Goal: Task Accomplishment & Management: Complete application form

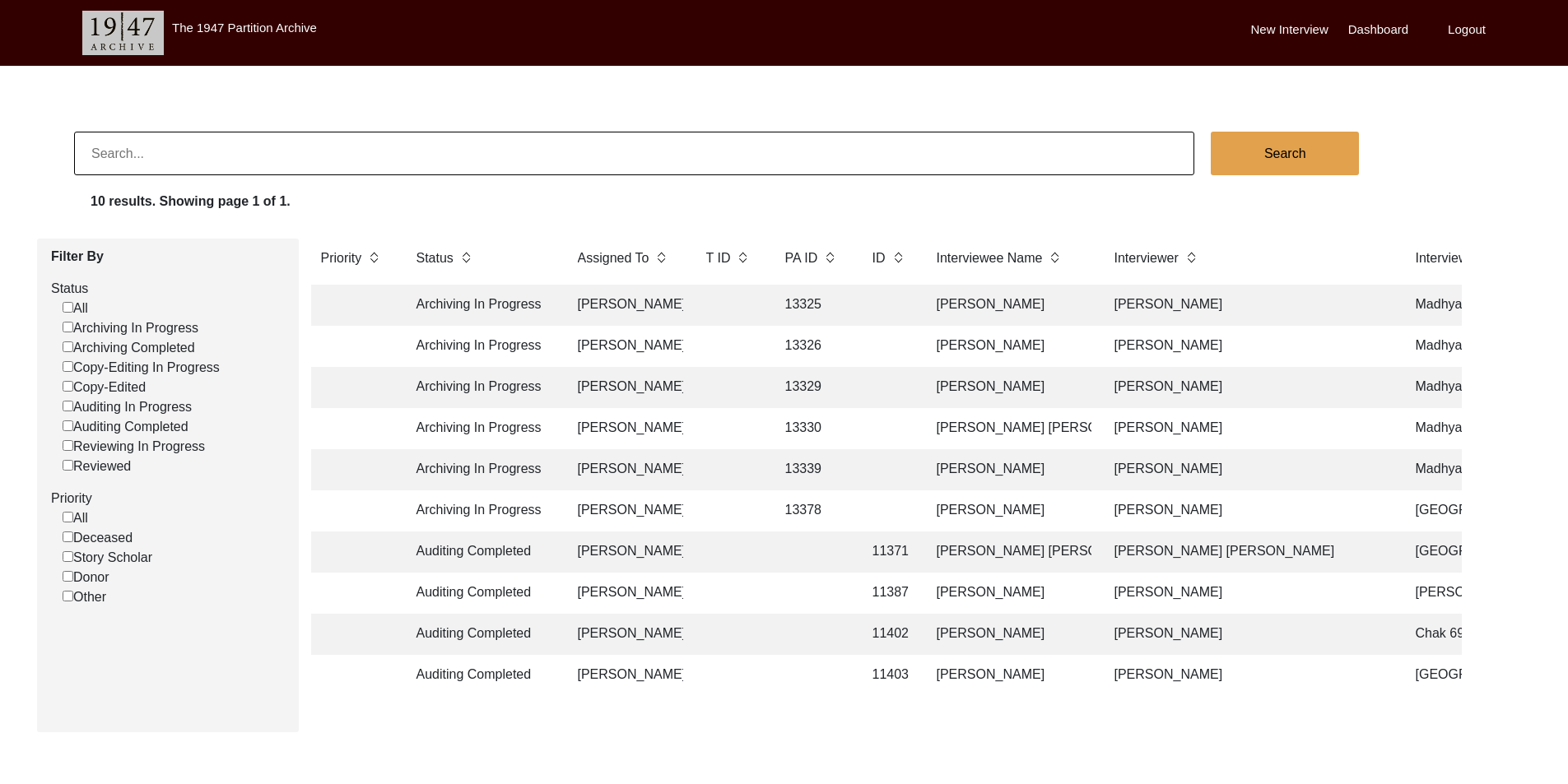
click at [584, 315] on td "[PERSON_NAME]" at bounding box center [625, 305] width 115 height 41
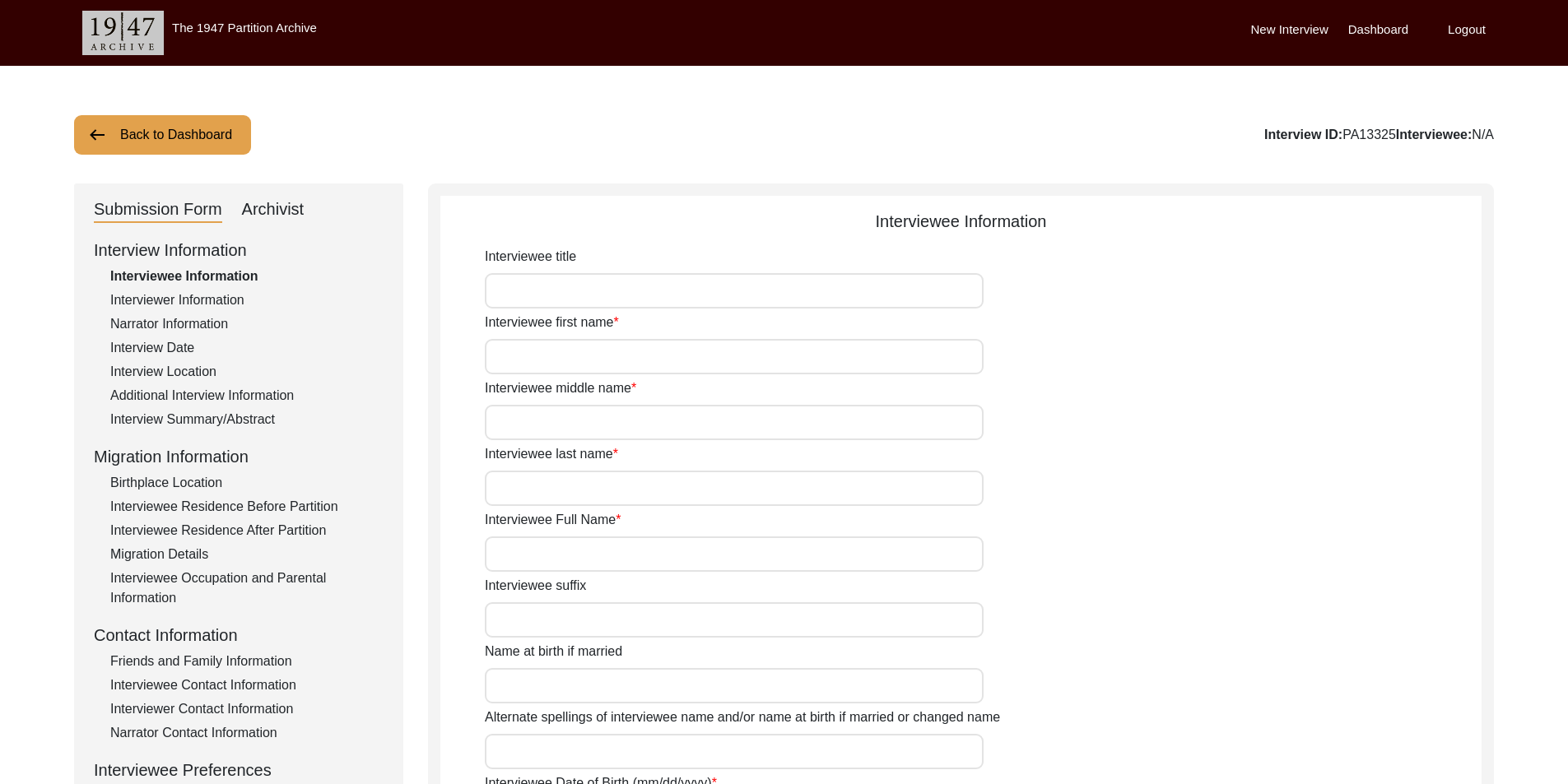
type input "Mr."
type input "[PERSON_NAME]"
type input "N/A"
type input "Saha"
type input "[PERSON_NAME]"
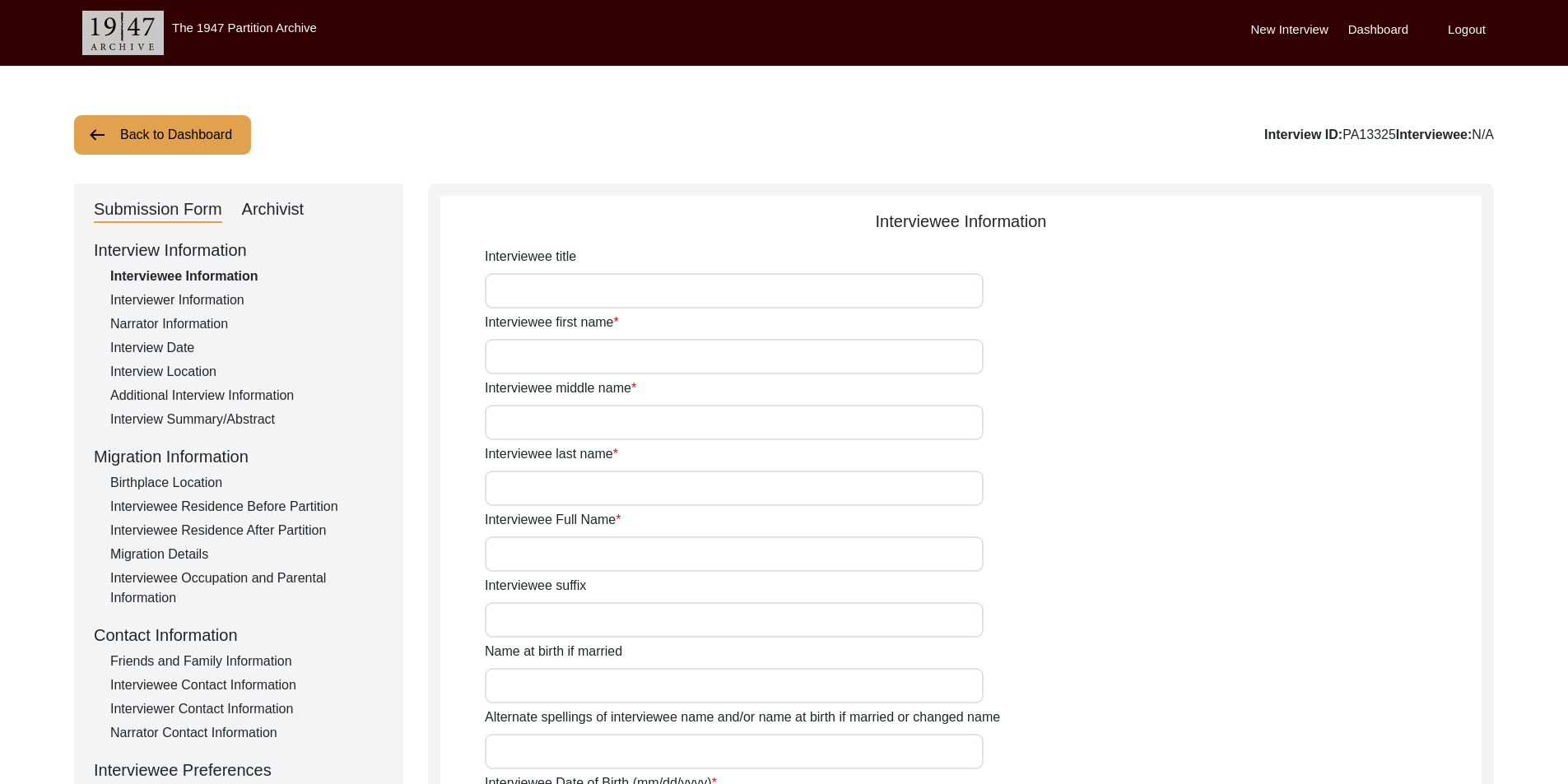
type input "[DATE]"
type input "84"
type input "[DEMOGRAPHIC_DATA]"
click at [119, 140] on button "Back to Dashboard" at bounding box center [162, 134] width 177 height 40
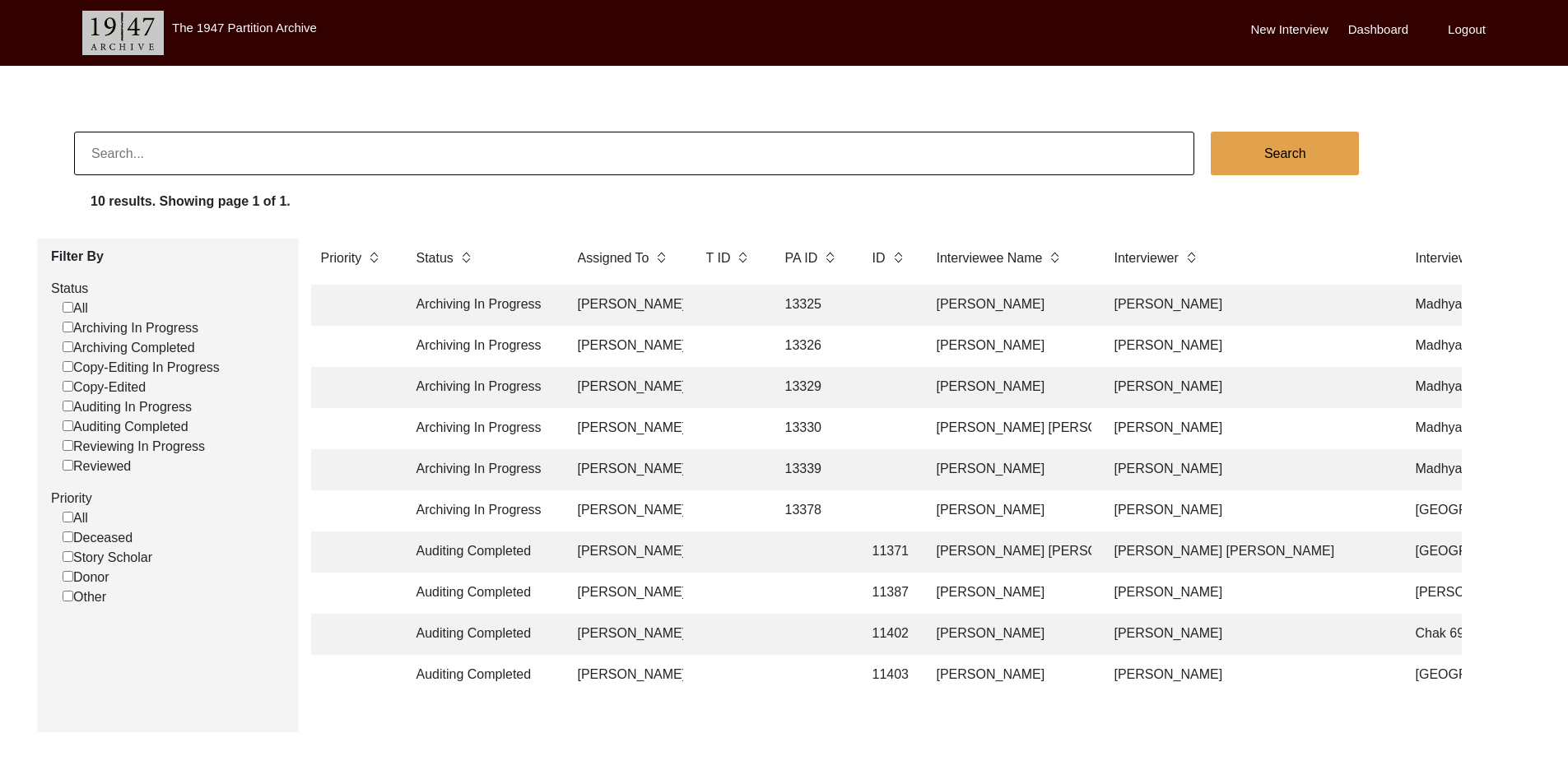
click at [582, 344] on td "[PERSON_NAME]" at bounding box center [625, 346] width 115 height 41
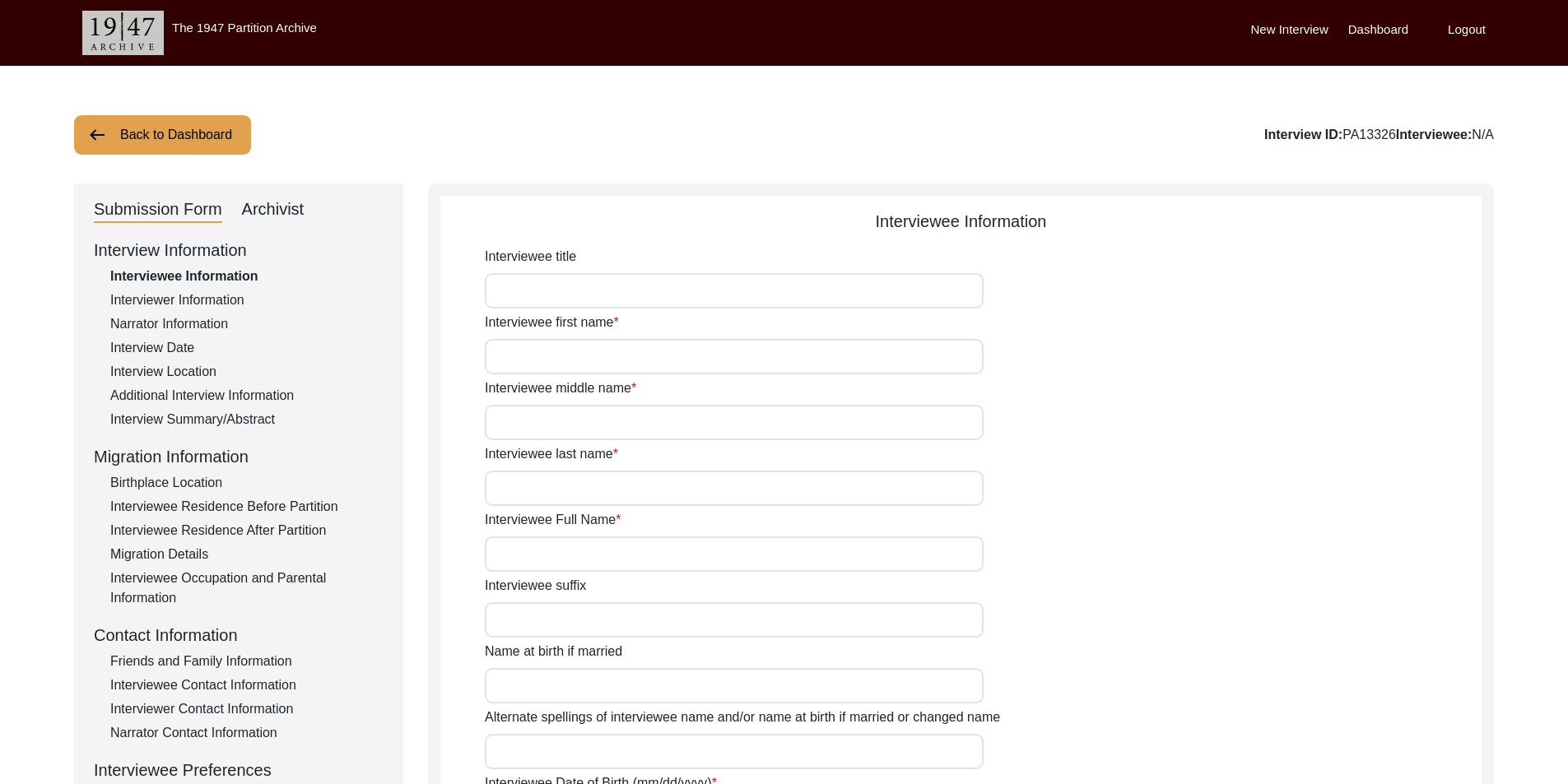
type input "Mr."
type input "Susit"
type input "[PERSON_NAME]"
type input "Biswas"
type input "[PERSON_NAME]"
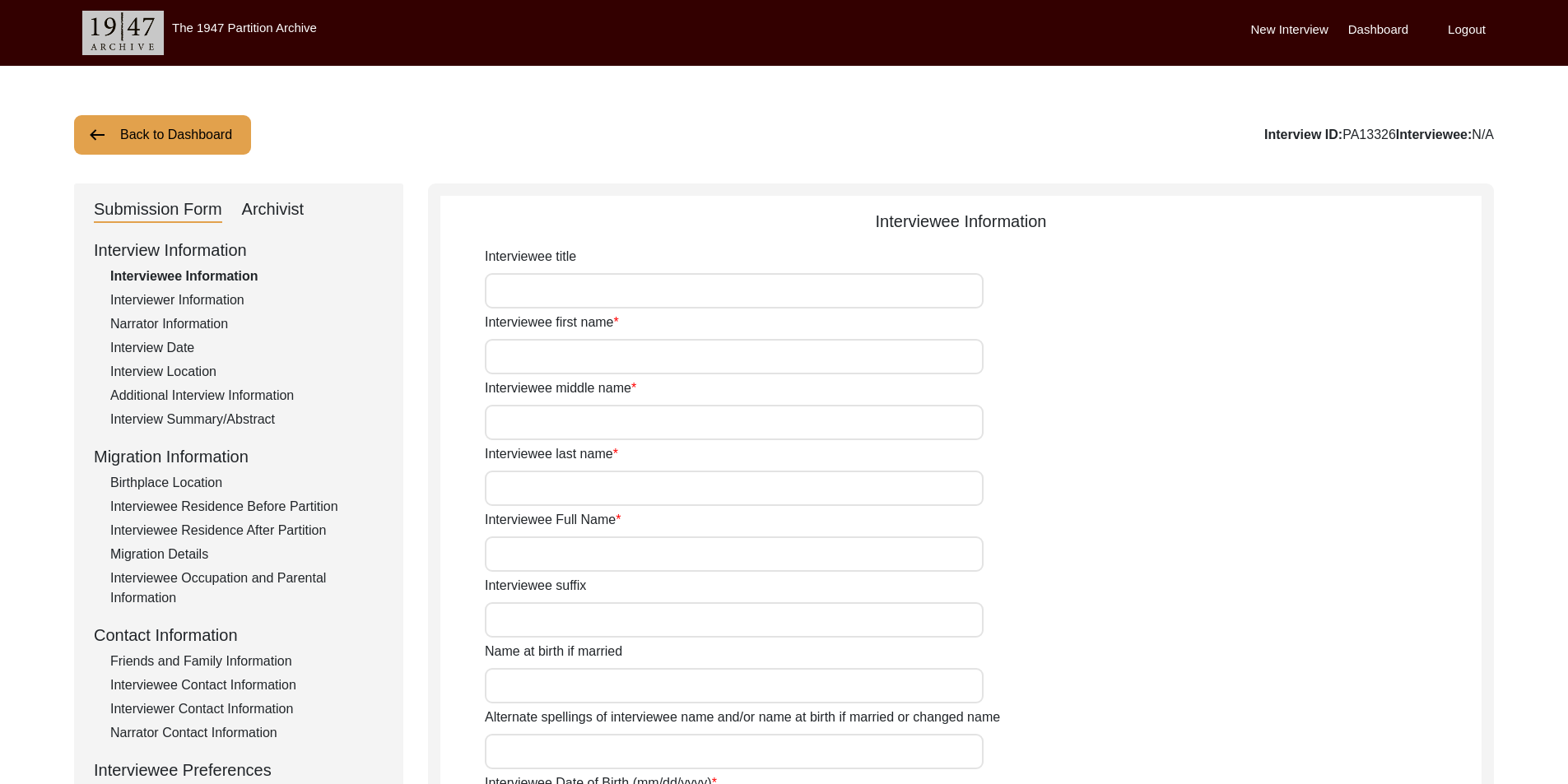
type input "[DATE]"
type input "83"
type input "[DEMOGRAPHIC_DATA]"
type input "Bengali"
type input "[DEMOGRAPHIC_DATA]"
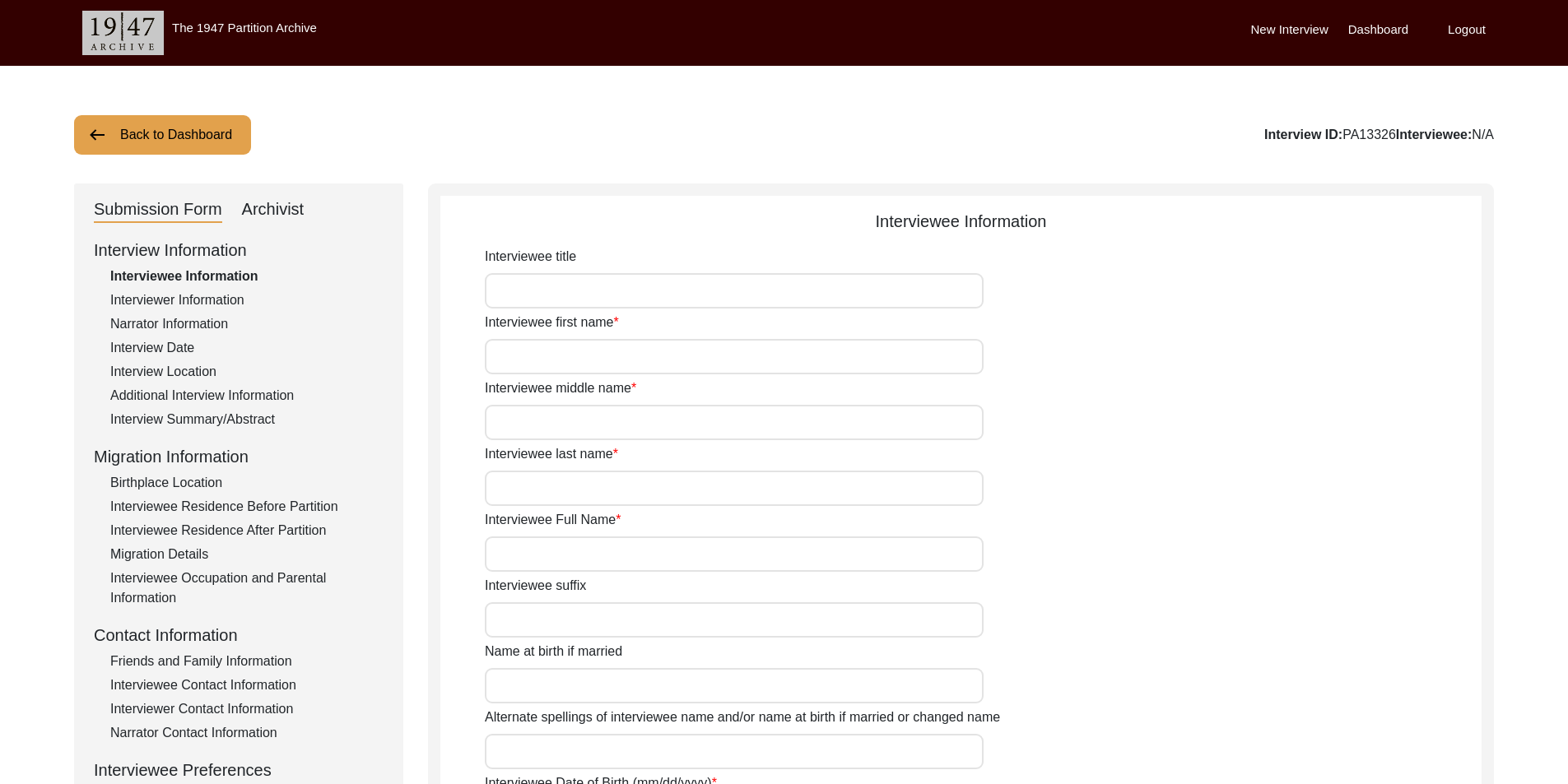
type input "Bengali"
click at [172, 154] on button "Back to Dashboard" at bounding box center [162, 134] width 177 height 40
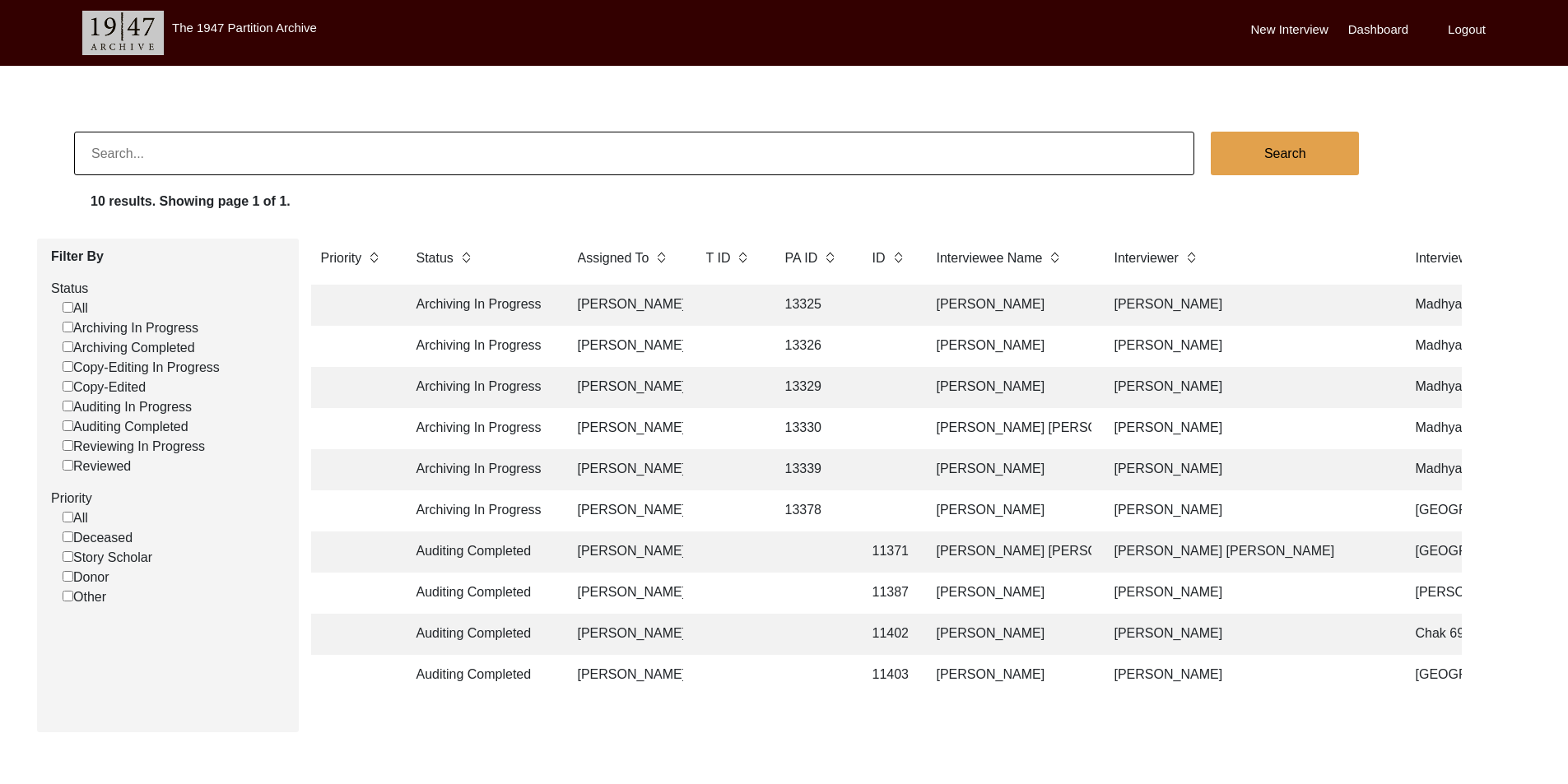
click at [596, 397] on td "[PERSON_NAME]" at bounding box center [625, 387] width 115 height 41
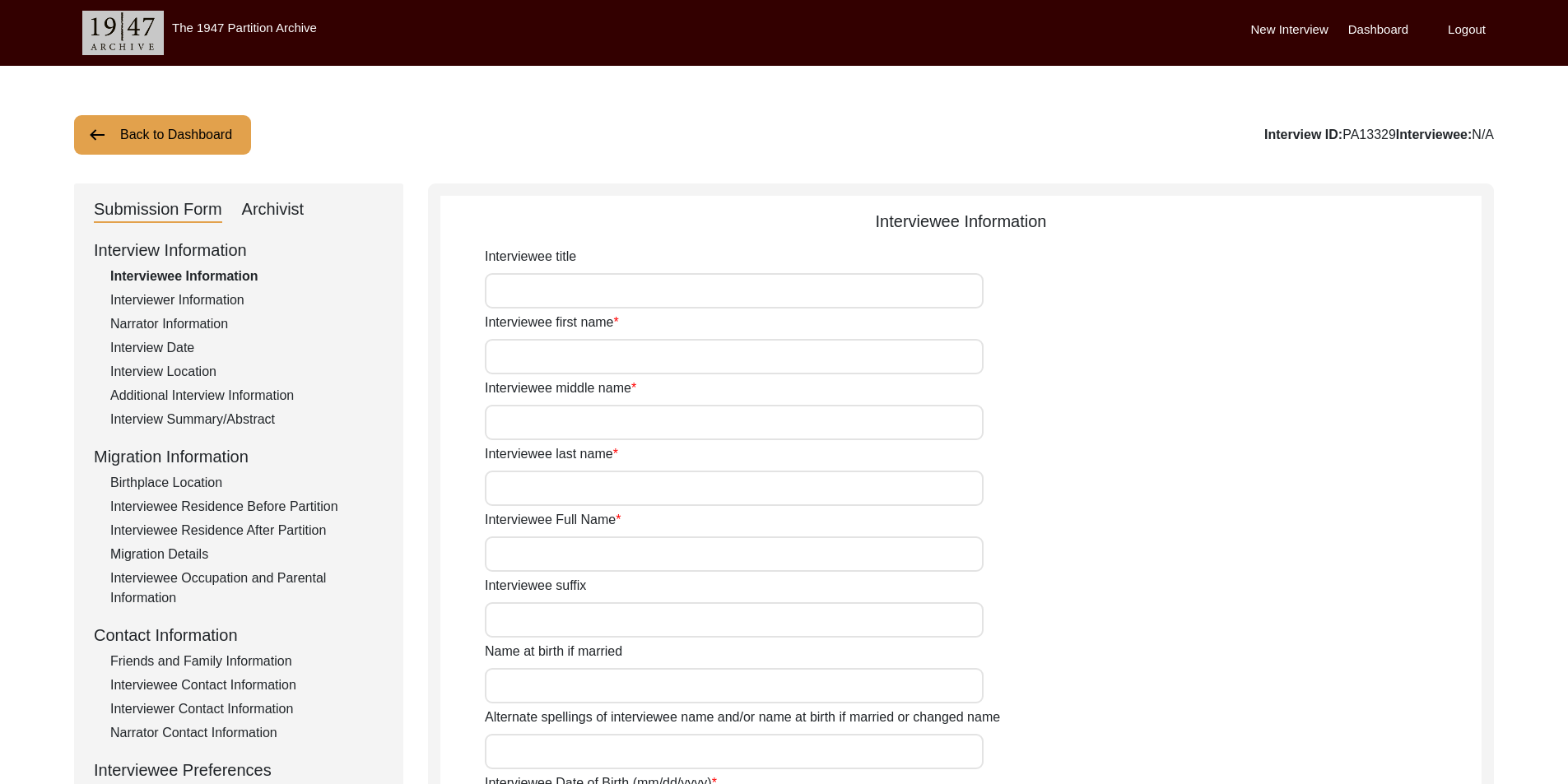
type input "Mr."
type input "[PERSON_NAME]"
type input "N/A"
type input "[PERSON_NAME]"
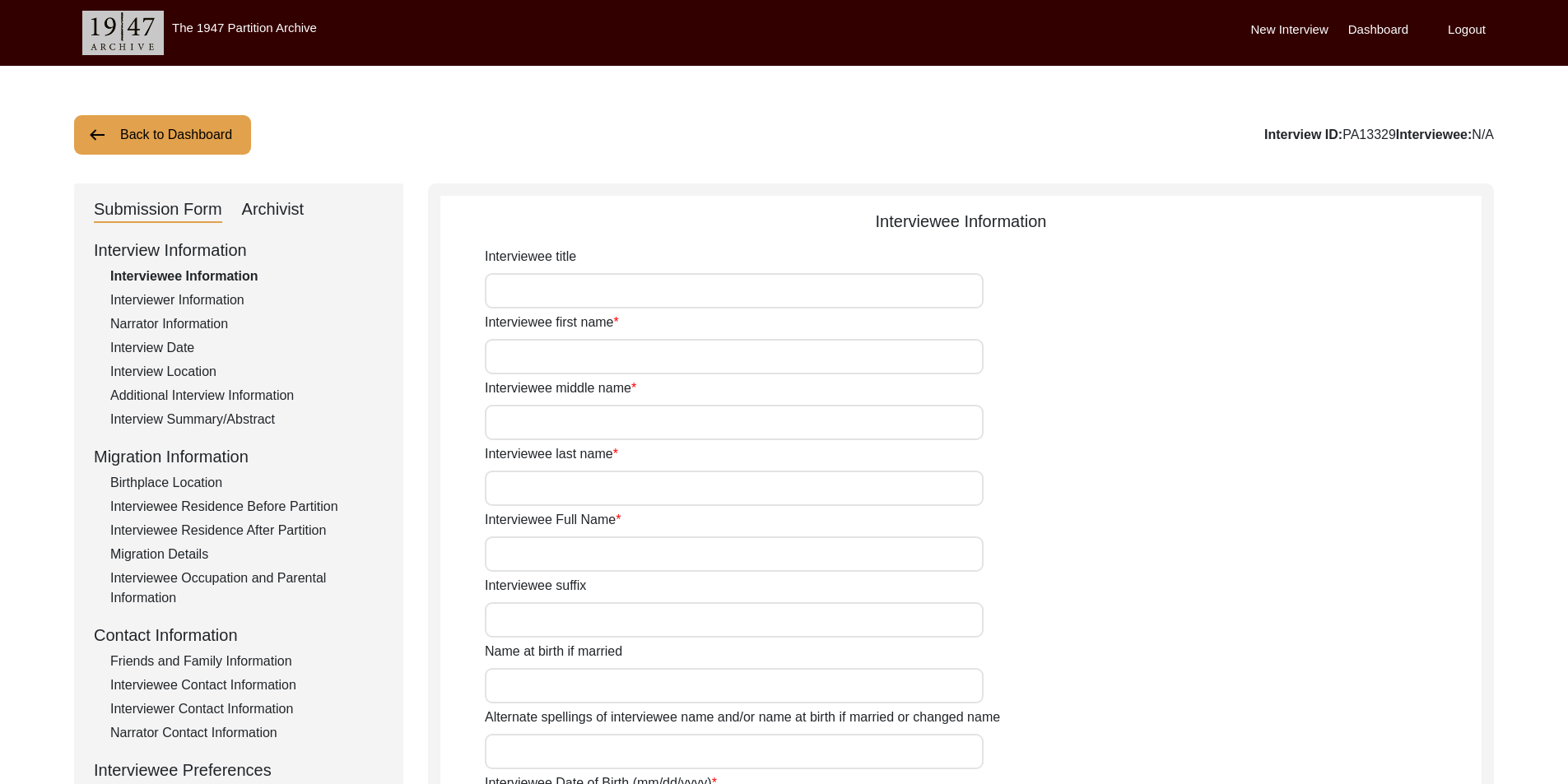
type input "[DATE]"
type input "84"
type input "[DEMOGRAPHIC_DATA]"
type input "Bengali"
type input "[DEMOGRAPHIC_DATA]"
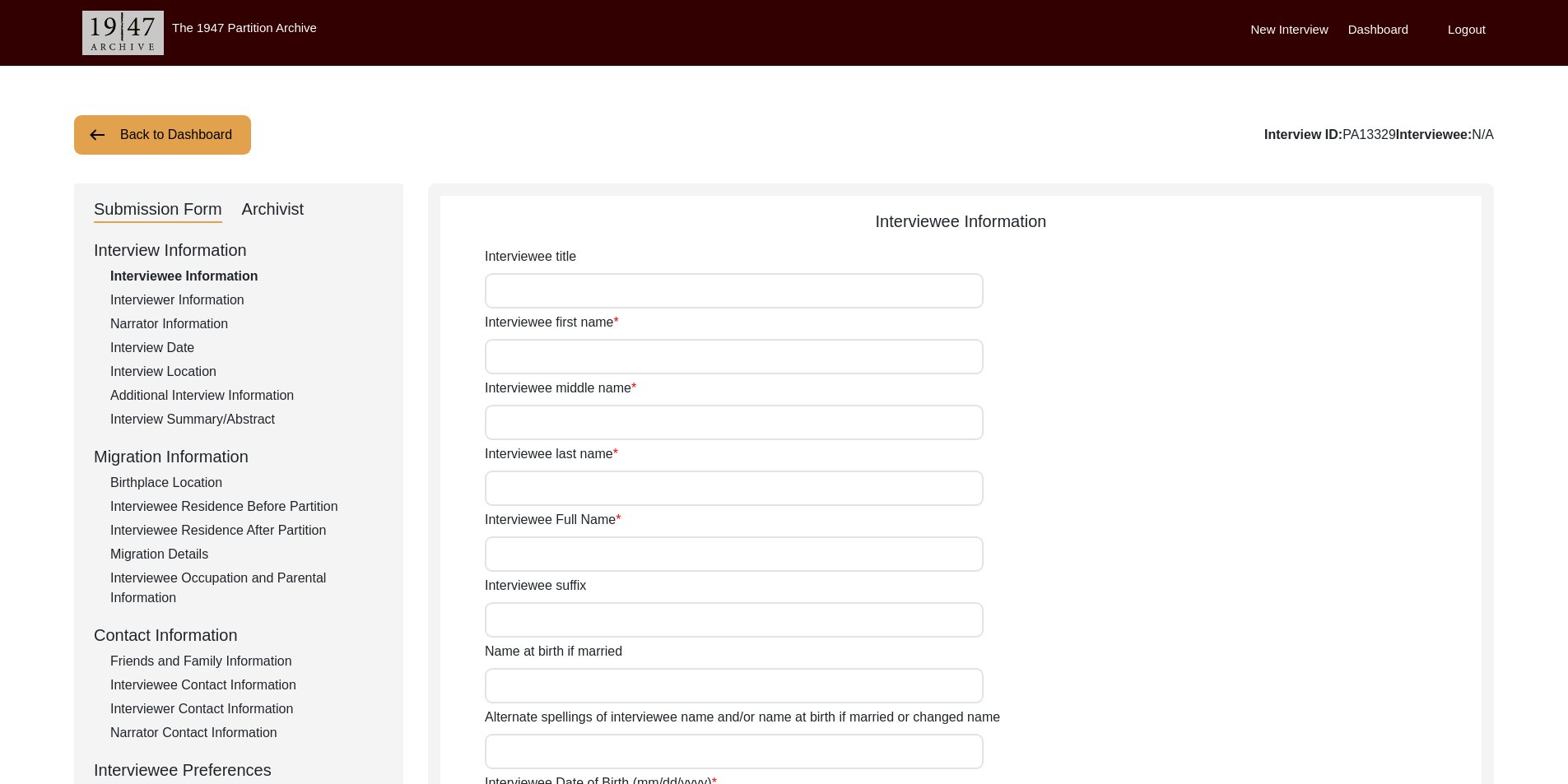
type input "Bengali"
click at [205, 147] on button "Back to Dashboard" at bounding box center [162, 134] width 177 height 40
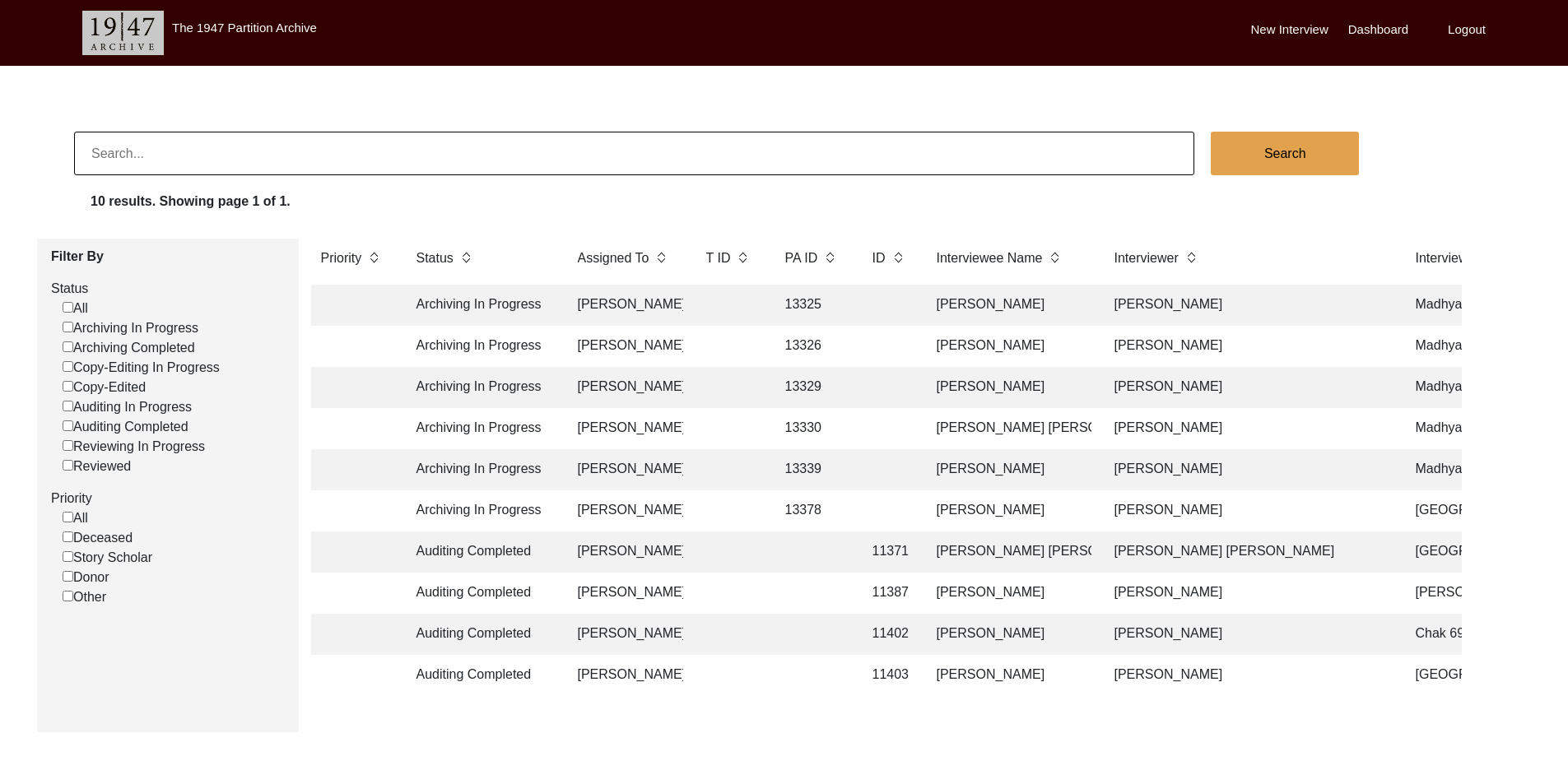
click at [618, 440] on td "[PERSON_NAME]" at bounding box center [625, 428] width 115 height 41
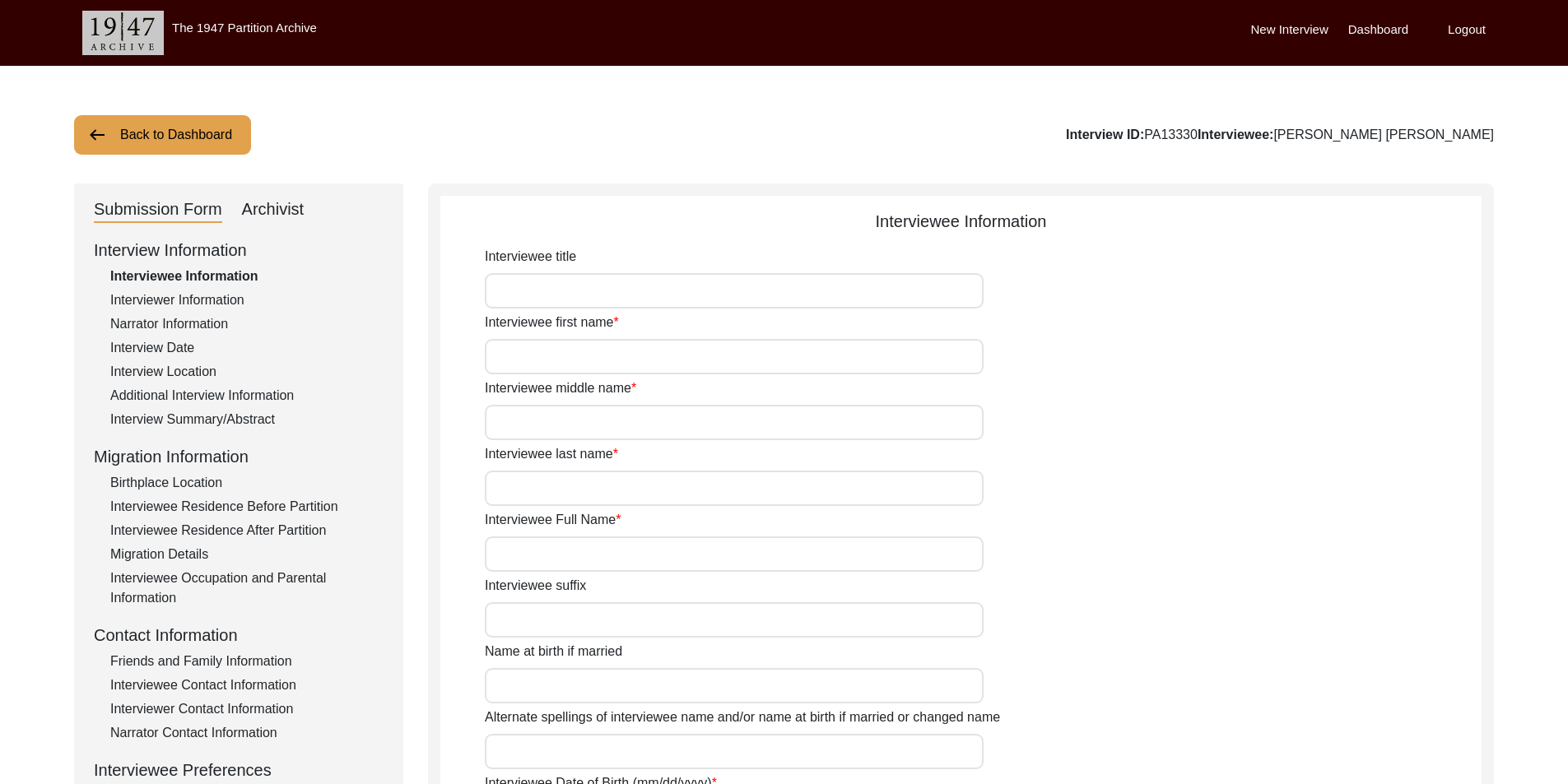
type input "Mrs."
type input "[PERSON_NAME]"
type input "Ghosh"
type input "[PERSON_NAME]"
type input "[PERSON_NAME] [PERSON_NAME]"
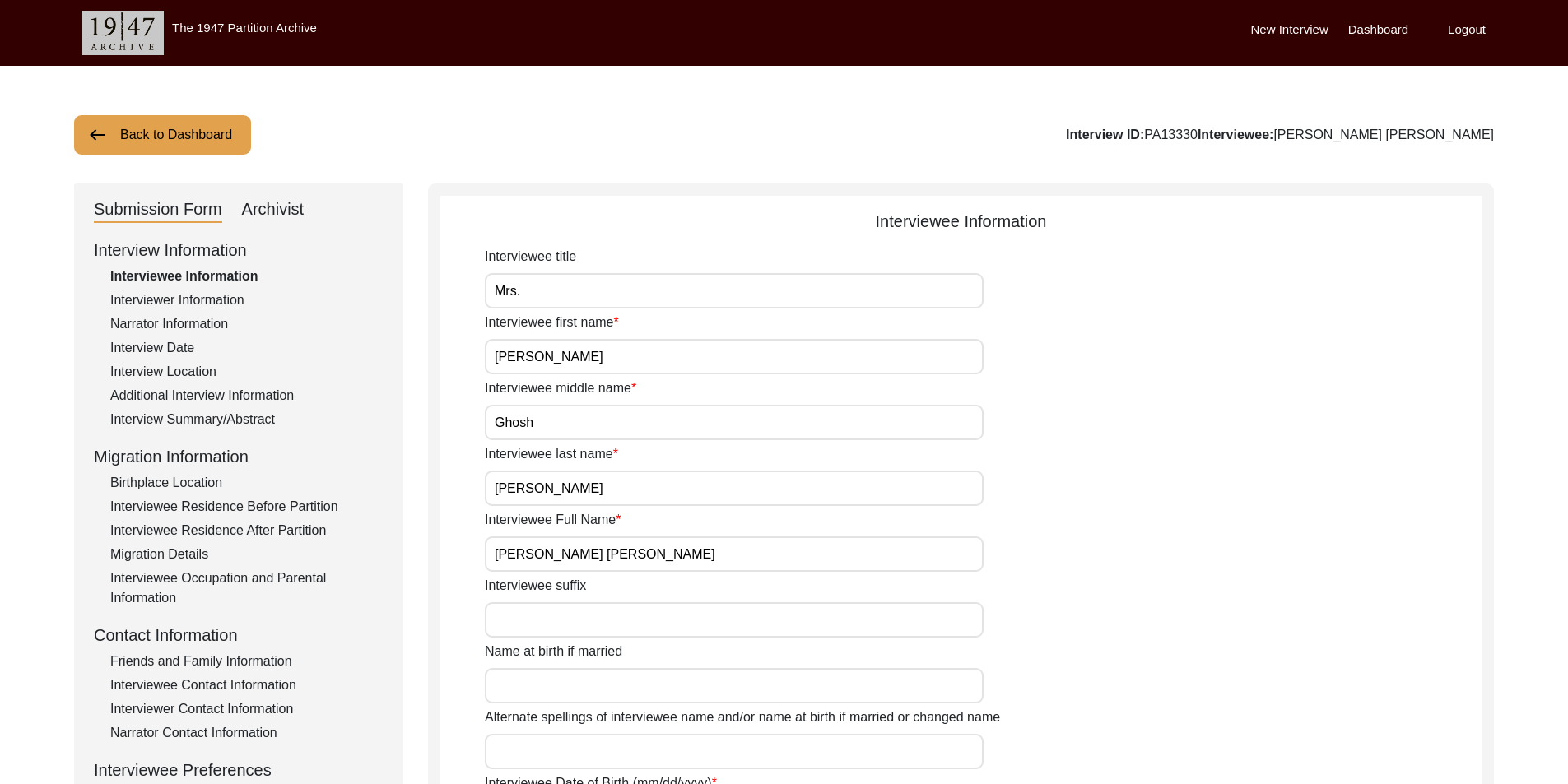
type input "[DATE]"
type input "84"
type input "[DEMOGRAPHIC_DATA]"
type input "Bengali"
type input "[DEMOGRAPHIC_DATA]"
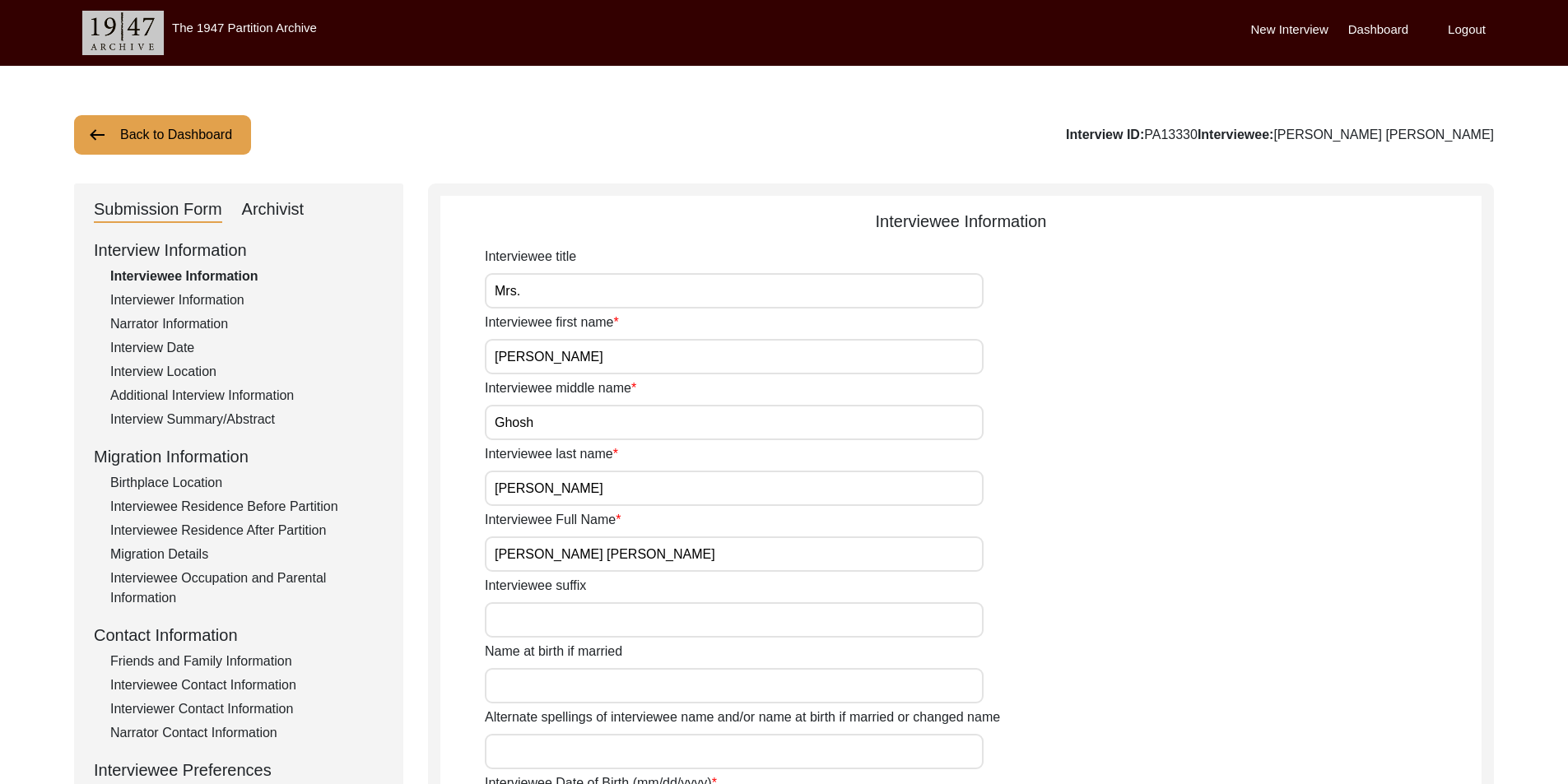
type input "Bengali"
click at [181, 131] on button "Back to Dashboard" at bounding box center [162, 134] width 177 height 40
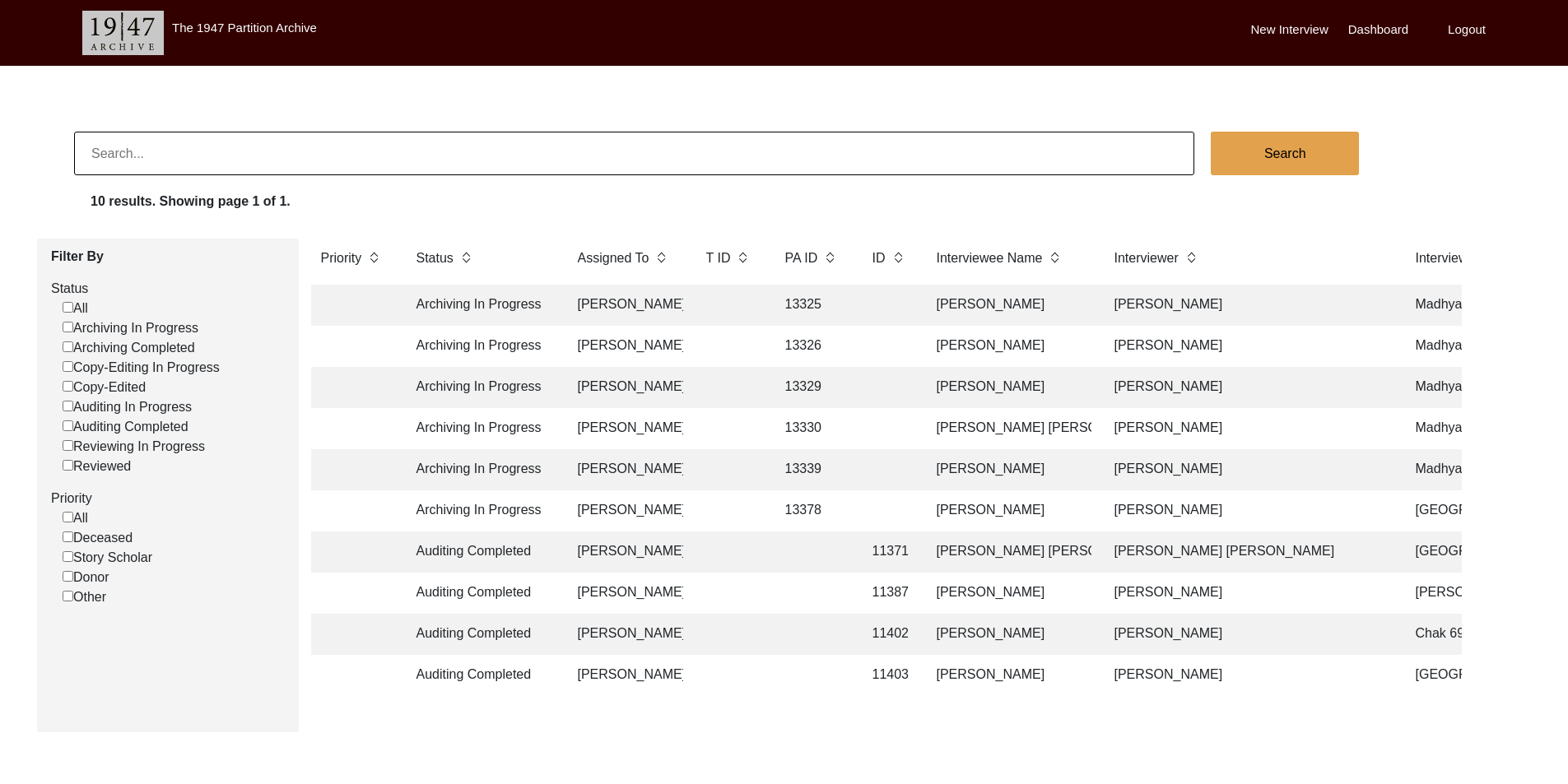
click at [699, 465] on td at bounding box center [729, 470] width 66 height 41
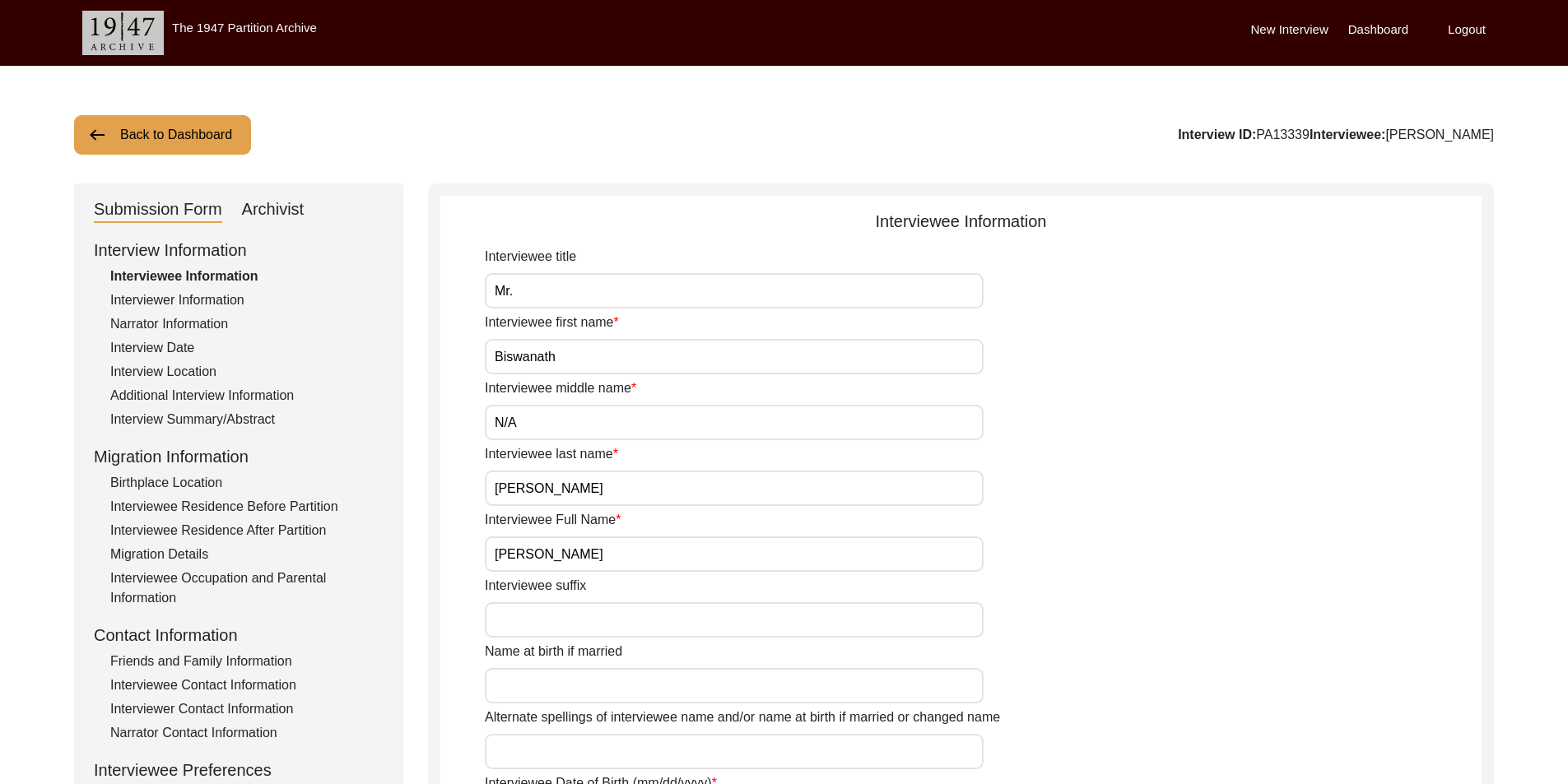
click at [200, 134] on button "Back to Dashboard" at bounding box center [162, 134] width 177 height 40
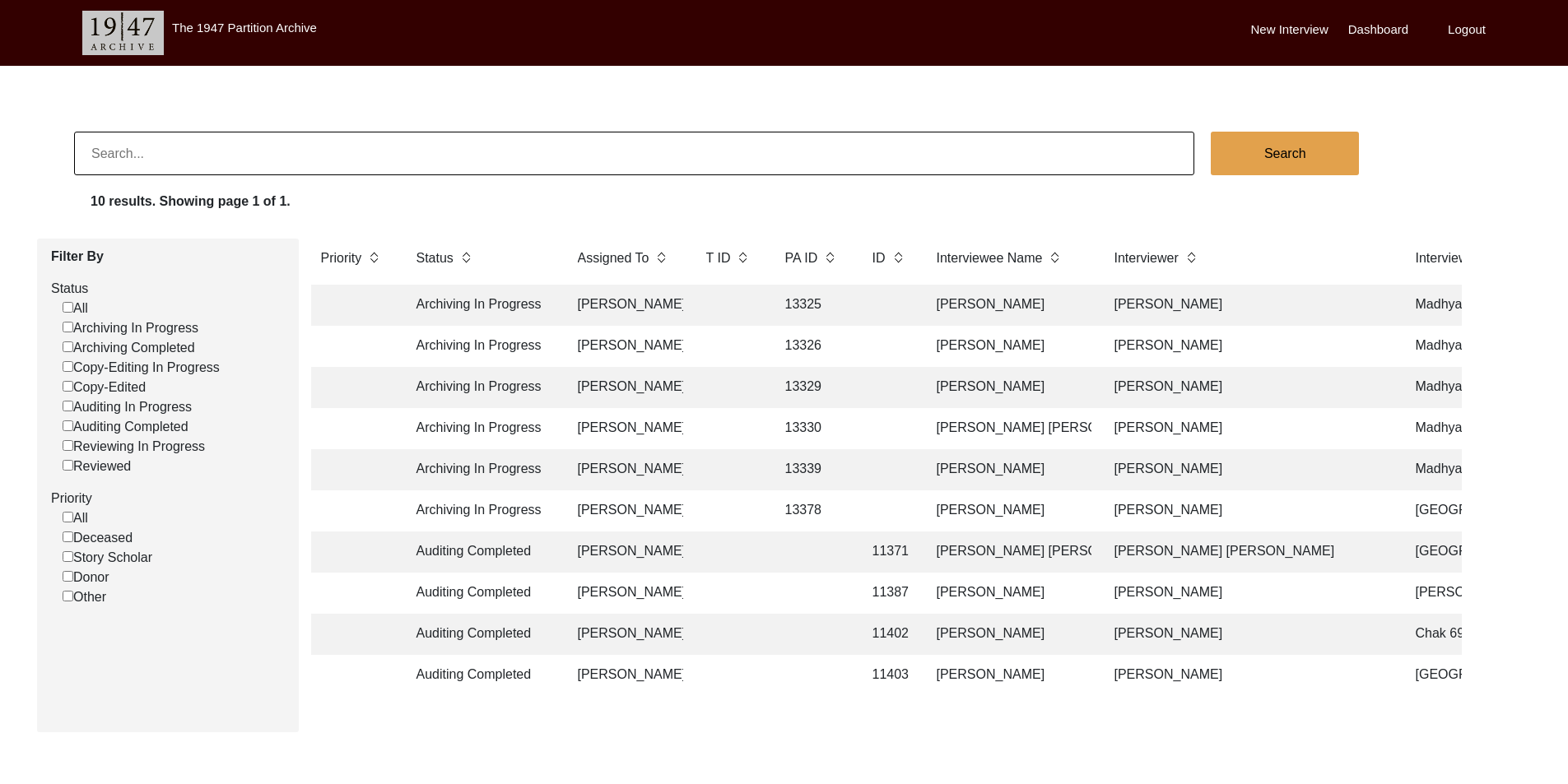
click at [726, 508] on td at bounding box center [729, 510] width 66 height 41
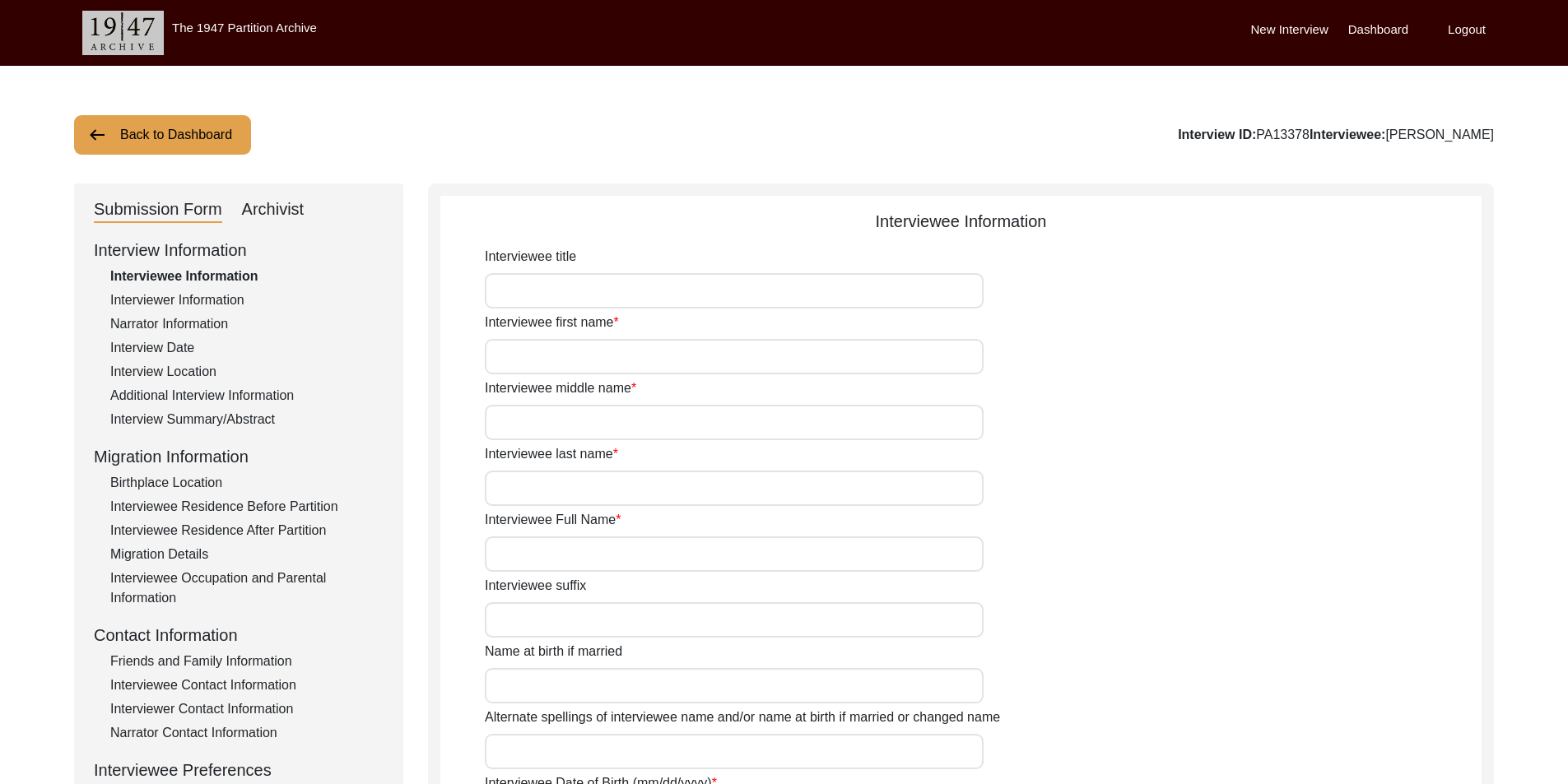
type input "Rebatimohan"
type input "n/a"
type input "[PERSON_NAME]"
type input "[DATE]"
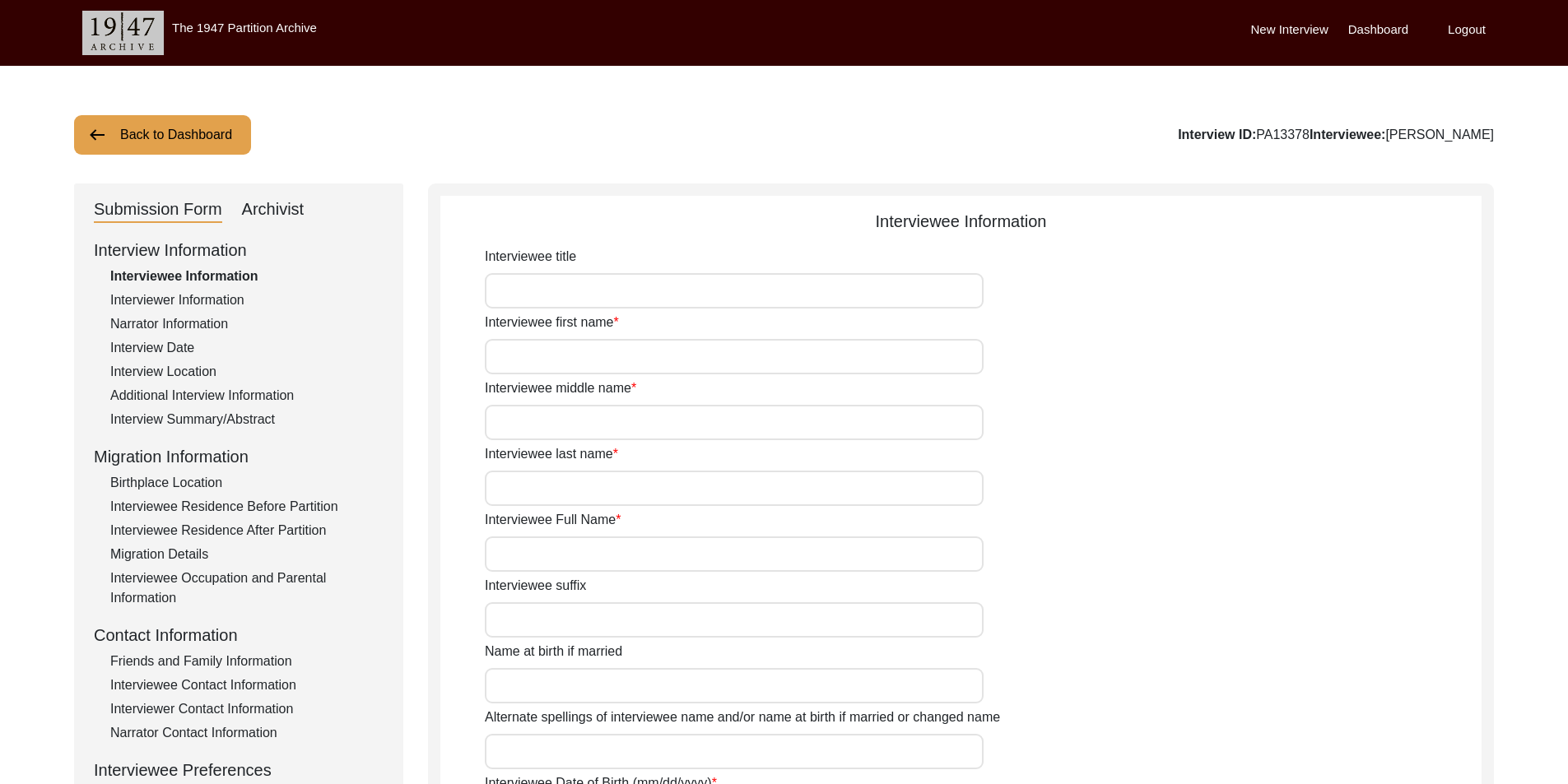
type input "85"
type input "[DEMOGRAPHIC_DATA]"
type input "Bengali"
type input "[DEMOGRAPHIC_DATA]"
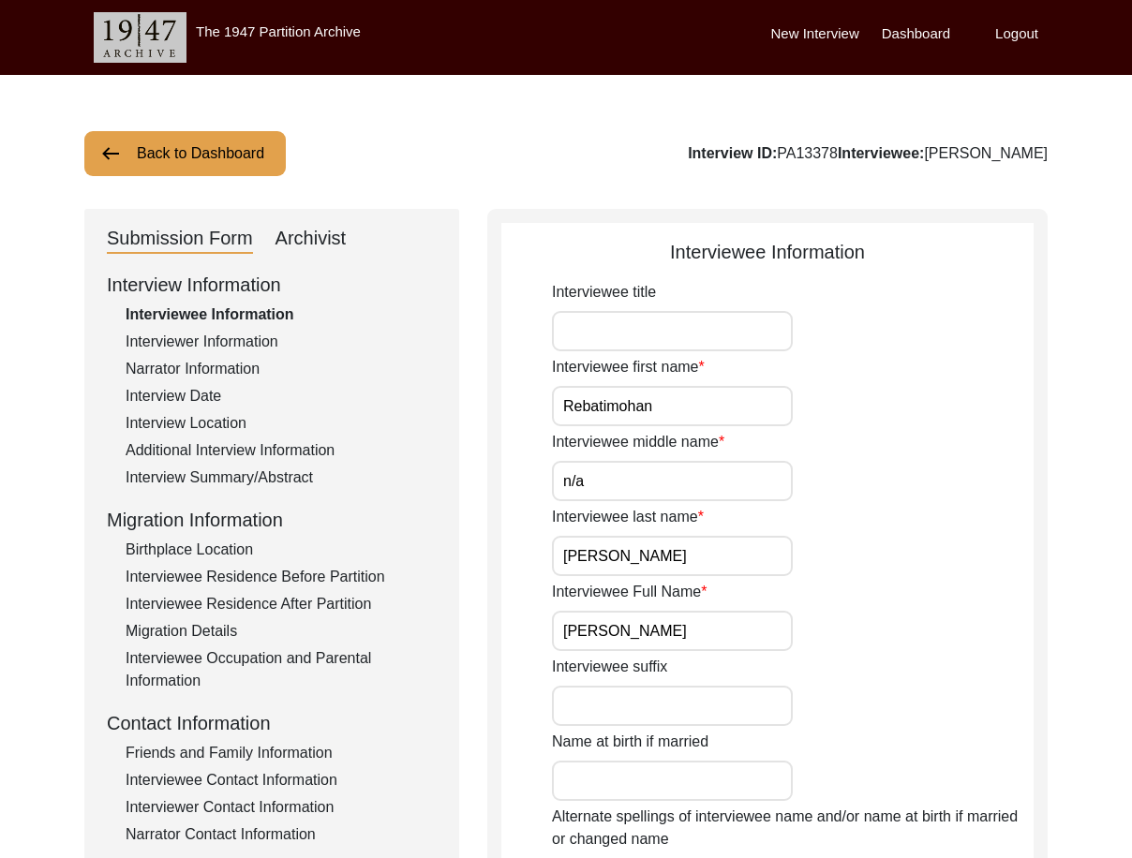
click at [573, 298] on label "Interviewee title" at bounding box center [604, 292] width 104 height 22
click at [573, 311] on input "Interviewee title" at bounding box center [672, 331] width 241 height 40
click at [583, 321] on input "Interviewee title" at bounding box center [672, 331] width 241 height 40
type input "Mr."
click at [668, 393] on input "Rebatimohan" at bounding box center [672, 406] width 241 height 40
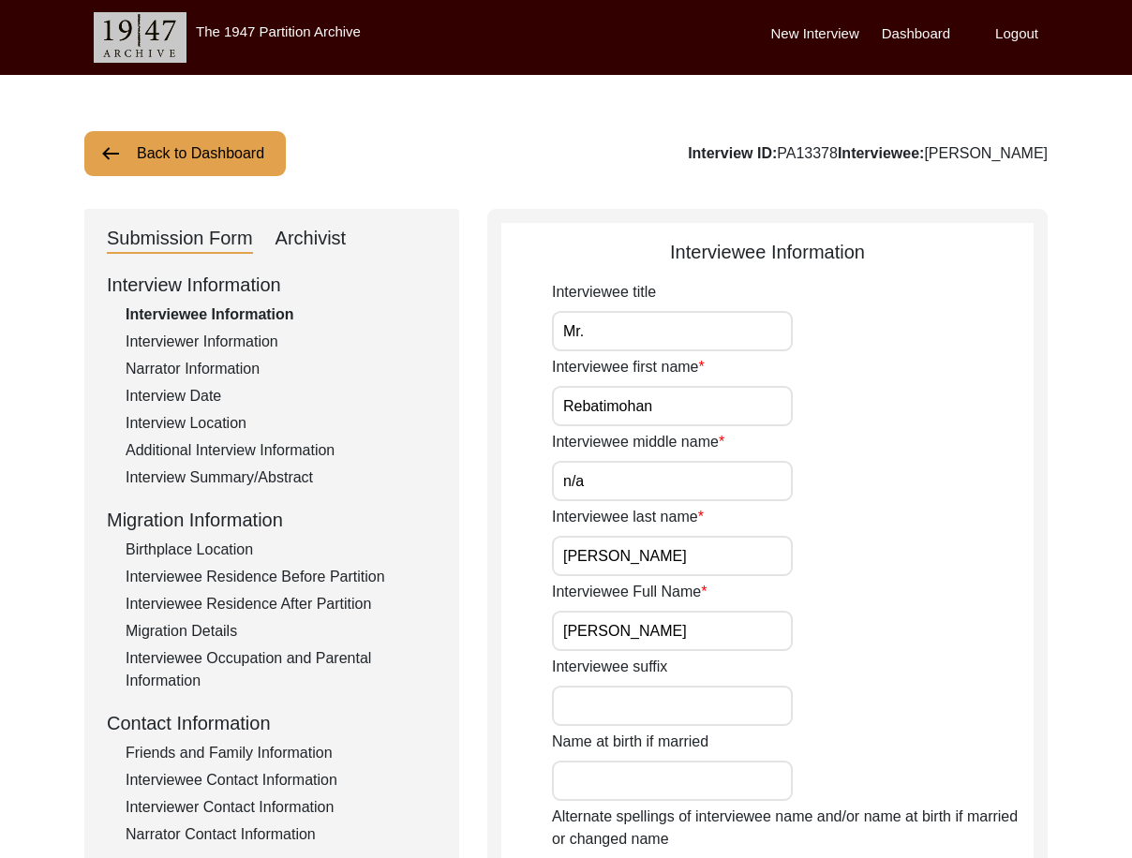
type input "Rebatimohan"
drag, startPoint x: 642, startPoint y: 487, endPoint x: 646, endPoint y: 500, distance: 13.6
click at [642, 487] on input "n/a" at bounding box center [672, 481] width 241 height 40
type input "N/A"
click at [676, 558] on input "[PERSON_NAME]" at bounding box center [672, 556] width 241 height 40
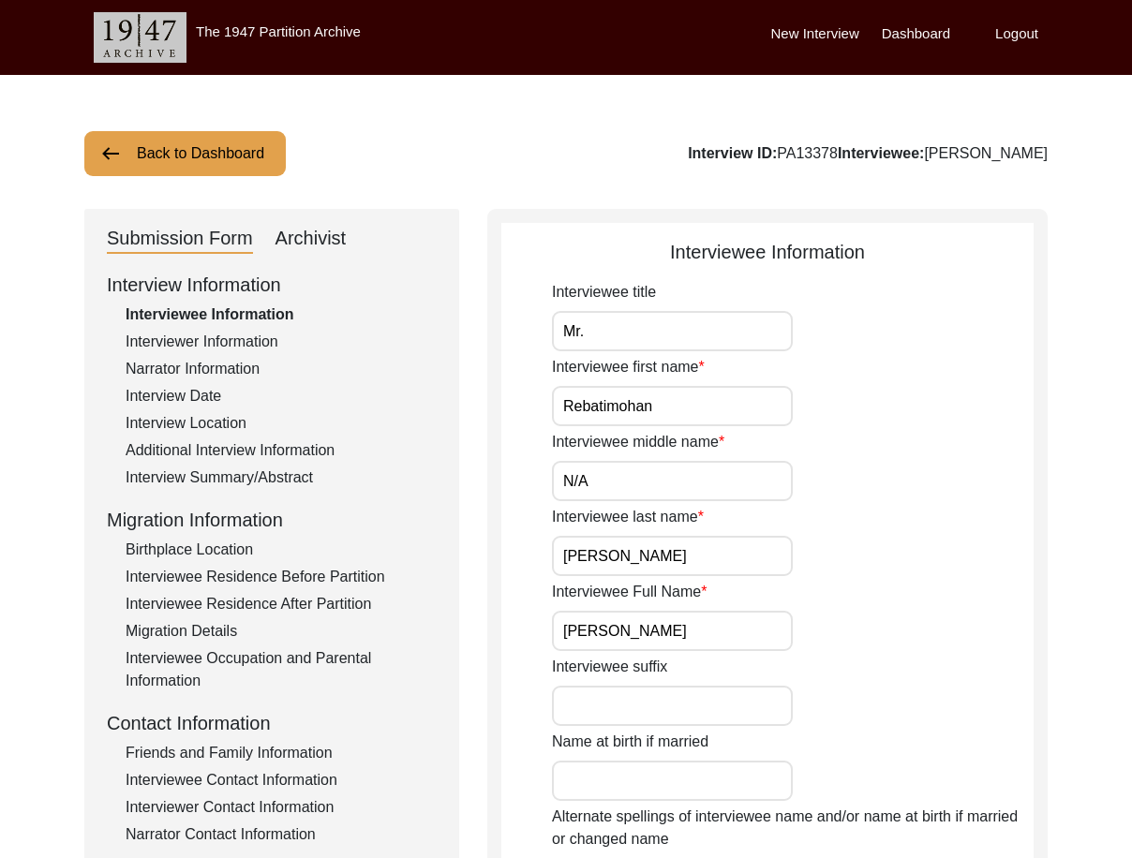
click at [756, 524] on div "Interviewee last name [PERSON_NAME]" at bounding box center [793, 541] width 482 height 70
click at [755, 534] on div "Interviewee last name [PERSON_NAME]" at bounding box center [793, 541] width 482 height 70
click at [755, 544] on input "[PERSON_NAME]" at bounding box center [672, 556] width 241 height 40
click at [763, 618] on input "[PERSON_NAME]" at bounding box center [672, 631] width 241 height 40
drag, startPoint x: 722, startPoint y: 638, endPoint x: 538, endPoint y: 634, distance: 184.6
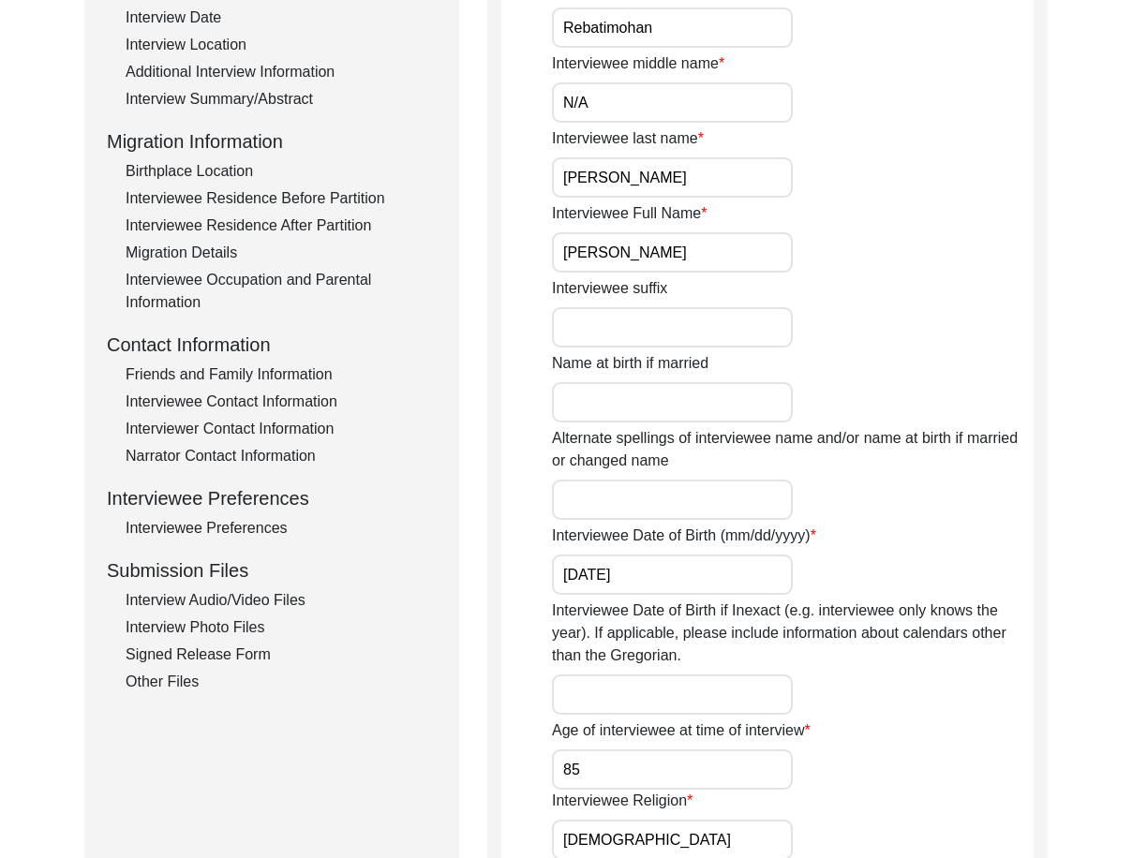
scroll to position [469, 0]
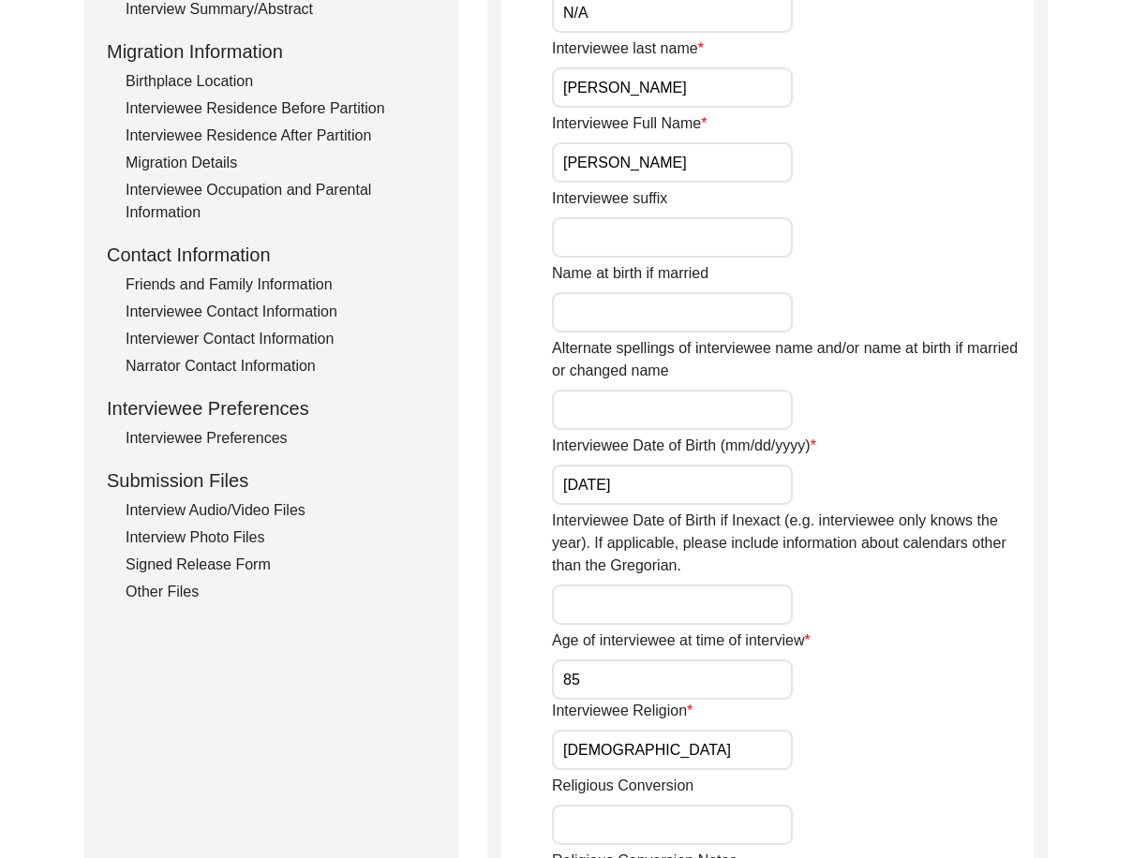
click at [682, 496] on input "[DATE]" at bounding box center [672, 485] width 241 height 40
click at [655, 674] on input "85" at bounding box center [672, 680] width 241 height 40
click at [652, 739] on input "[DEMOGRAPHIC_DATA]" at bounding box center [672, 750] width 241 height 40
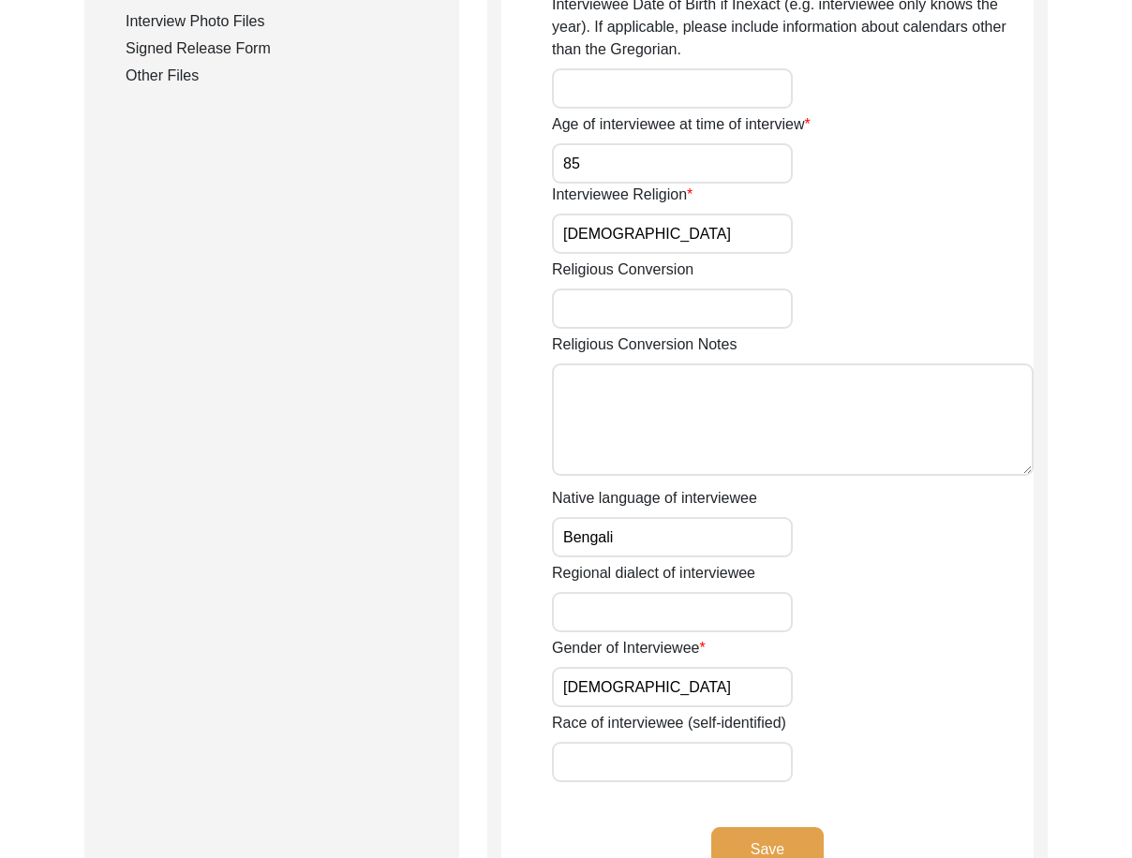
scroll to position [1031, 0]
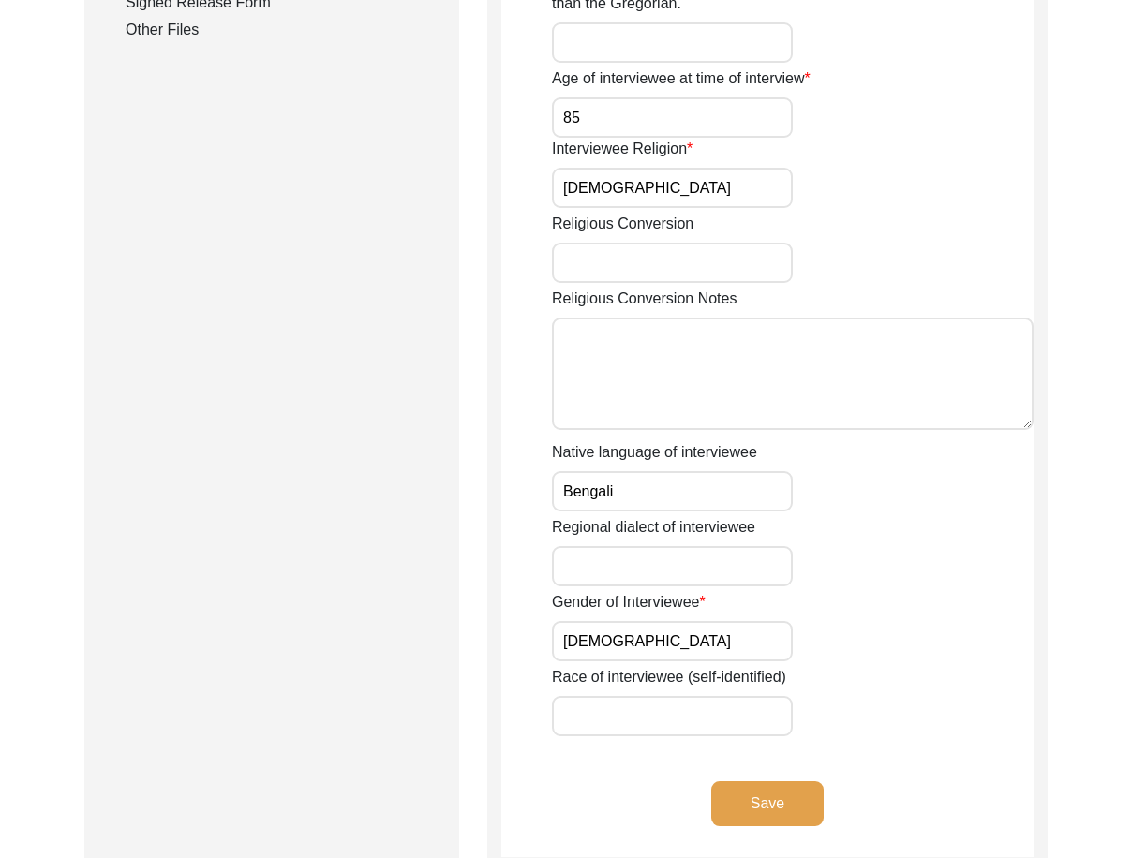
click at [632, 500] on input "Bengali" at bounding box center [672, 491] width 241 height 40
click at [632, 622] on input "[DEMOGRAPHIC_DATA]" at bounding box center [672, 641] width 241 height 40
click at [727, 781] on app-interviewee-information "Interviewee Information Interviewee title Mr. Interviewee first name Rebatimoha…" at bounding box center [767, 32] width 532 height 1650
click at [739, 802] on button "Save" at bounding box center [767, 803] width 112 height 45
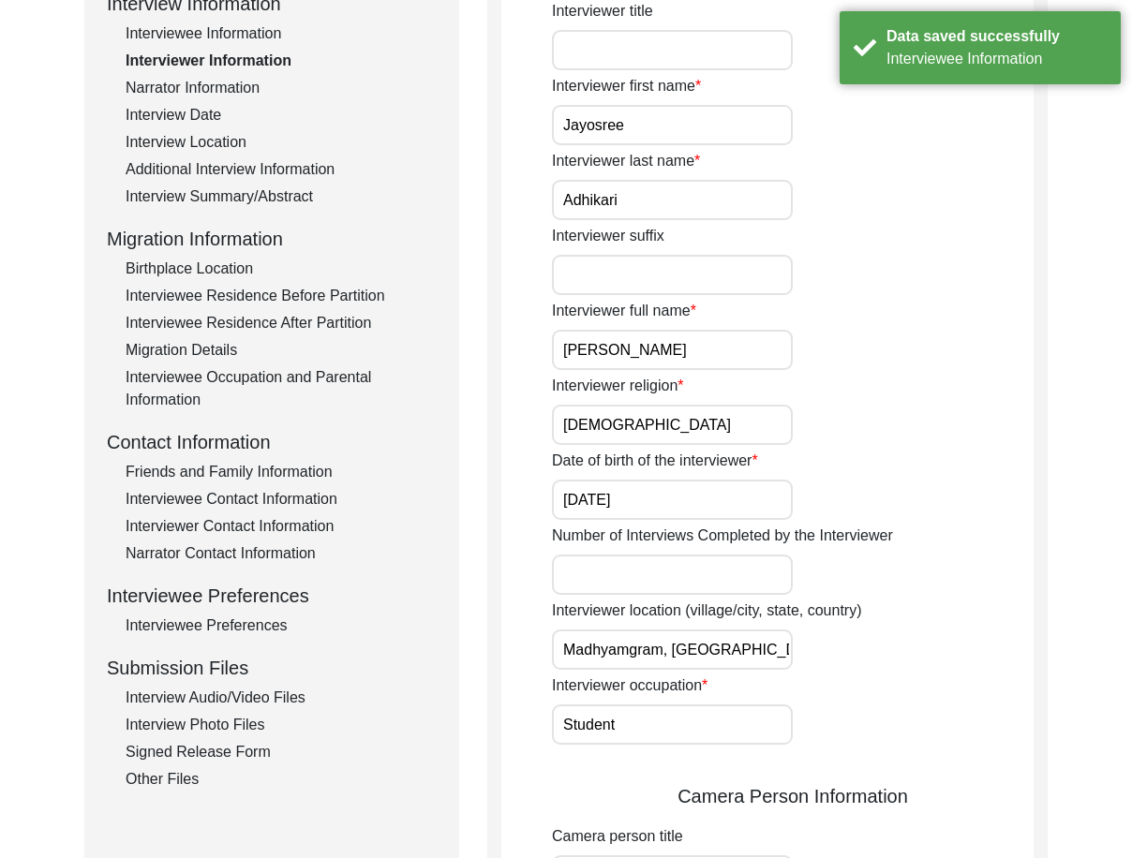
scroll to position [0, 0]
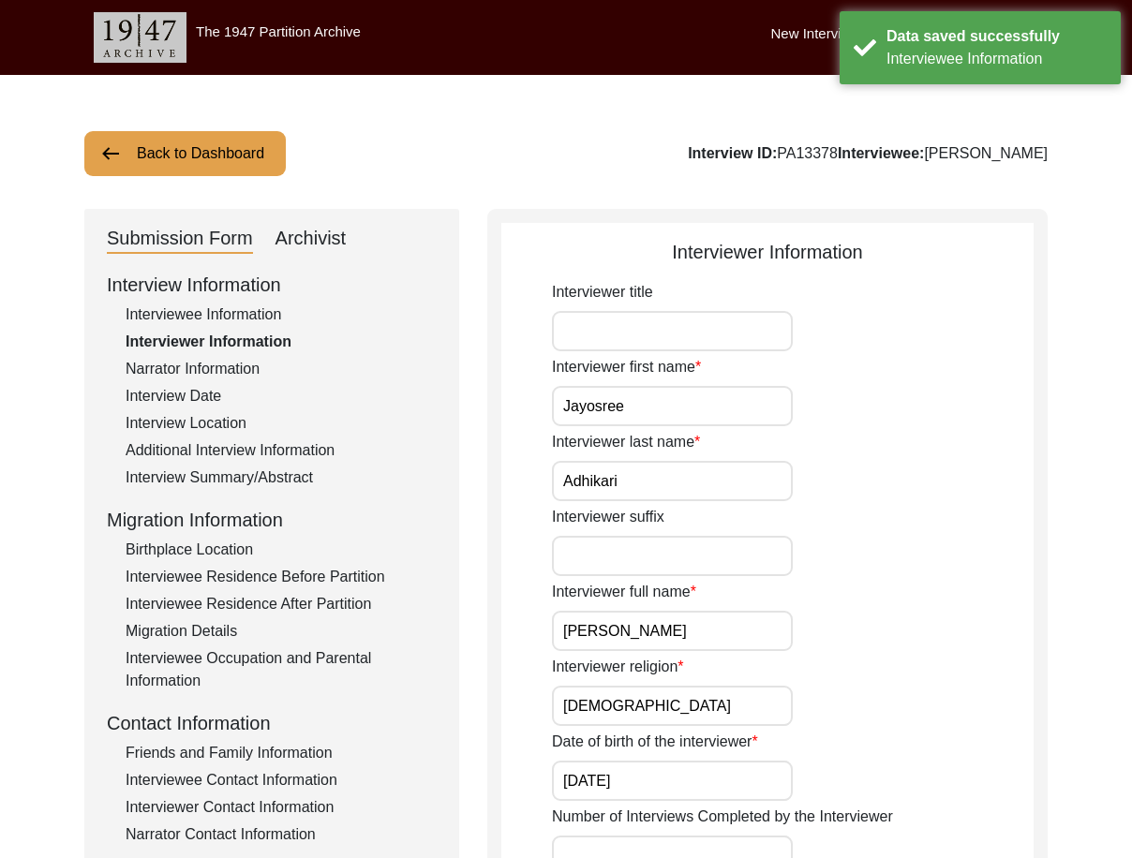
click at [662, 390] on input "Jayosree" at bounding box center [672, 406] width 241 height 40
click at [669, 469] on input "Adhikari" at bounding box center [672, 481] width 241 height 40
click at [707, 600] on div "Interviewer full name [PERSON_NAME]" at bounding box center [793, 616] width 482 height 70
click at [710, 620] on input "[PERSON_NAME]" at bounding box center [672, 631] width 241 height 40
click at [691, 706] on input "[DEMOGRAPHIC_DATA]" at bounding box center [672, 706] width 241 height 40
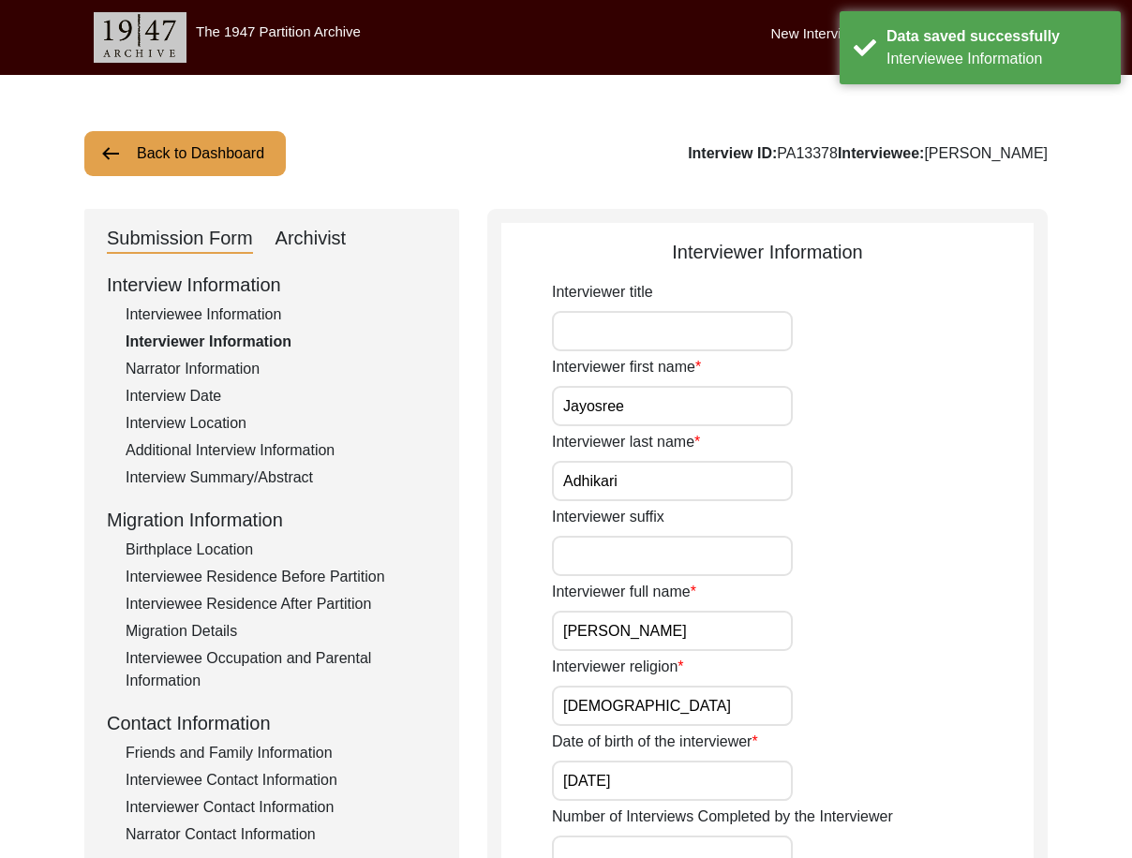
click at [679, 769] on input "[DATE]" at bounding box center [672, 781] width 241 height 40
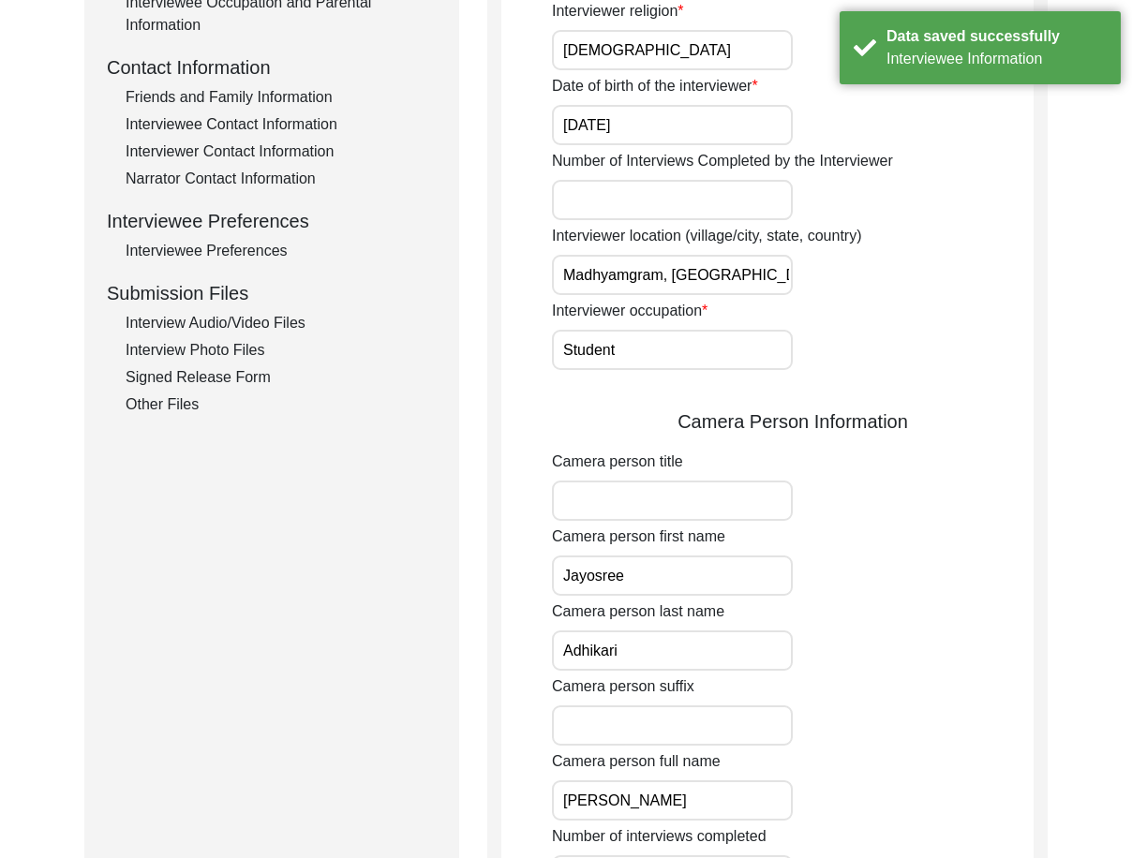
scroll to position [0, 8]
drag, startPoint x: 623, startPoint y: 268, endPoint x: 811, endPoint y: 318, distance: 193.9
click at [820, 305] on div "Interviewer title Interviewer first name [PERSON_NAME] Interviewer last name [P…" at bounding box center [793, 526] width 482 height 1803
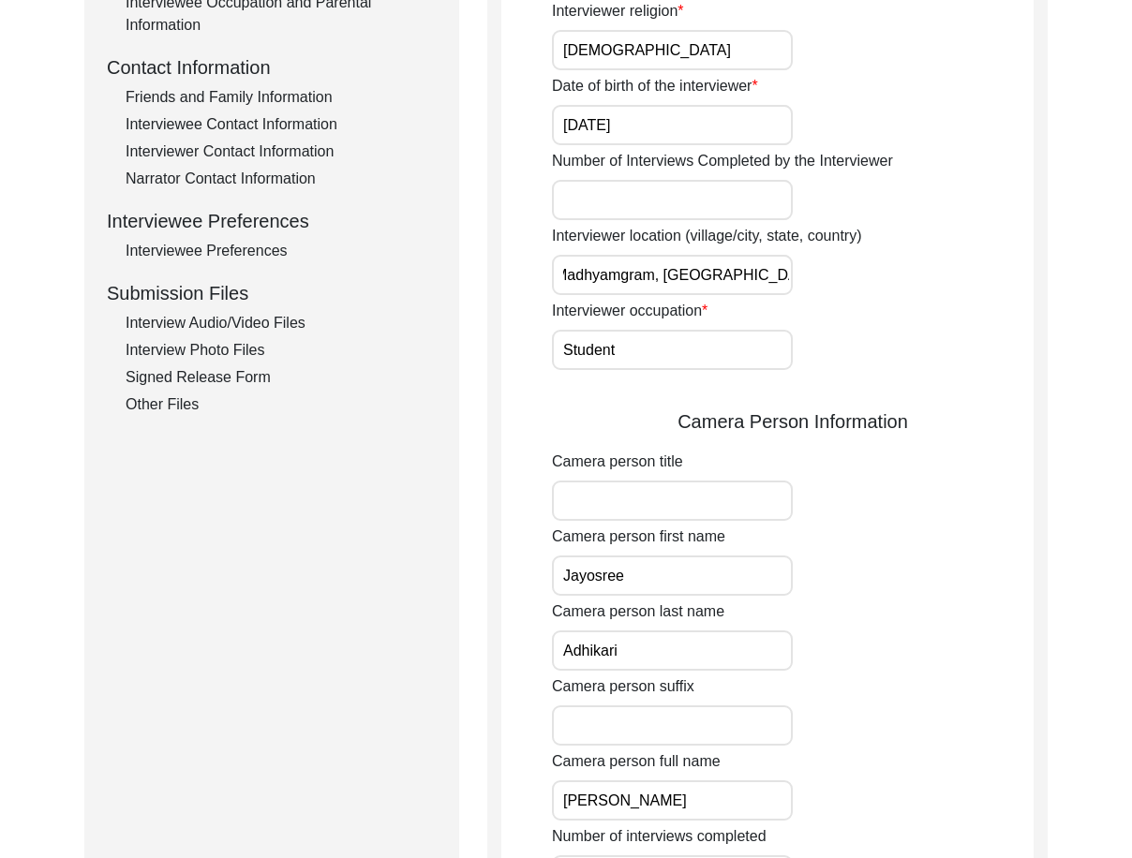
scroll to position [0, 0]
click at [771, 346] on input "Student" at bounding box center [672, 350] width 241 height 40
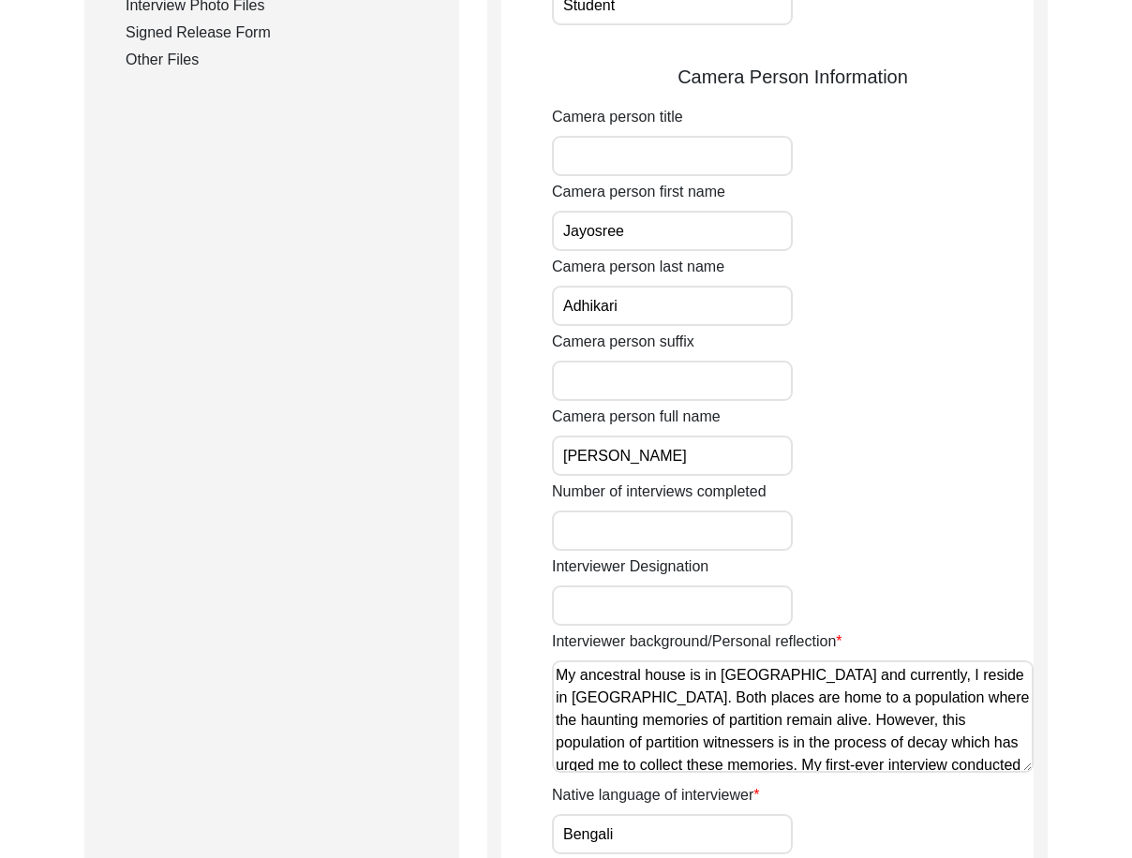
scroll to position [1124, 0]
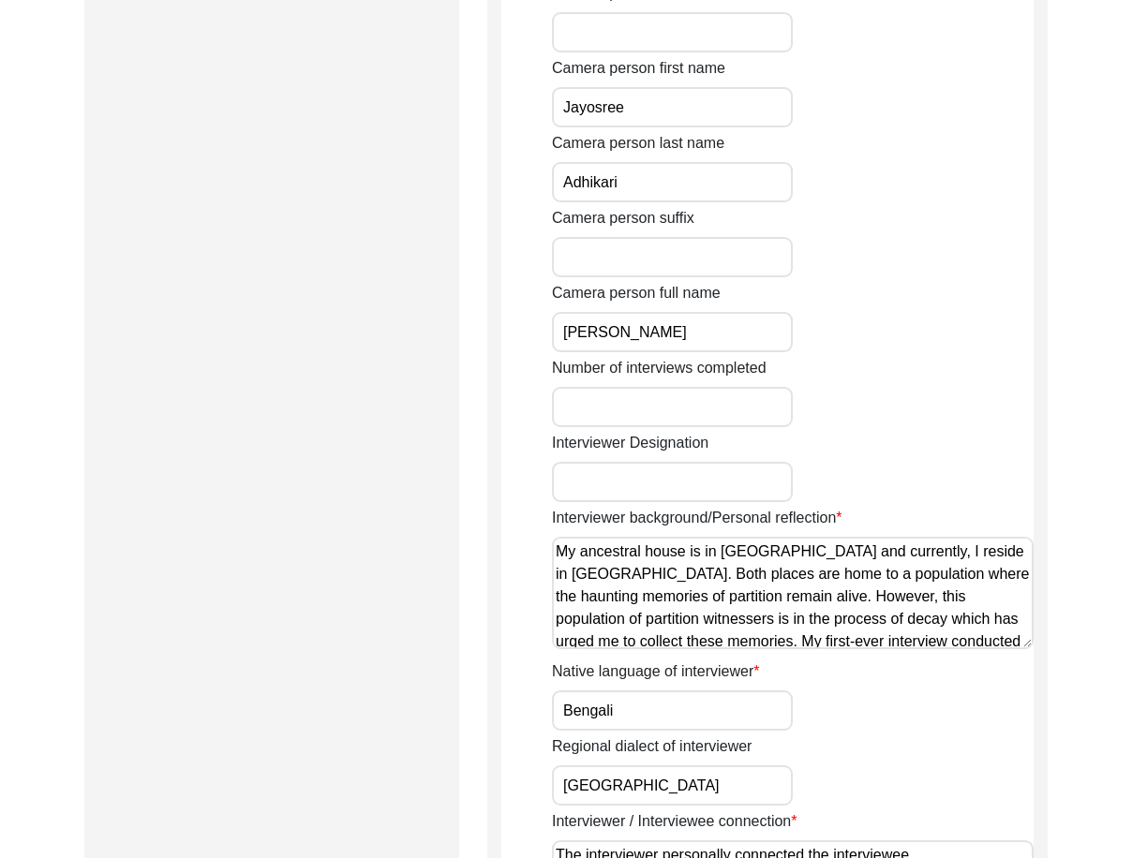
click at [658, 121] on input "Jayosree" at bounding box center [672, 107] width 241 height 40
click at [653, 173] on input "Adhikari" at bounding box center [672, 182] width 241 height 40
click at [697, 327] on input "[PERSON_NAME]" at bounding box center [672, 332] width 241 height 40
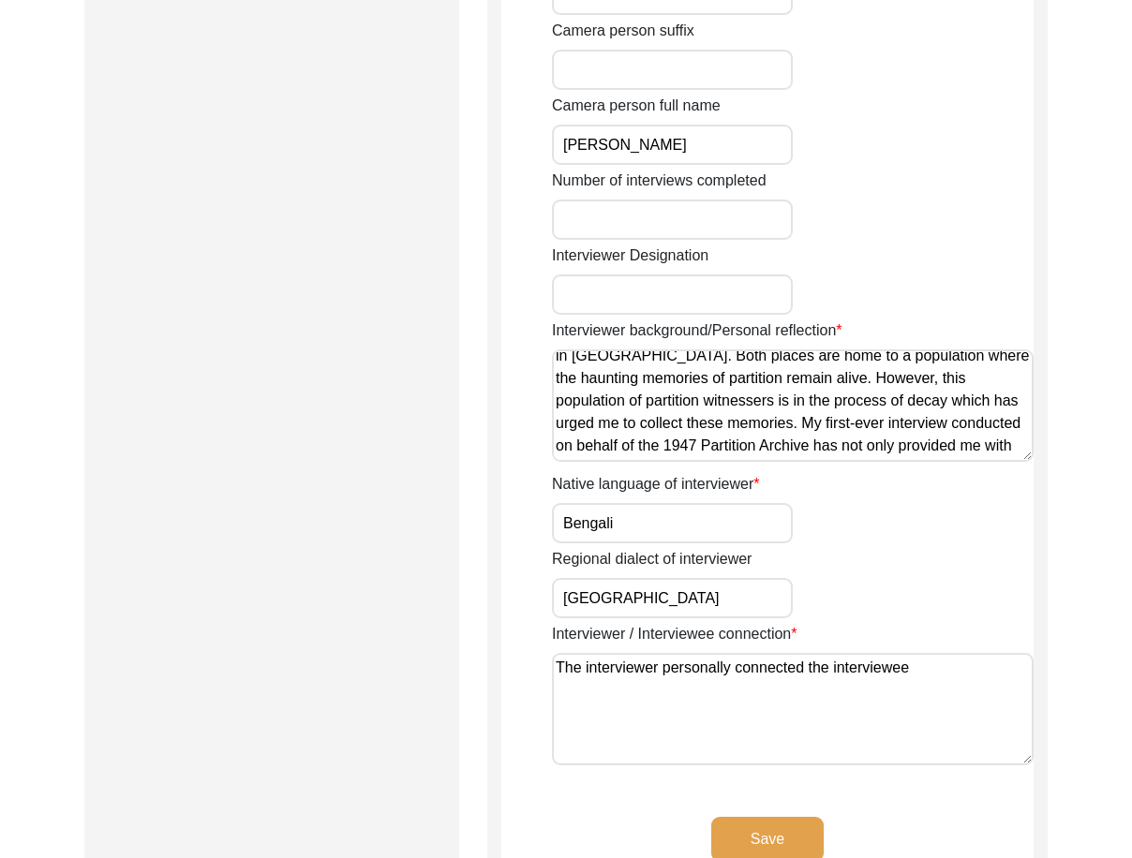
scroll to position [0, 0]
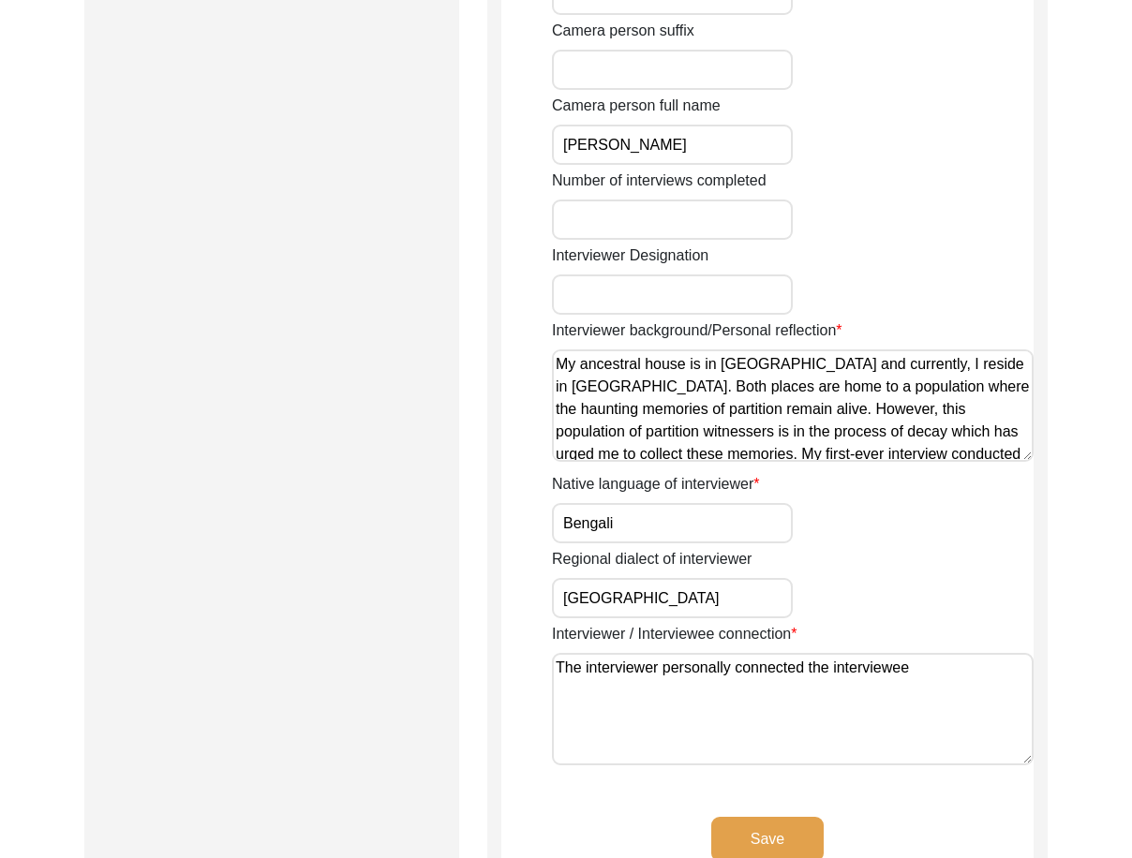
click at [713, 403] on textarea "My ancestral house is in [GEOGRAPHIC_DATA] and currently, I reside in [GEOGRAPH…" at bounding box center [793, 406] width 482 height 112
click at [579, 431] on textarea "My ancestral house is in [GEOGRAPHIC_DATA] and currently, I reside in [GEOGRAPH…" at bounding box center [793, 406] width 482 height 112
click at [675, 439] on textarea "My ancestral house is in [GEOGRAPHIC_DATA] and currently, I reside in [GEOGRAPH…" at bounding box center [793, 406] width 482 height 112
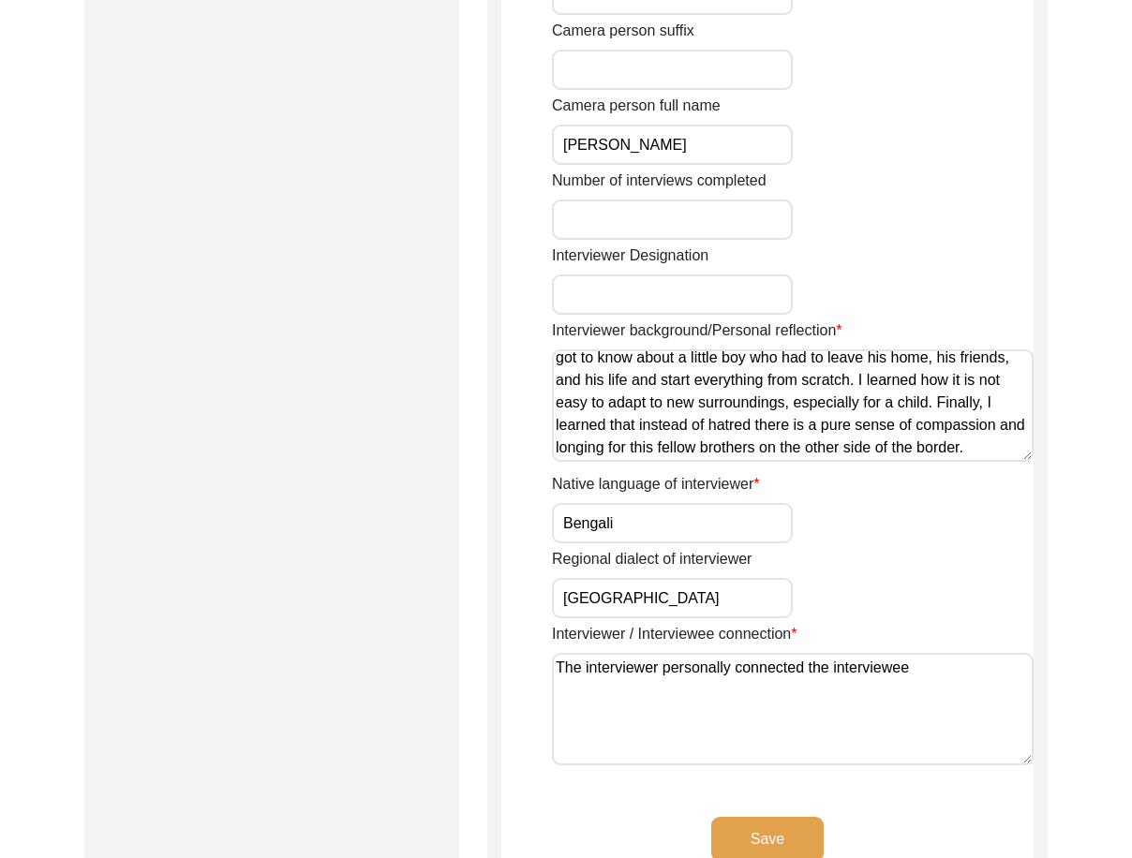
scroll to position [187, 0]
type textarea "My ancestral house is in [GEOGRAPHIC_DATA] and currently, I reside in [GEOGRAPH…"
click at [684, 510] on input "Bengali" at bounding box center [672, 523] width 241 height 40
click at [682, 578] on input "[GEOGRAPHIC_DATA]" at bounding box center [672, 598] width 241 height 40
click at [909, 675] on textarea "The interviewer personally connected the interviewee" at bounding box center [793, 709] width 482 height 112
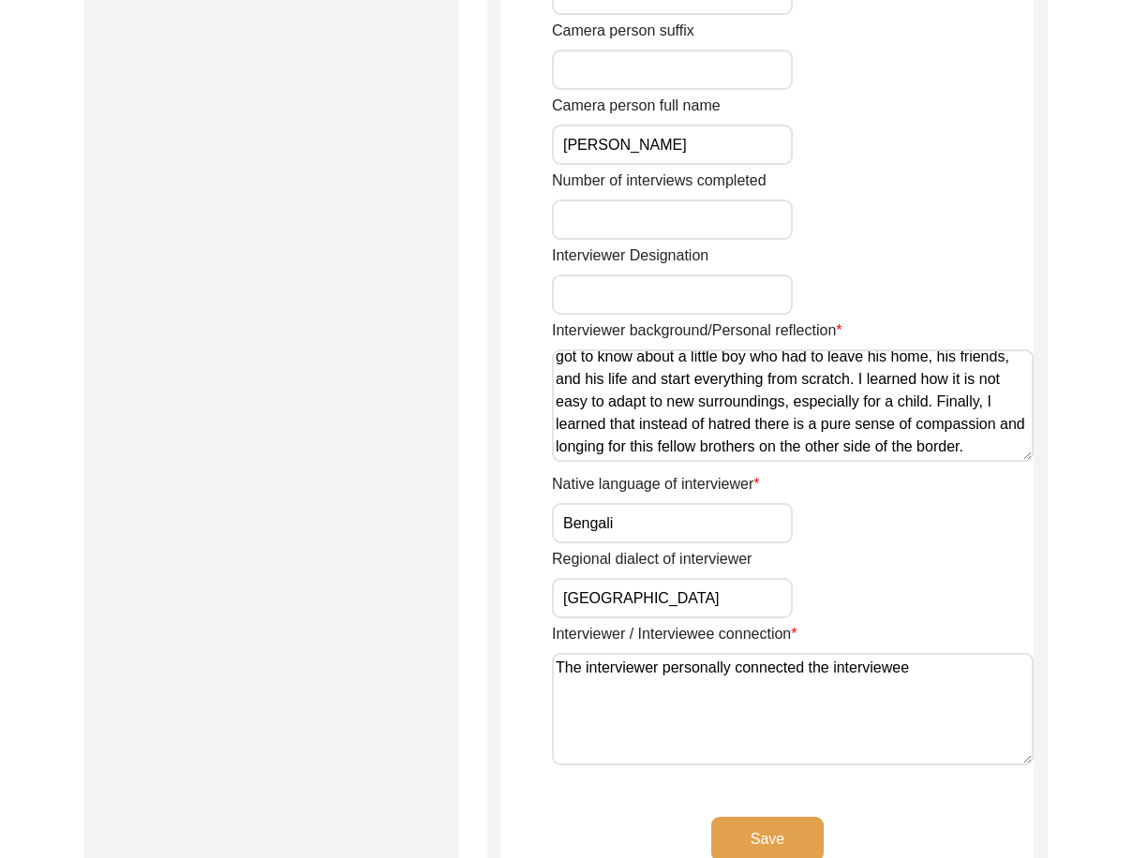
click at [919, 676] on textarea "The interviewer personally connected the interviewee" at bounding box center [793, 709] width 482 height 112
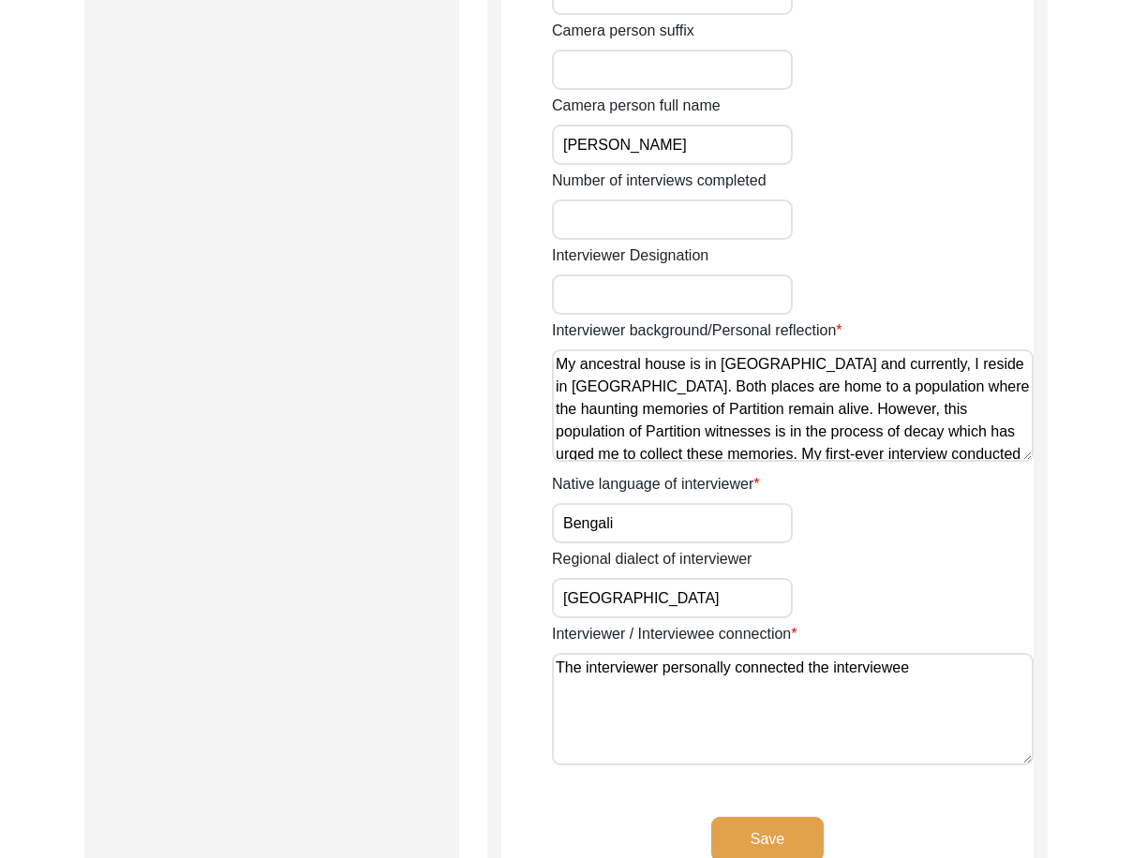
drag, startPoint x: 906, startPoint y: 458, endPoint x: 597, endPoint y: 274, distance: 360.1
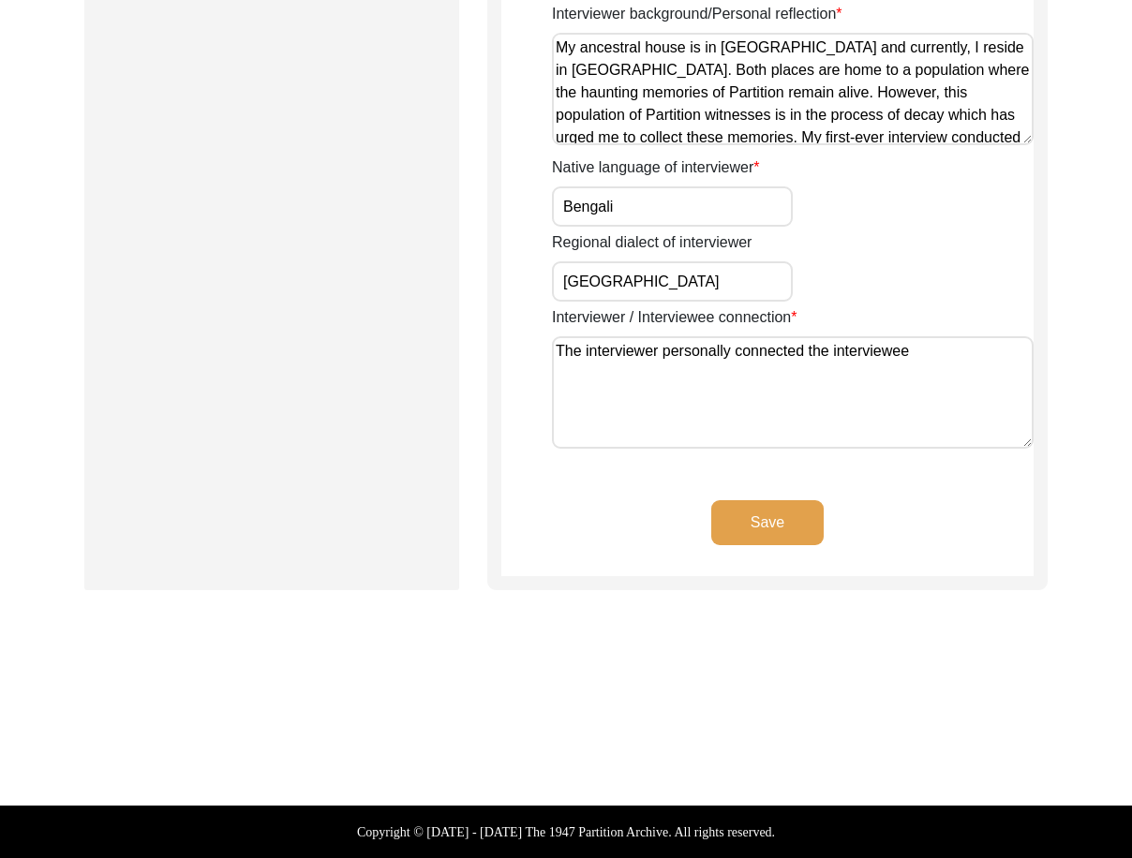
drag, startPoint x: 763, startPoint y: 513, endPoint x: 736, endPoint y: 511, distance: 27.2
click at [763, 512] on button "Save" at bounding box center [767, 522] width 112 height 45
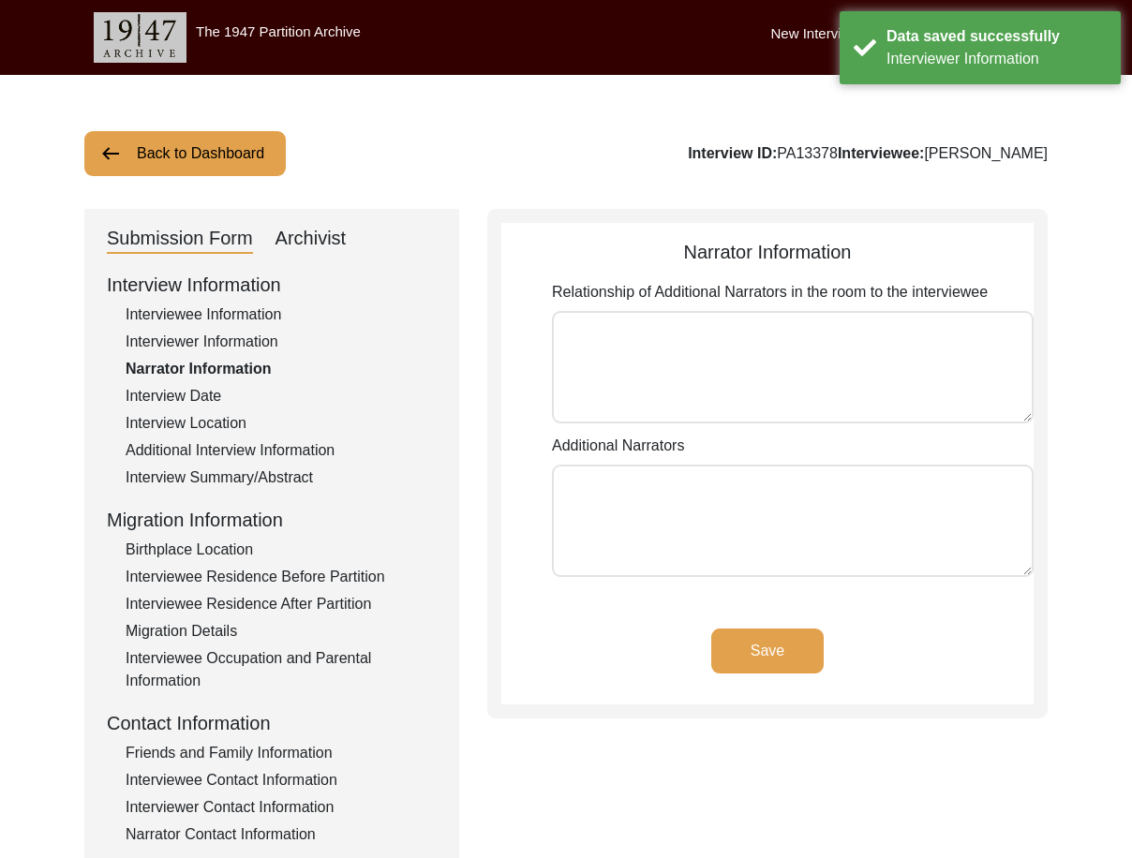
click at [192, 377] on div "Narrator Information" at bounding box center [281, 369] width 311 height 22
click at [197, 380] on div "Interview Information Interviewee Information Interviewer Information Narrator …" at bounding box center [272, 671] width 330 height 801
click at [202, 387] on div "Interview Date" at bounding box center [281, 396] width 311 height 22
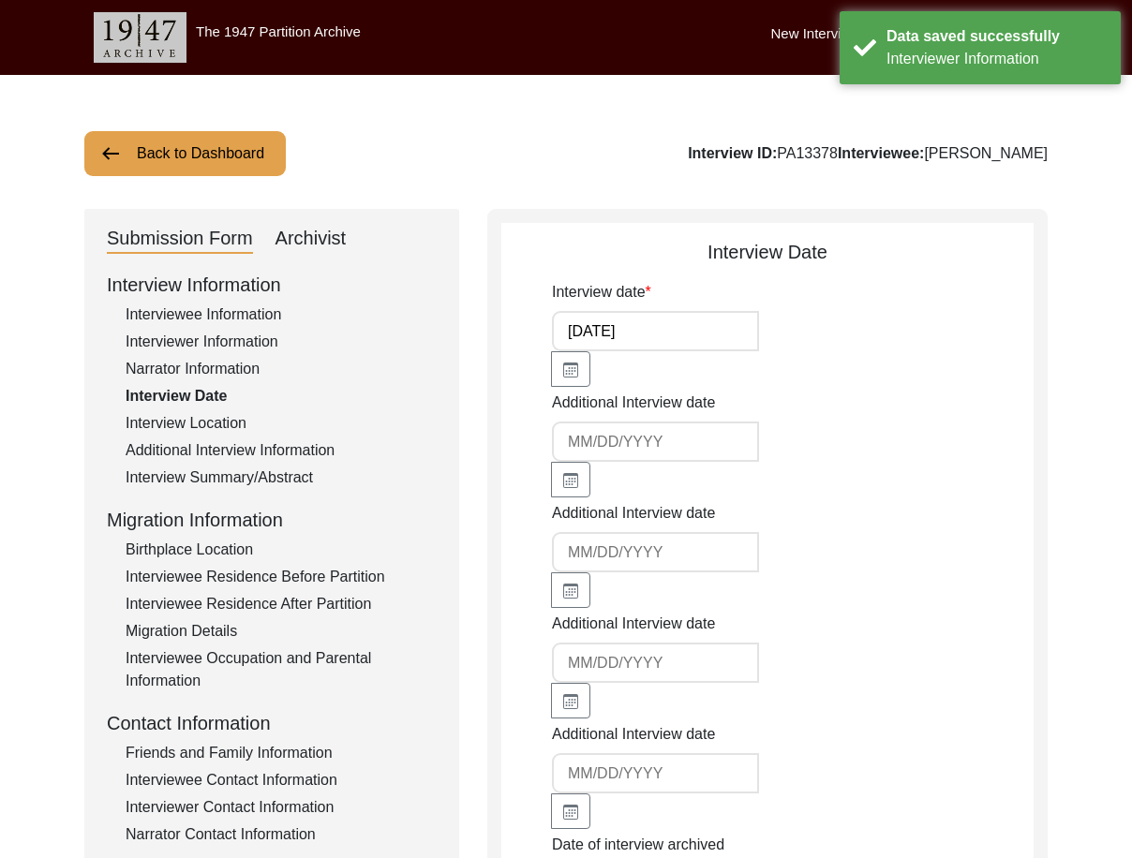
click at [218, 426] on div "Interview Location" at bounding box center [281, 423] width 311 height 22
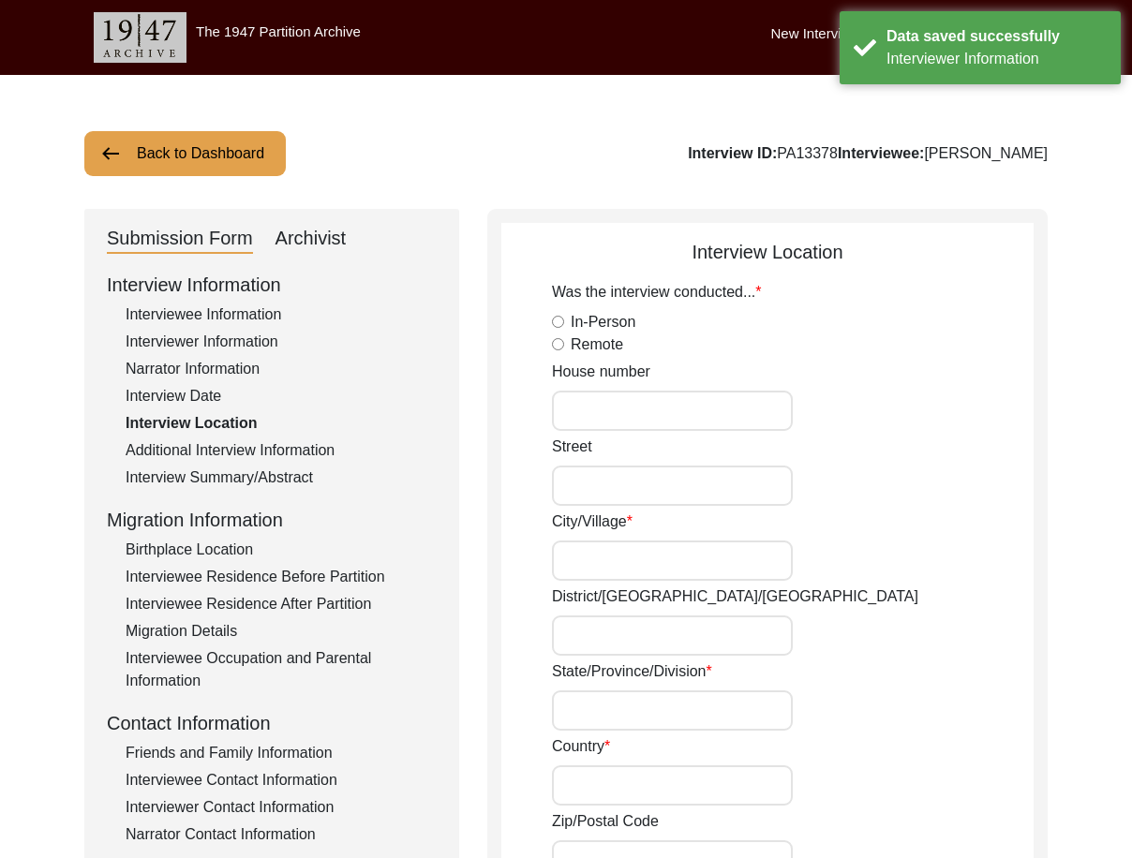
radio input "true"
type input "5/1/1"
type input "Boroghori, [GEOGRAPHIC_DATA]"
type input "[GEOGRAPHIC_DATA]"
type input "Howrah"
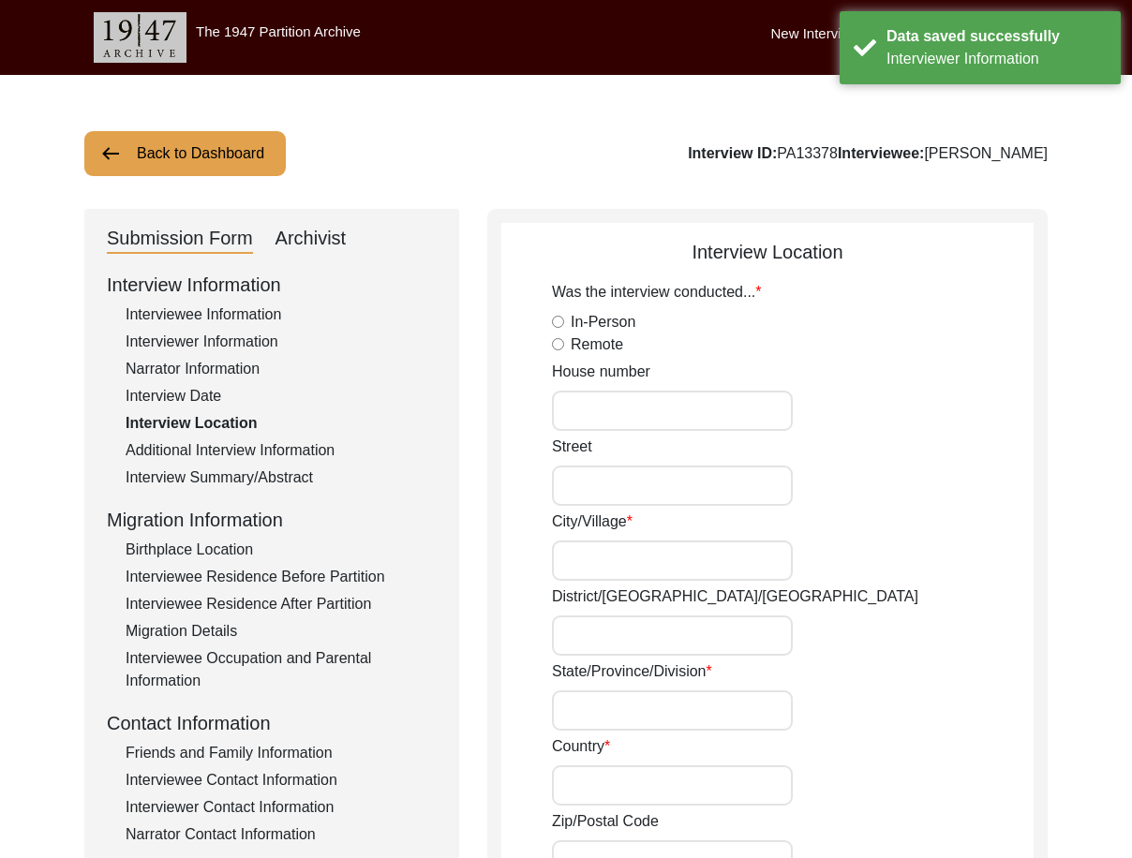
type input "[GEOGRAPHIC_DATA]"
type input "711102"
type input "[GEOGRAPHIC_DATA], [GEOGRAPHIC_DATA], [GEOGRAPHIC_DATA]"
type input "22.56946"
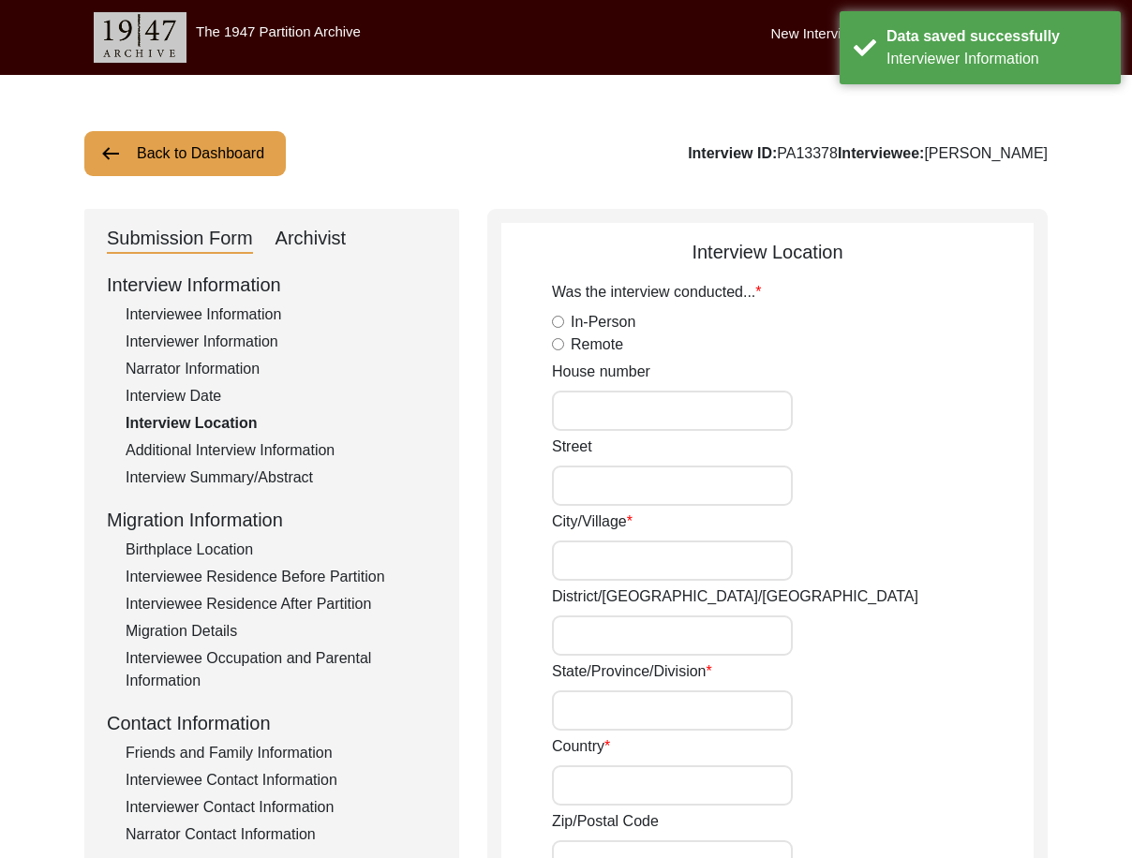
type input "88.31172"
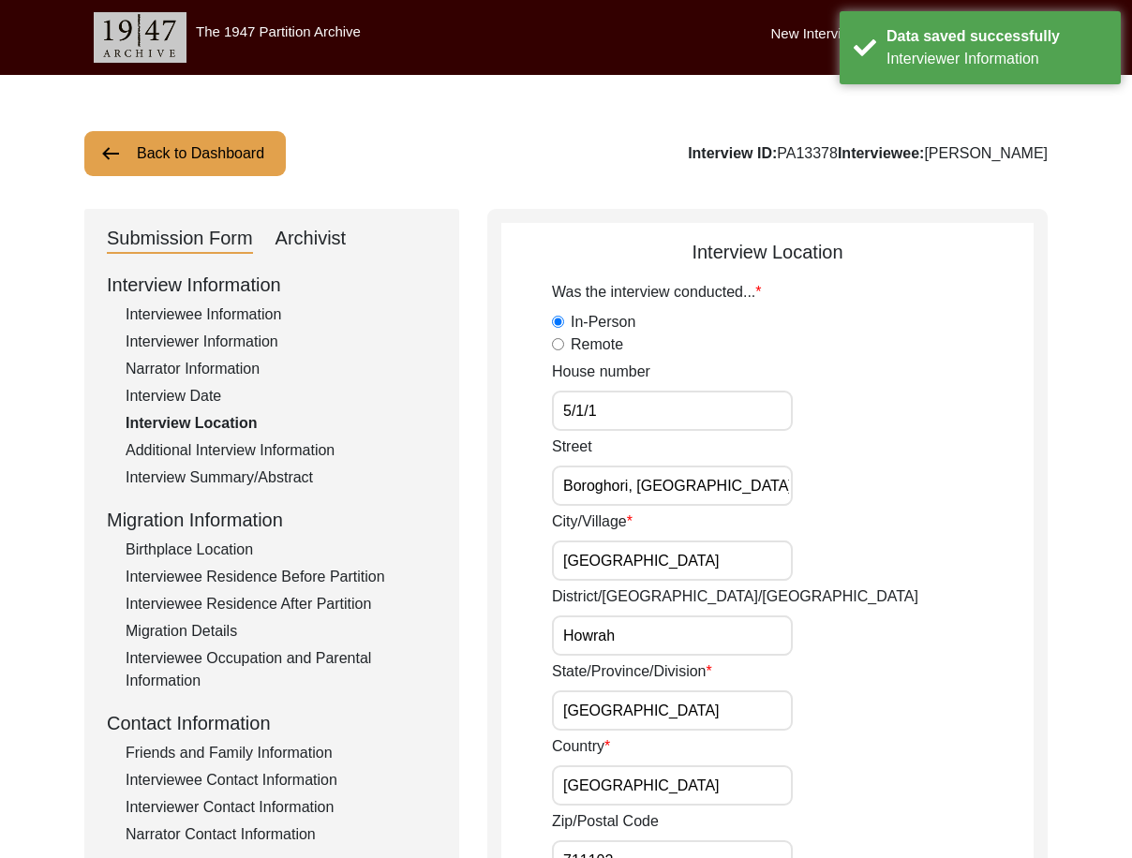
click at [663, 411] on input "5/1/1" at bounding box center [672, 411] width 241 height 40
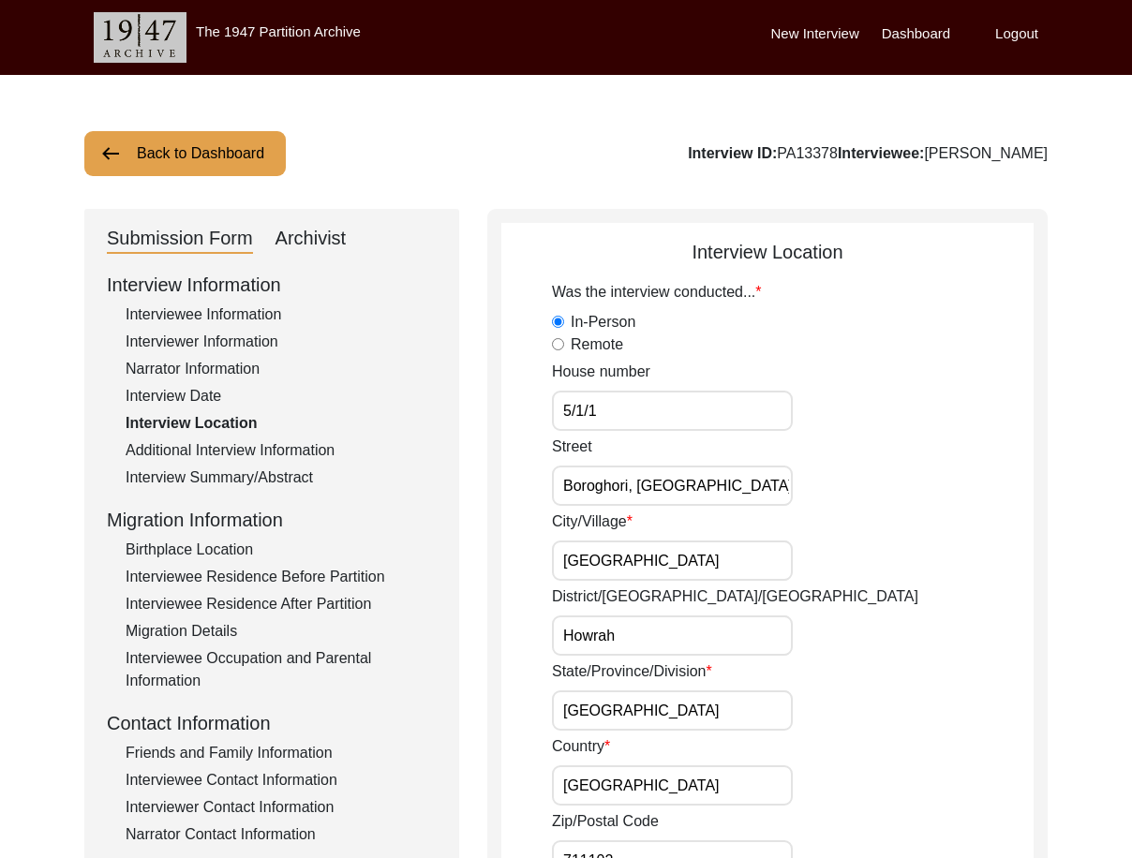
click at [721, 486] on input "Boroghori, [GEOGRAPHIC_DATA]" at bounding box center [672, 486] width 241 height 40
click at [700, 563] on input "[GEOGRAPHIC_DATA]" at bounding box center [672, 561] width 241 height 40
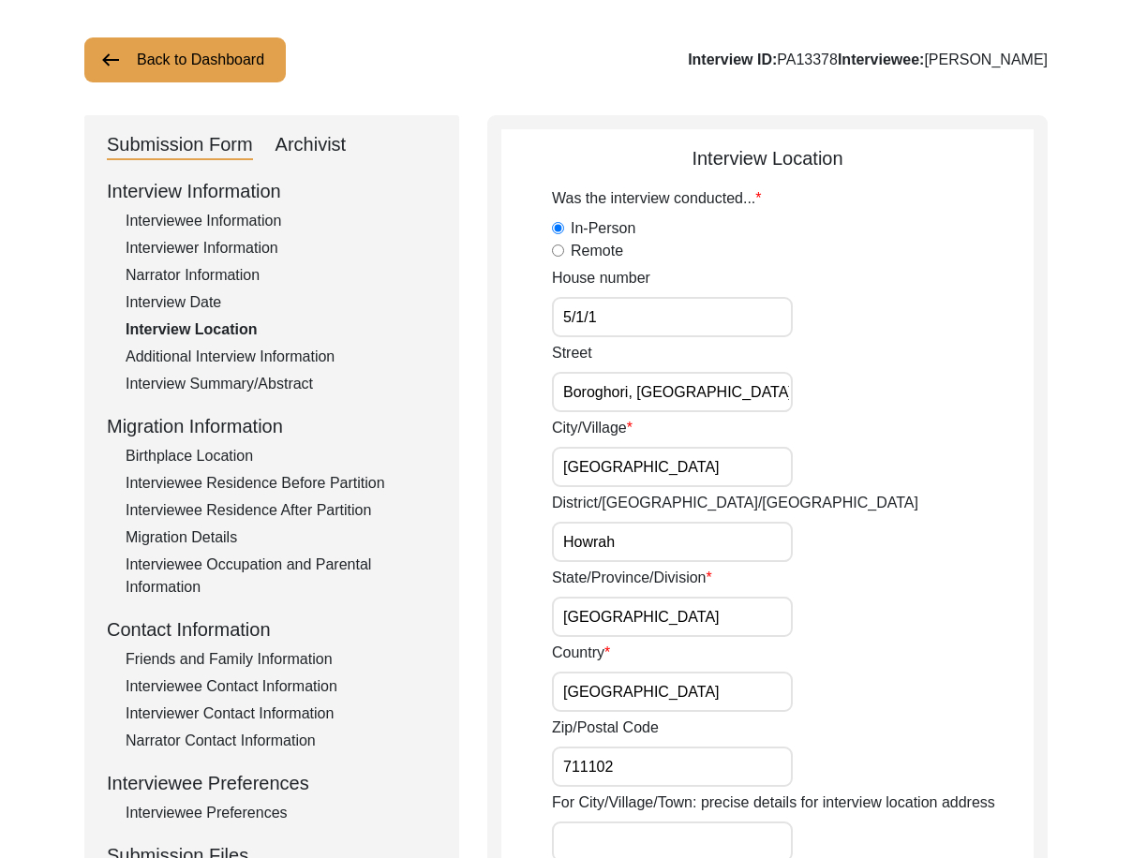
click at [692, 541] on input "Howrah" at bounding box center [672, 542] width 241 height 40
click at [707, 601] on input "[GEOGRAPHIC_DATA]" at bounding box center [672, 617] width 241 height 40
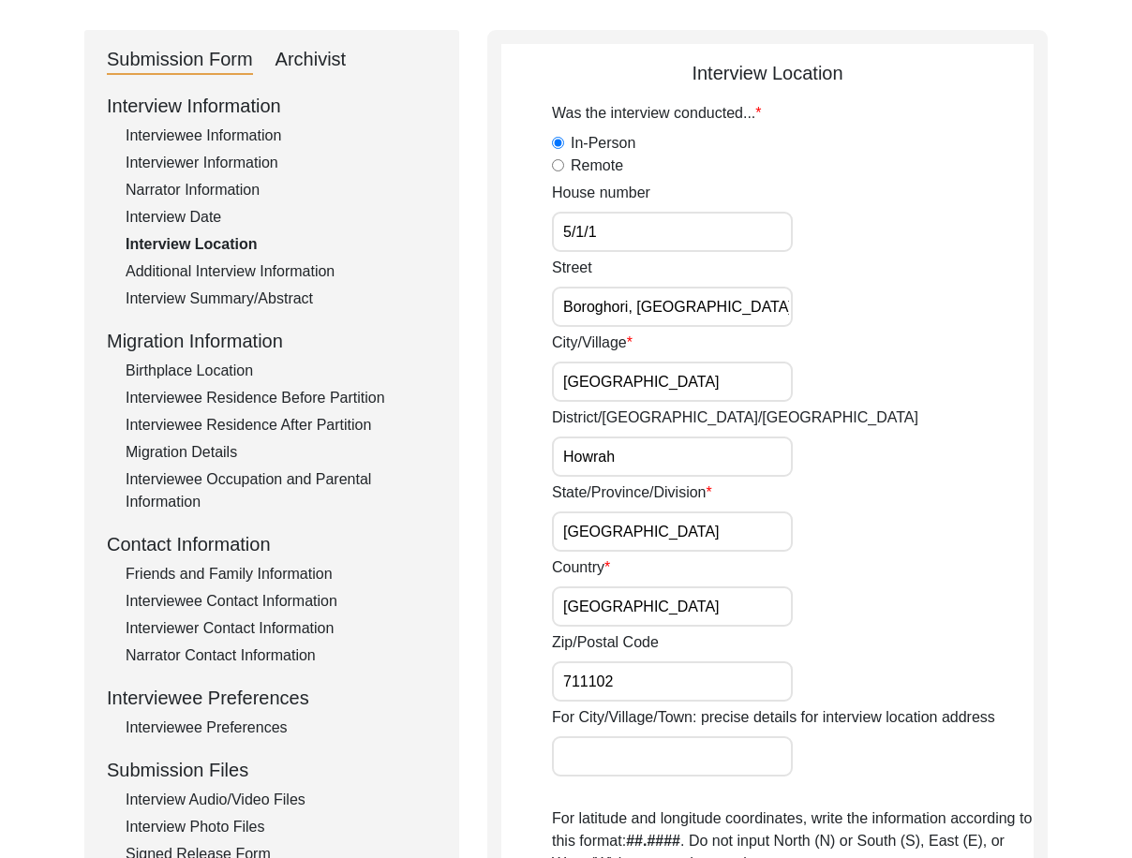
scroll to position [281, 0]
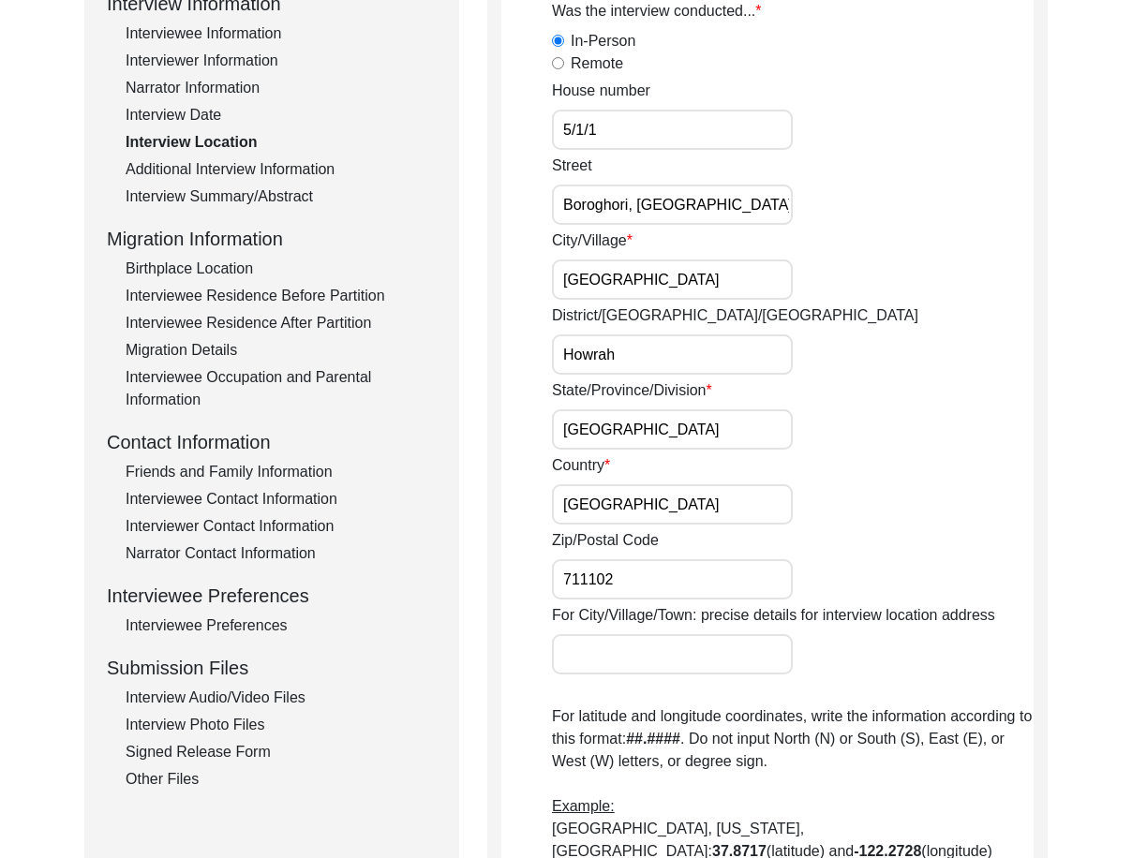
drag, startPoint x: 648, startPoint y: 543, endPoint x: 642, endPoint y: 534, distance: 11.4
click at [647, 543] on label "Zip/Postal Code" at bounding box center [605, 540] width 107 height 22
click at [647, 559] on input "711102" at bounding box center [672, 579] width 241 height 40
click at [628, 514] on input "[GEOGRAPHIC_DATA]" at bounding box center [672, 504] width 241 height 40
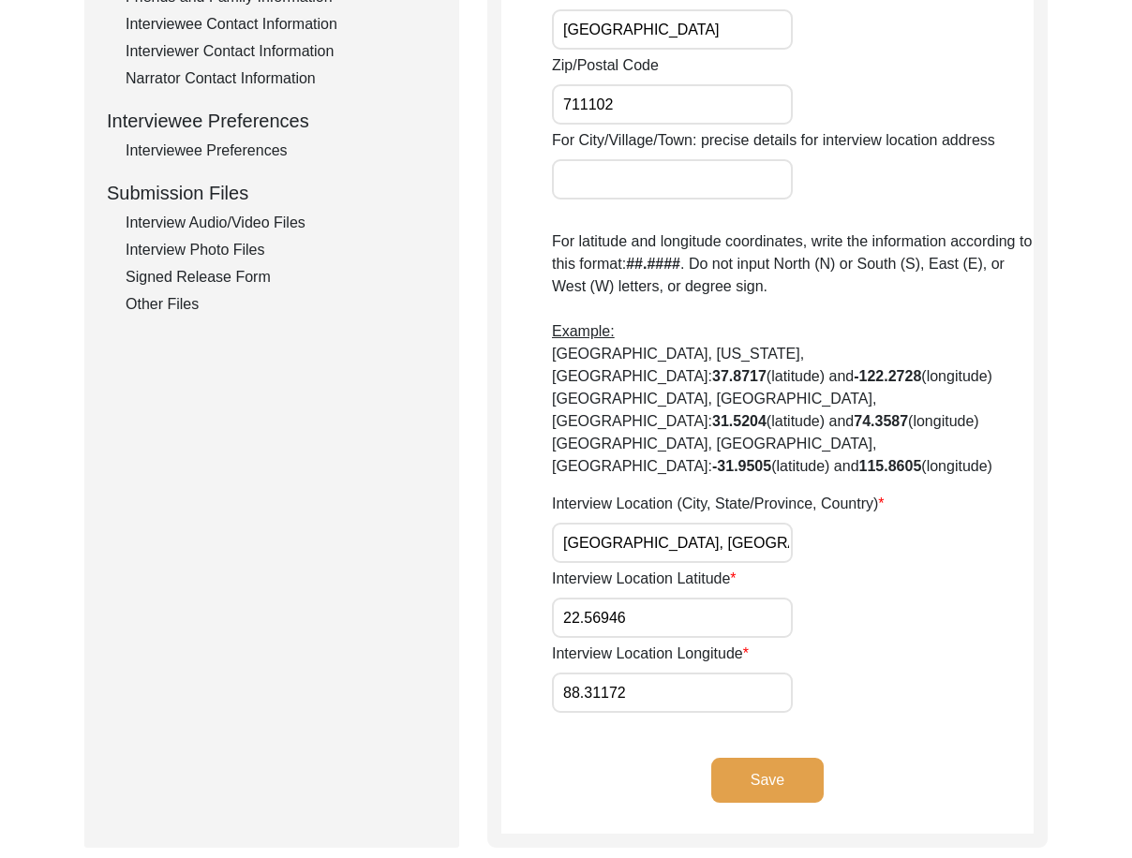
scroll to position [969, 0]
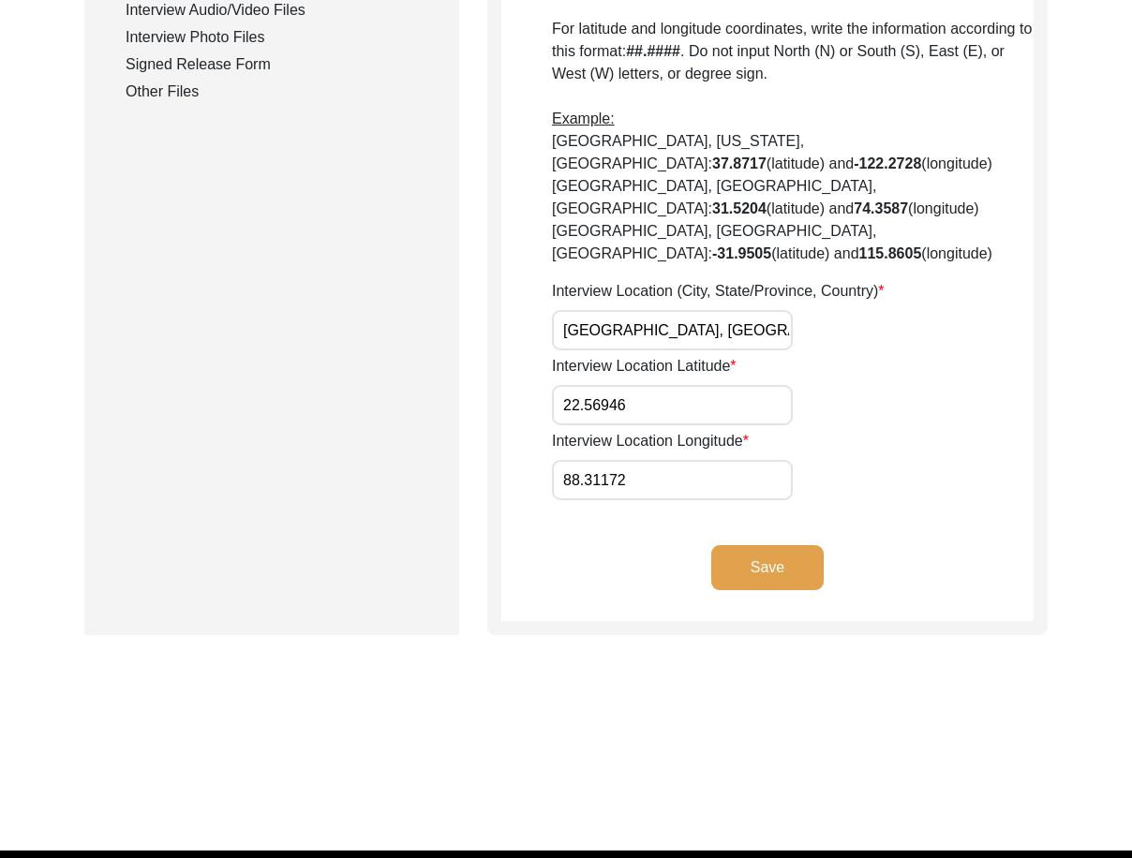
click at [658, 385] on input "22.56946" at bounding box center [672, 405] width 241 height 40
drag, startPoint x: 638, startPoint y: 436, endPoint x: 530, endPoint y: 428, distance: 108.0
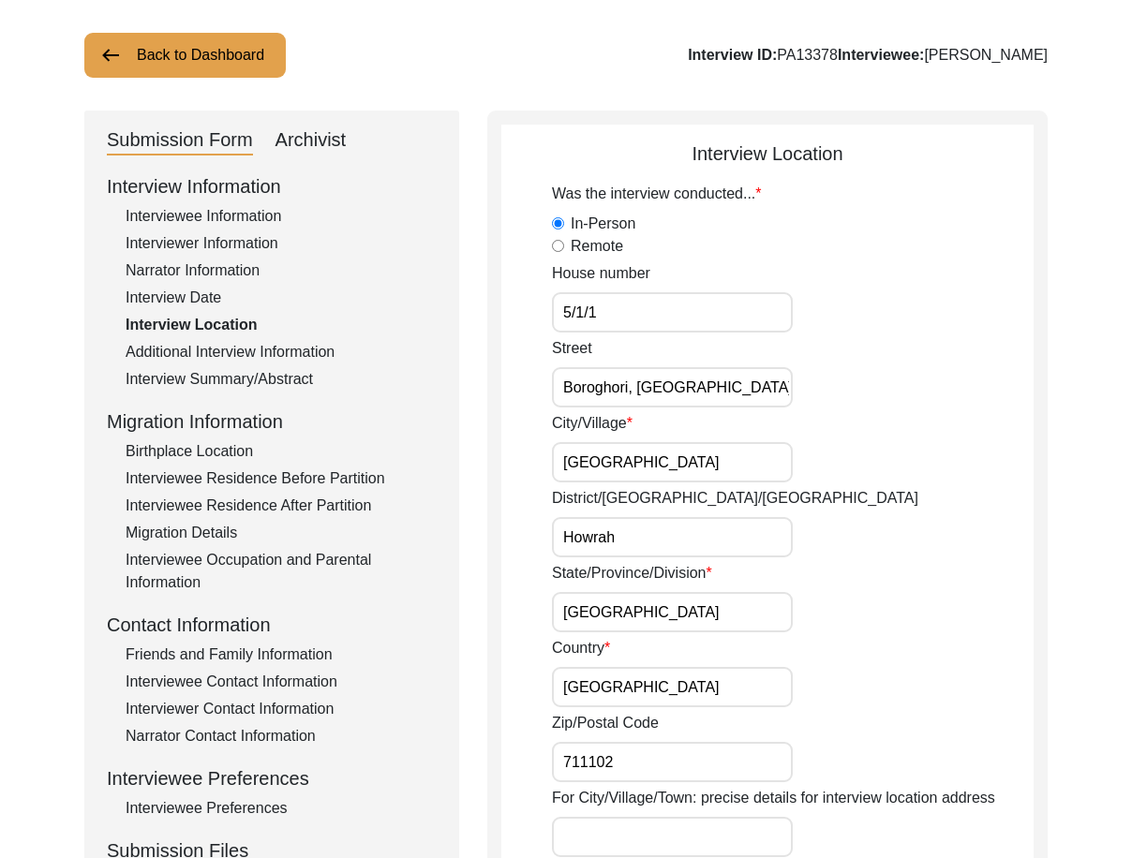
scroll to position [0, 0]
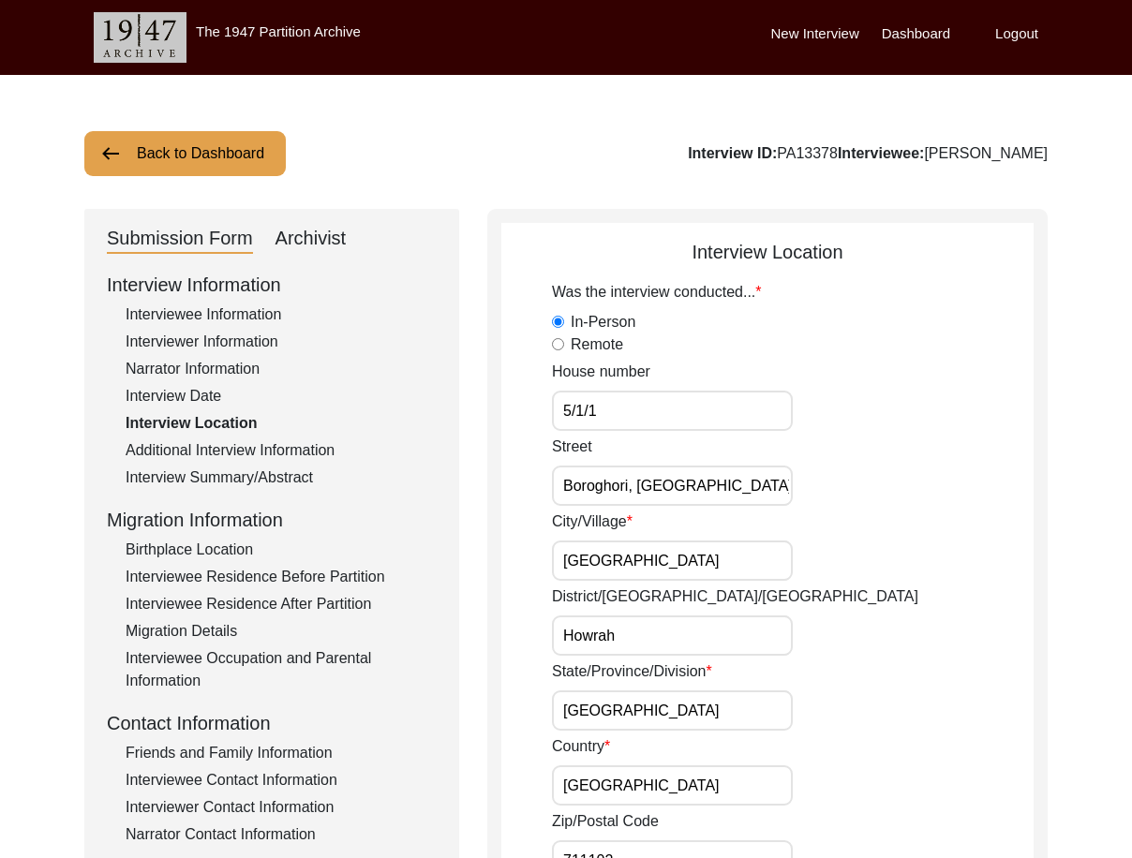
click at [729, 486] on input "Boroghori, [GEOGRAPHIC_DATA]" at bounding box center [672, 486] width 241 height 40
click at [721, 542] on input "[GEOGRAPHIC_DATA]" at bounding box center [672, 561] width 241 height 40
click at [732, 612] on div "District/[GEOGRAPHIC_DATA]/[GEOGRAPHIC_DATA] Howrah" at bounding box center [793, 621] width 482 height 70
click at [732, 623] on input "Howrah" at bounding box center [672, 636] width 241 height 40
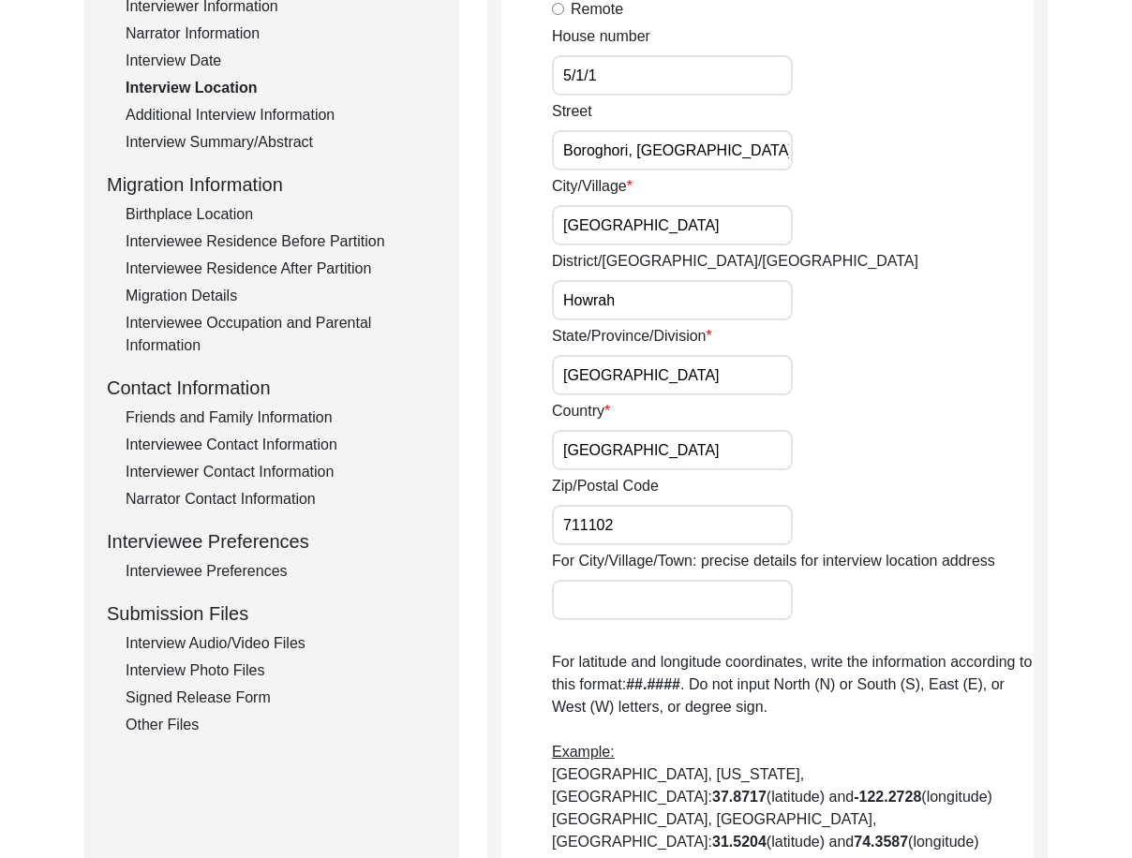
scroll to position [219, 0]
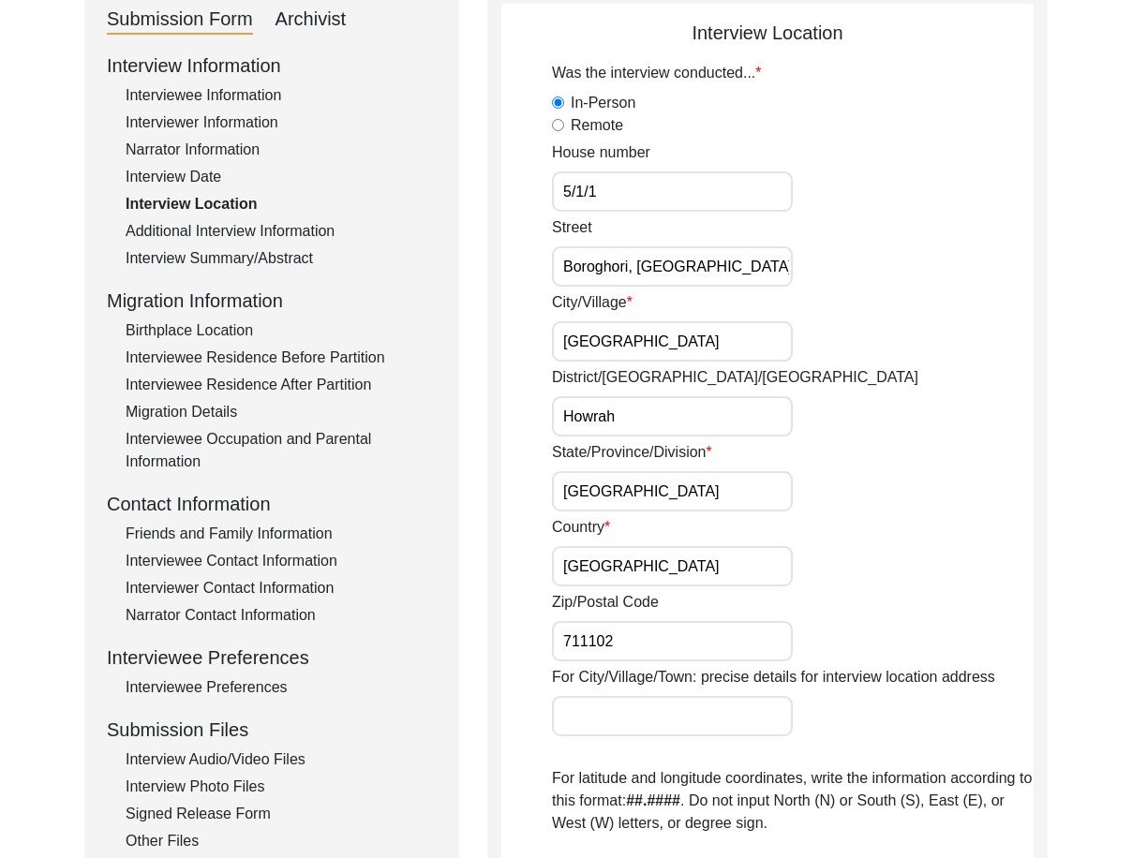
click at [648, 184] on input "5/1/1" at bounding box center [672, 191] width 241 height 40
click at [700, 254] on input "Boroghori, [GEOGRAPHIC_DATA]" at bounding box center [672, 266] width 241 height 40
click at [709, 264] on input "Boroghori, [GEOGRAPHIC_DATA]" at bounding box center [672, 266] width 241 height 40
click at [710, 342] on input "[GEOGRAPHIC_DATA]" at bounding box center [672, 341] width 241 height 40
click at [697, 429] on input "Howrah" at bounding box center [672, 416] width 241 height 40
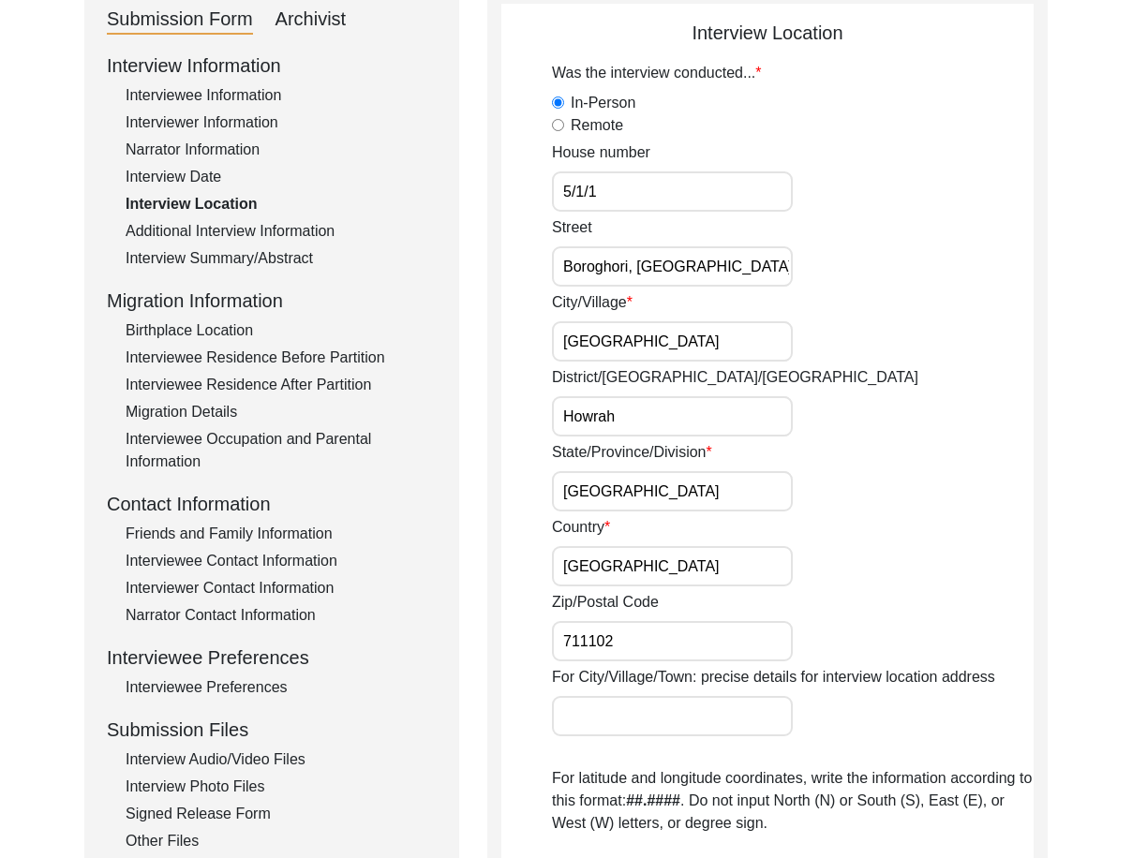
click at [692, 472] on input "[GEOGRAPHIC_DATA]" at bounding box center [672, 491] width 241 height 40
click at [658, 558] on input "[GEOGRAPHIC_DATA]" at bounding box center [672, 566] width 241 height 40
click at [657, 619] on div "Zip/Postal Code 711102" at bounding box center [793, 626] width 482 height 70
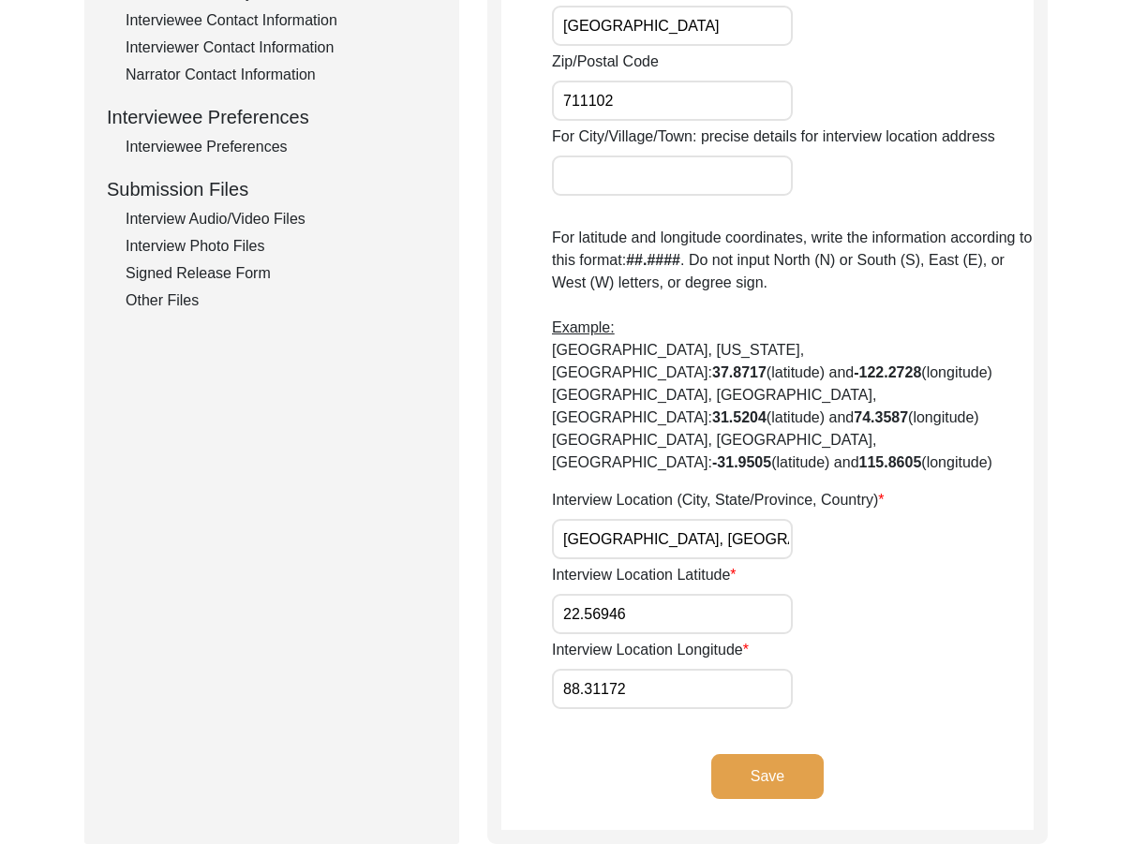
scroll to position [781, 0]
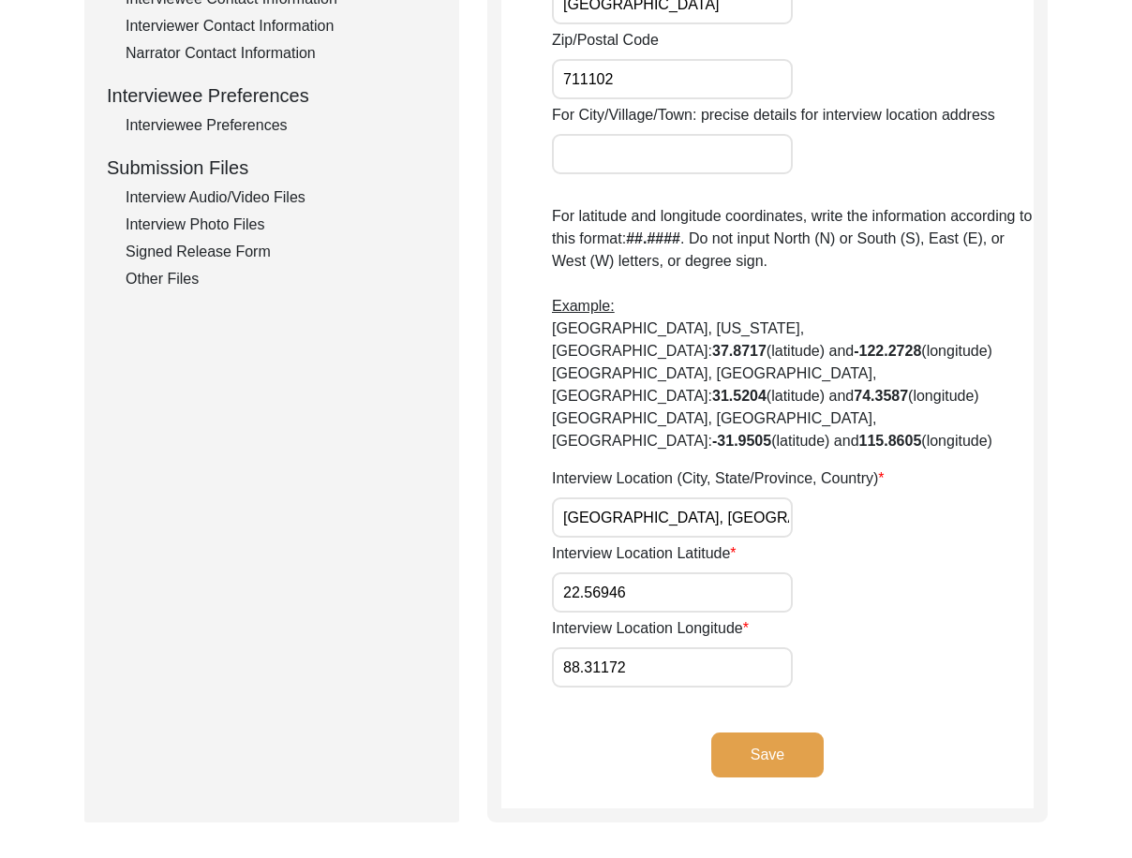
click at [626, 498] on input "[GEOGRAPHIC_DATA], [GEOGRAPHIC_DATA], [GEOGRAPHIC_DATA]" at bounding box center [672, 518] width 241 height 40
type input "[GEOGRAPHIC_DATA], [GEOGRAPHIC_DATA], [GEOGRAPHIC_DATA], [GEOGRAPHIC_DATA]"
click at [480, 474] on div "Submission Form Archivist Interview Information Interviewee Information Intervi…" at bounding box center [565, 124] width 963 height 1395
click at [657, 573] on input "22.56946" at bounding box center [672, 593] width 241 height 40
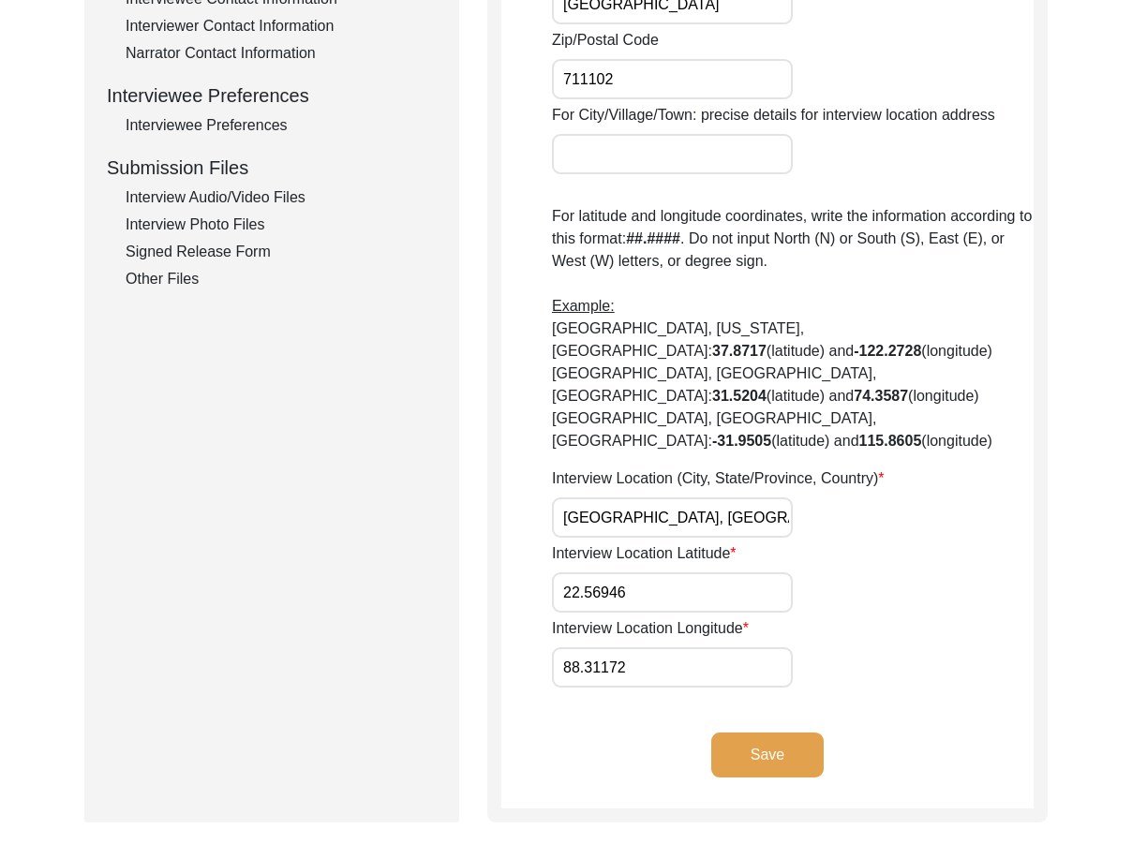
click at [657, 573] on input "22.56946" at bounding box center [672, 593] width 241 height 40
click at [742, 573] on input "22.56946" at bounding box center [672, 593] width 241 height 40
paste input "713"
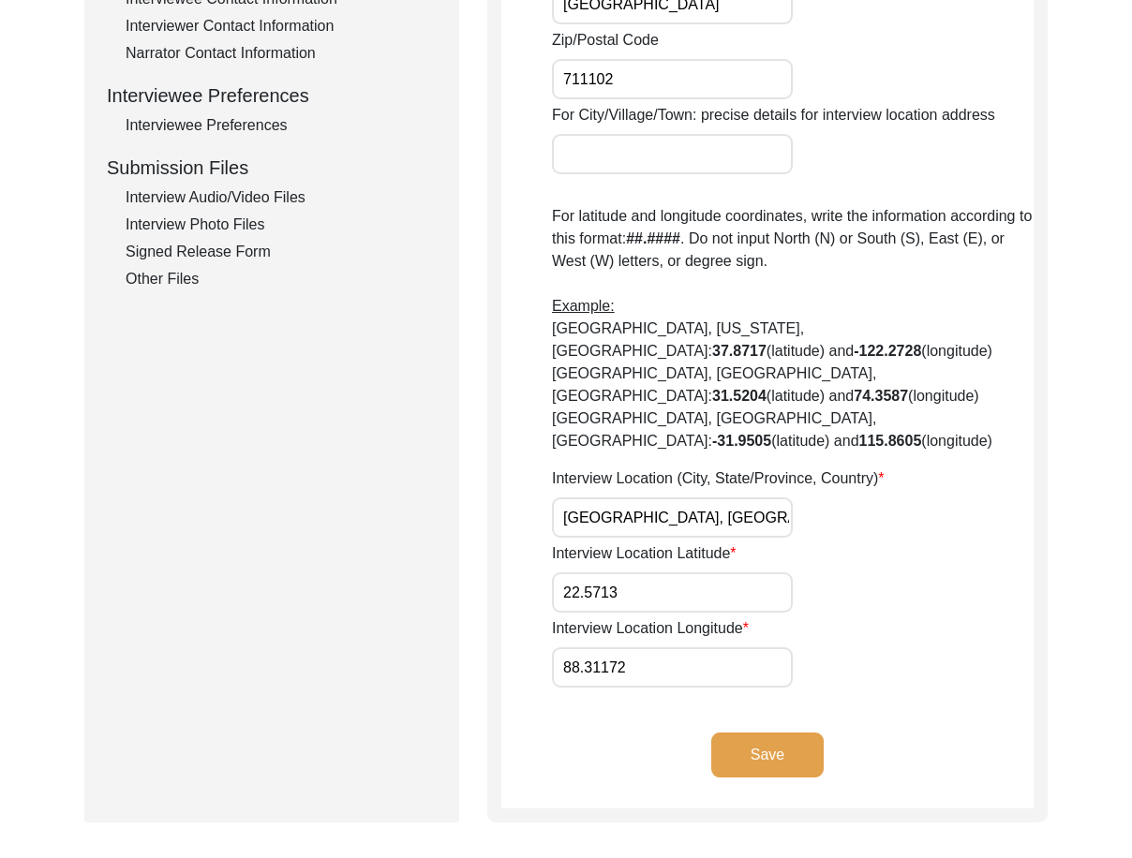
type input "22.5713"
click at [670, 573] on input "22.5713" at bounding box center [672, 593] width 241 height 40
click at [669, 573] on input "22.5713" at bounding box center [672, 593] width 241 height 40
click at [657, 647] on input "88.31172" at bounding box center [672, 667] width 241 height 40
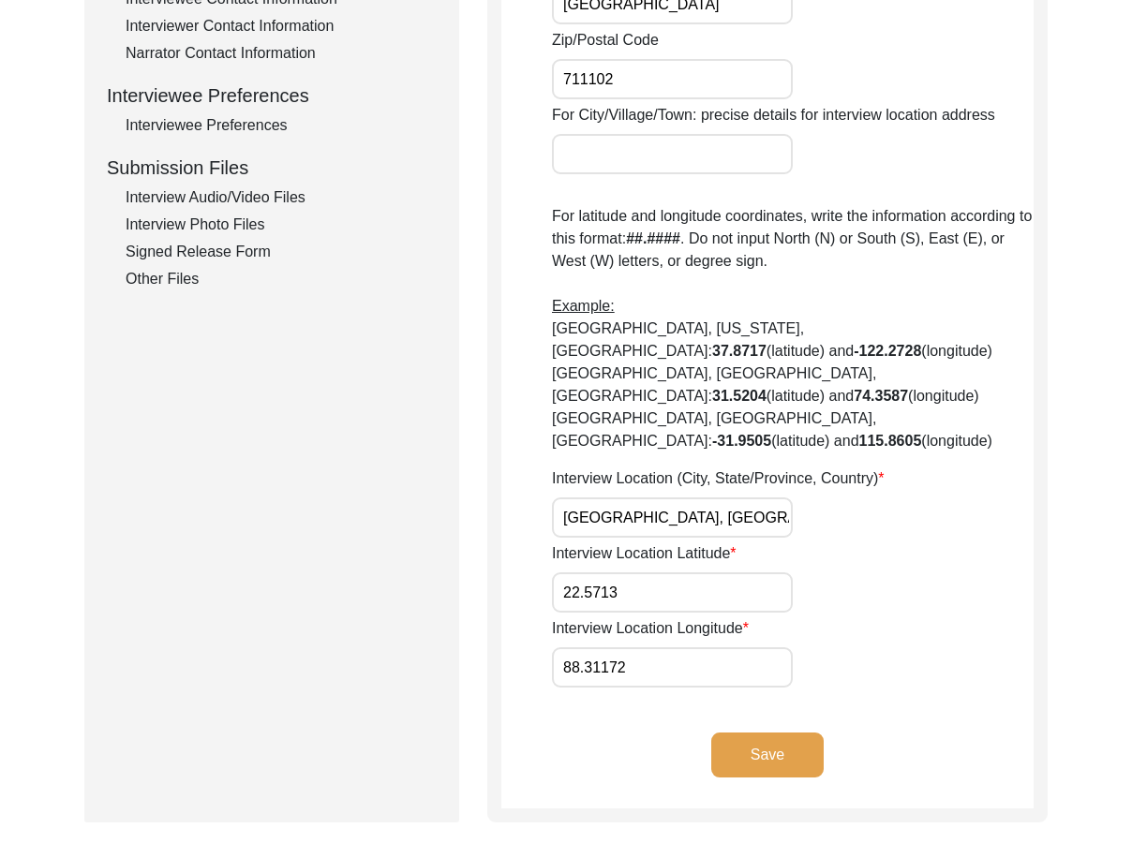
click at [656, 647] on input "88.31172" at bounding box center [672, 667] width 241 height 40
click at [657, 647] on app-interview-location "Interview Location Was the interview conducted... In-Person Remote House number…" at bounding box center [767, 133] width 532 height 1352
click at [656, 647] on input "88.31172" at bounding box center [672, 667] width 241 height 40
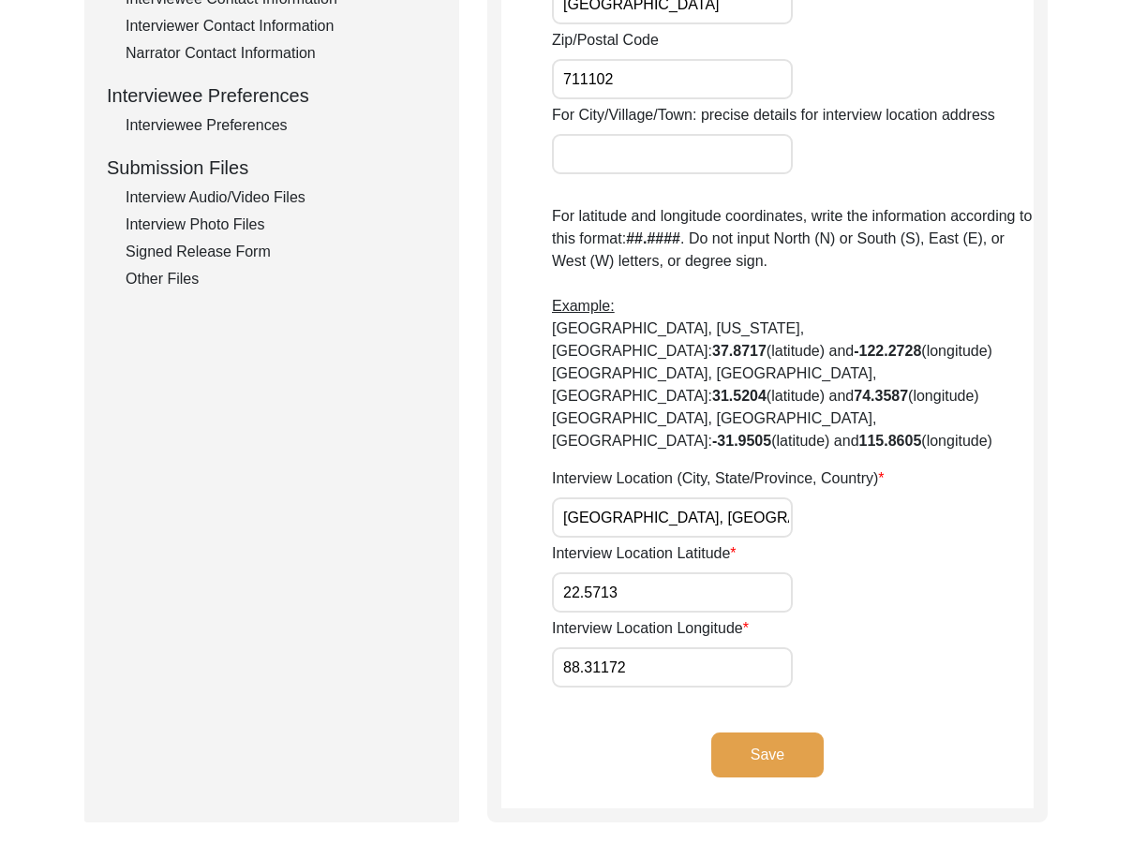
paste input "09"
type input "88.3109"
click at [633, 670] on app-interview-location "Interview Location Was the interview conducted... In-Person Remote House number…" at bounding box center [767, 133] width 532 height 1352
click at [645, 647] on input "88.3109" at bounding box center [672, 667] width 241 height 40
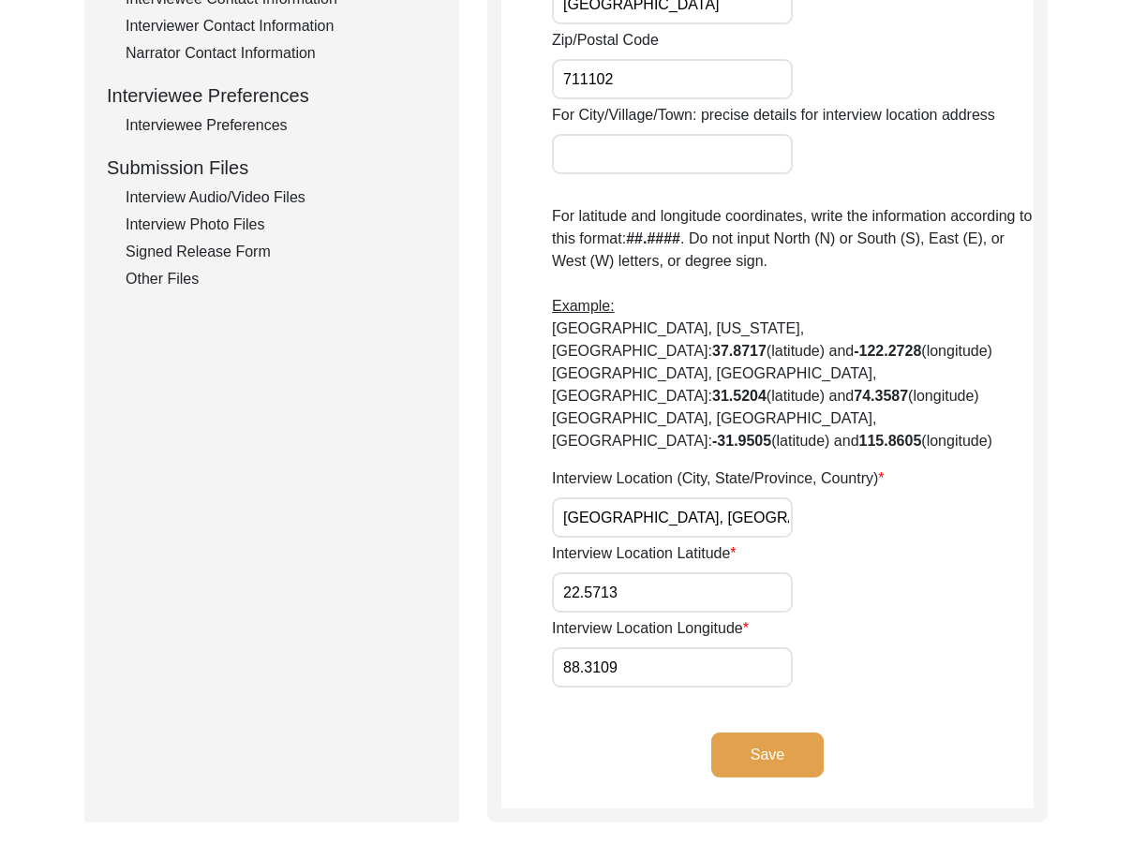
click at [645, 647] on input "88.3109" at bounding box center [672, 667] width 241 height 40
click at [620, 681] on app-interview-location "Interview Location Was the interview conducted... In-Person Remote House number…" at bounding box center [767, 133] width 532 height 1352
click at [736, 647] on input "88.3109" at bounding box center [672, 667] width 241 height 40
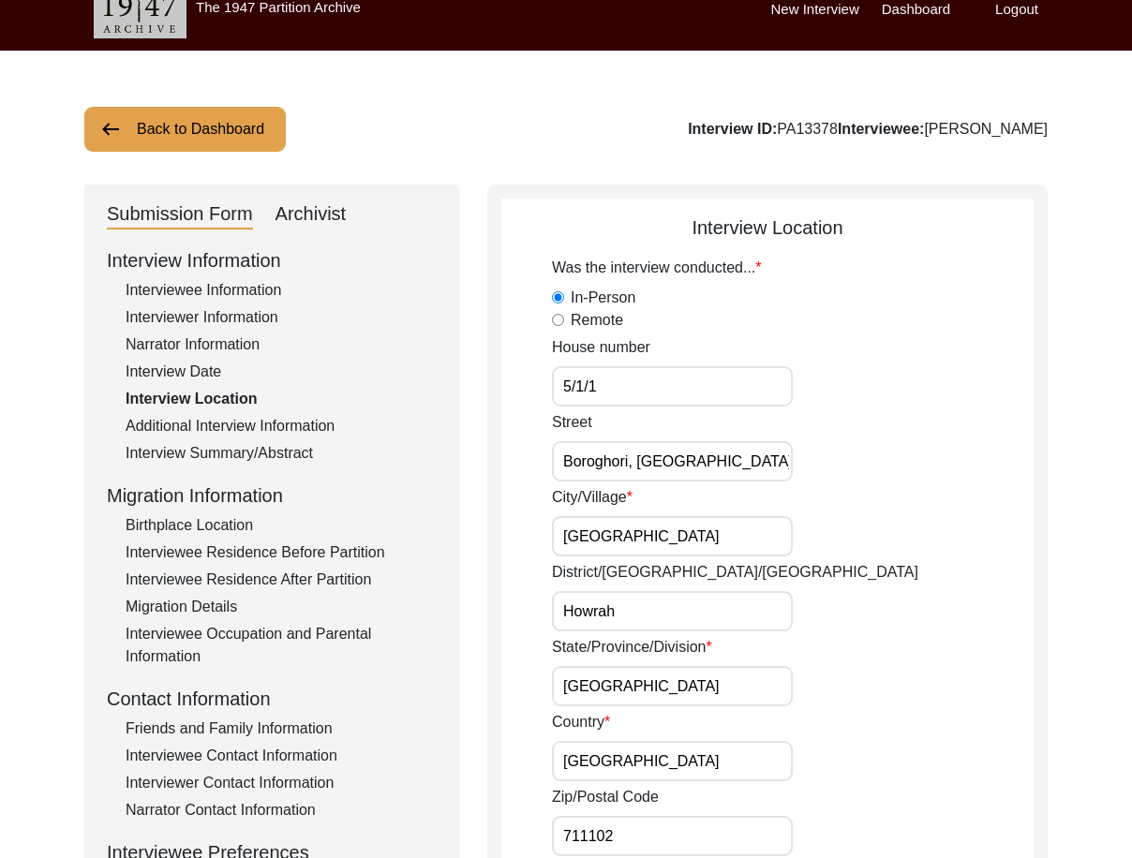
scroll to position [0, 0]
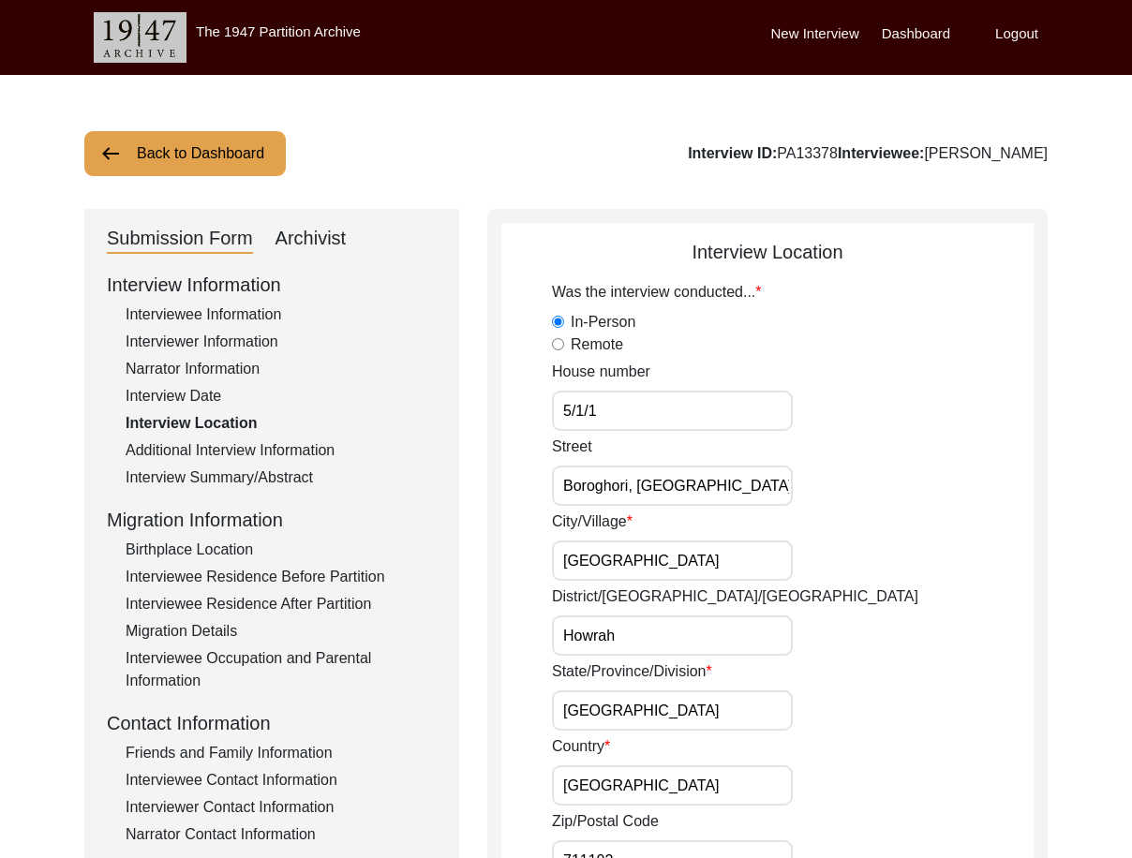
click at [719, 243] on div "Interview Location" at bounding box center [767, 252] width 532 height 28
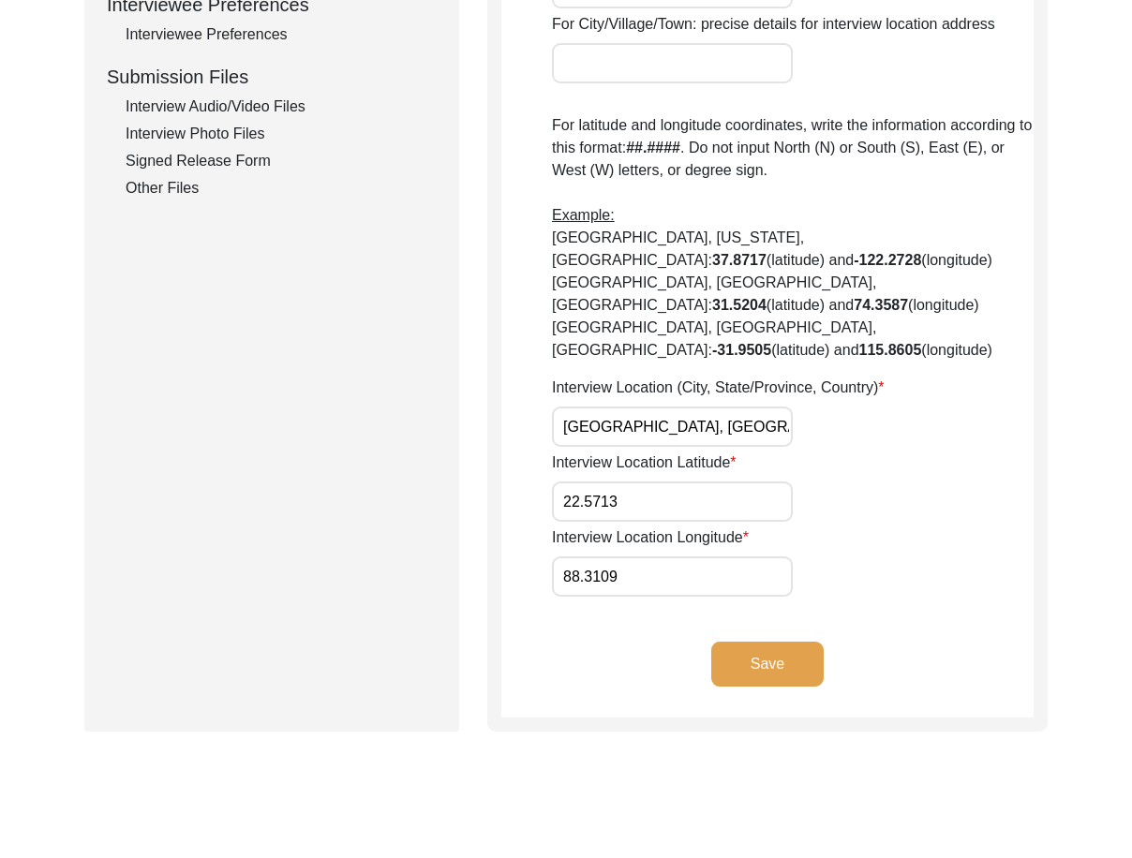
scroll to position [843, 0]
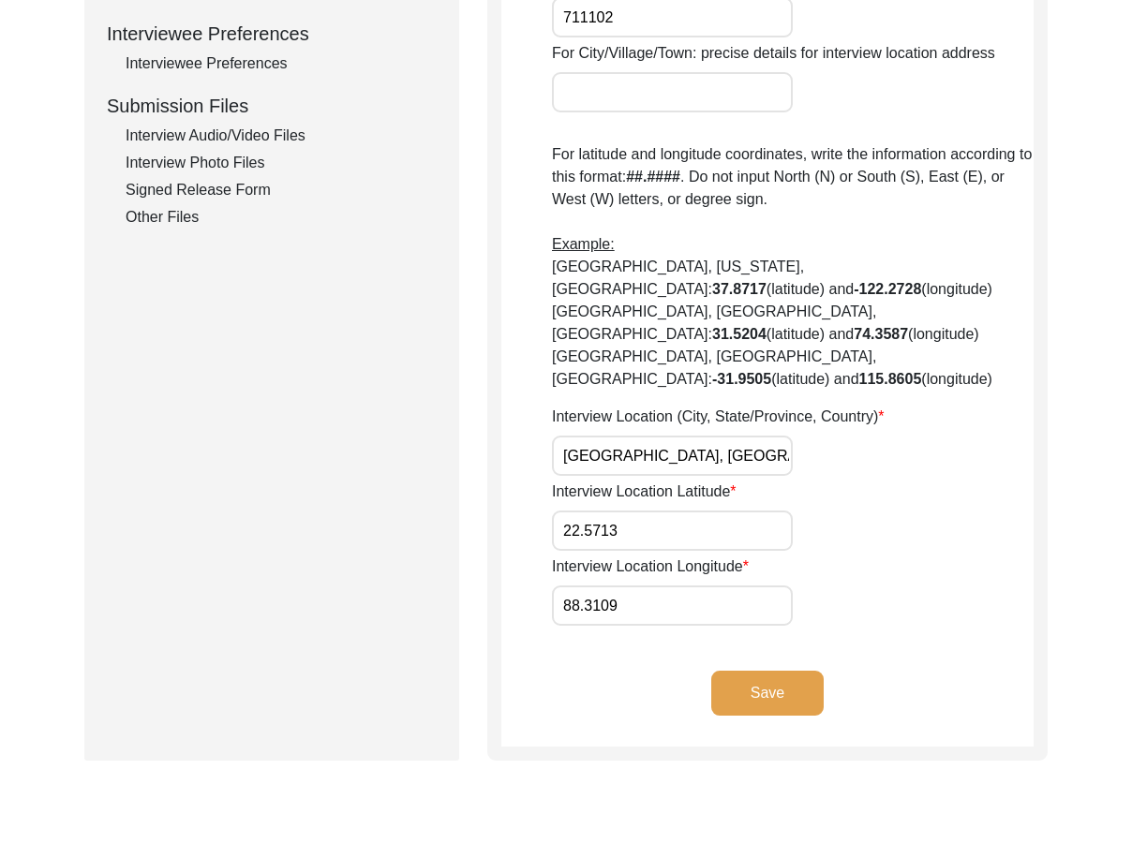
click at [721, 586] on input "88.3109" at bounding box center [672, 606] width 241 height 40
click at [860, 581] on app-interview-location "Interview Location Was the interview conducted... In-Person Remote House number…" at bounding box center [767, 71] width 532 height 1352
click at [812, 671] on button "Save" at bounding box center [767, 693] width 112 height 45
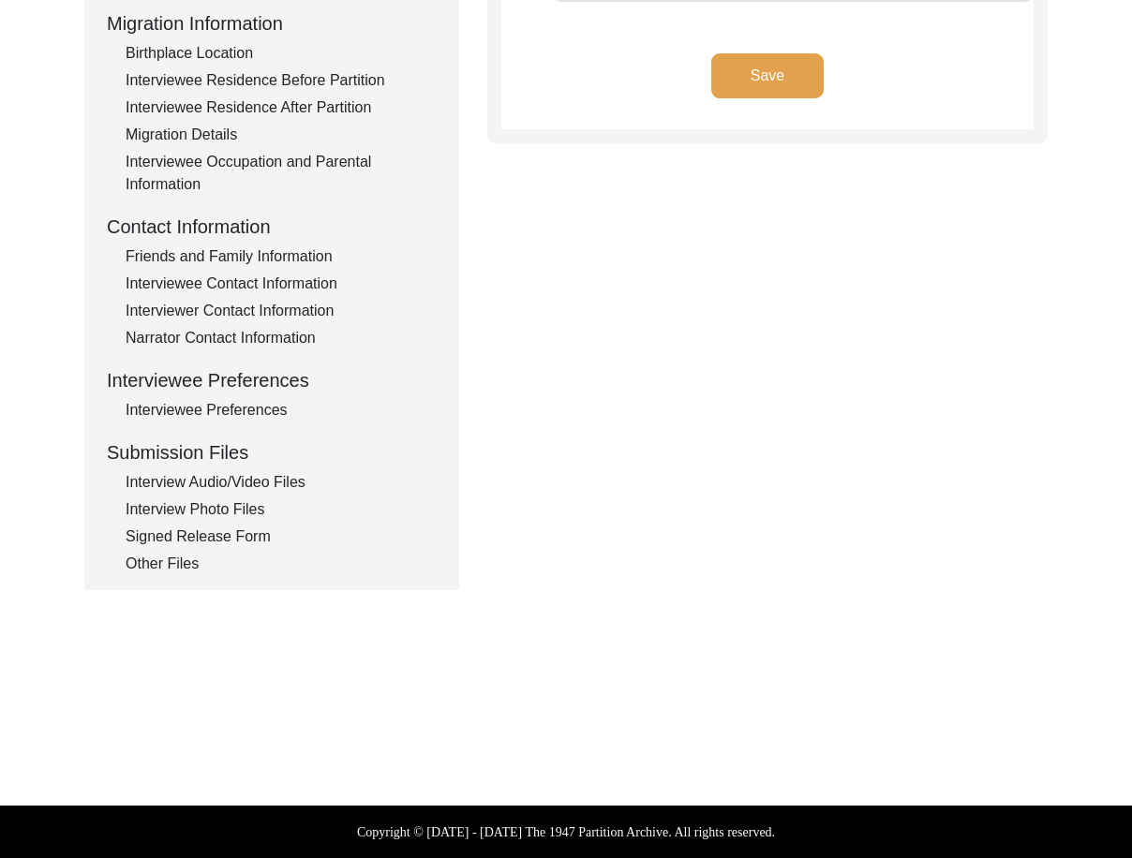
type input "Bengali, English"
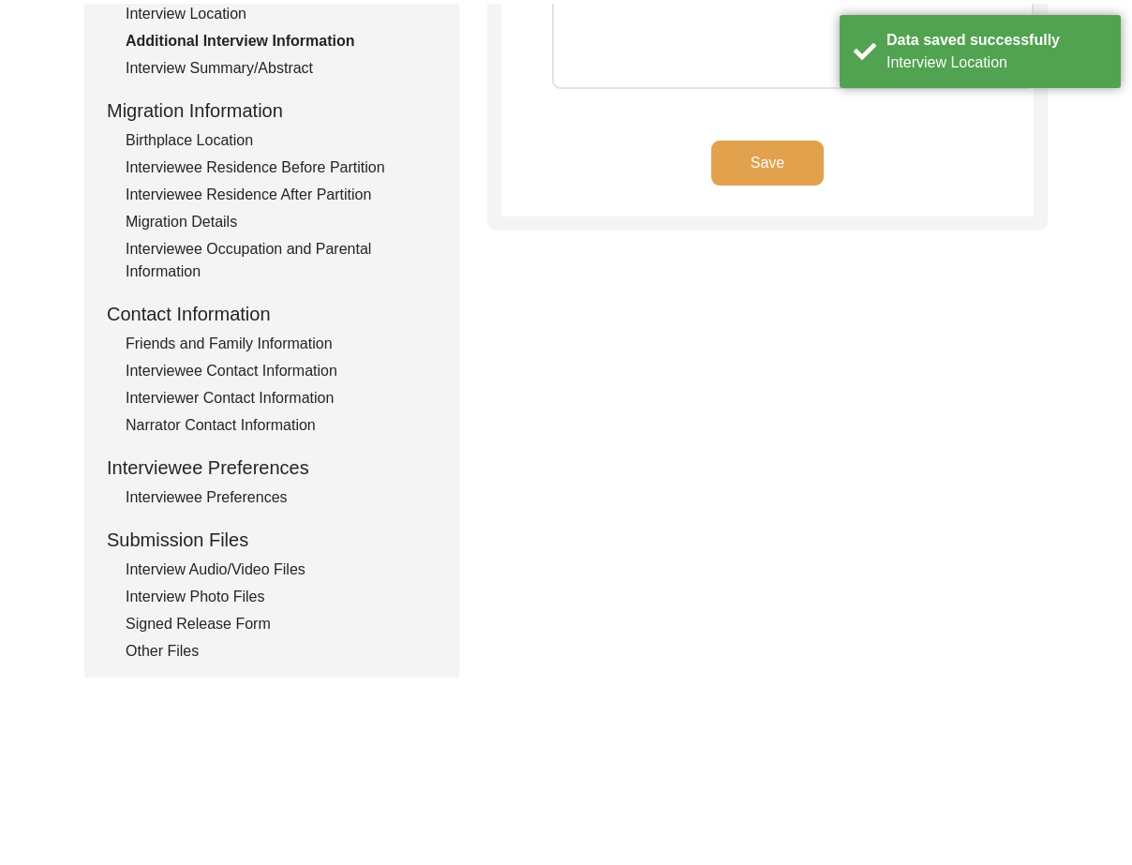
scroll to position [0, 0]
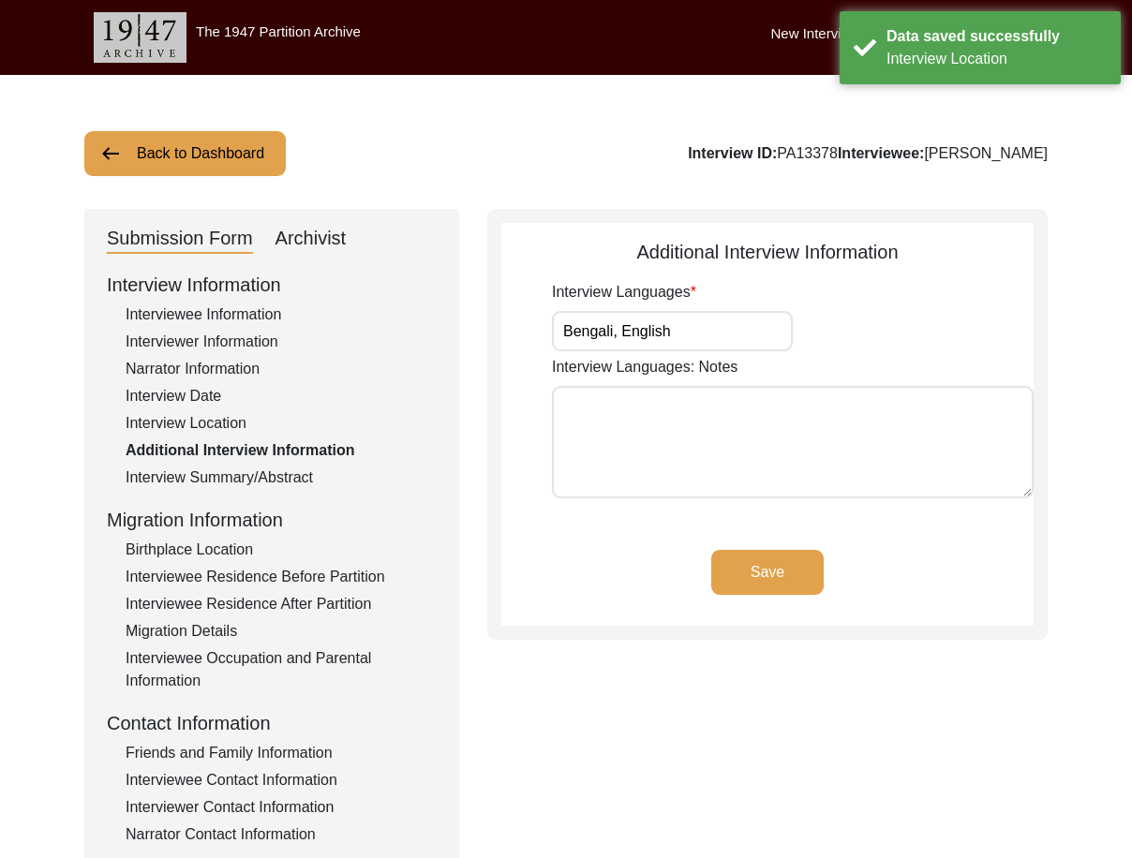
click at [683, 335] on input "Bengali, English" at bounding box center [672, 331] width 241 height 40
click at [809, 570] on button "Save" at bounding box center [767, 572] width 112 height 45
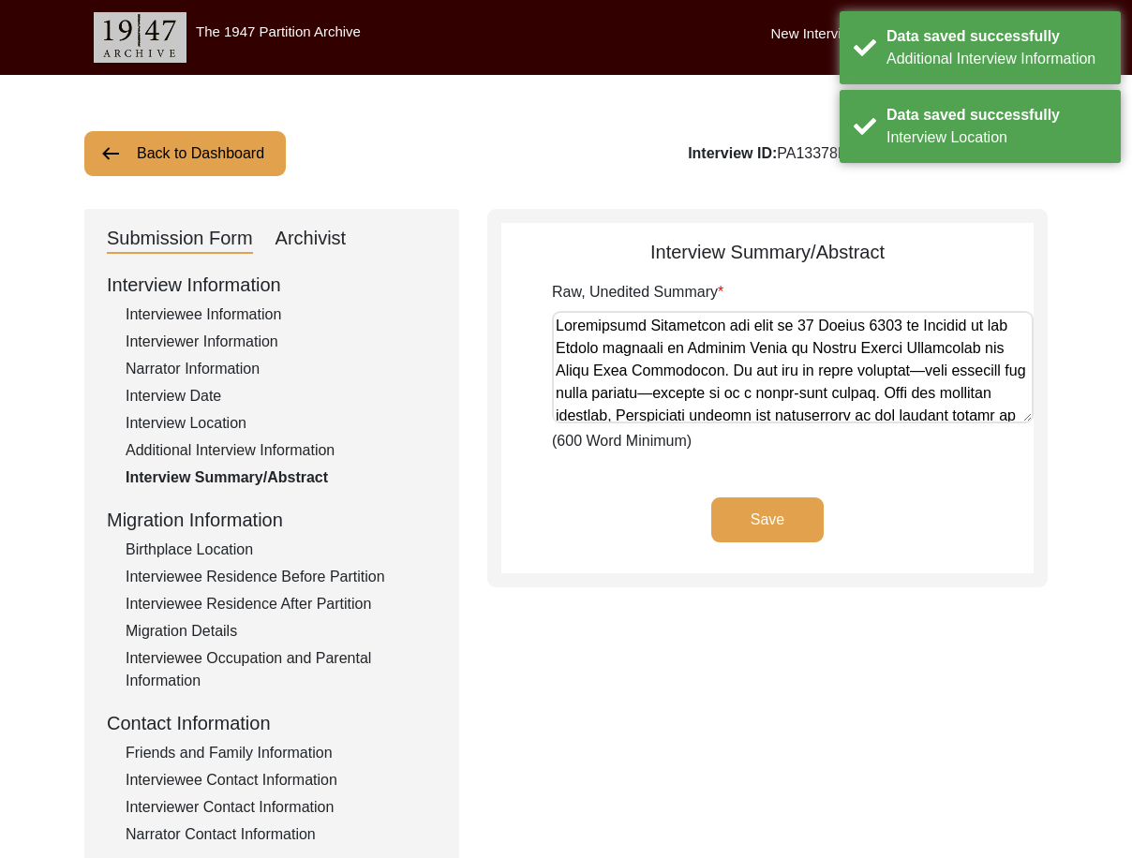
click at [275, 498] on div "Interview Information Interviewee Information Interviewer Information Narrator …" at bounding box center [272, 671] width 330 height 801
click at [246, 533] on div "Migration Information" at bounding box center [272, 520] width 330 height 28
click at [245, 543] on div "Birthplace Location" at bounding box center [281, 550] width 311 height 22
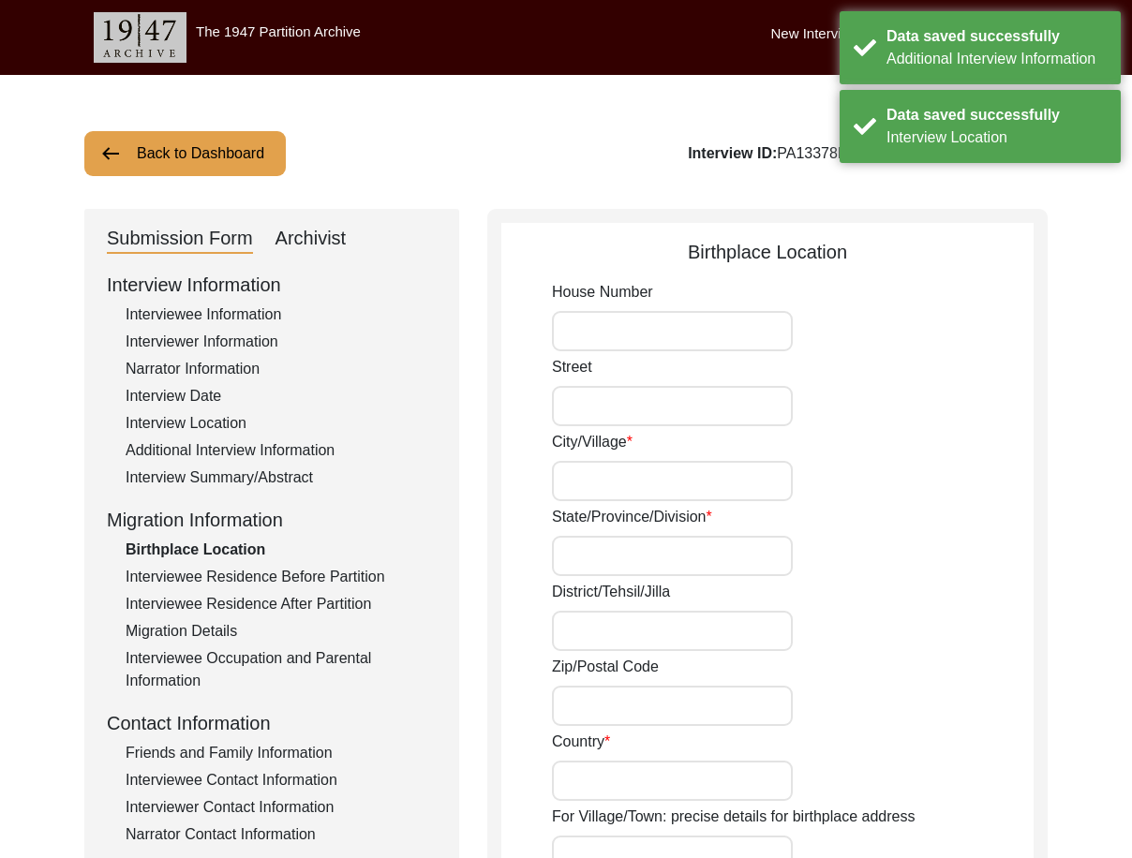
type input "[GEOGRAPHIC_DATA]"
type input "Howrah"
type input "[GEOGRAPHIC_DATA]"
type input "[GEOGRAPHIC_DATA], [GEOGRAPHIC_DATA], [GEOGRAPHIC_DATA]"
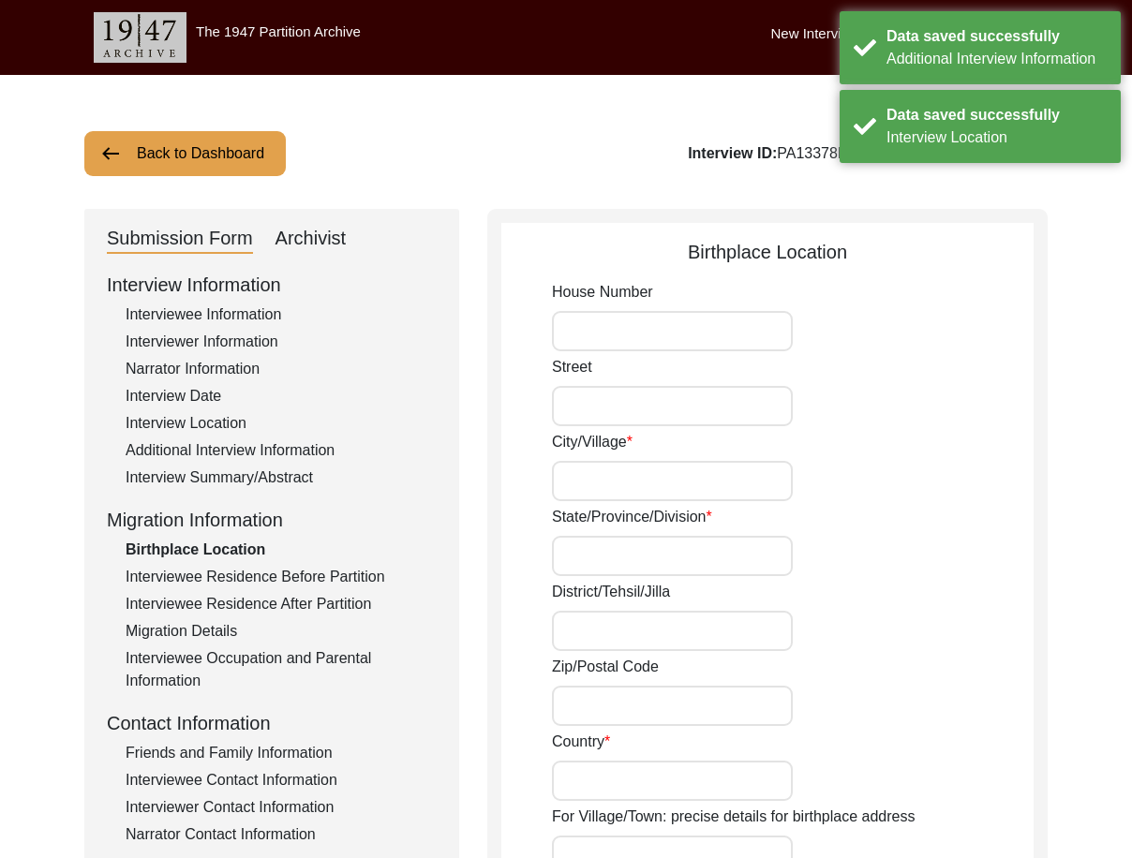
type input "22.54571"
type input "88.00767"
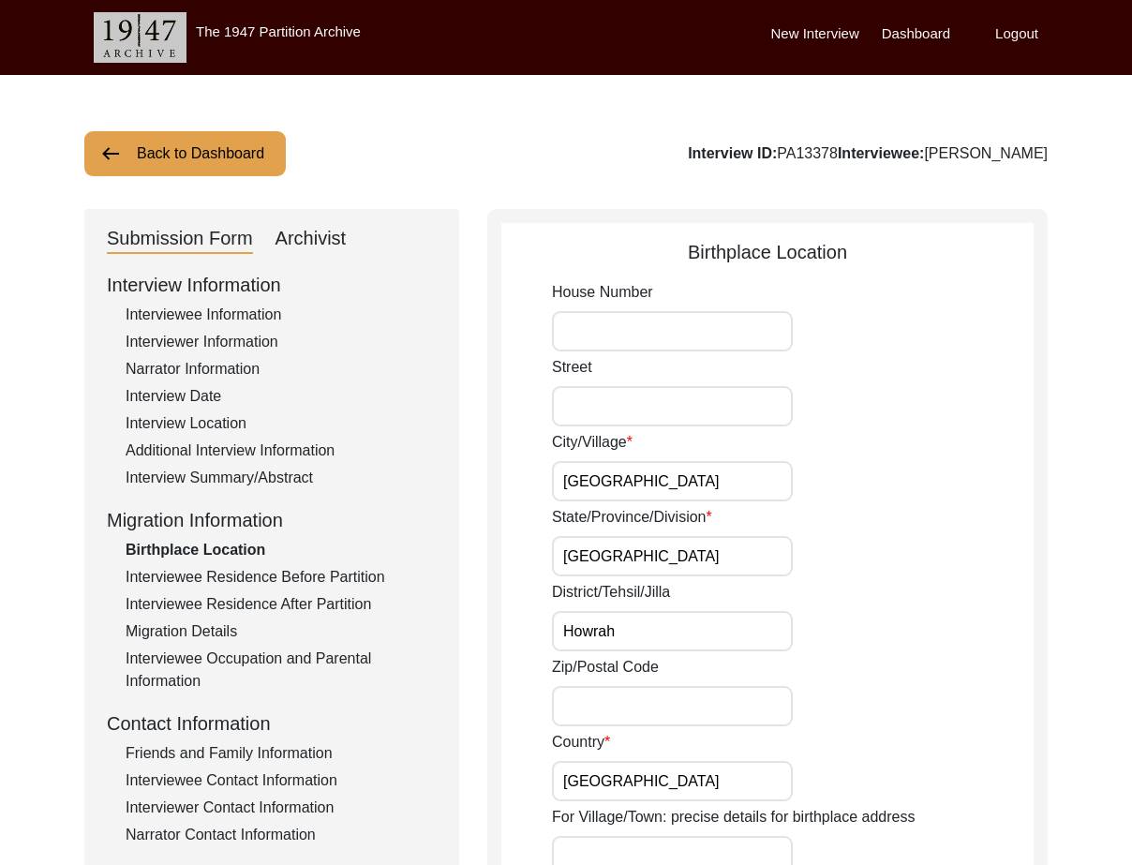
click at [724, 459] on div "City/[GEOGRAPHIC_DATA]" at bounding box center [793, 466] width 482 height 70
drag, startPoint x: 724, startPoint y: 459, endPoint x: 724, endPoint y: 476, distance: 16.9
click at [724, 462] on div "City/[GEOGRAPHIC_DATA]" at bounding box center [793, 466] width 482 height 70
click at [724, 477] on input "[GEOGRAPHIC_DATA]" at bounding box center [672, 481] width 241 height 40
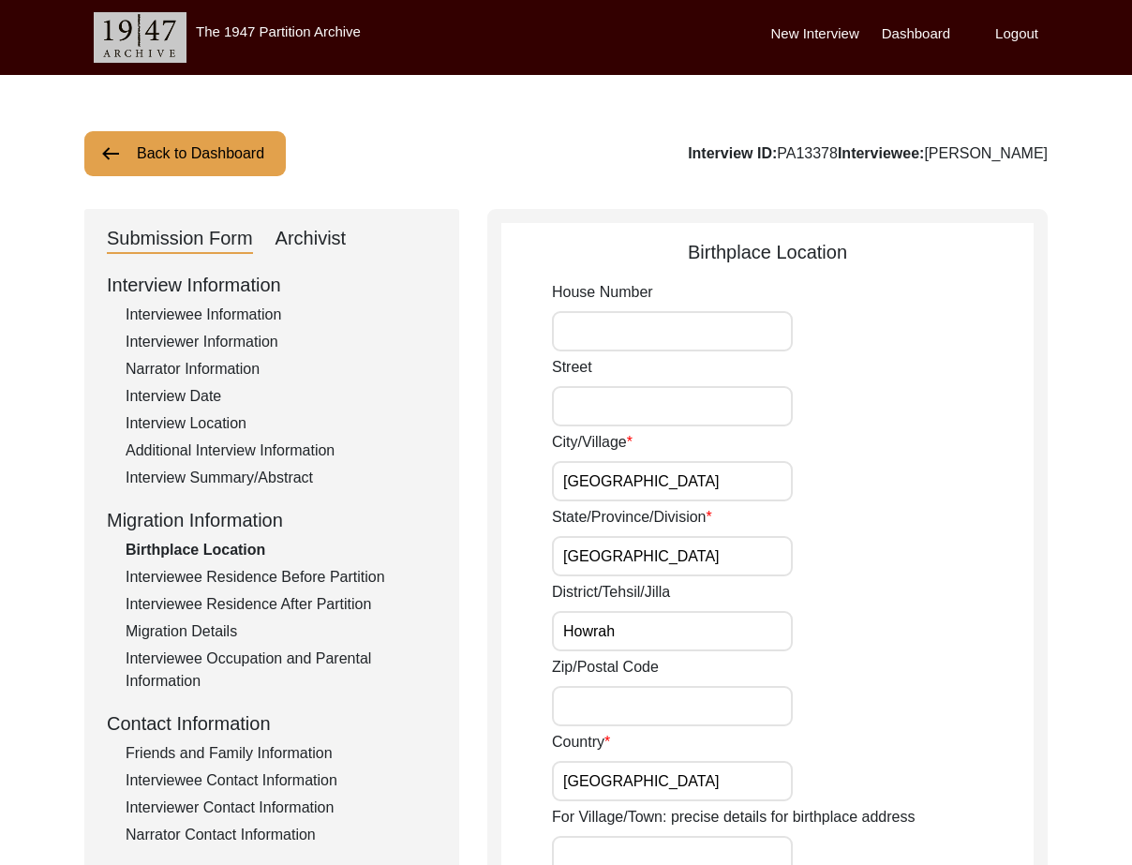
click at [724, 477] on input "[GEOGRAPHIC_DATA]" at bounding box center [672, 481] width 241 height 40
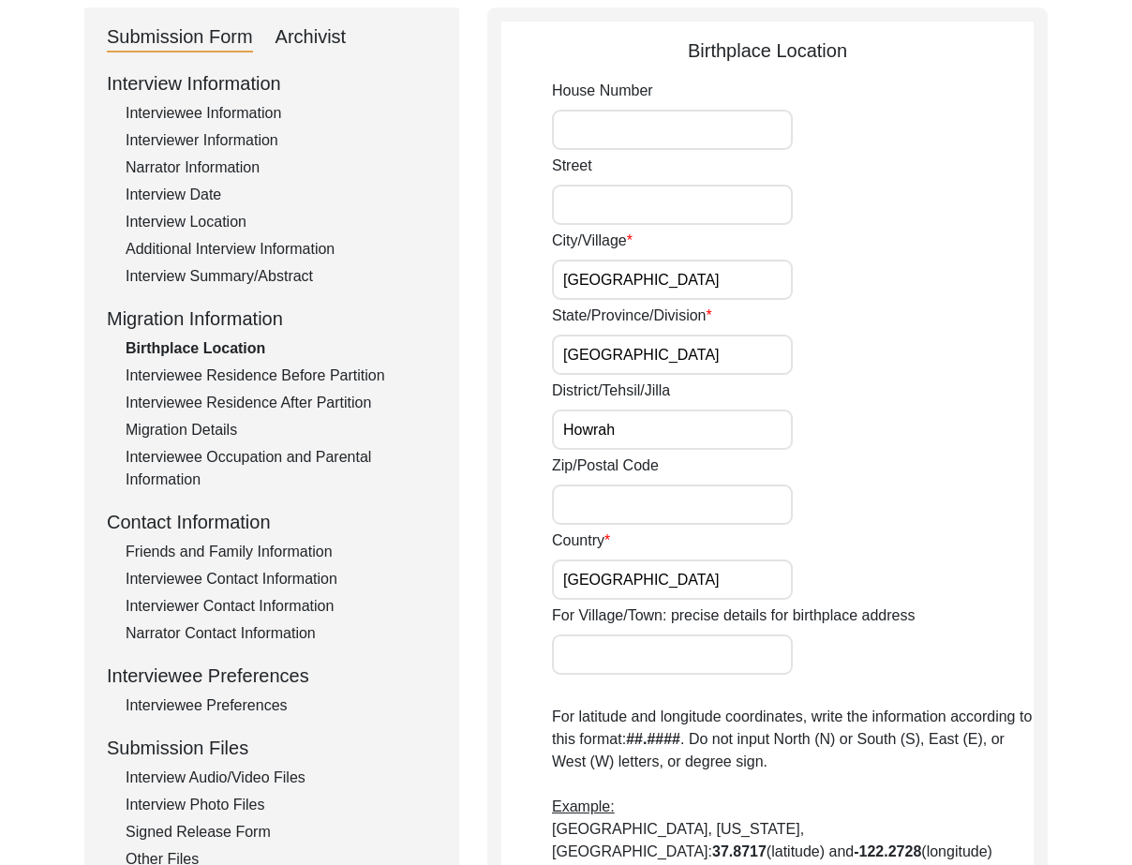
scroll to position [750, 0]
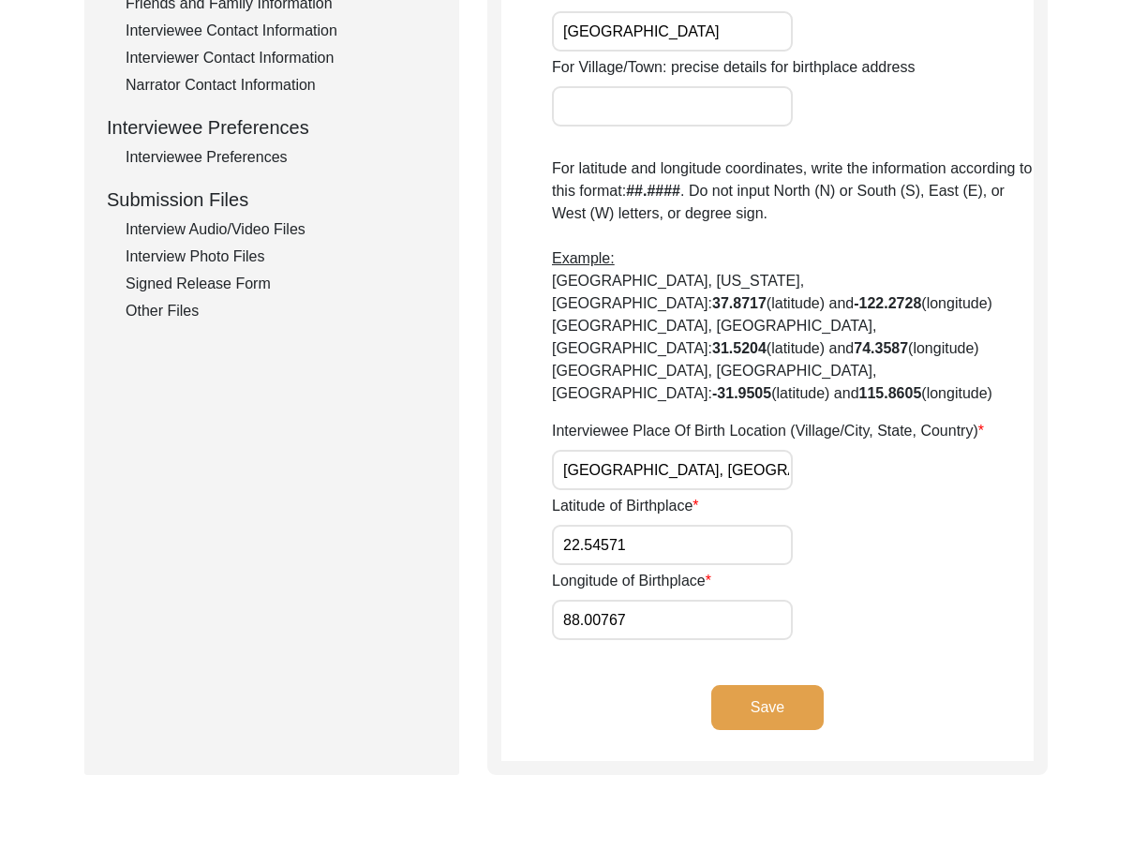
click at [748, 525] on input "22.54571" at bounding box center [672, 545] width 241 height 40
click at [617, 600] on input "88.00767" at bounding box center [672, 620] width 241 height 40
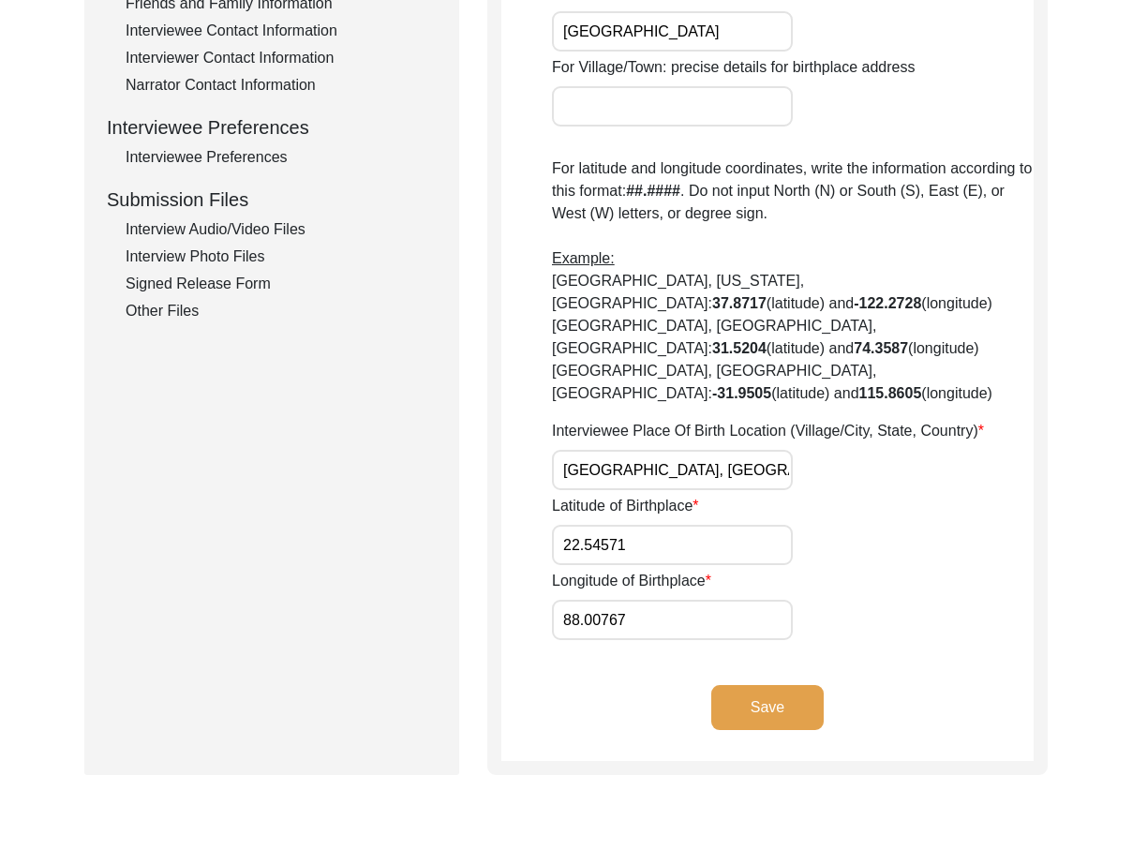
click at [617, 600] on input "88.00767" at bounding box center [672, 620] width 241 height 40
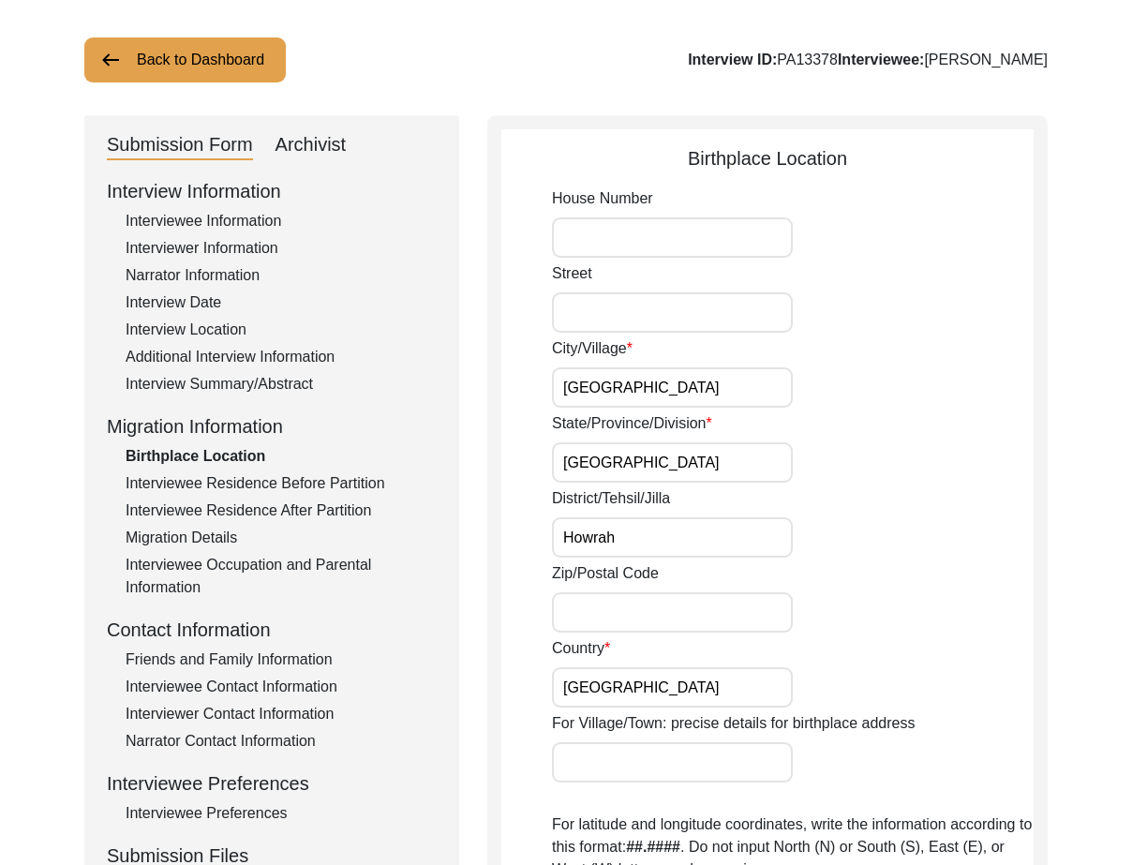
scroll to position [0, 0]
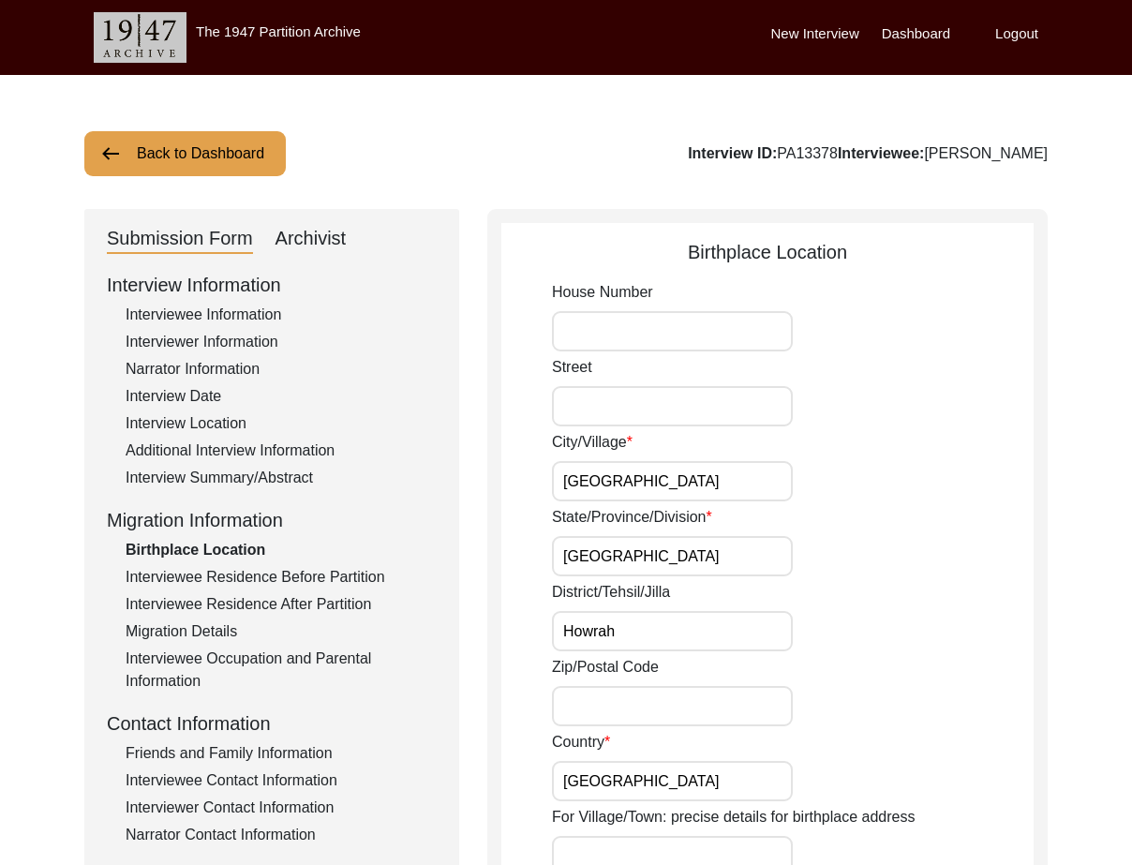
click at [548, 472] on app-birthplace-location "Birthplace Location House [GEOGRAPHIC_DATA]/Village [GEOGRAPHIC_DATA]/Province/…" at bounding box center [767, 874] width 532 height 1272
click at [554, 476] on input "[GEOGRAPHIC_DATA]" at bounding box center [672, 481] width 241 height 40
paste input "Purba"
drag, startPoint x: 554, startPoint y: 476, endPoint x: 762, endPoint y: 483, distance: 208.1
click at [762, 483] on input "Purba Gazipur" at bounding box center [672, 481] width 241 height 40
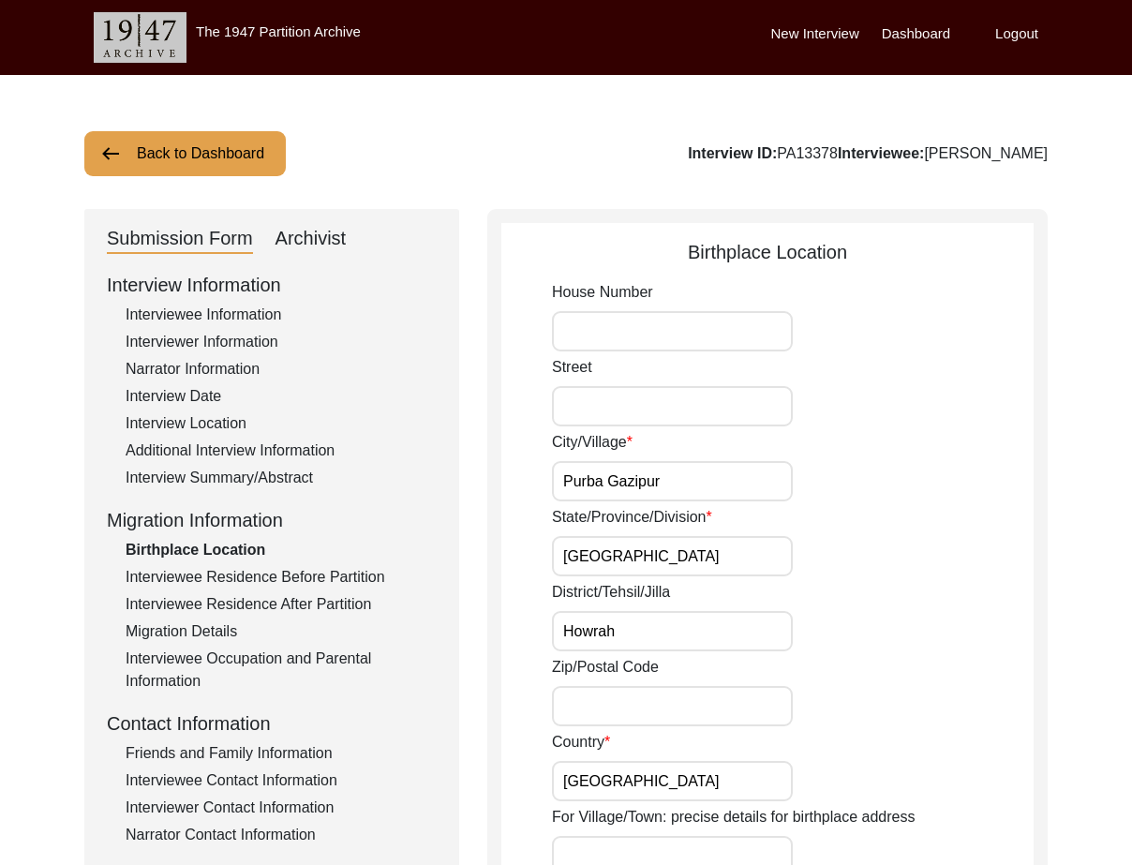
type input "Purba Gazipur"
click at [734, 560] on input "[GEOGRAPHIC_DATA]" at bounding box center [672, 556] width 241 height 40
click at [723, 626] on input "Howrah" at bounding box center [672, 631] width 241 height 40
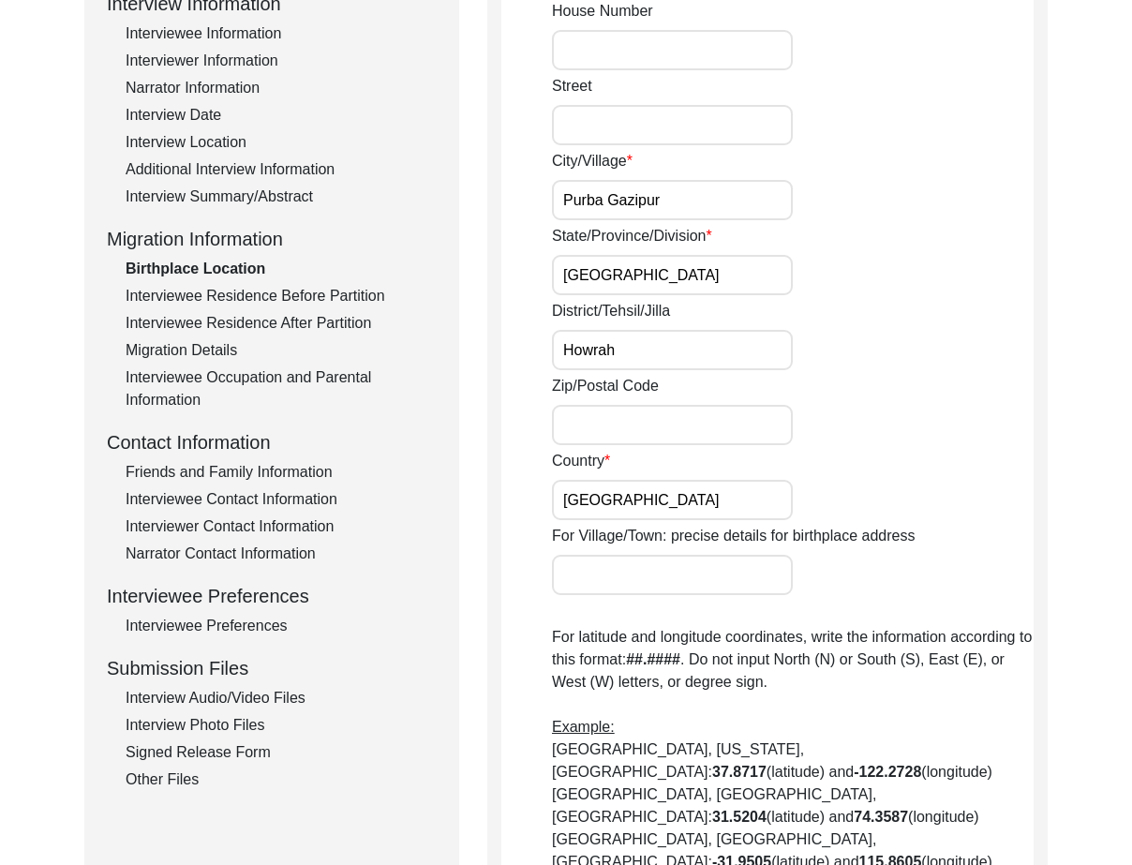
click at [650, 505] on input "[GEOGRAPHIC_DATA]" at bounding box center [672, 500] width 241 height 40
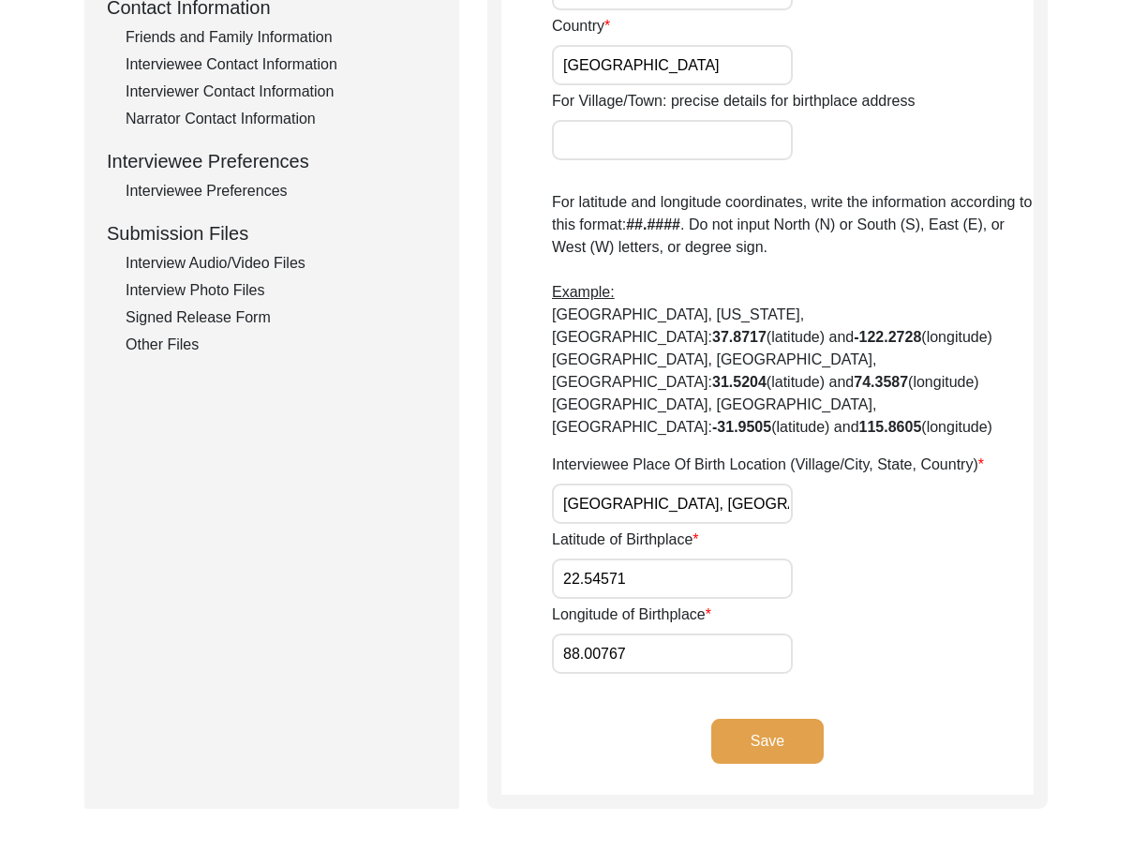
scroll to position [750, 0]
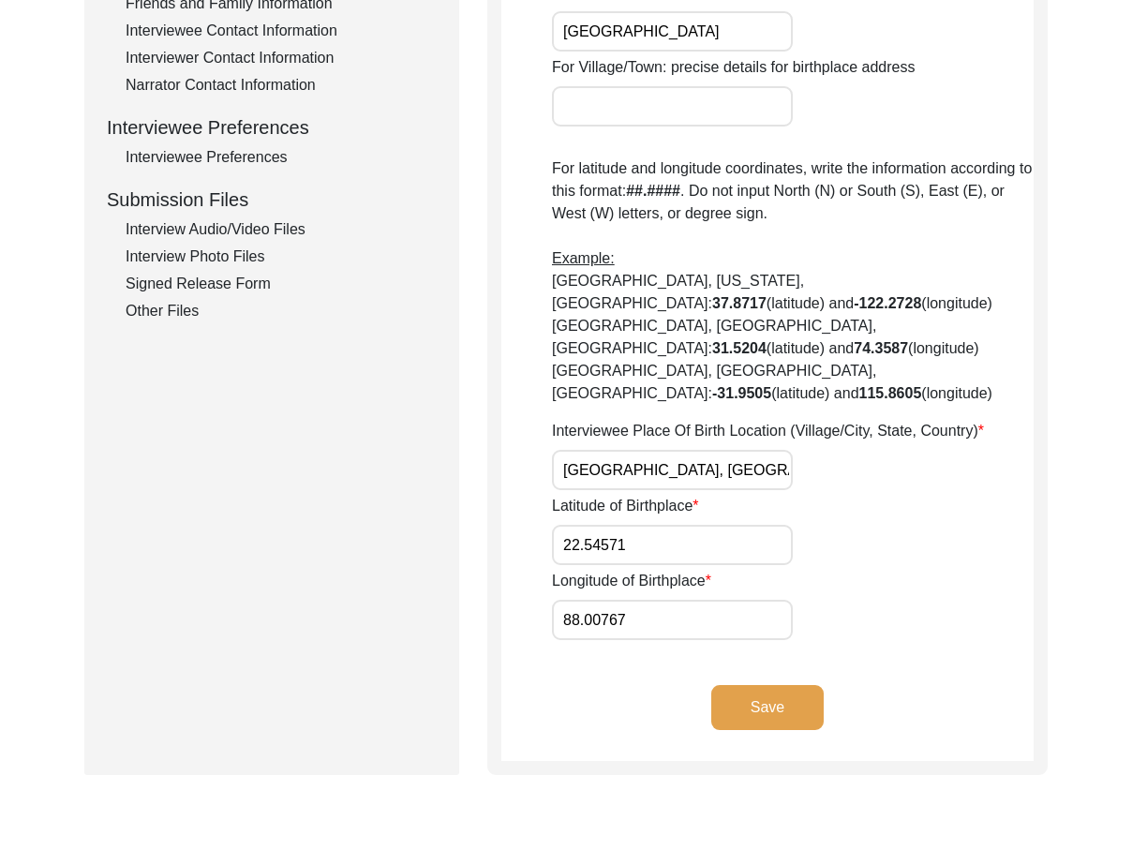
click at [562, 450] on input "[GEOGRAPHIC_DATA], [GEOGRAPHIC_DATA], [GEOGRAPHIC_DATA]" at bounding box center [672, 470] width 241 height 40
drag, startPoint x: 562, startPoint y: 427, endPoint x: 888, endPoint y: 457, distance: 327.5
click at [888, 457] on div "House [GEOGRAPHIC_DATA]/[GEOGRAPHIC_DATA]/Province/Division [GEOGRAPHIC_DATA]/[…" at bounding box center [793, 85] width 482 height 1108
type input "[GEOGRAPHIC_DATA], [GEOGRAPHIC_DATA], [GEOGRAPHIC_DATA]"
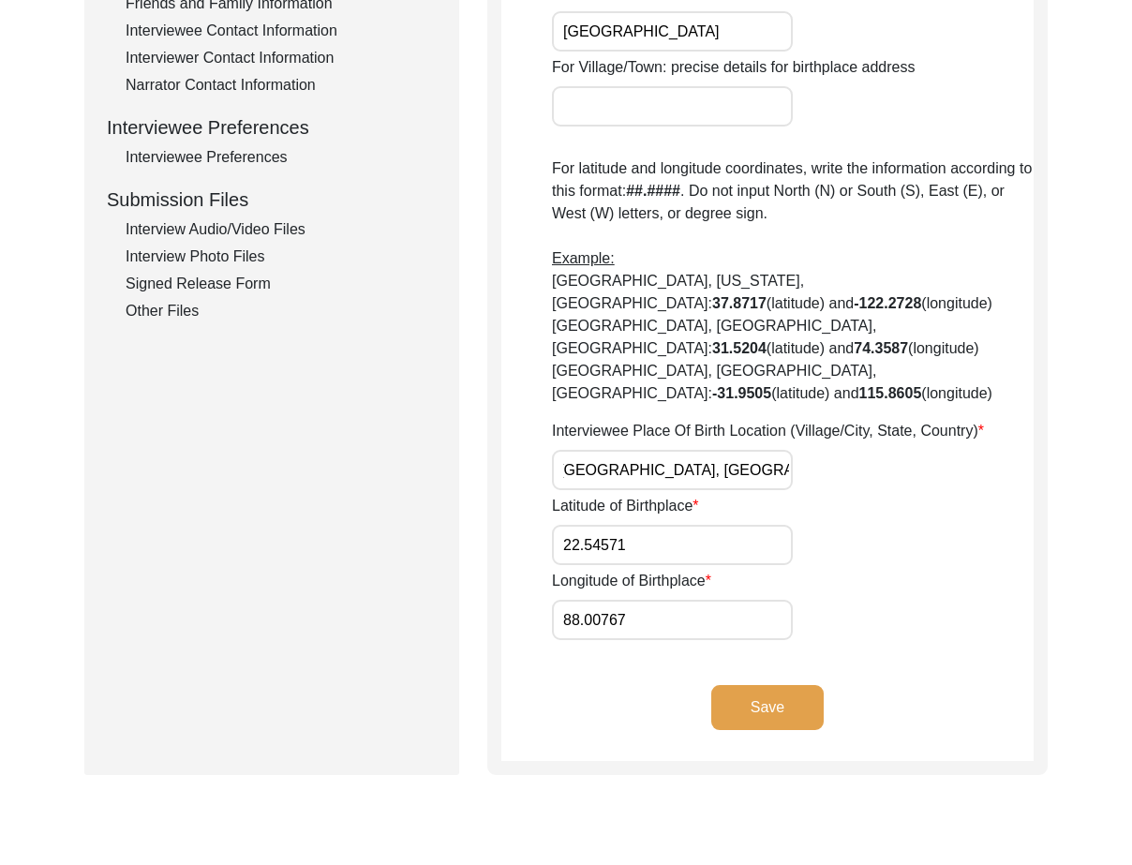
click at [888, 495] on div "Latitude of Birthplace 22.54571" at bounding box center [793, 530] width 482 height 70
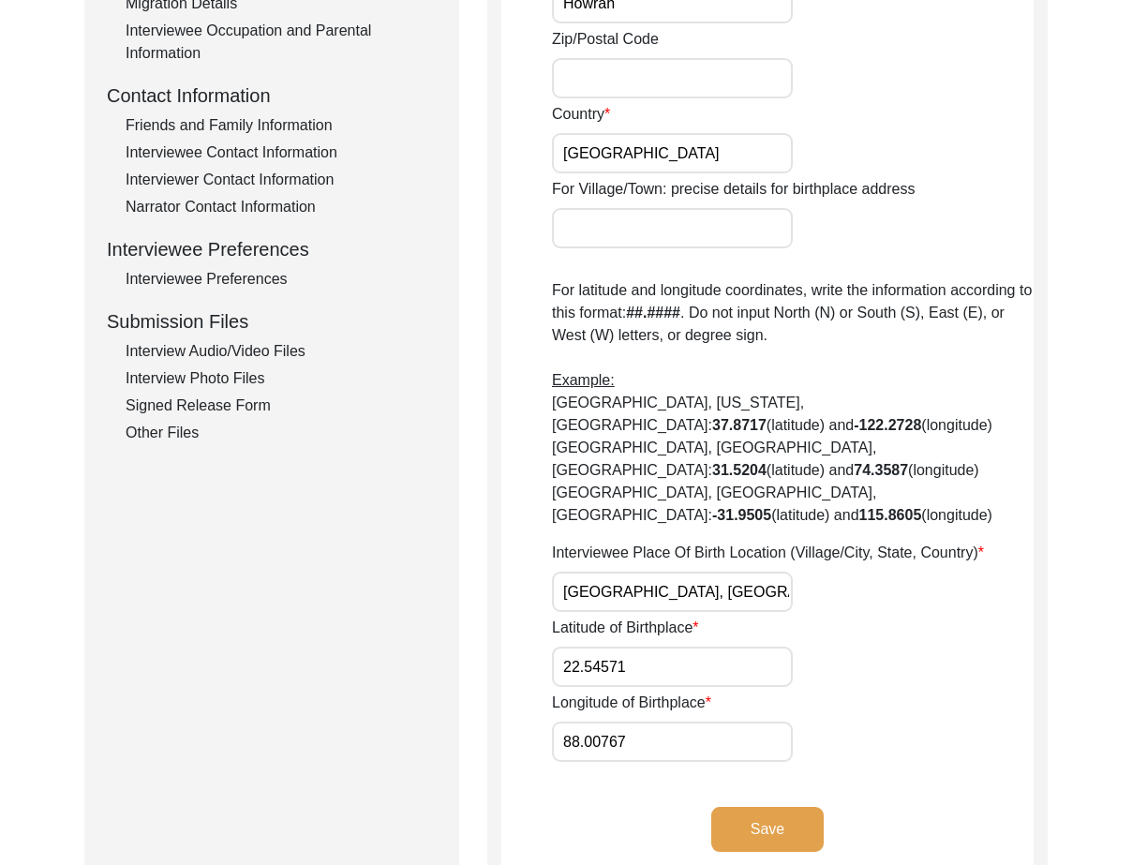
scroll to position [656, 0]
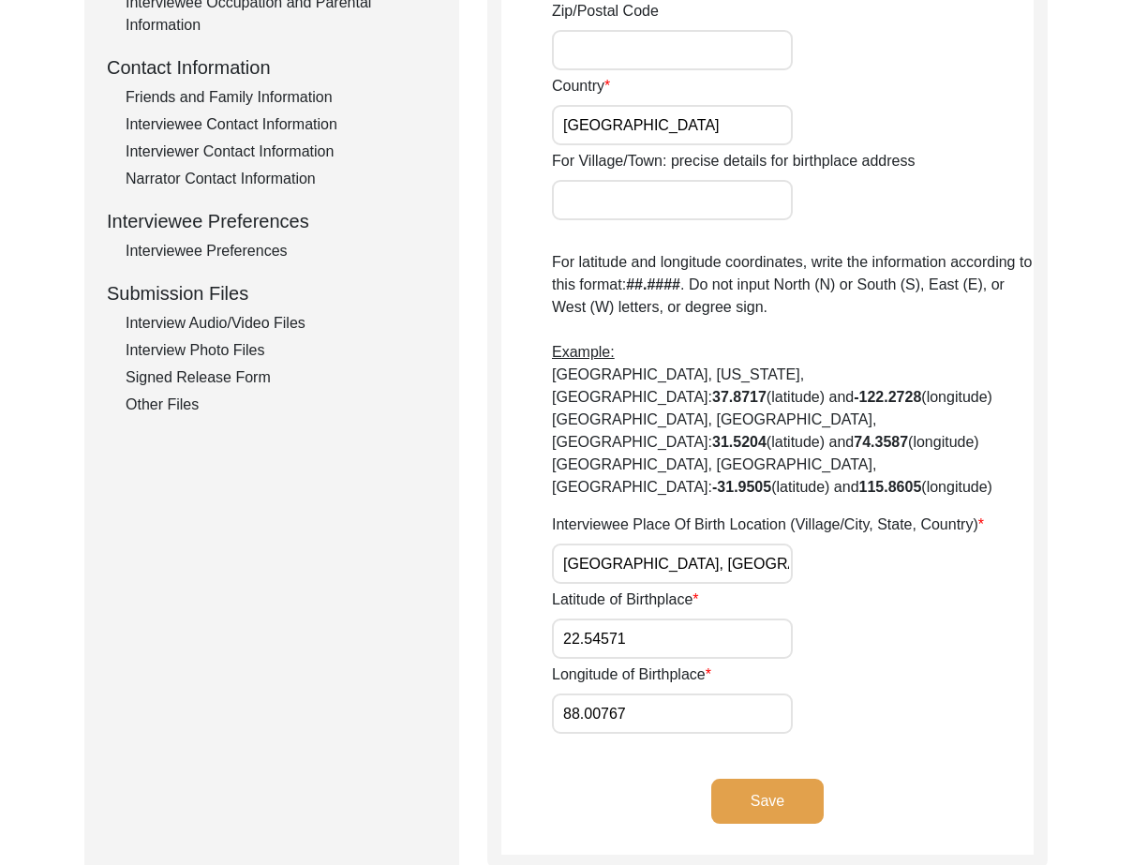
click at [723, 618] on input "22.54571" at bounding box center [672, 638] width 241 height 40
click at [693, 618] on input "22.54571" at bounding box center [672, 638] width 241 height 40
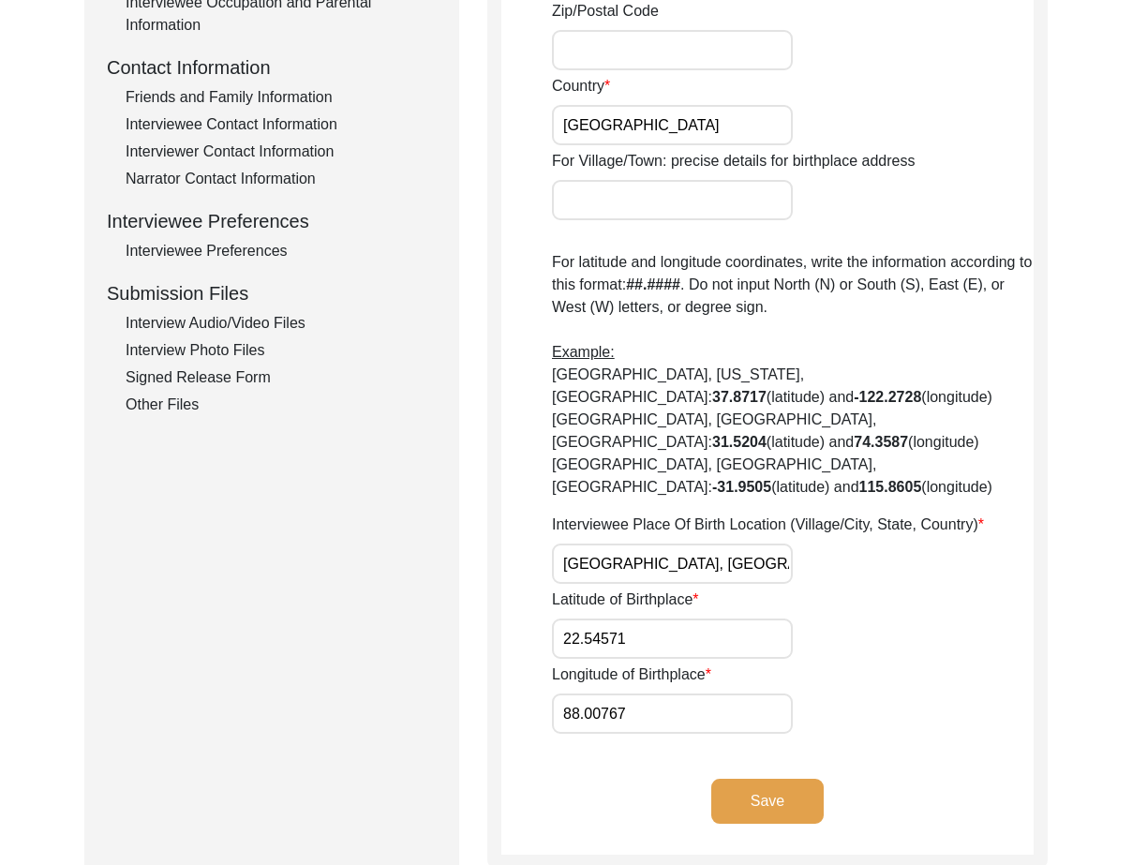
paste input "64"
drag, startPoint x: 692, startPoint y: 599, endPoint x: 497, endPoint y: 588, distance: 196.2
click at [497, 588] on div "Birthplace Location House [GEOGRAPHIC_DATA]/Village [GEOGRAPHIC_DATA]/Province/…" at bounding box center [767, 211] width 560 height 1316
type input "22.5464"
click at [677, 693] on input "88.00767" at bounding box center [672, 713] width 241 height 40
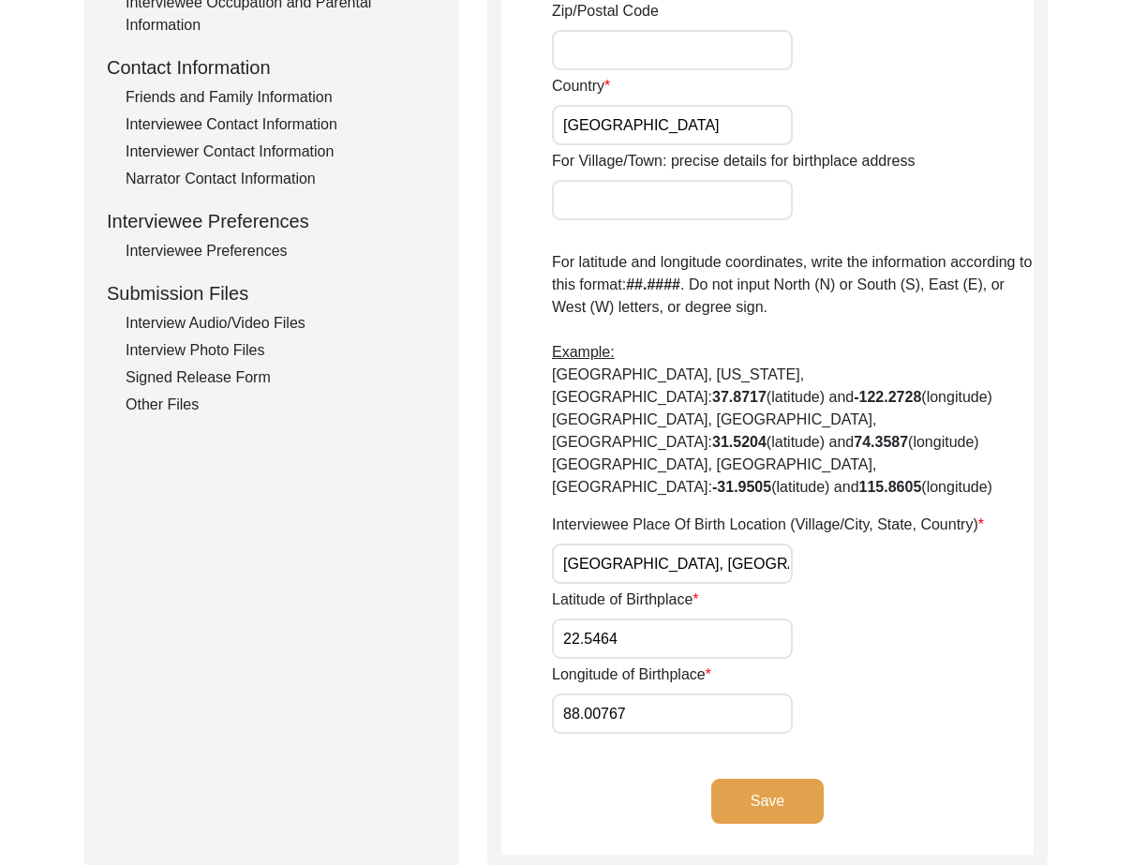
click at [676, 693] on input "88.00767" at bounding box center [672, 713] width 241 height 40
click at [588, 693] on input "88.00767" at bounding box center [672, 713] width 241 height 40
paste input "08"
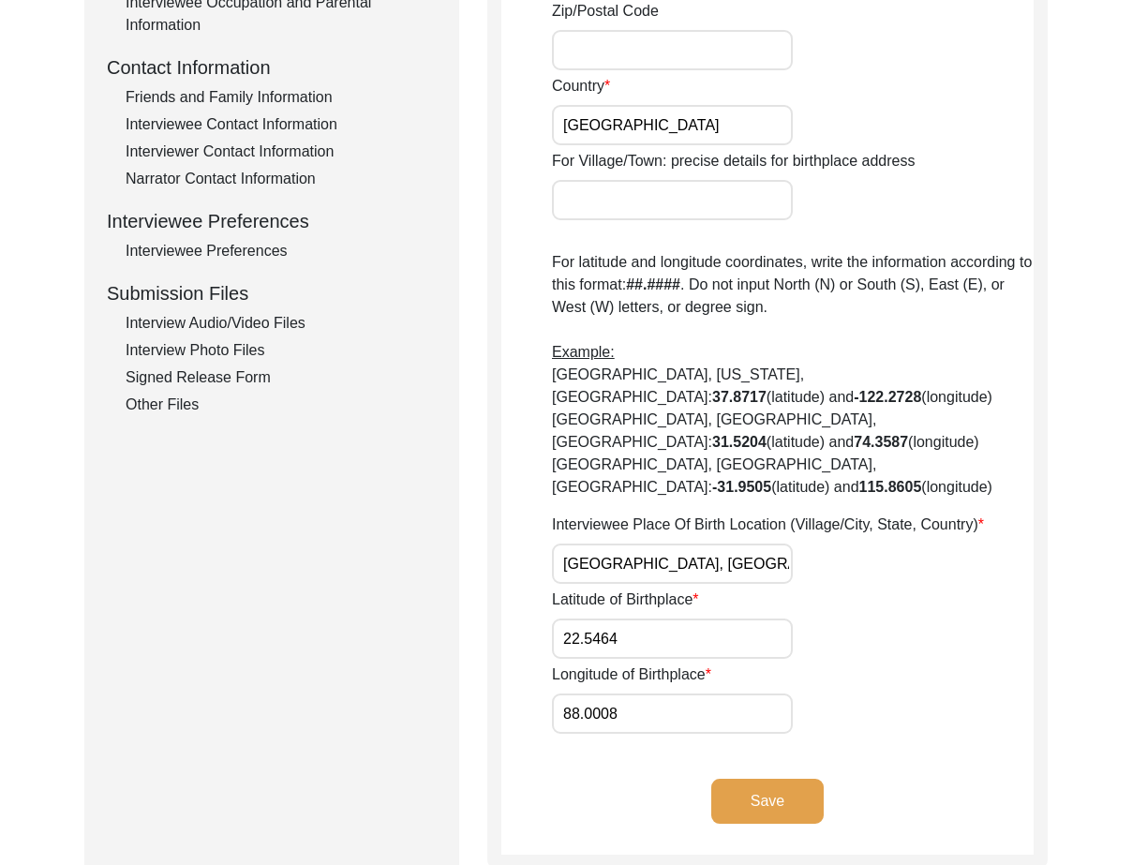
click at [590, 693] on input "88.0008" at bounding box center [672, 713] width 241 height 40
type input "88.0008"
click at [881, 663] on div "Longitude of Birthplace 88.0008" at bounding box center [793, 698] width 482 height 70
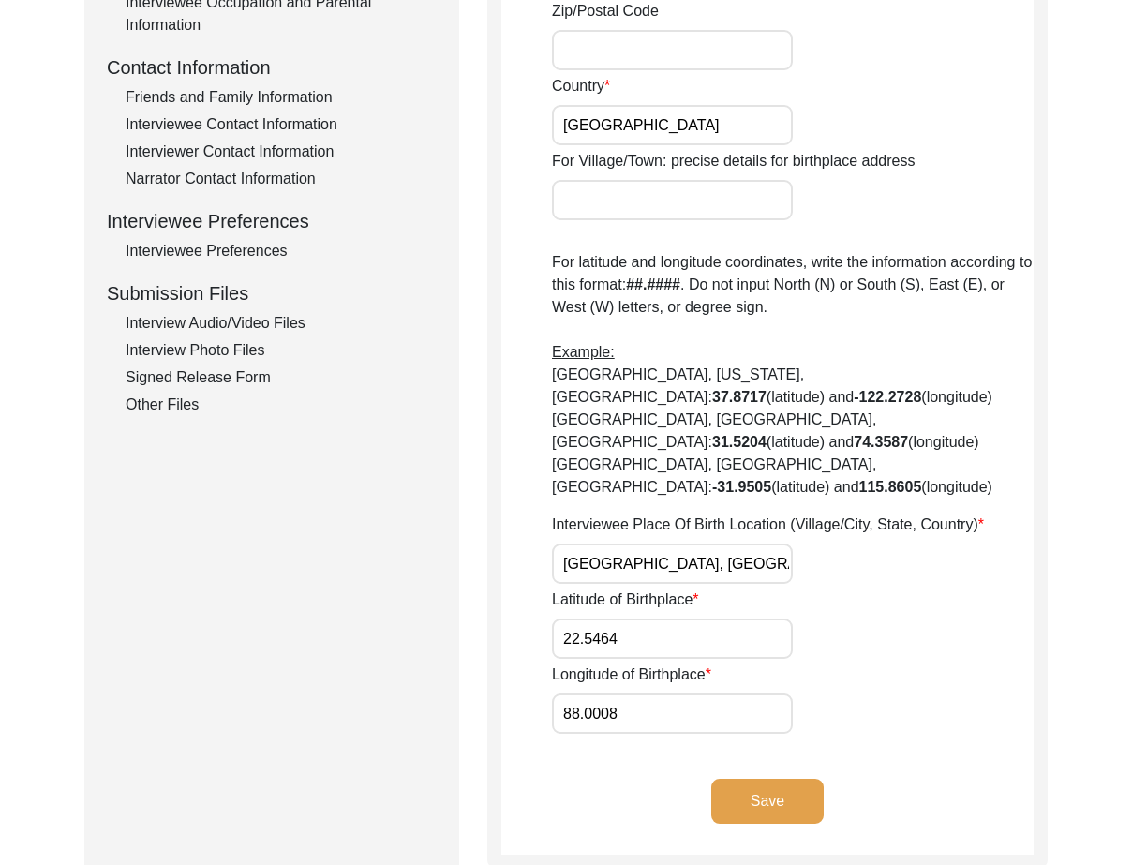
click at [741, 779] on button "Save" at bounding box center [767, 801] width 112 height 45
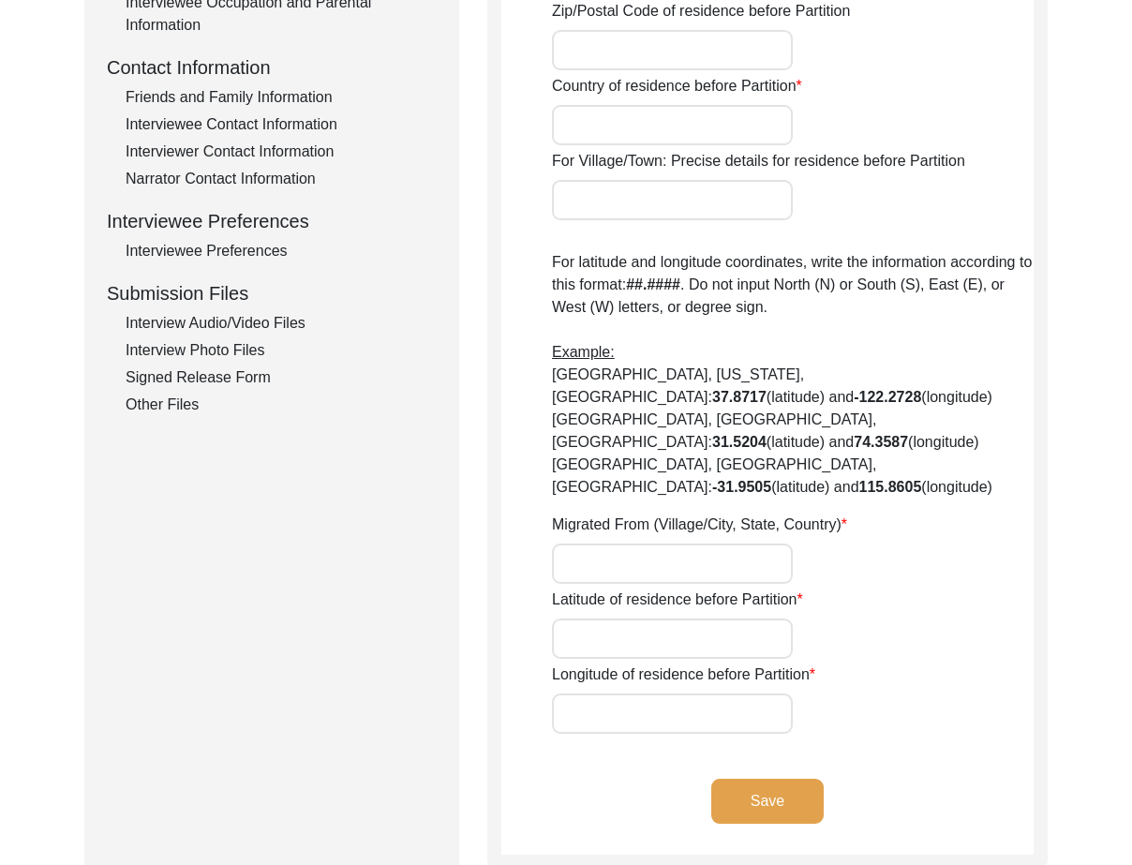
click at [643, 779] on div "Save" at bounding box center [767, 817] width 532 height 76
type input "[GEOGRAPHIC_DATA]"
type input "Howrah"
type input "[GEOGRAPHIC_DATA]"
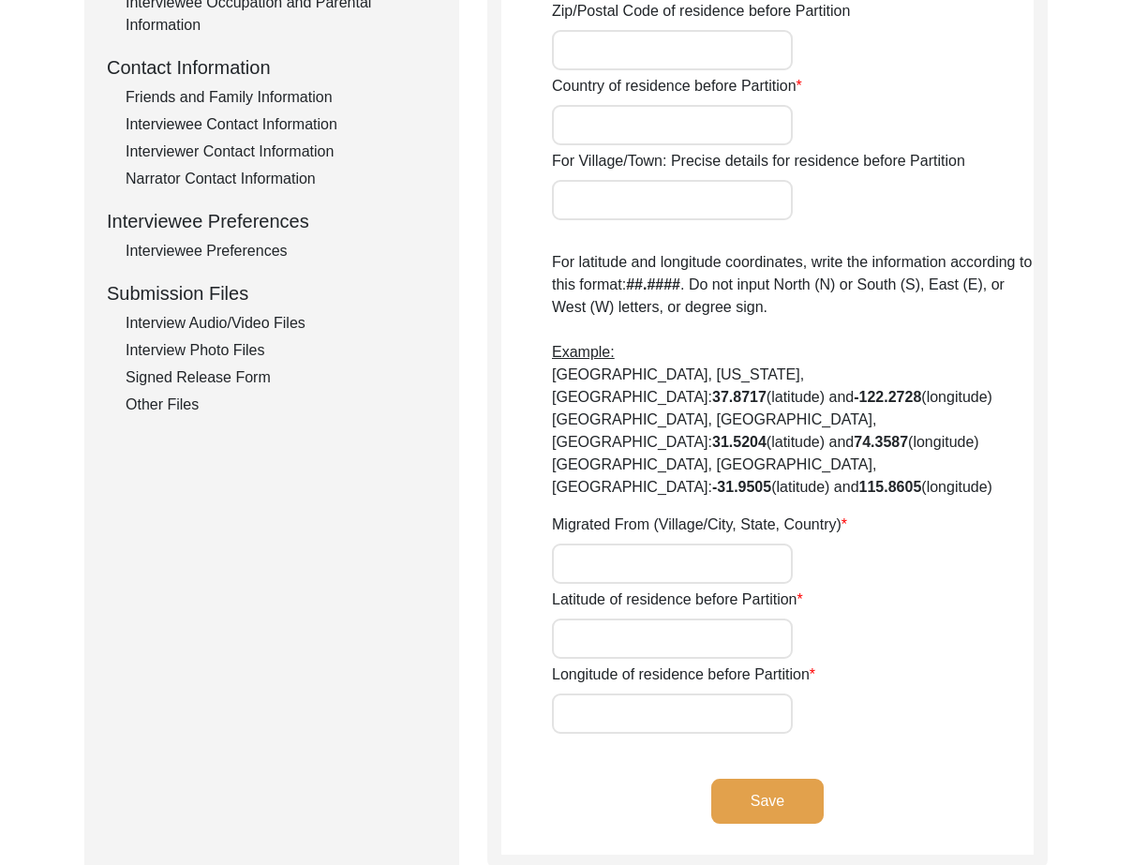
type input "[GEOGRAPHIC_DATA], [GEOGRAPHIC_DATA], [GEOGRAPHIC_DATA]"
type input "22.54571"
type input "88.00767"
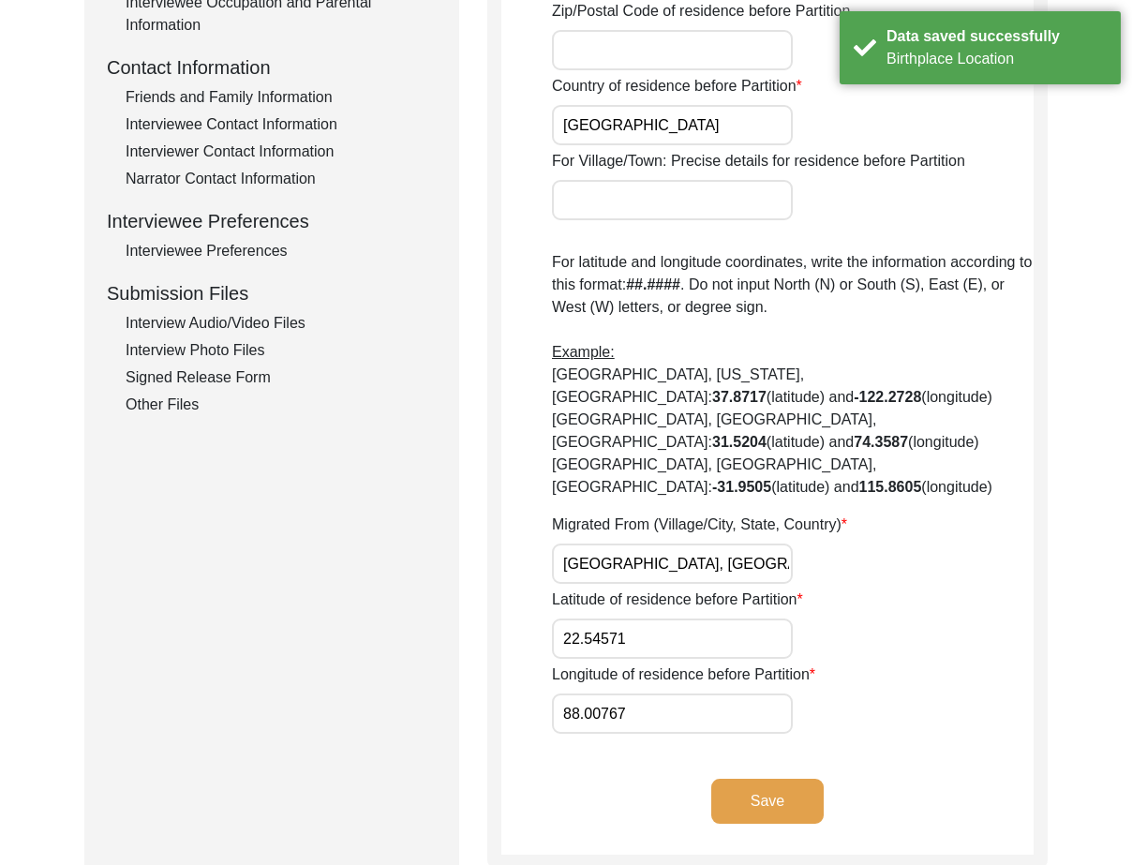
scroll to position [0, 0]
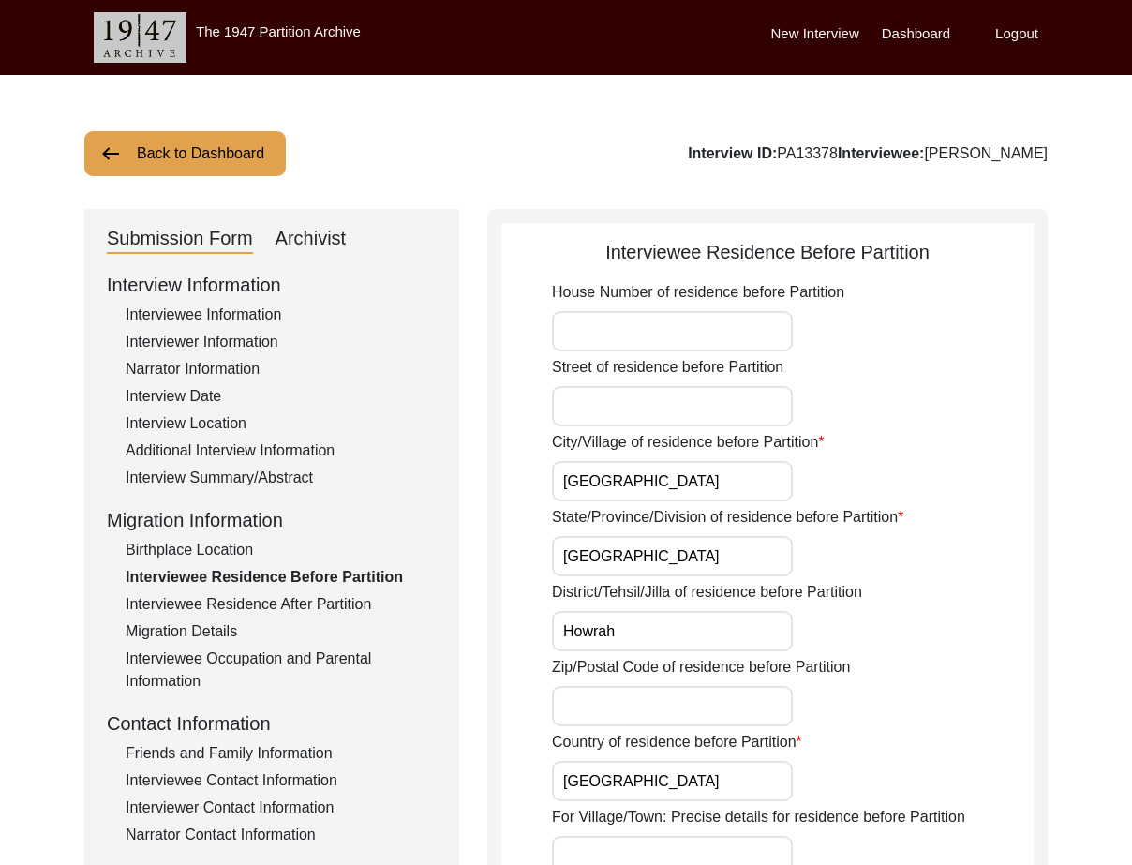
click at [564, 482] on input "[GEOGRAPHIC_DATA]" at bounding box center [672, 481] width 241 height 40
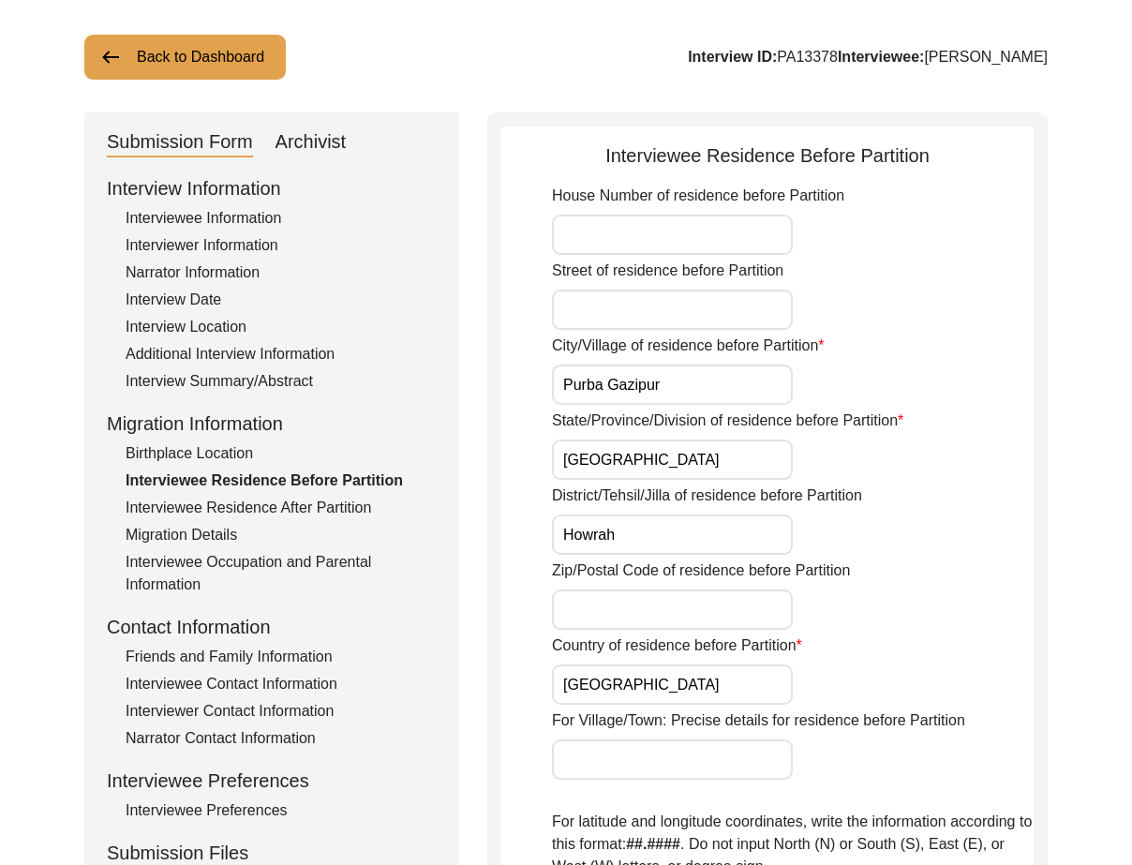
scroll to position [187, 0]
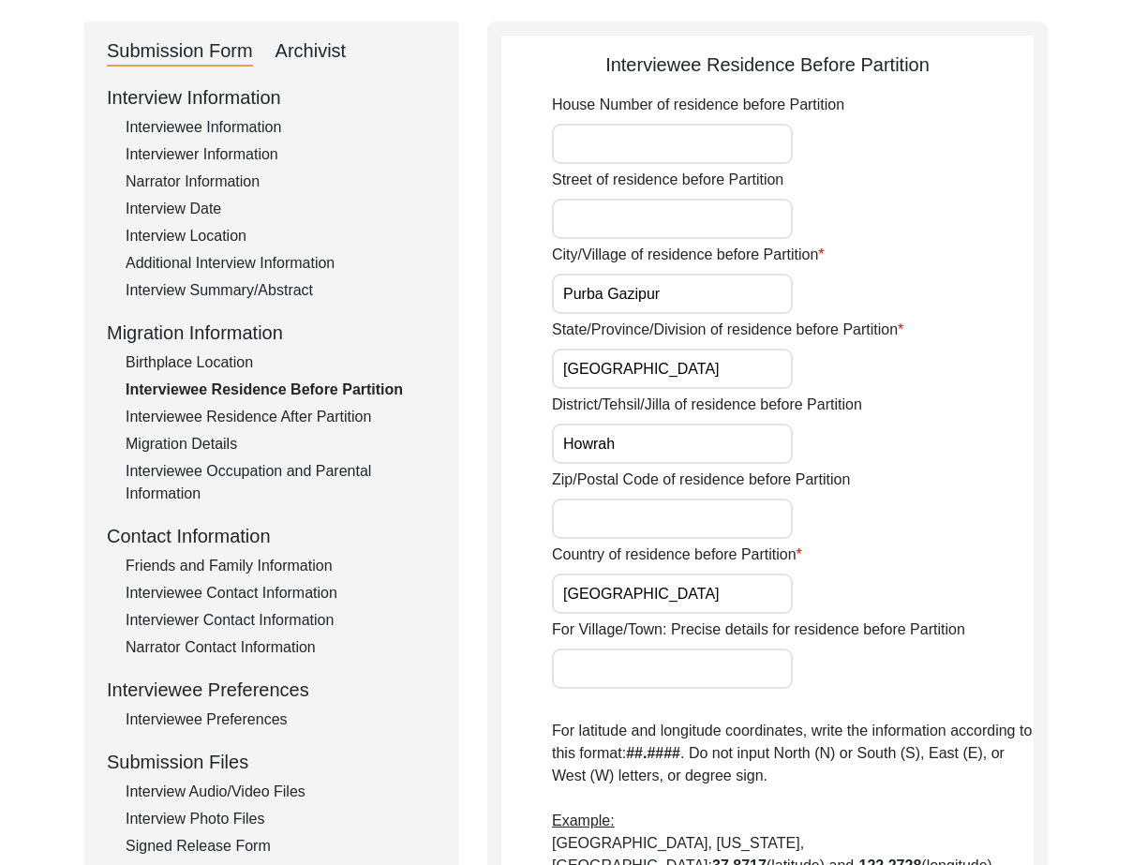
type input "Purba Gazipur"
click at [690, 364] on input "[GEOGRAPHIC_DATA]" at bounding box center [672, 369] width 241 height 40
drag, startPoint x: 679, startPoint y: 423, endPoint x: 676, endPoint y: 487, distance: 64.8
click at [679, 425] on div "District/Tehsil/Jilla of residence before Partition Howrah" at bounding box center [793, 429] width 482 height 70
click at [661, 442] on input "Howrah" at bounding box center [672, 444] width 241 height 40
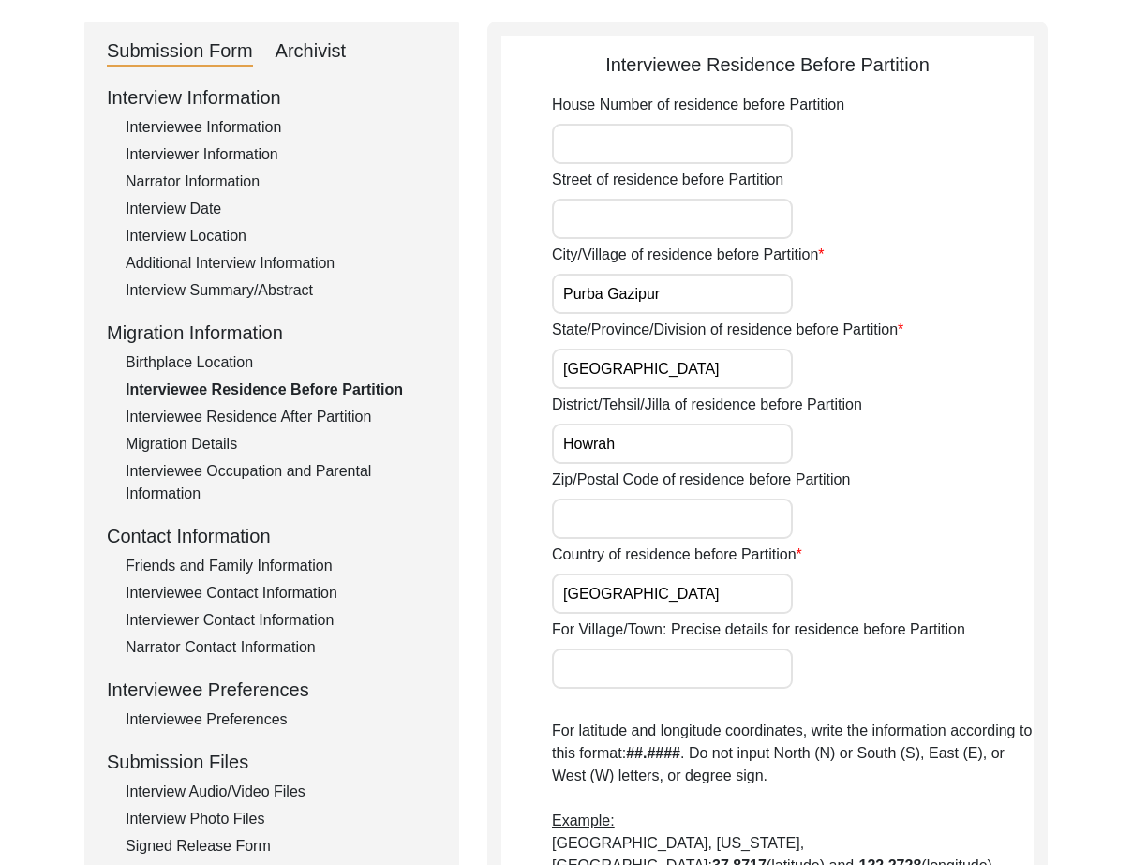
click at [644, 595] on input "[GEOGRAPHIC_DATA]" at bounding box center [672, 593] width 241 height 40
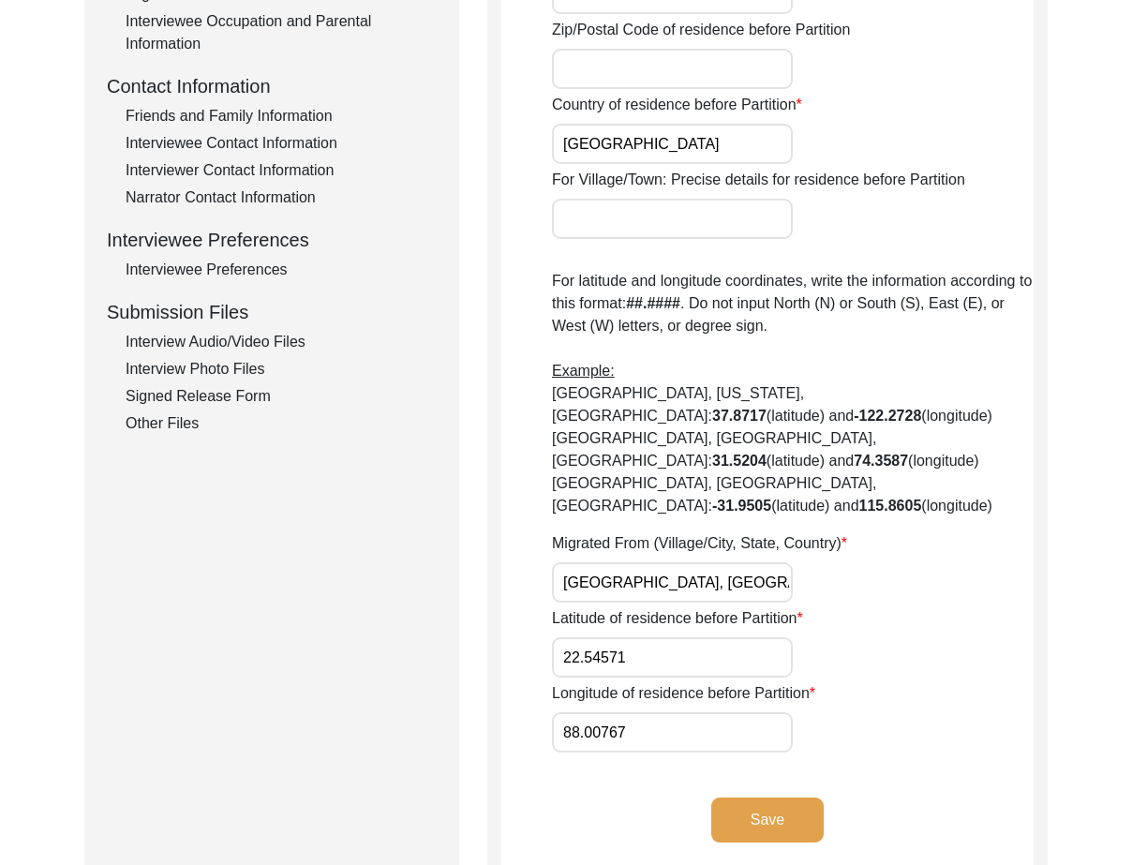
scroll to position [750, 0]
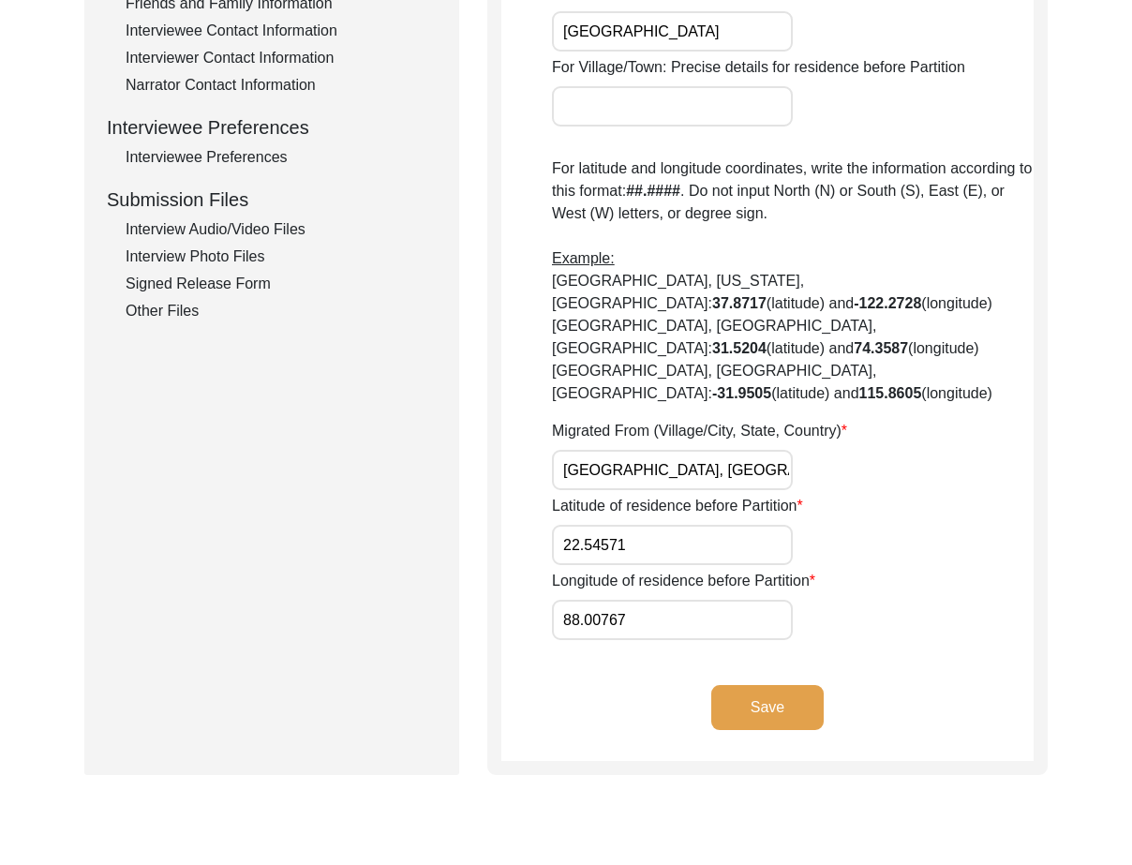
click at [558, 450] on input "[GEOGRAPHIC_DATA], [GEOGRAPHIC_DATA], [GEOGRAPHIC_DATA]" at bounding box center [672, 470] width 241 height 40
drag, startPoint x: 558, startPoint y: 425, endPoint x: 946, endPoint y: 498, distance: 394.7
click at [942, 488] on div "House Number of residence before Partition Street of residence before [GEOGRAPH…" at bounding box center [793, 85] width 482 height 1108
type input "[GEOGRAPHIC_DATA], [GEOGRAPHIC_DATA], [GEOGRAPHIC_DATA]"
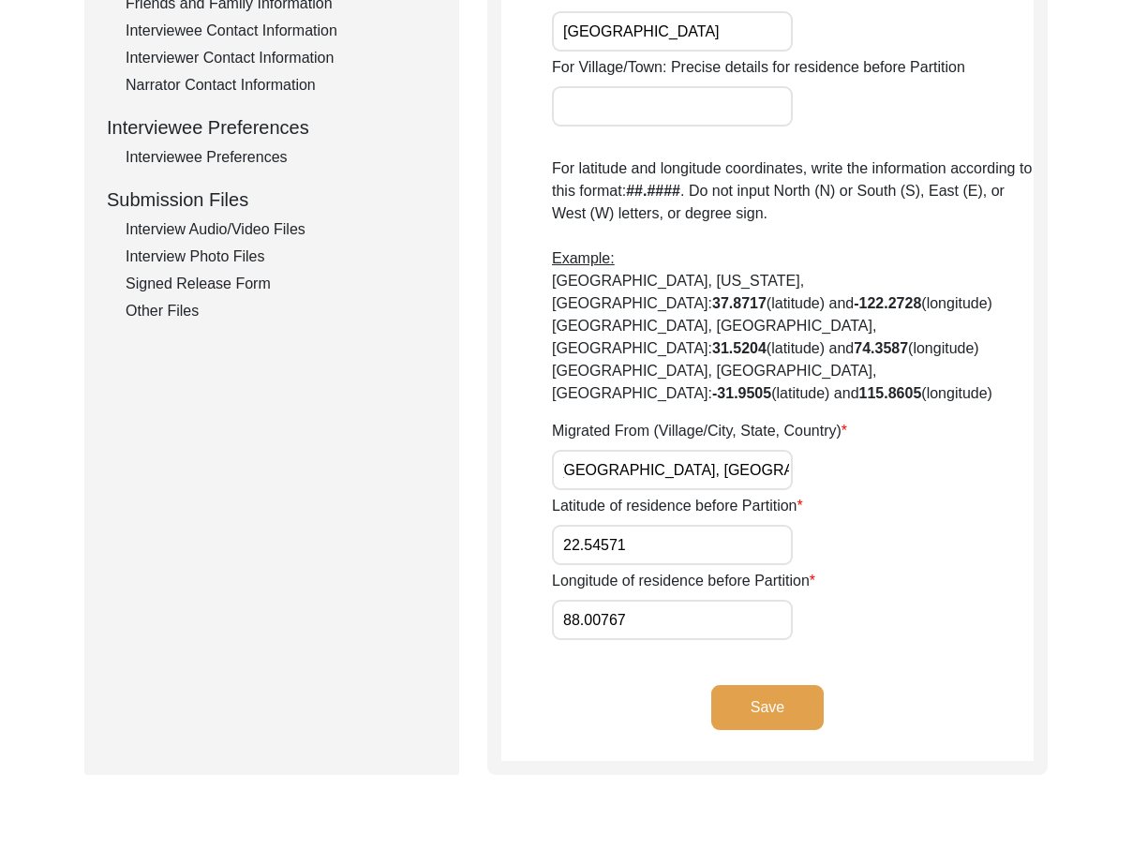
scroll to position [0, 0]
click at [729, 525] on input "22.54571" at bounding box center [672, 545] width 241 height 40
click at [728, 525] on input "22.54571" at bounding box center [672, 545] width 241 height 40
paste input "64"
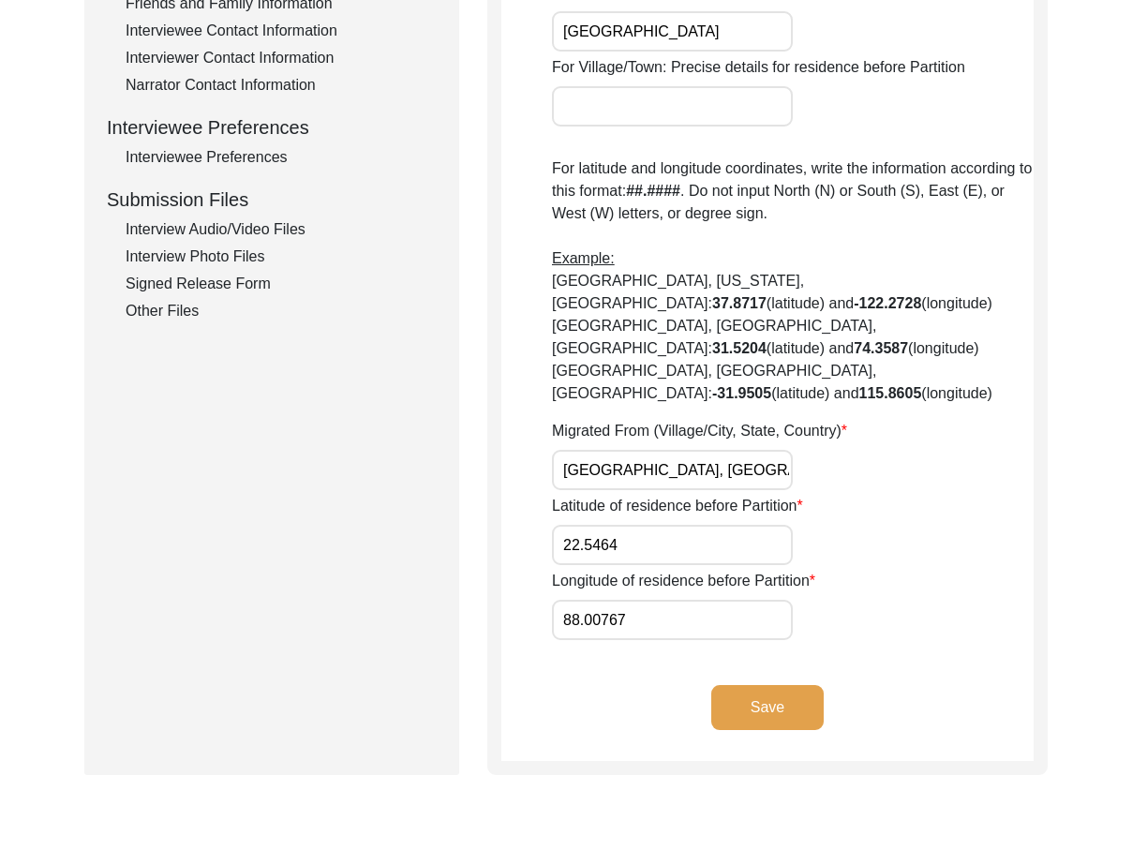
type input "22.5464"
click at [643, 600] on input "88.00767" at bounding box center [672, 620] width 241 height 40
click at [644, 600] on input "88.00767" at bounding box center [672, 620] width 241 height 40
paste input "08"
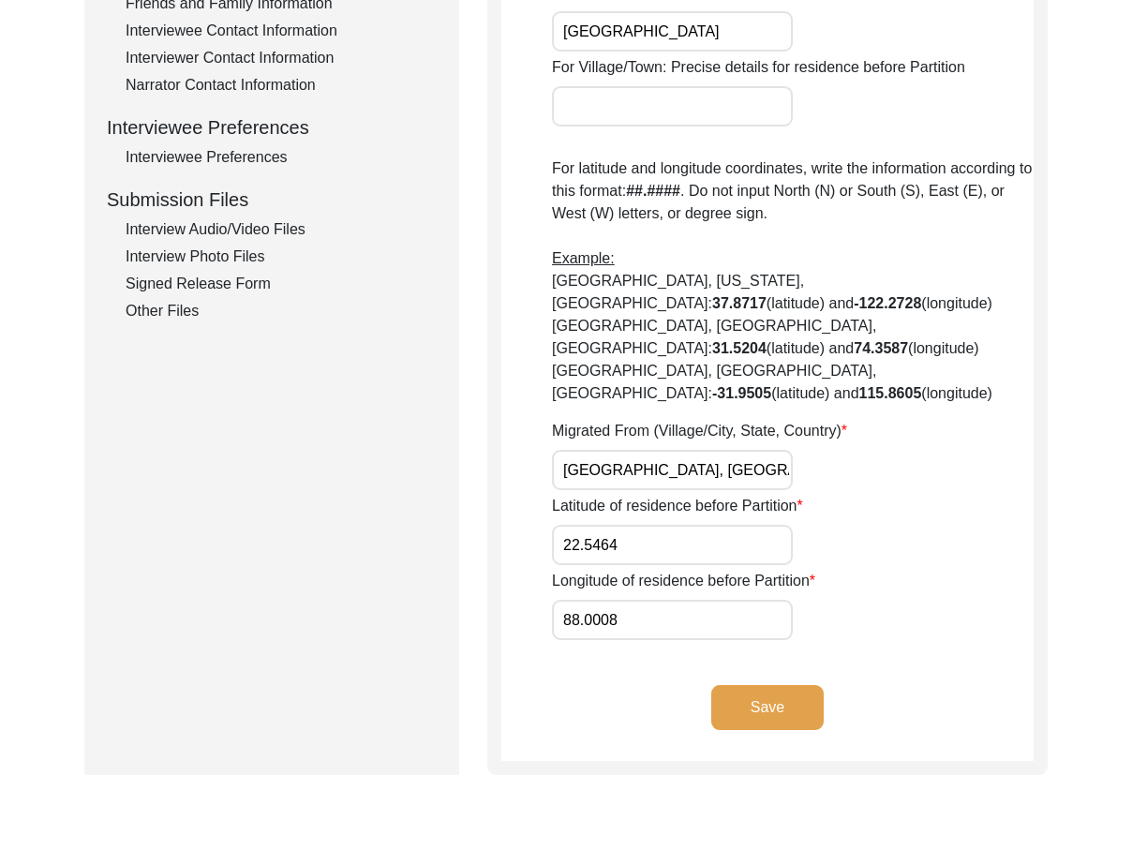
type input "88.0008"
click at [616, 685] on div "Save" at bounding box center [767, 723] width 532 height 76
drag, startPoint x: 770, startPoint y: 687, endPoint x: 762, endPoint y: 700, distance: 15.6
click at [771, 686] on div "Save" at bounding box center [767, 723] width 532 height 76
click at [758, 685] on button "Save" at bounding box center [767, 707] width 112 height 45
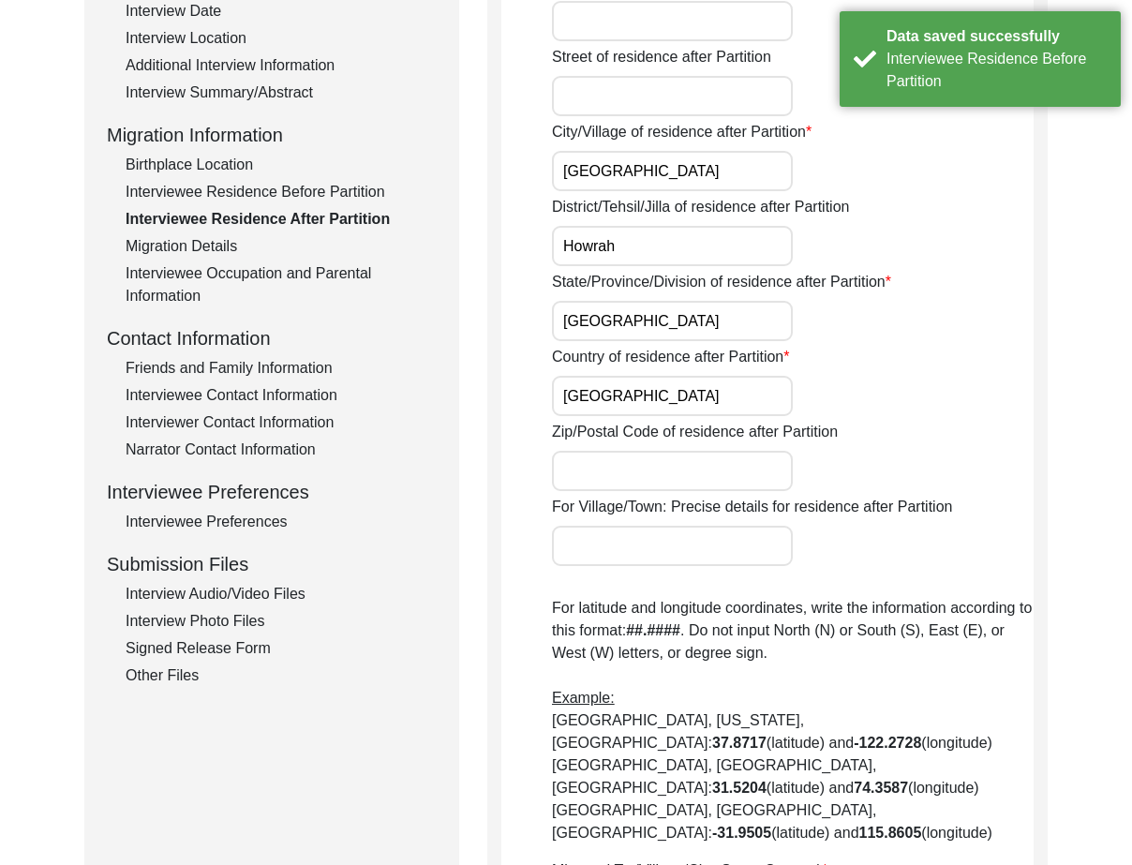
scroll to position [94, 0]
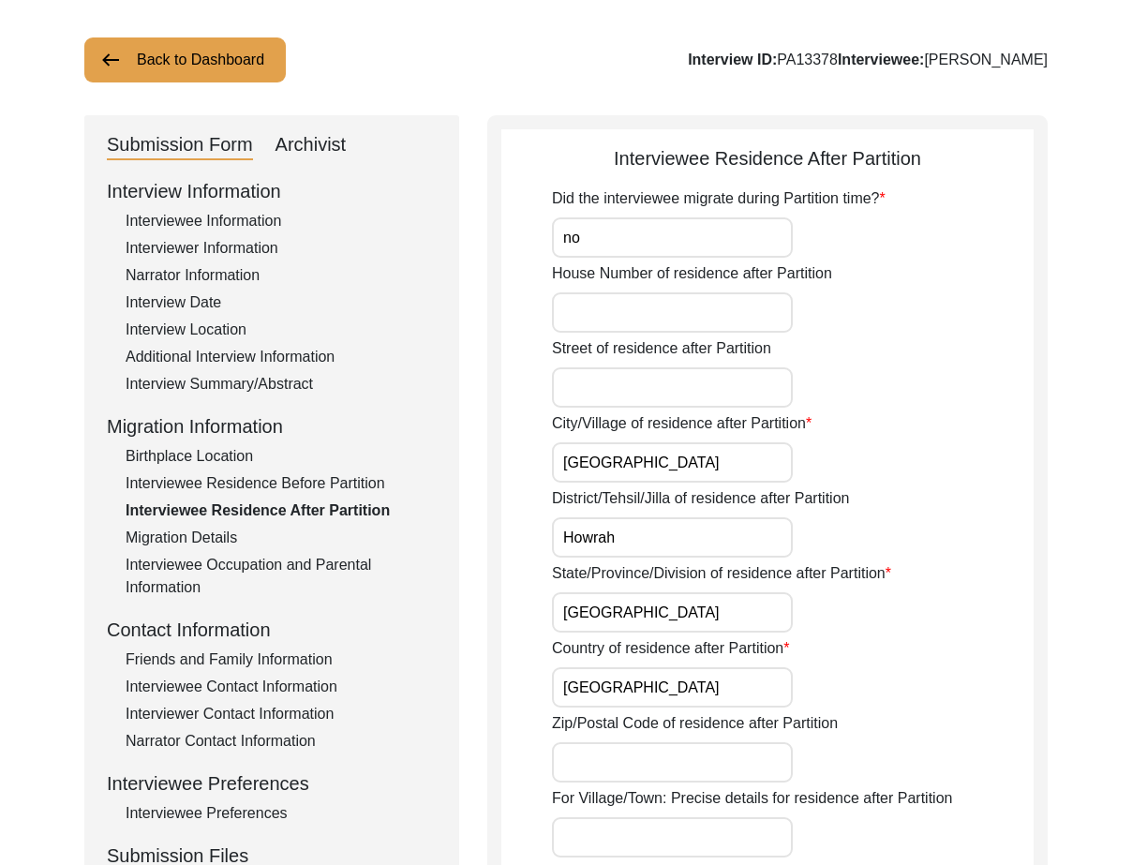
click at [724, 222] on input "no" at bounding box center [672, 237] width 241 height 40
type input "No"
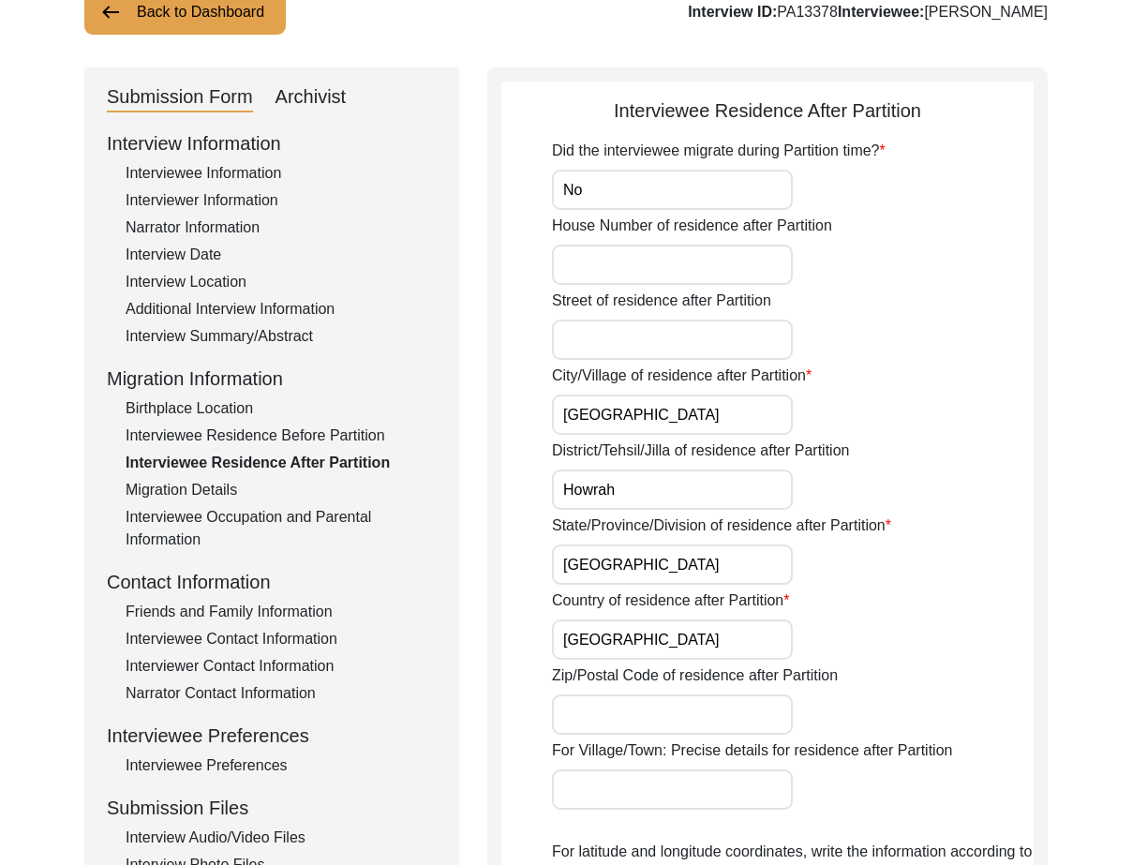
scroll to position [187, 0]
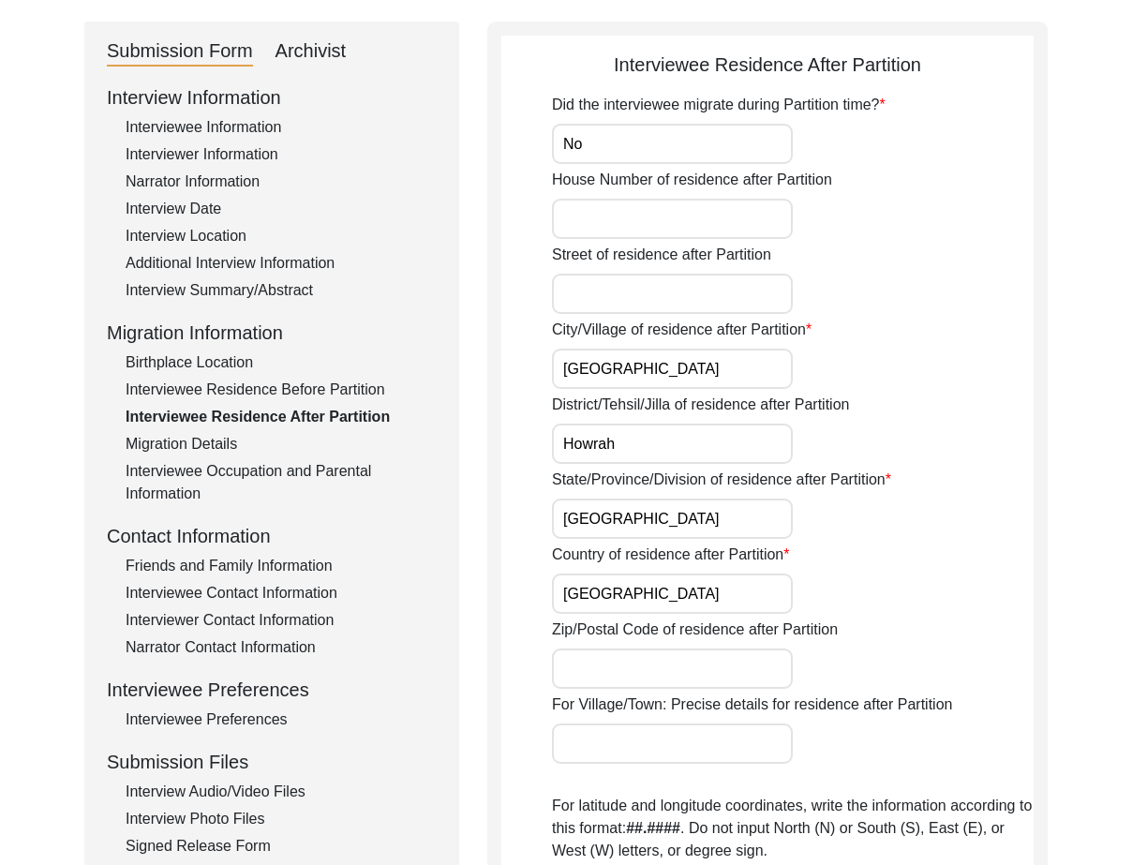
click at [564, 373] on input "[GEOGRAPHIC_DATA]" at bounding box center [672, 369] width 241 height 40
paste input "Purba"
drag, startPoint x: 564, startPoint y: 373, endPoint x: 776, endPoint y: 412, distance: 215.4
click at [754, 406] on div "Did the interviewee migrate during Partition time? No House Number of residence…" at bounding box center [793, 685] width 482 height 1183
type input "Purba Gazipur"
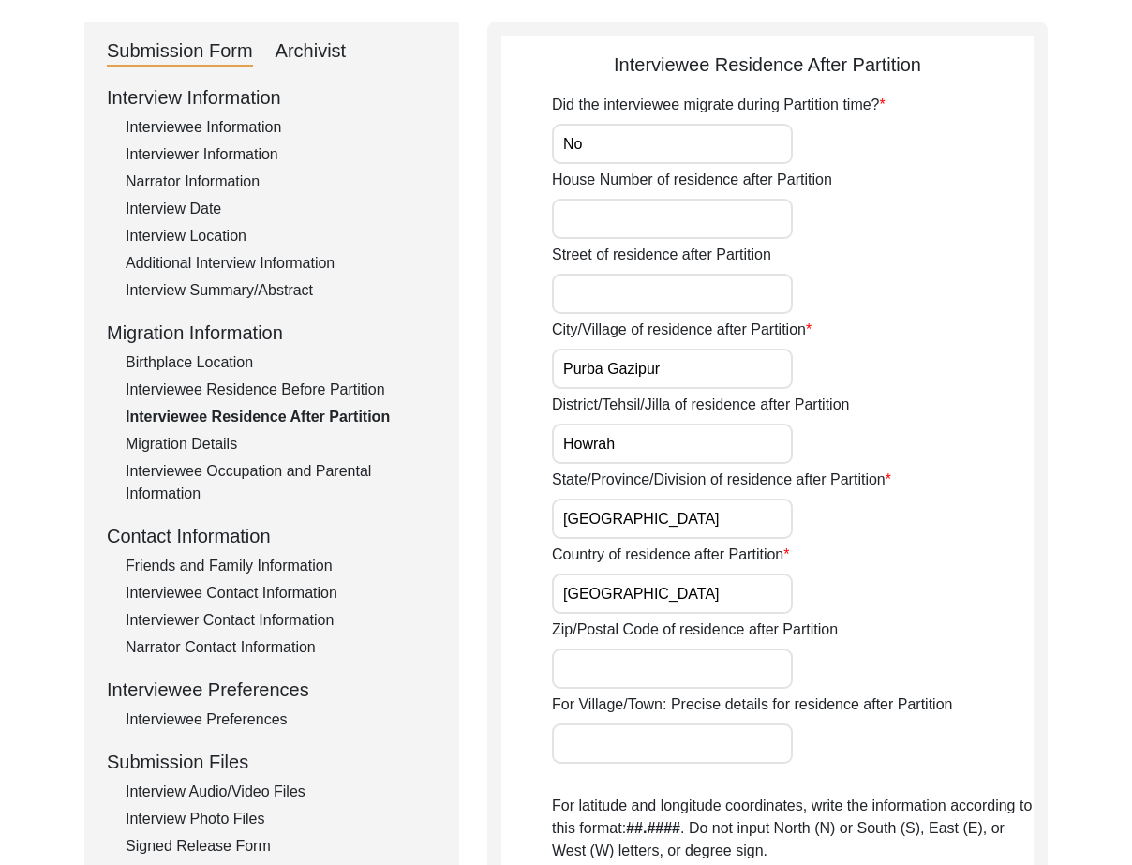
click at [739, 440] on input "Howrah" at bounding box center [672, 444] width 241 height 40
click at [720, 528] on input "[GEOGRAPHIC_DATA]" at bounding box center [672, 518] width 241 height 40
click at [692, 584] on input "[GEOGRAPHIC_DATA]" at bounding box center [672, 593] width 241 height 40
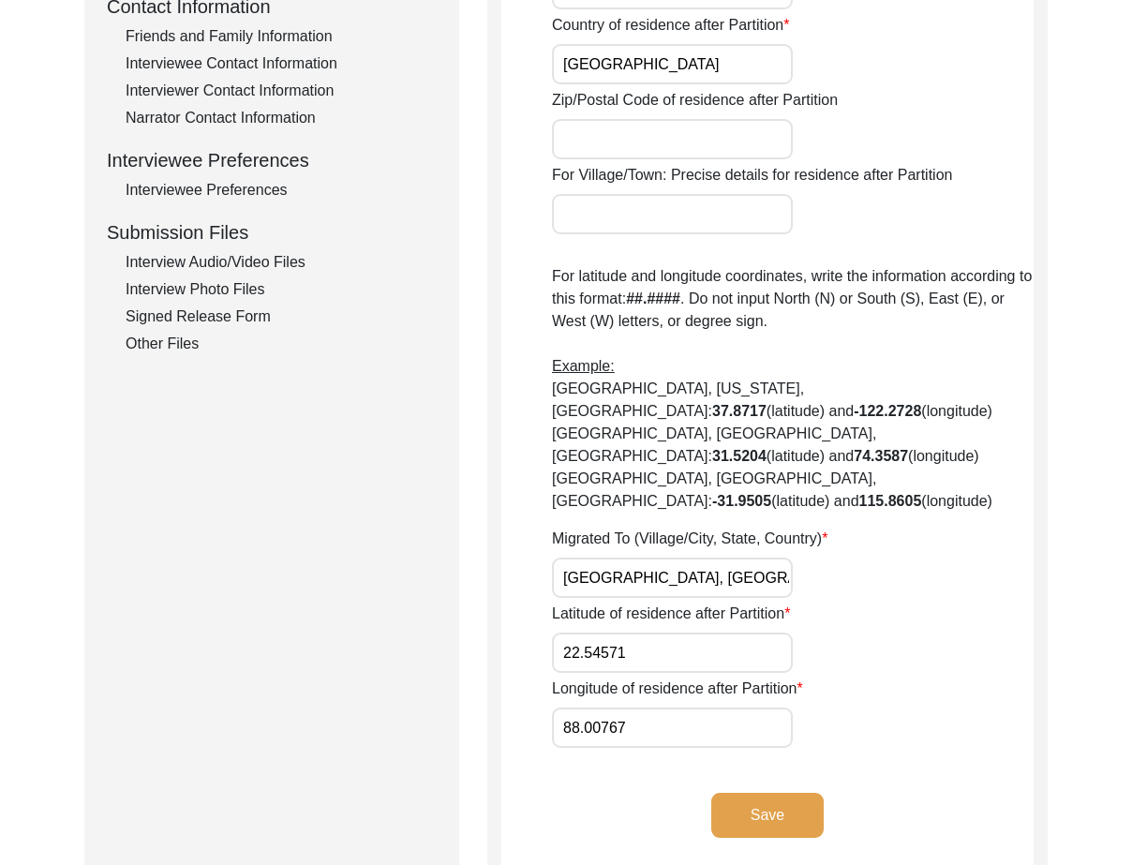
scroll to position [750, 0]
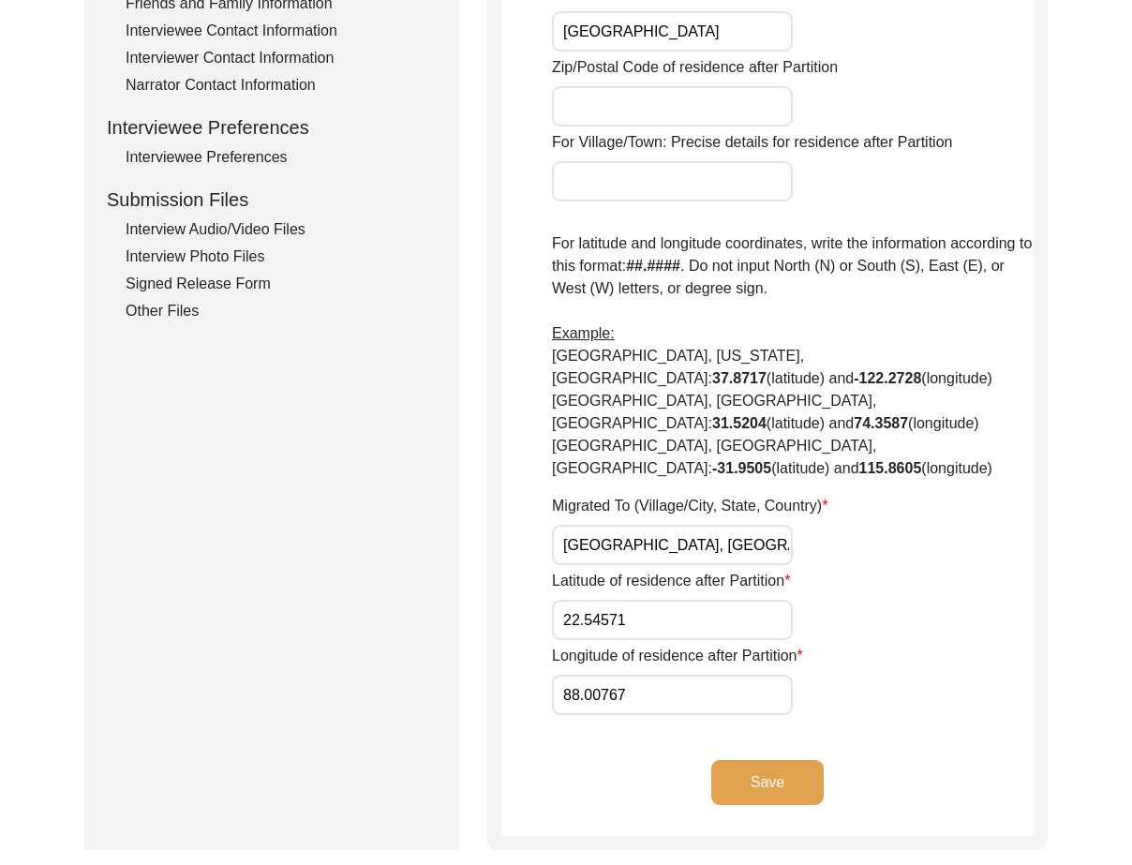
click at [674, 525] on input "[GEOGRAPHIC_DATA], [GEOGRAPHIC_DATA], [GEOGRAPHIC_DATA]" at bounding box center [672, 545] width 241 height 40
click at [696, 525] on input "[GEOGRAPHIC_DATA], [GEOGRAPHIC_DATA], [GEOGRAPHIC_DATA]" at bounding box center [672, 545] width 241 height 40
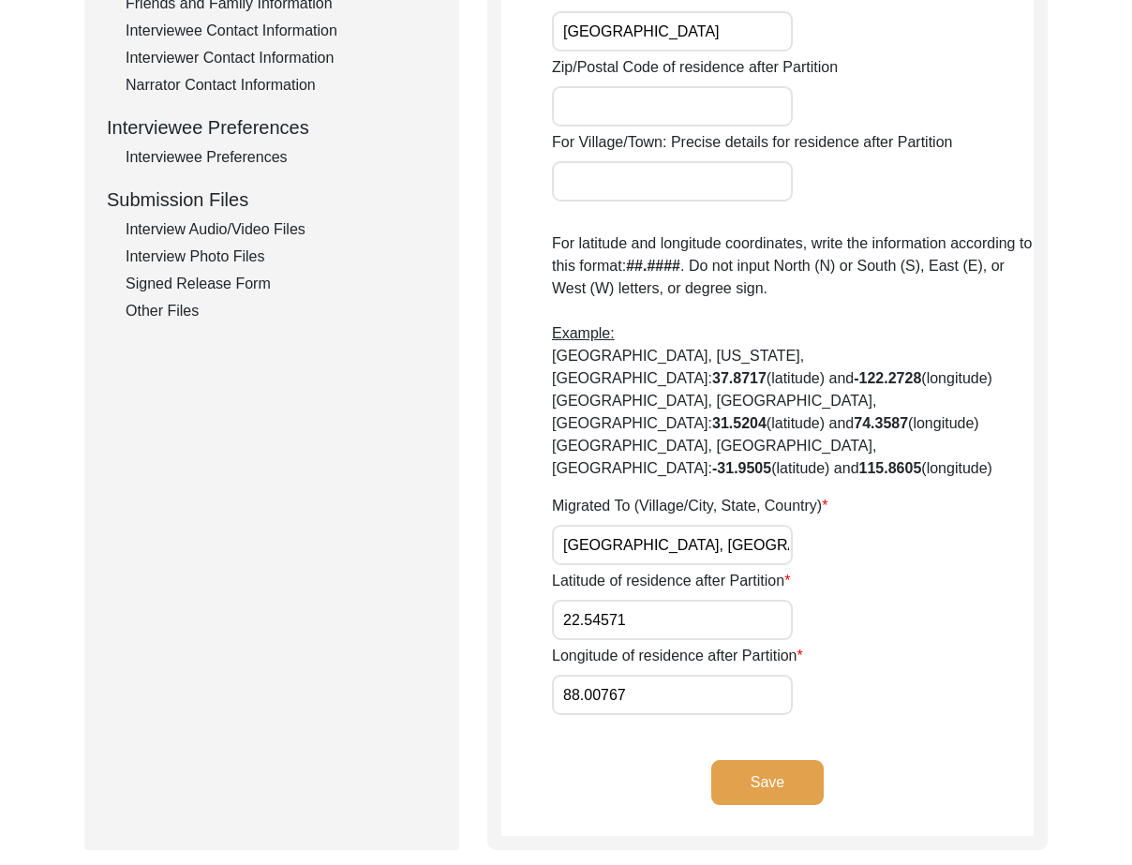
click at [696, 525] on input "[GEOGRAPHIC_DATA], [GEOGRAPHIC_DATA], [GEOGRAPHIC_DATA]" at bounding box center [672, 545] width 241 height 40
paste input "Did Not Migrate"
type input "Did Not Migrate"
click at [873, 497] on div "Migrated To (Village/City, State, Country) Did Not Migrate" at bounding box center [793, 530] width 482 height 70
click at [650, 600] on input "22.54571" at bounding box center [672, 620] width 241 height 40
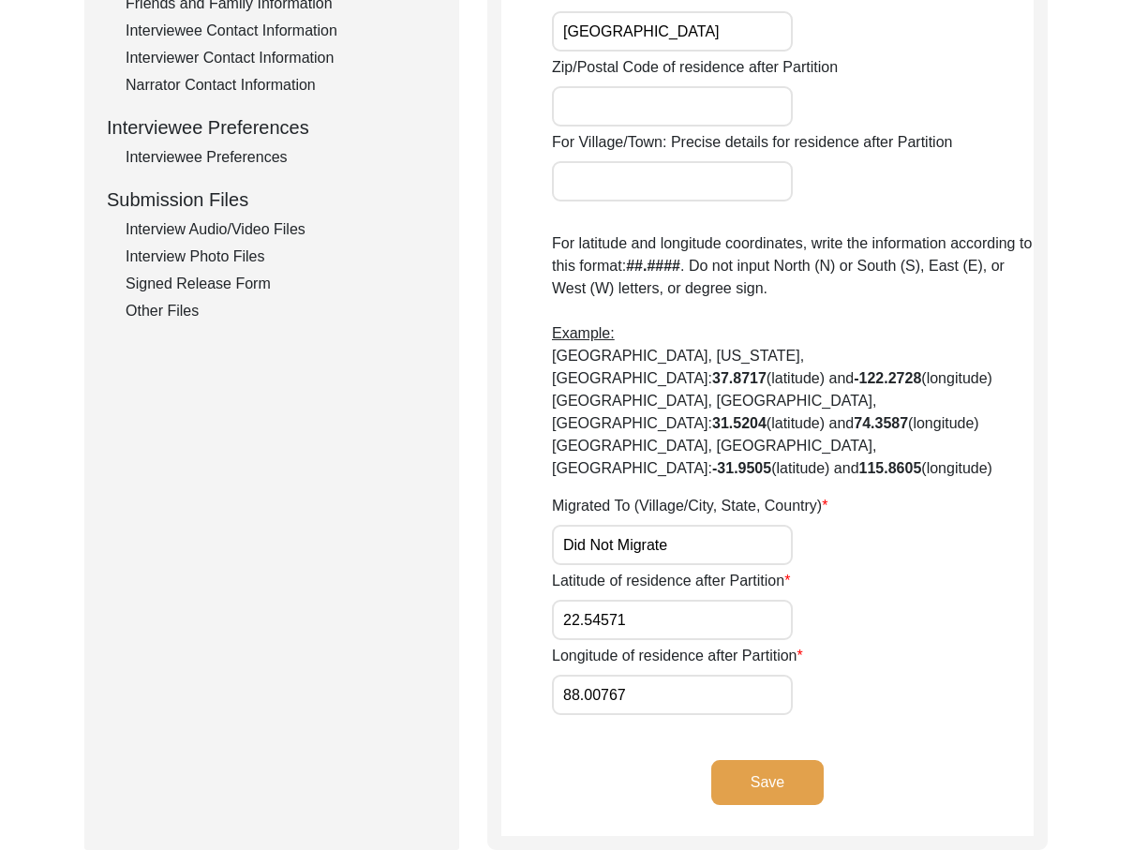
click at [650, 600] on input "22.54571" at bounding box center [672, 620] width 241 height 40
paste input "N/A"
click at [650, 600] on input "N/A" at bounding box center [672, 620] width 241 height 40
type input "N/A"
click at [637, 675] on input "88.00767" at bounding box center [672, 695] width 241 height 40
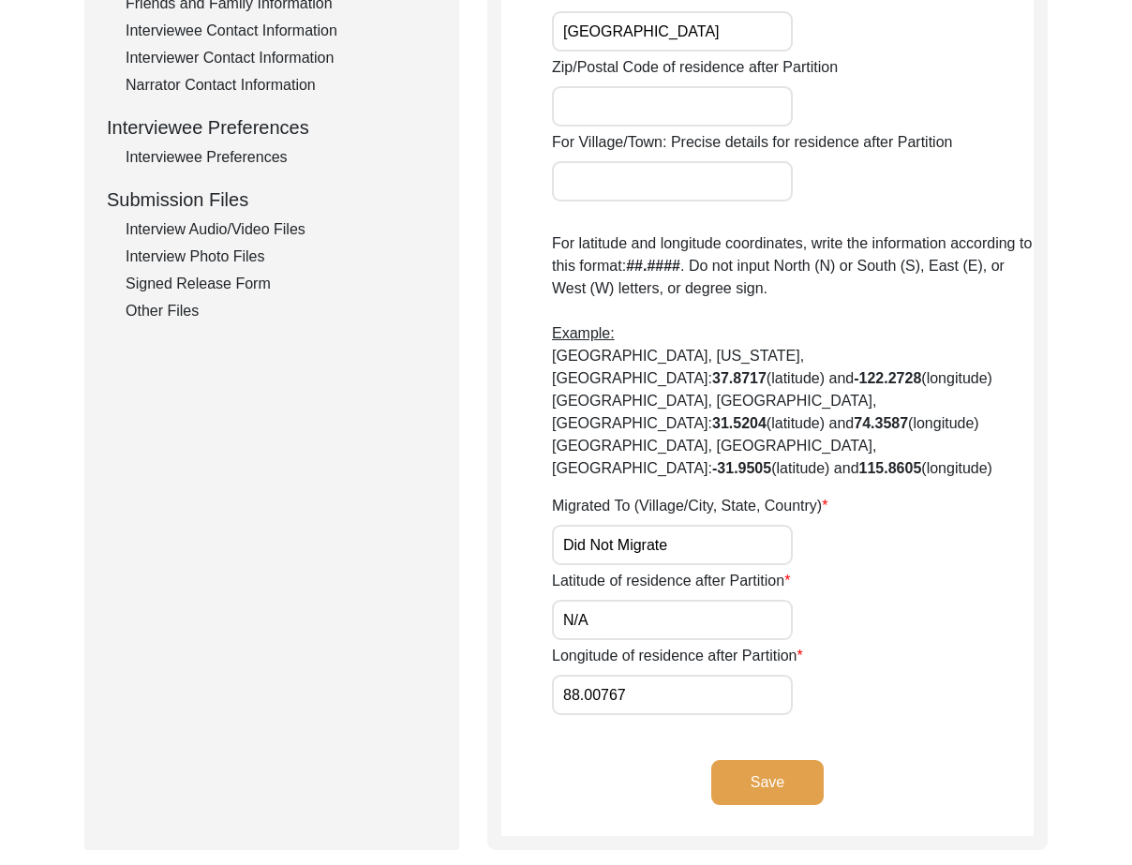
click at [636, 675] on input "88.00767" at bounding box center [672, 695] width 241 height 40
paste input "N/A"
type input "N/A"
click at [727, 760] on button "Save" at bounding box center [767, 782] width 112 height 45
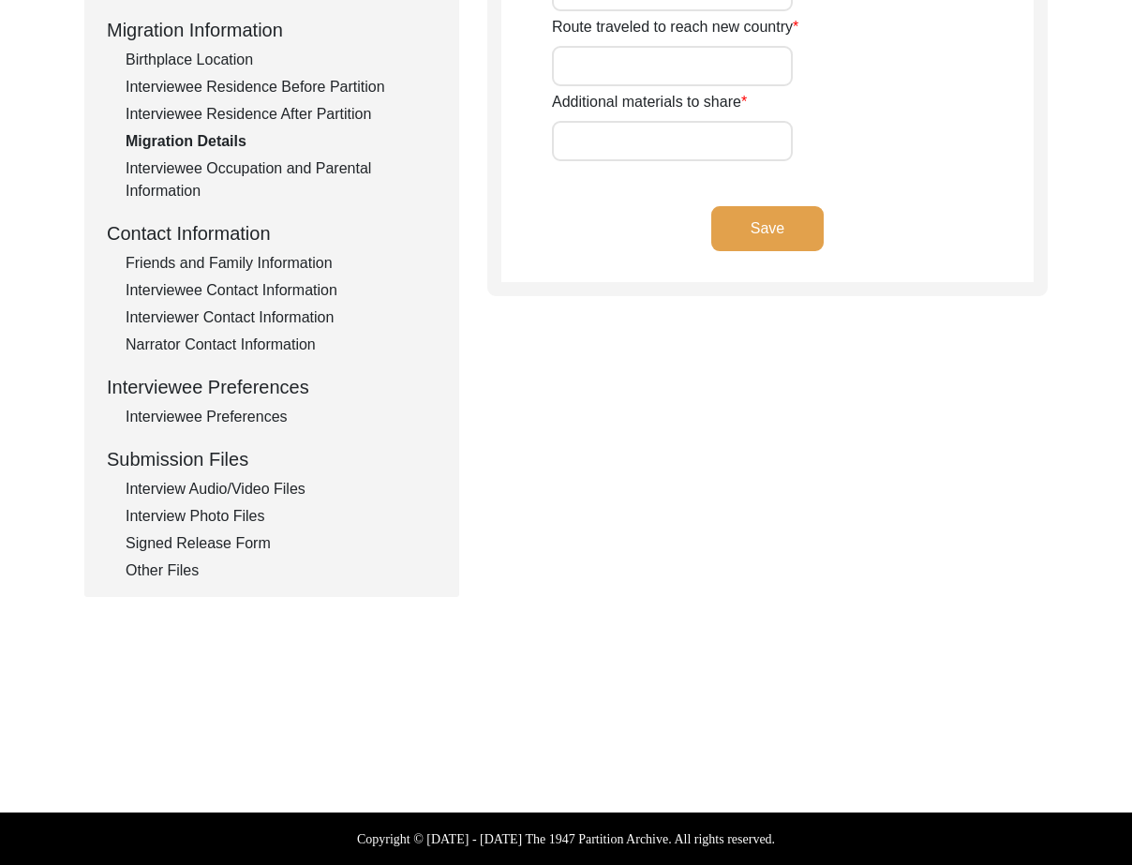
type input "n/a"
type input "no"
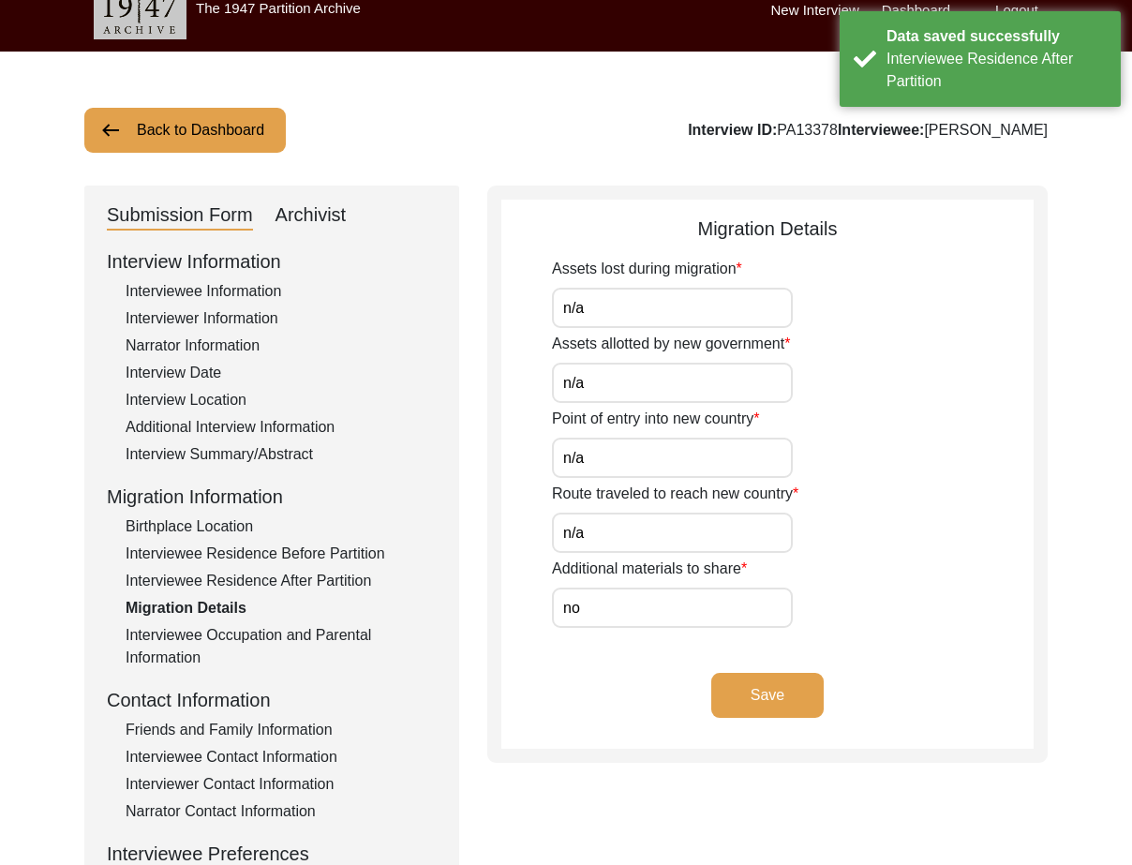
scroll to position [22, 0]
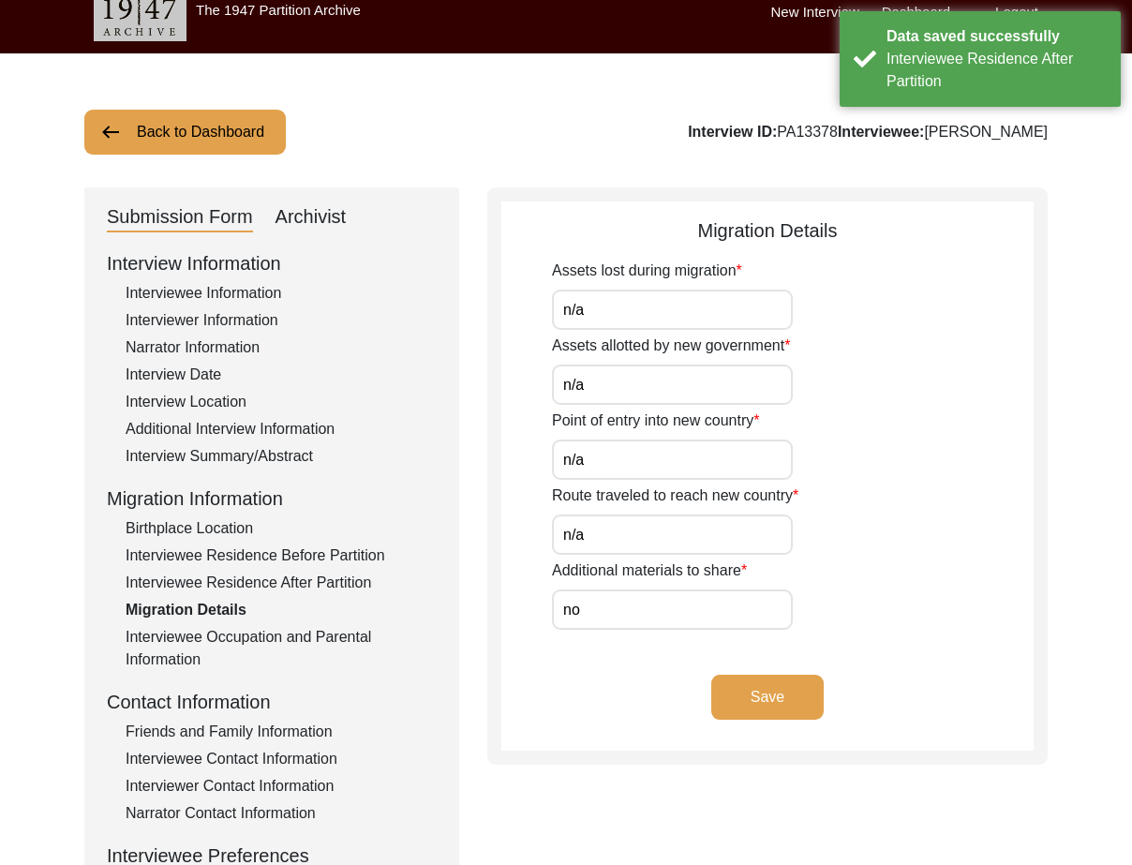
click at [701, 319] on input "n/a" at bounding box center [672, 310] width 241 height 40
type input "N/A"
click at [689, 388] on input "n/a" at bounding box center [672, 384] width 241 height 40
type input "N/A"
click at [685, 437] on div "Point of entry into new country n/a" at bounding box center [793, 444] width 482 height 70
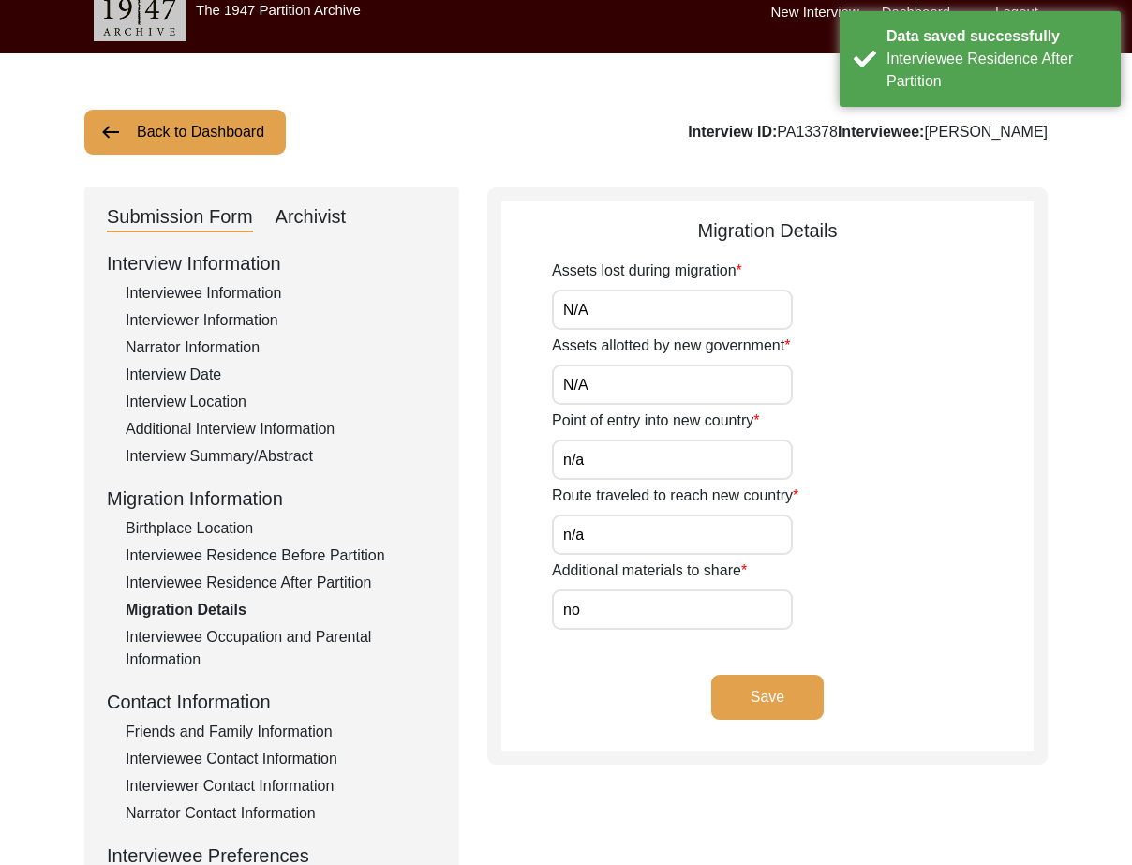
click at [682, 454] on input "n/a" at bounding box center [672, 459] width 241 height 40
type input "N/A"
click at [677, 538] on input "n/a" at bounding box center [672, 534] width 241 height 40
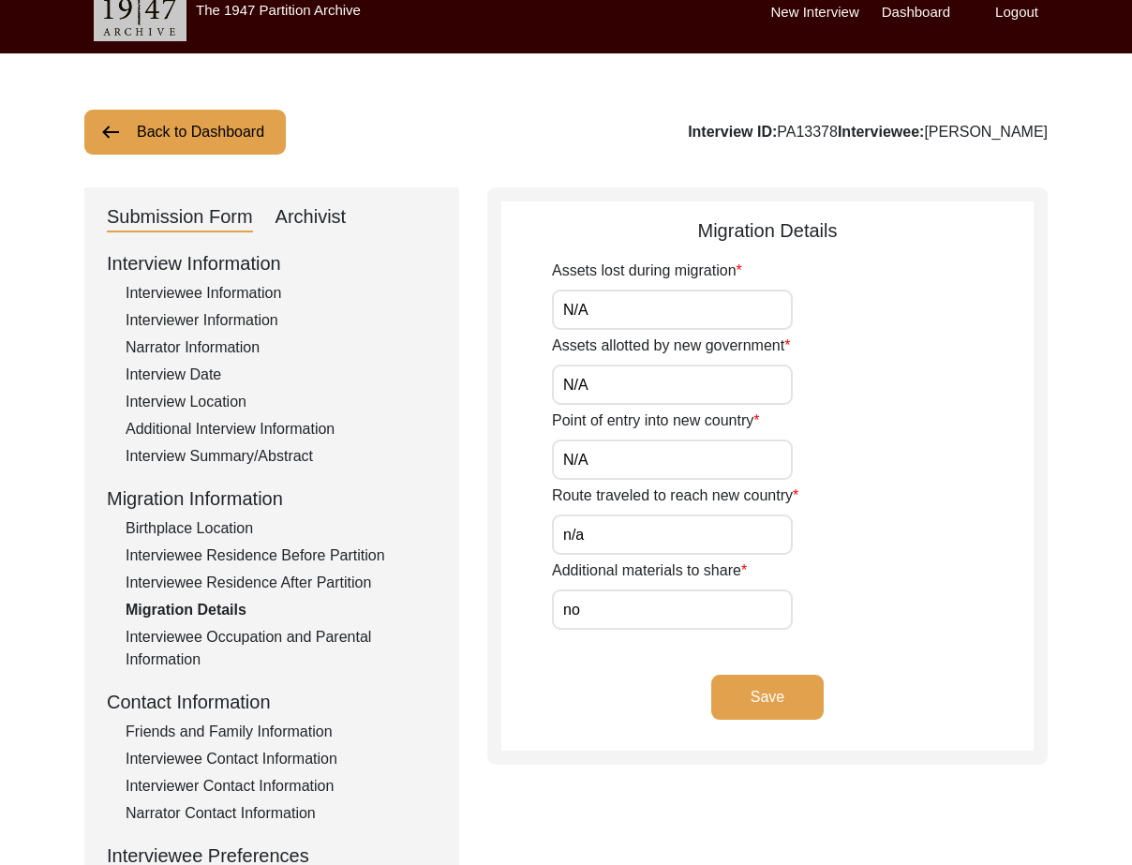
type input "N/A"
click at [699, 595] on input "no" at bounding box center [672, 609] width 241 height 40
paste input "N/A"
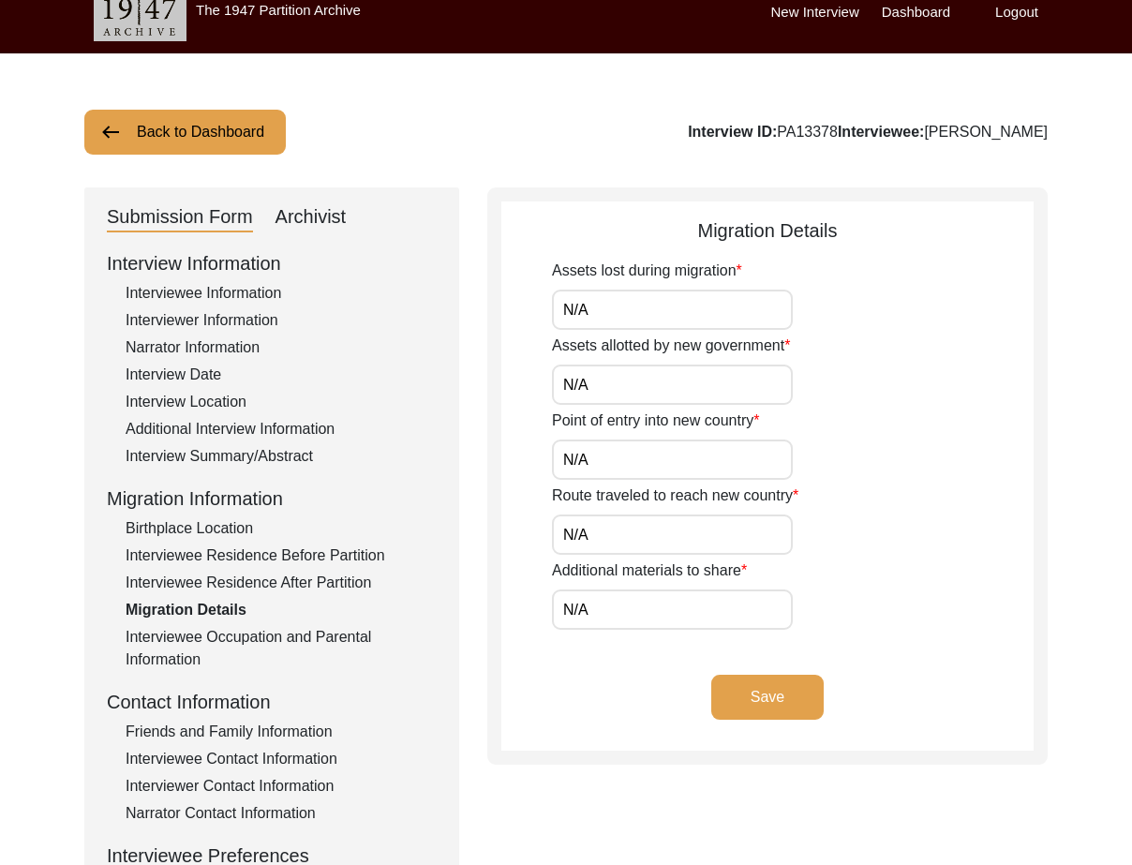
type input "N/A"
click at [549, 651] on app-migration-details "Migration Details Assets lost during migration N/A Assets allotted by new gover…" at bounding box center [767, 483] width 532 height 534
click at [714, 720] on div "Save" at bounding box center [767, 713] width 532 height 76
click at [722, 708] on button "Save" at bounding box center [767, 697] width 112 height 45
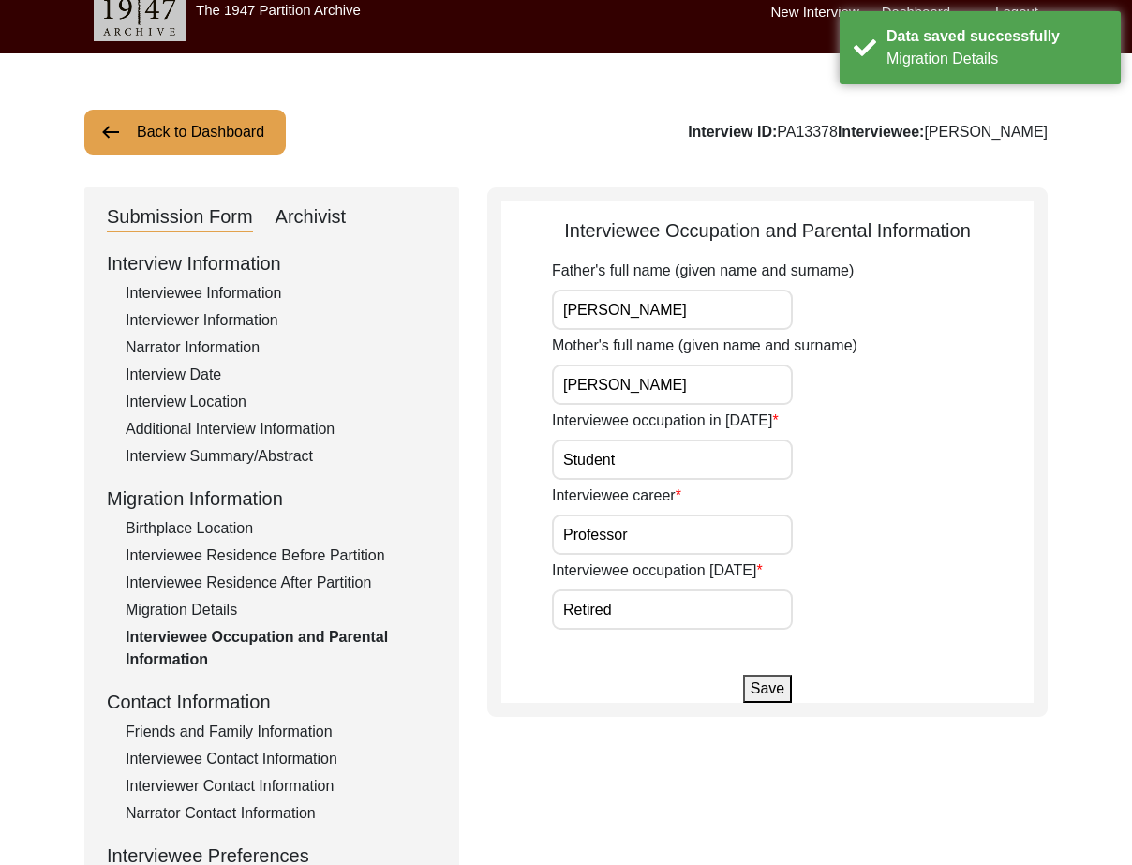
click at [753, 325] on input "[PERSON_NAME]" at bounding box center [672, 310] width 241 height 40
click at [755, 315] on input "[PERSON_NAME]" at bounding box center [672, 310] width 241 height 40
drag, startPoint x: 684, startPoint y: 316, endPoint x: 547, endPoint y: 315, distance: 136.8
click at [548, 315] on app-parental-information "Interviewee Occupation and Parental Information Father's full name (given name …" at bounding box center [767, 459] width 532 height 486
drag, startPoint x: 728, startPoint y: 394, endPoint x: 557, endPoint y: 394, distance: 171.5
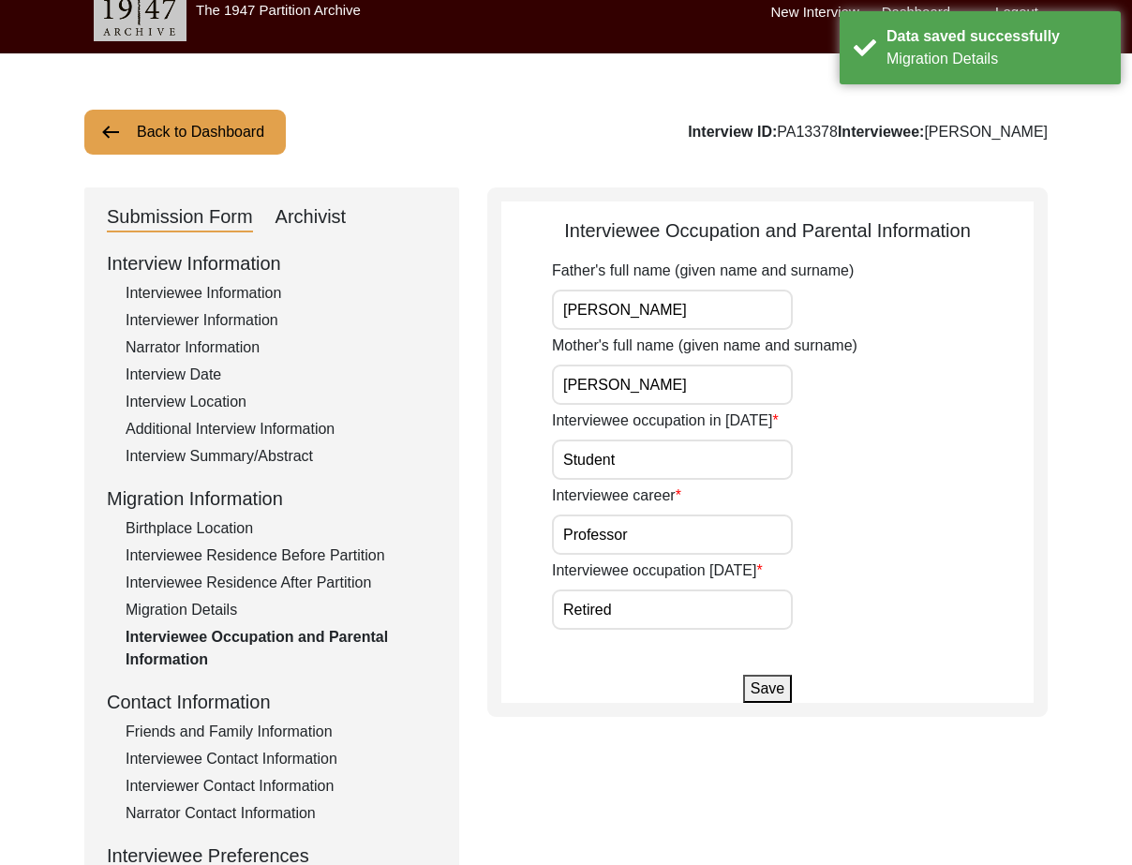
click at [557, 394] on input "[PERSON_NAME]" at bounding box center [672, 384] width 241 height 40
click at [677, 454] on input "Student" at bounding box center [672, 459] width 241 height 40
click at [626, 532] on input "Professor" at bounding box center [672, 534] width 241 height 40
click at [631, 600] on input "Retired" at bounding box center [672, 609] width 241 height 40
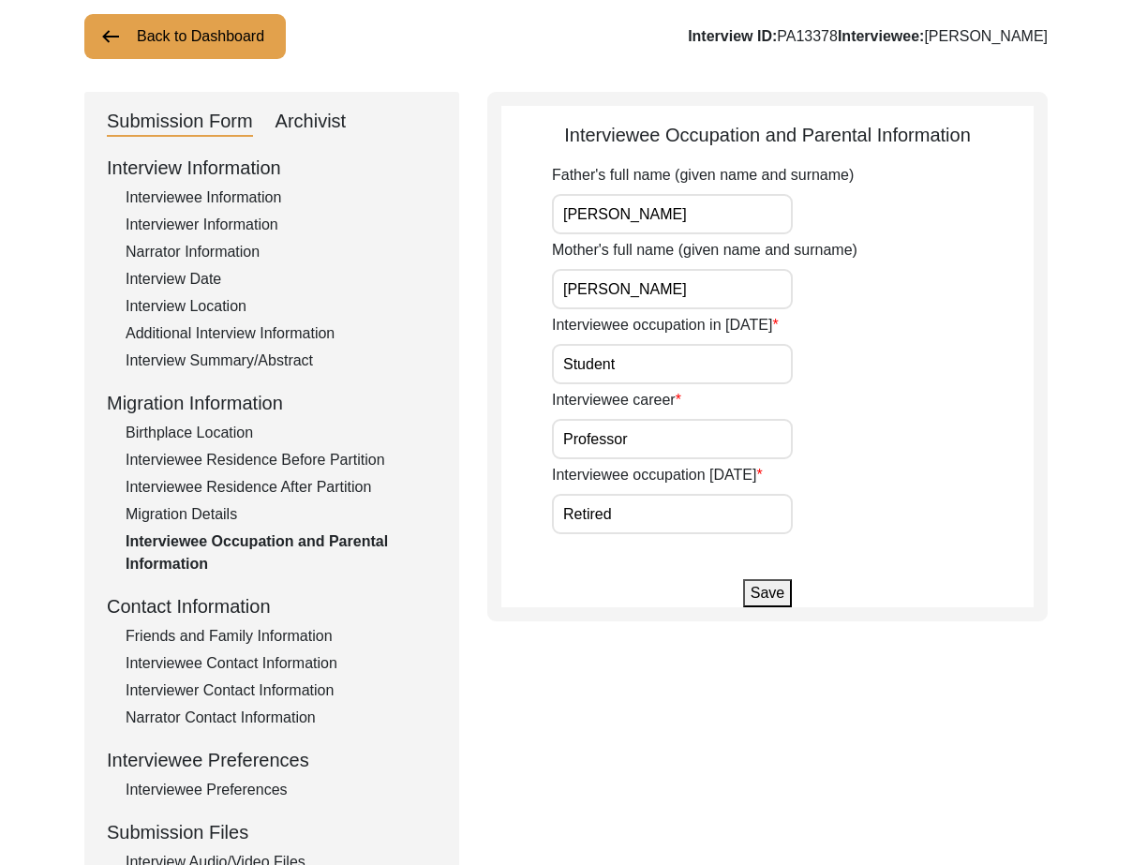
scroll to position [209, 0]
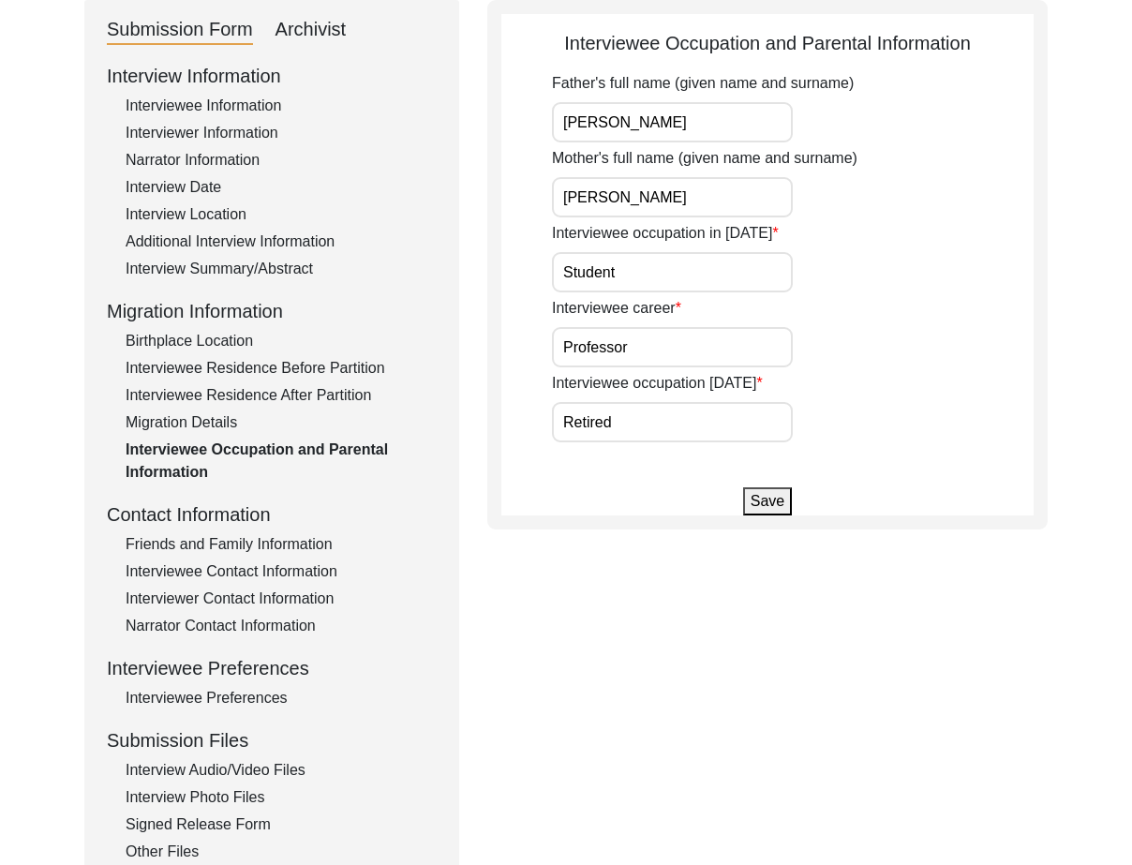
click at [280, 528] on div "Interview Information Interviewee Information Interviewer Information Narrator …" at bounding box center [272, 462] width 330 height 801
click at [282, 535] on div "Friends and Family Information" at bounding box center [281, 544] width 311 height 22
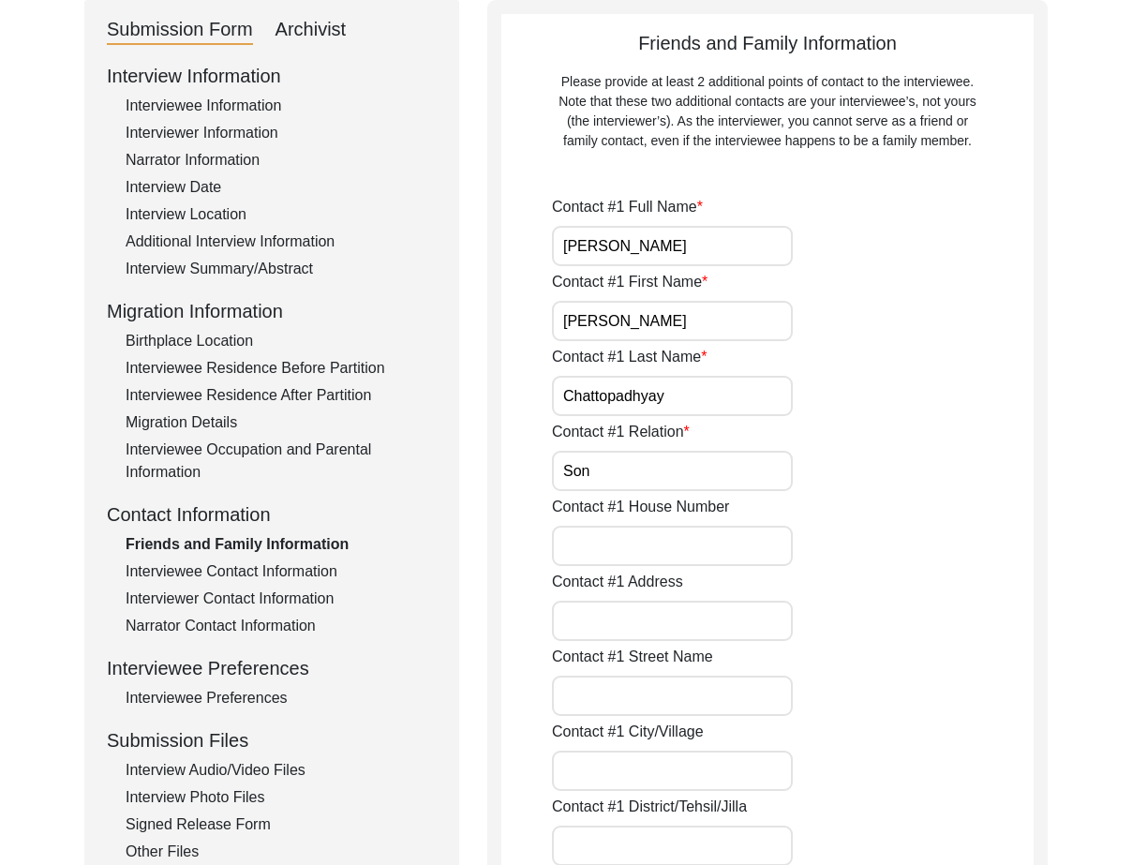
click at [759, 249] on input "[PERSON_NAME]" at bounding box center [672, 246] width 241 height 40
click at [712, 334] on input "[PERSON_NAME]" at bounding box center [672, 321] width 241 height 40
click at [727, 393] on input "Chattopadhyay" at bounding box center [672, 396] width 241 height 40
click at [710, 453] on div "Contact #1 Relation Son" at bounding box center [793, 456] width 482 height 70
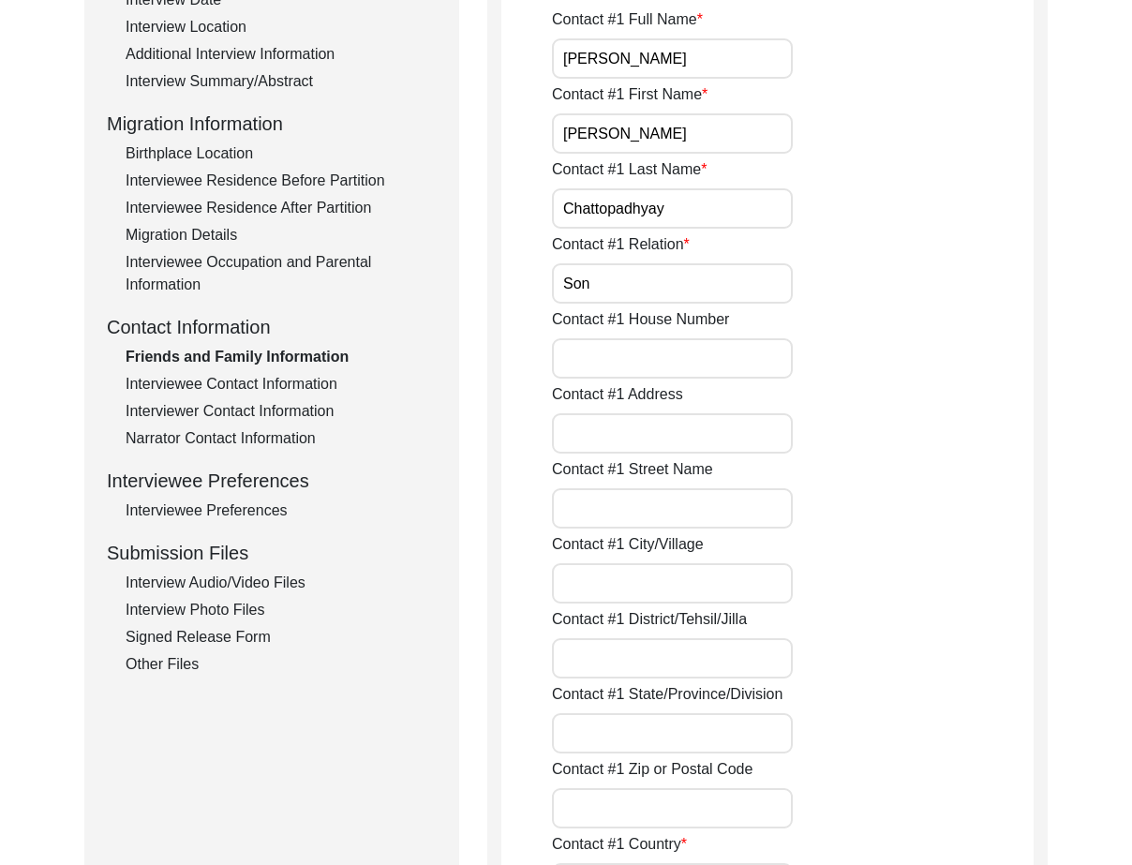
click at [635, 319] on label "Contact #1 House Number" at bounding box center [640, 319] width 177 height 22
click at [635, 338] on input "Contact #1 House Number" at bounding box center [672, 358] width 241 height 40
click at [628, 298] on input "Son" at bounding box center [672, 283] width 241 height 40
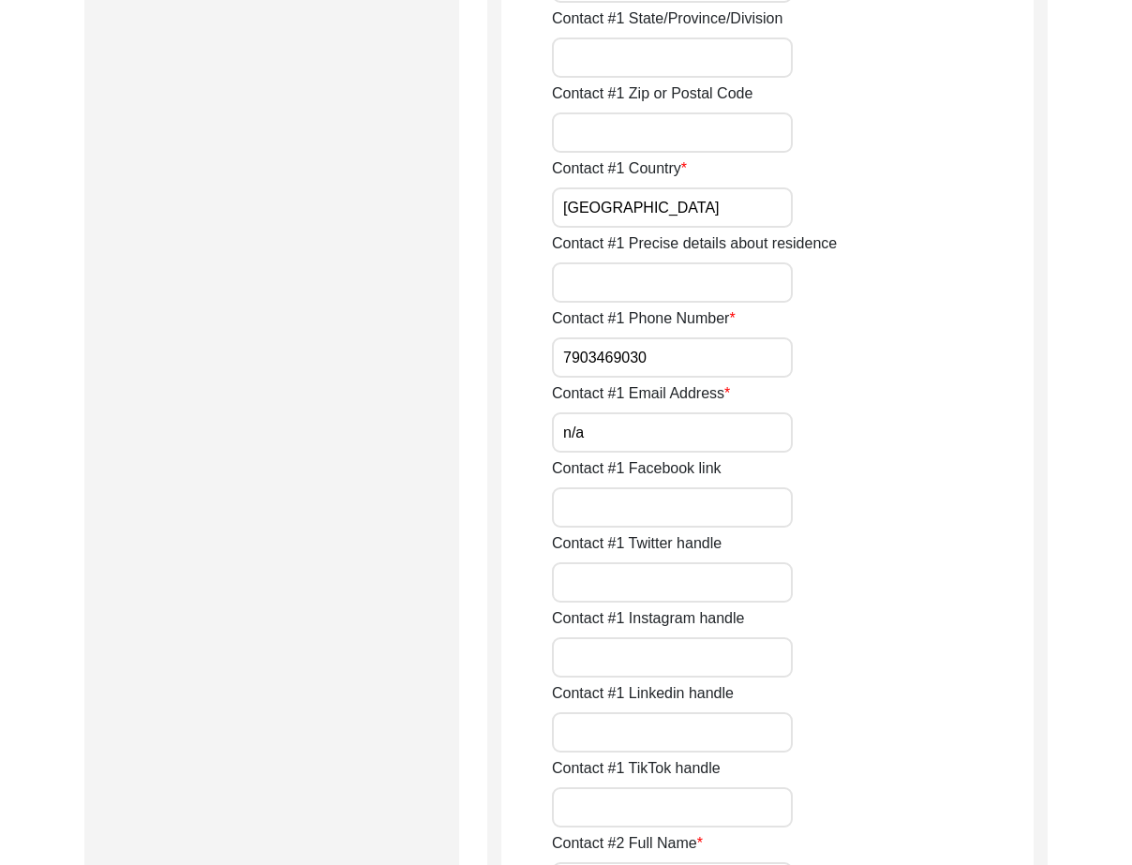
scroll to position [1333, 0]
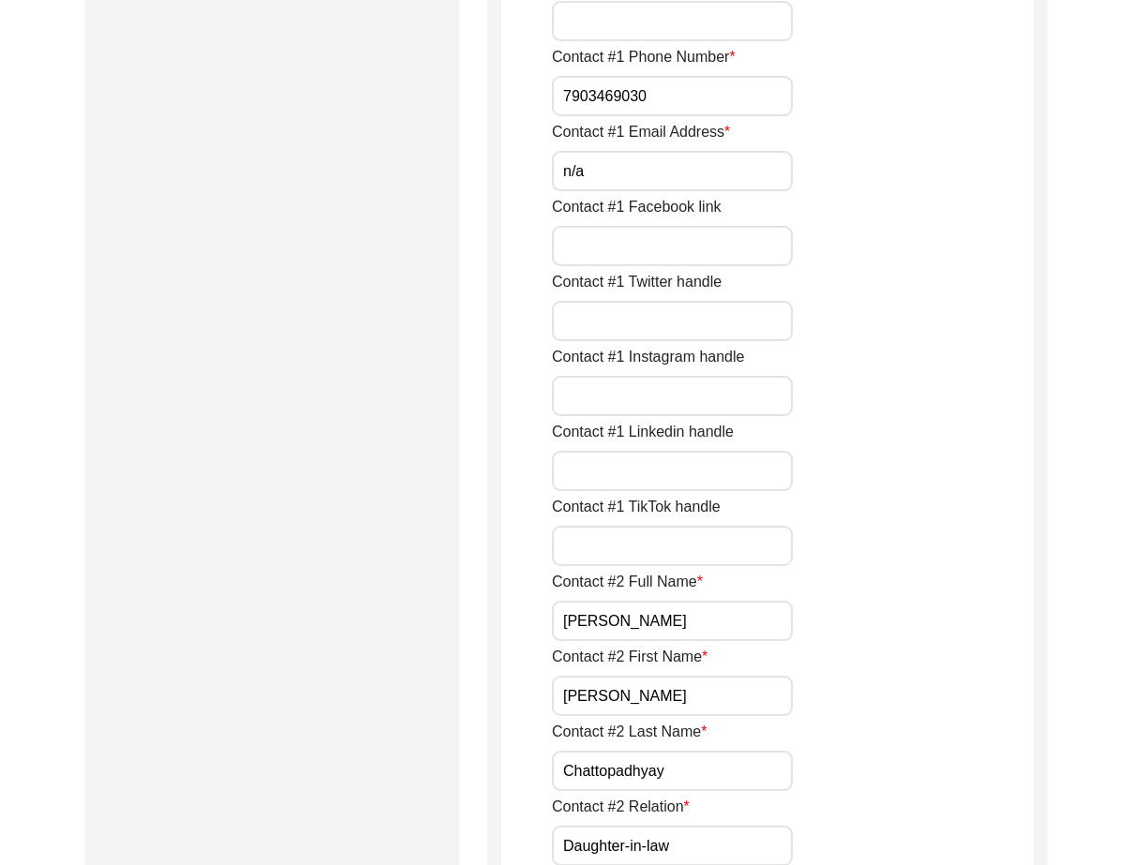
click at [555, 108] on input "7903469030" at bounding box center [672, 96] width 241 height 40
paste input "+91"
drag, startPoint x: 553, startPoint y: 102, endPoint x: 767, endPoint y: 145, distance: 218.9
type input "[PHONE_NUMBER]"
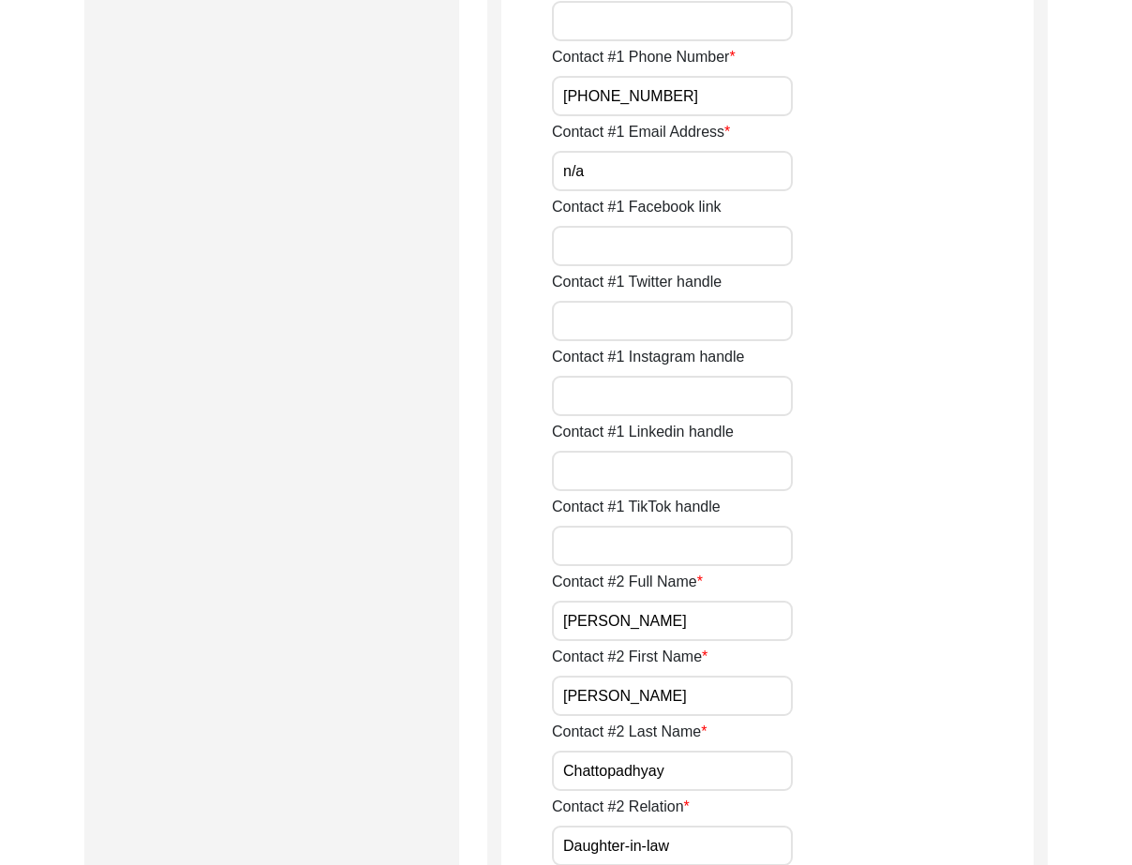
click at [731, 174] on input "n/a" at bounding box center [672, 171] width 241 height 40
type input "N/A"
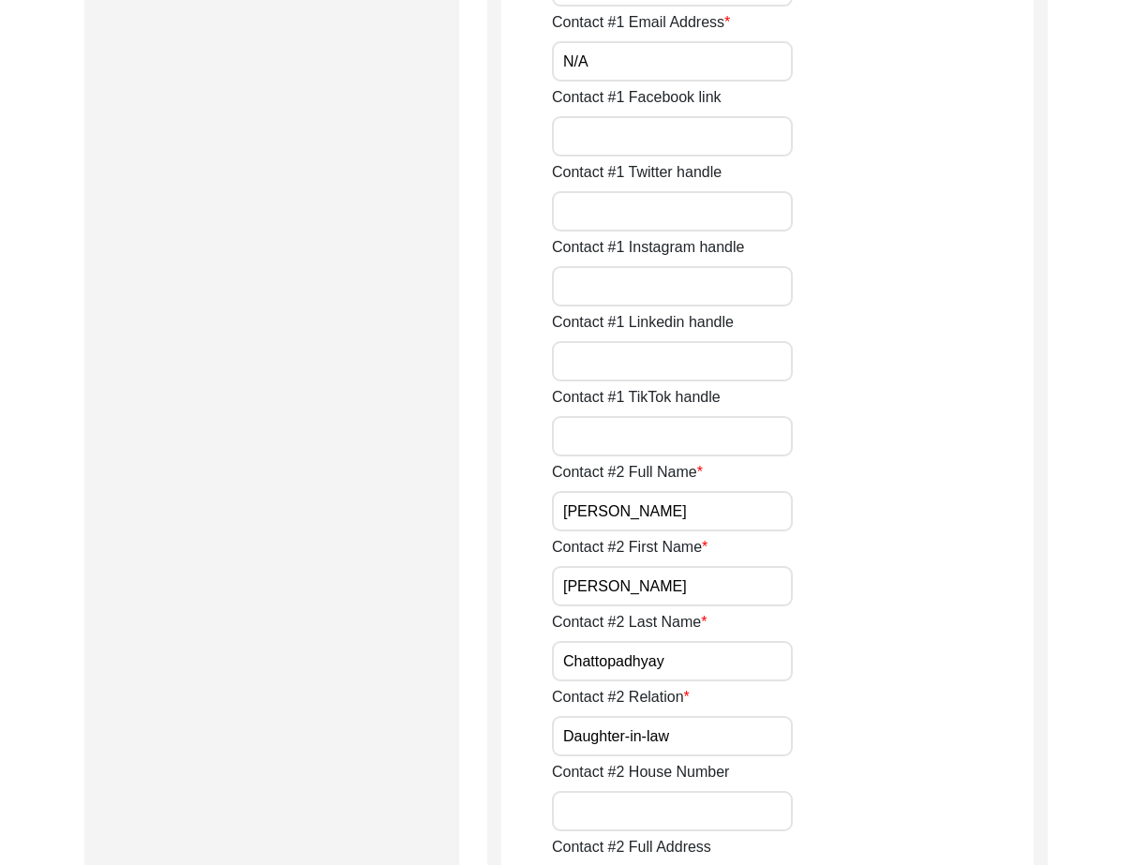
scroll to position [1708, 0]
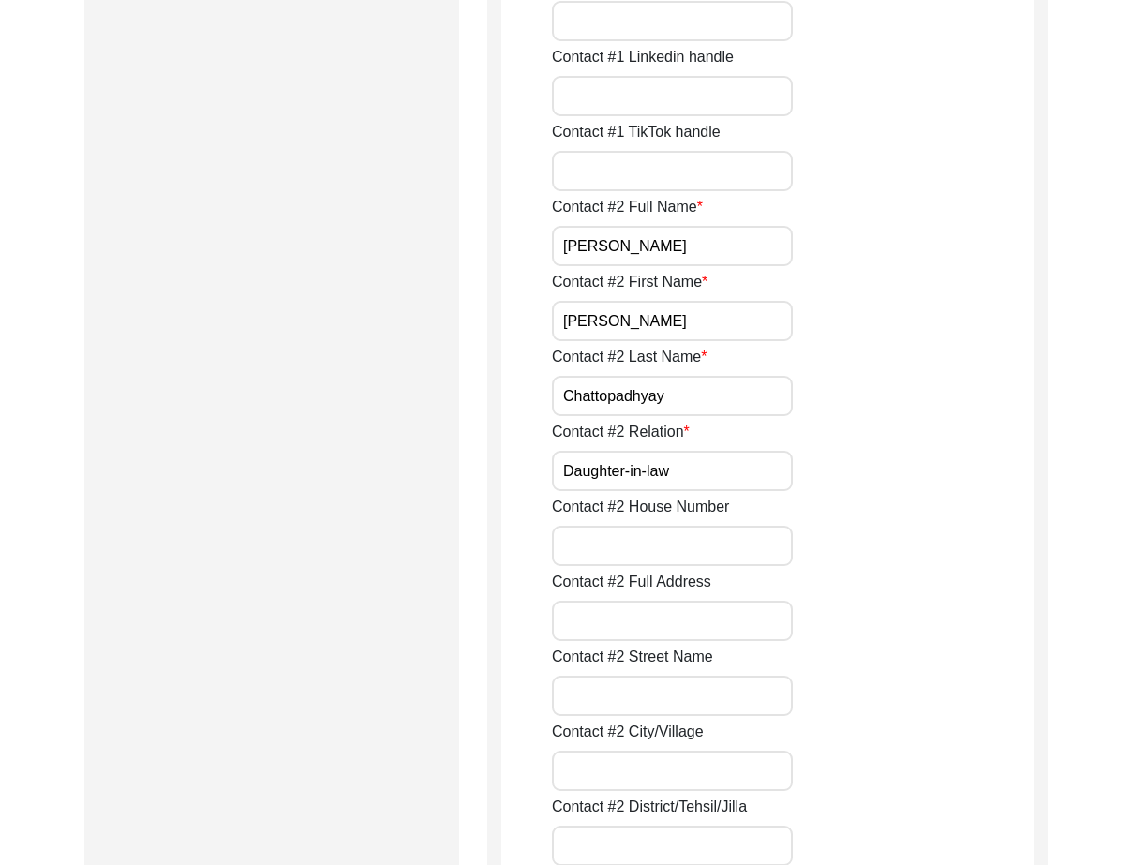
drag, startPoint x: 760, startPoint y: 248, endPoint x: 524, endPoint y: 250, distance: 236.1
drag, startPoint x: 632, startPoint y: 319, endPoint x: 630, endPoint y: 369, distance: 50.7
drag, startPoint x: 716, startPoint y: 407, endPoint x: 609, endPoint y: 432, distance: 109.8
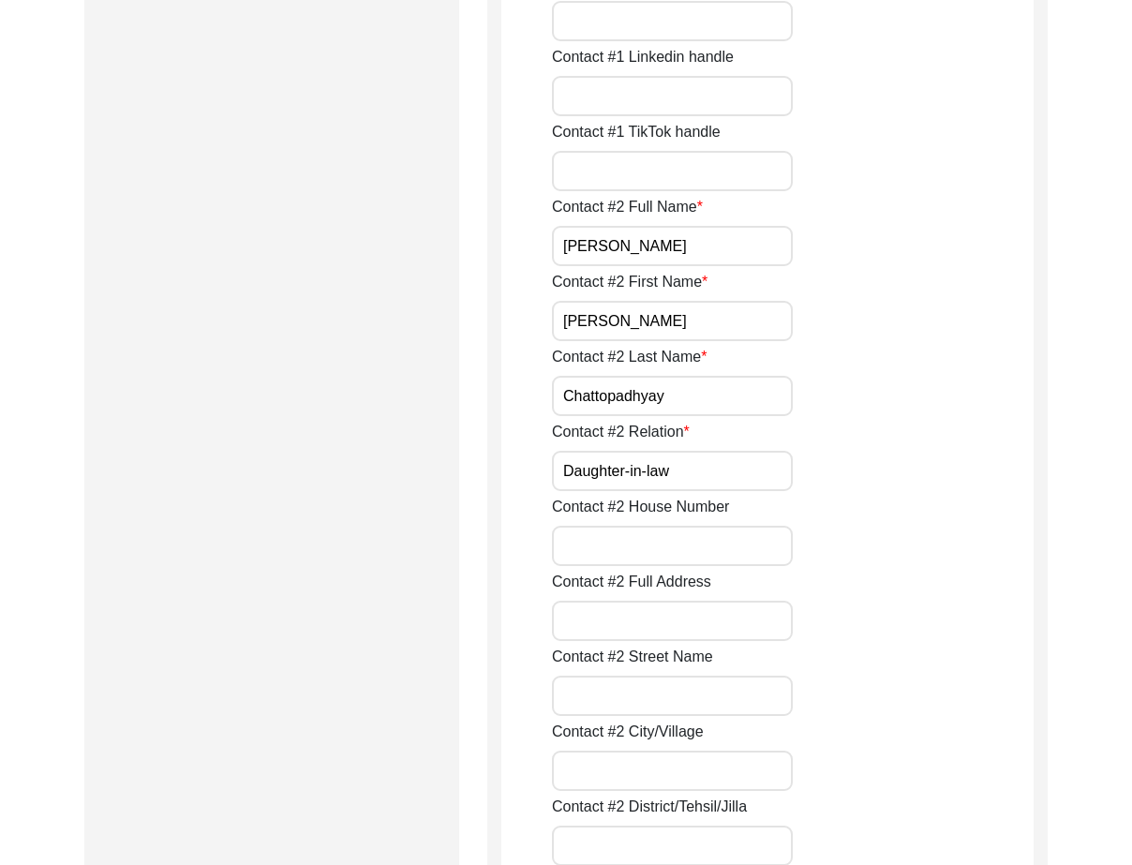
drag, startPoint x: 721, startPoint y: 489, endPoint x: 447, endPoint y: 450, distance: 277.3
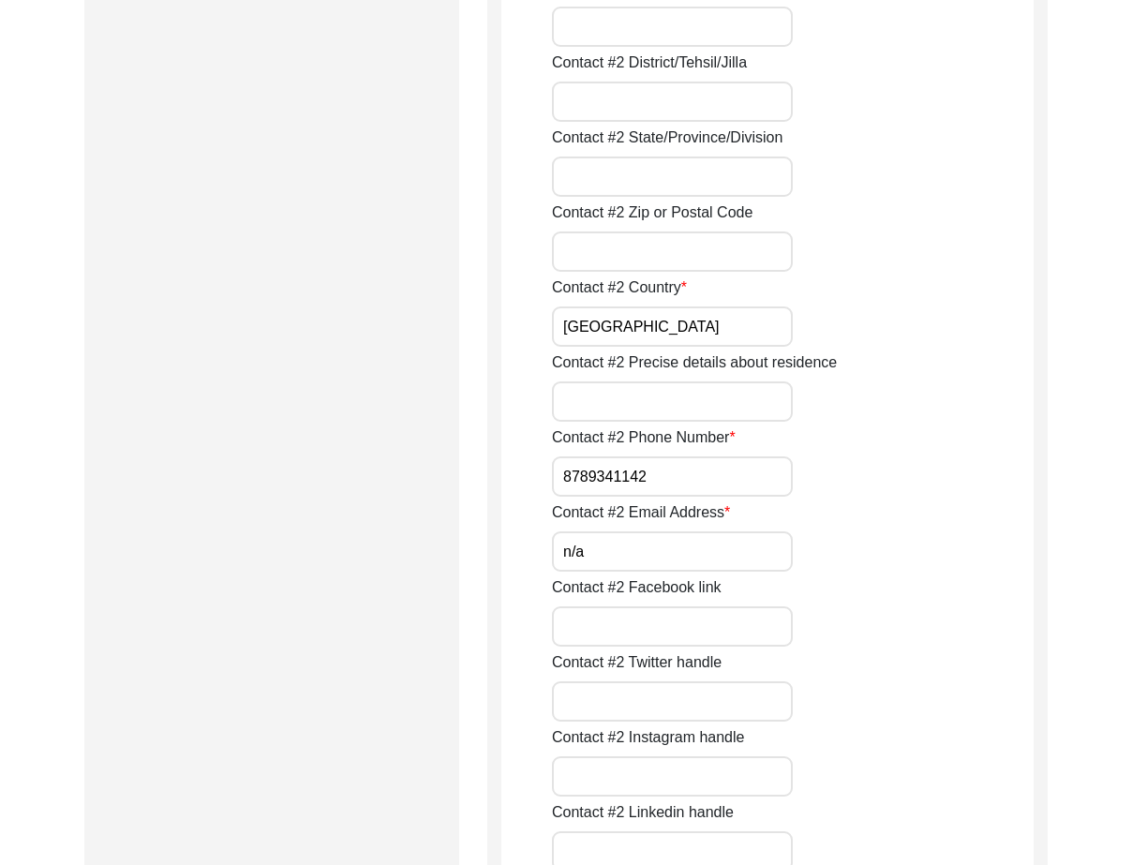
scroll to position [2458, 0]
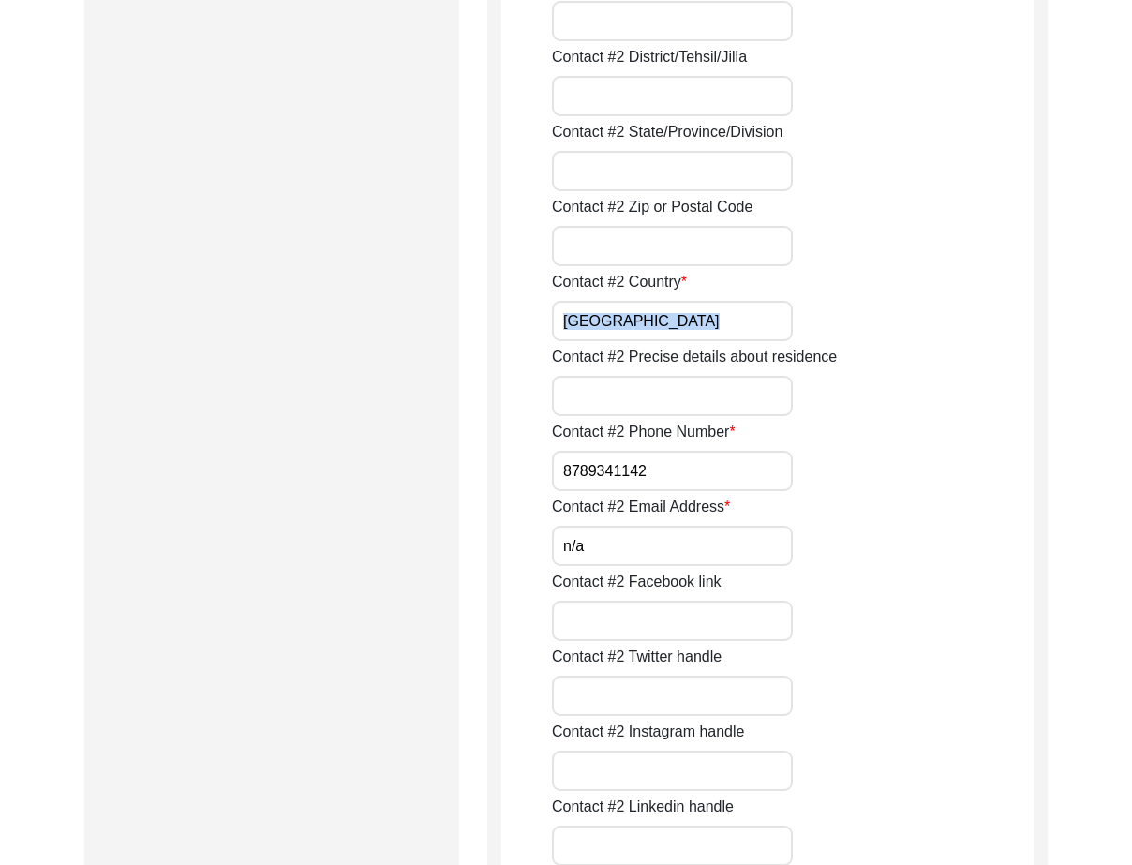
drag, startPoint x: 626, startPoint y: 319, endPoint x: 617, endPoint y: 322, distance: 10.1
click at [624, 318] on input "[GEOGRAPHIC_DATA]" at bounding box center [672, 321] width 241 height 40
click at [553, 467] on input "8789341142" at bounding box center [672, 471] width 241 height 40
paste input "+91"
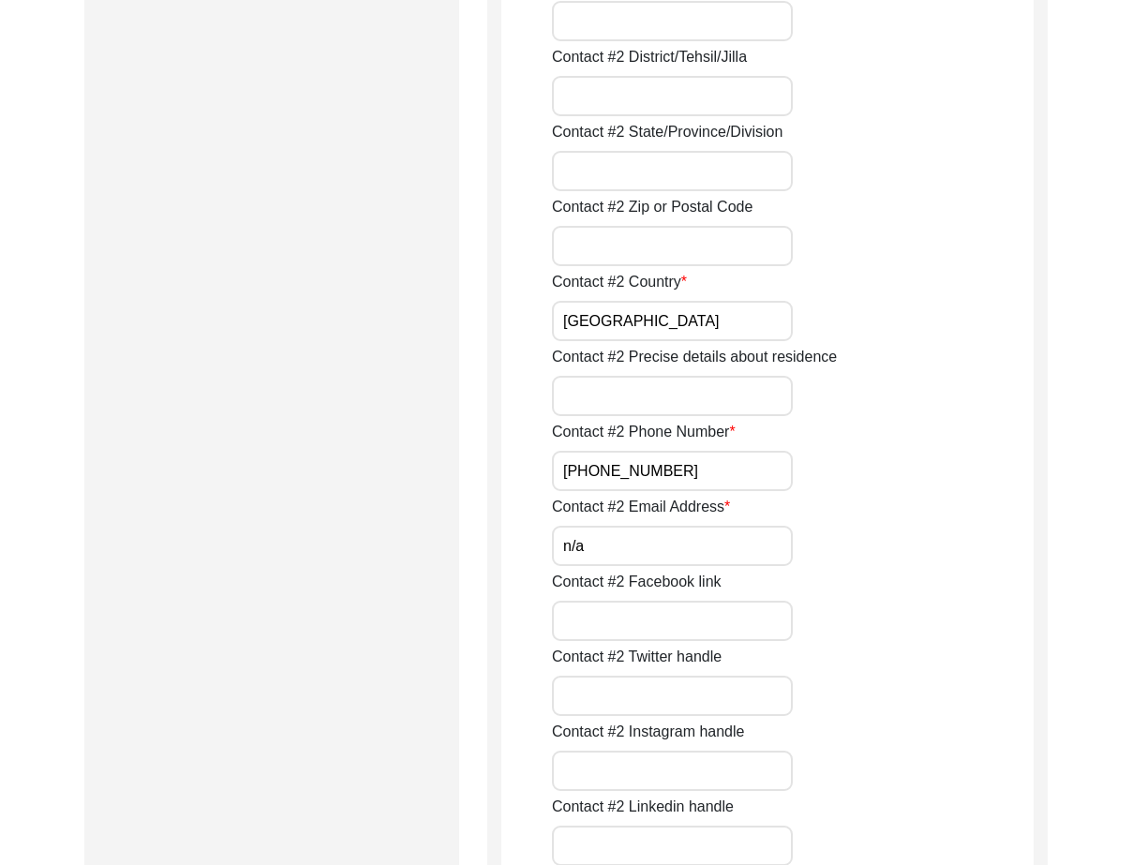
drag, startPoint x: 553, startPoint y: 467, endPoint x: 792, endPoint y: 486, distance: 239.7
click at [792, 486] on input "[PHONE_NUMBER]" at bounding box center [672, 471] width 241 height 40
type input "[PHONE_NUMBER]"
click at [692, 546] on input "n/a" at bounding box center [672, 546] width 241 height 40
type input "N/A"
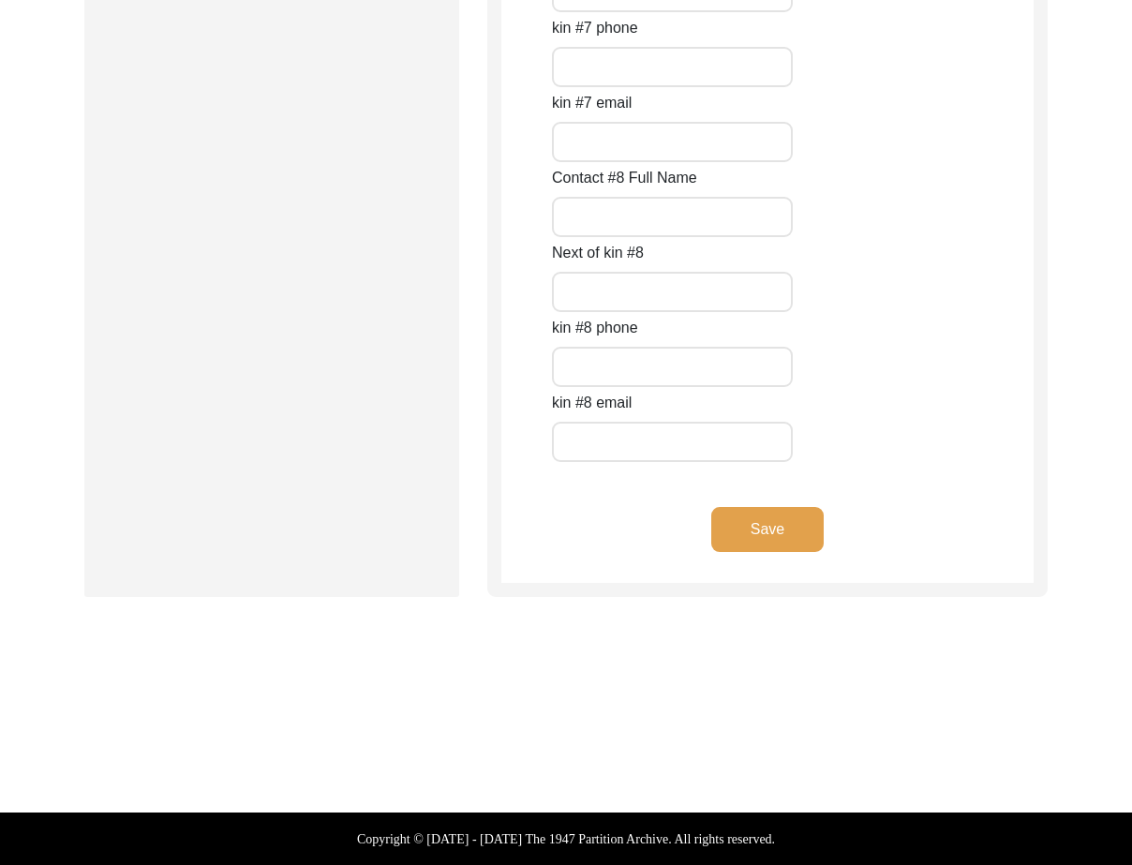
click at [741, 560] on div "Save" at bounding box center [767, 545] width 532 height 76
click at [741, 551] on button "Save" at bounding box center [767, 529] width 112 height 45
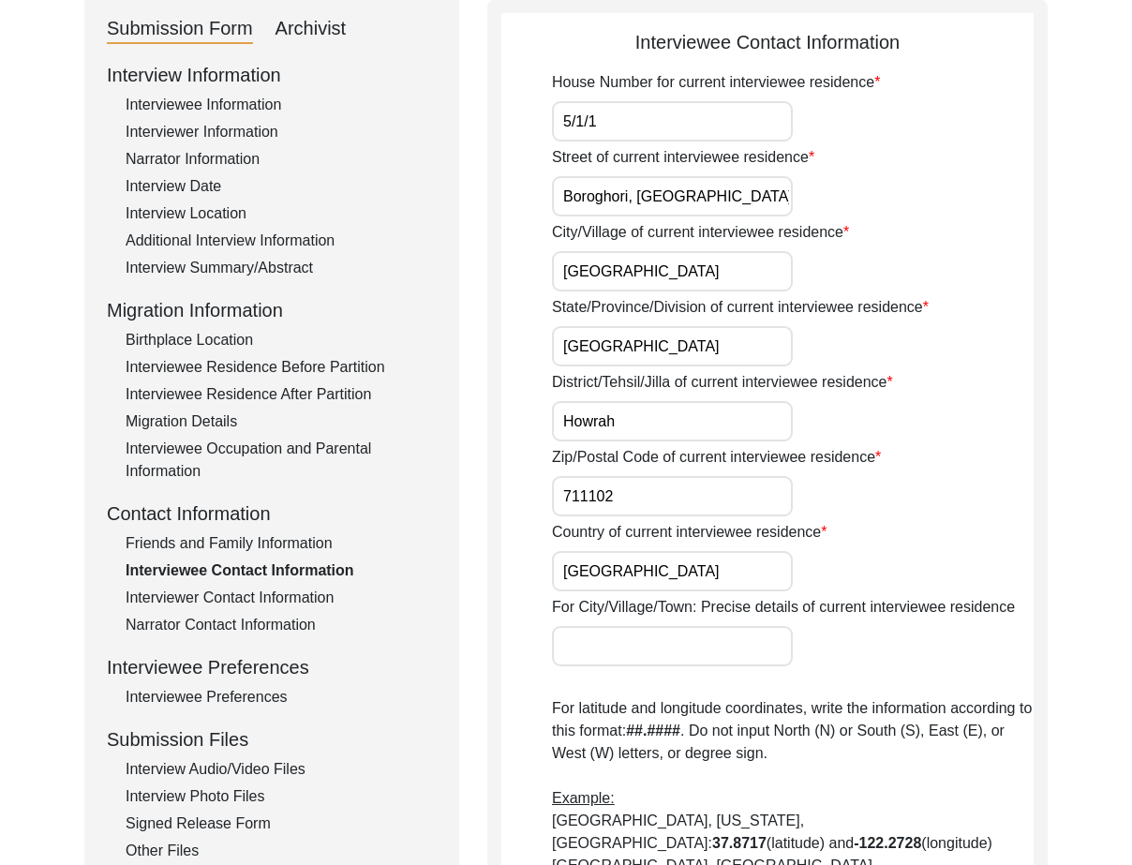
scroll to position [0, 0]
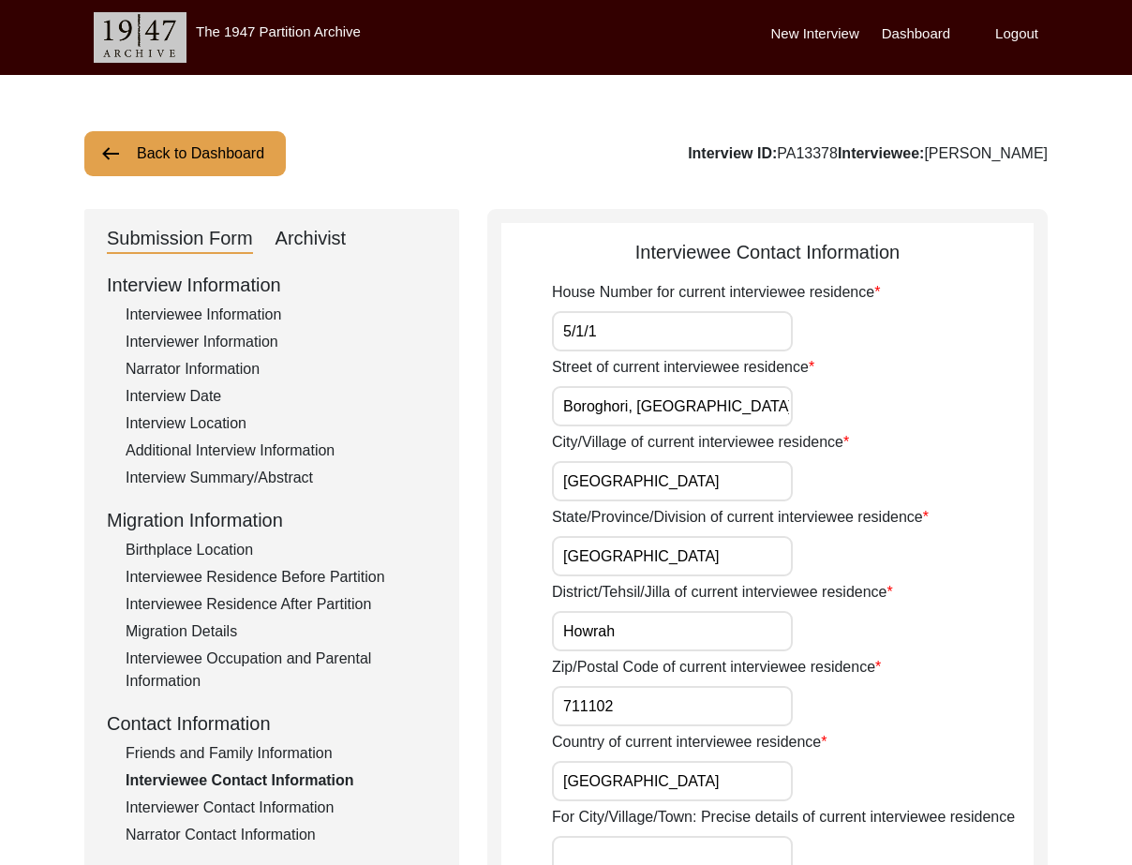
drag, startPoint x: 685, startPoint y: 302, endPoint x: 682, endPoint y: 314, distance: 12.5
click at [685, 303] on label "House Number for current interviewee residence" at bounding box center [716, 292] width 328 height 22
click at [685, 311] on input "5/1/1" at bounding box center [672, 331] width 241 height 40
click at [682, 314] on input "5/1/1" at bounding box center [672, 331] width 241 height 40
click at [748, 385] on div "Street of current interviewee residence [PERSON_NAME], [GEOGRAPHIC_DATA]" at bounding box center [793, 391] width 482 height 70
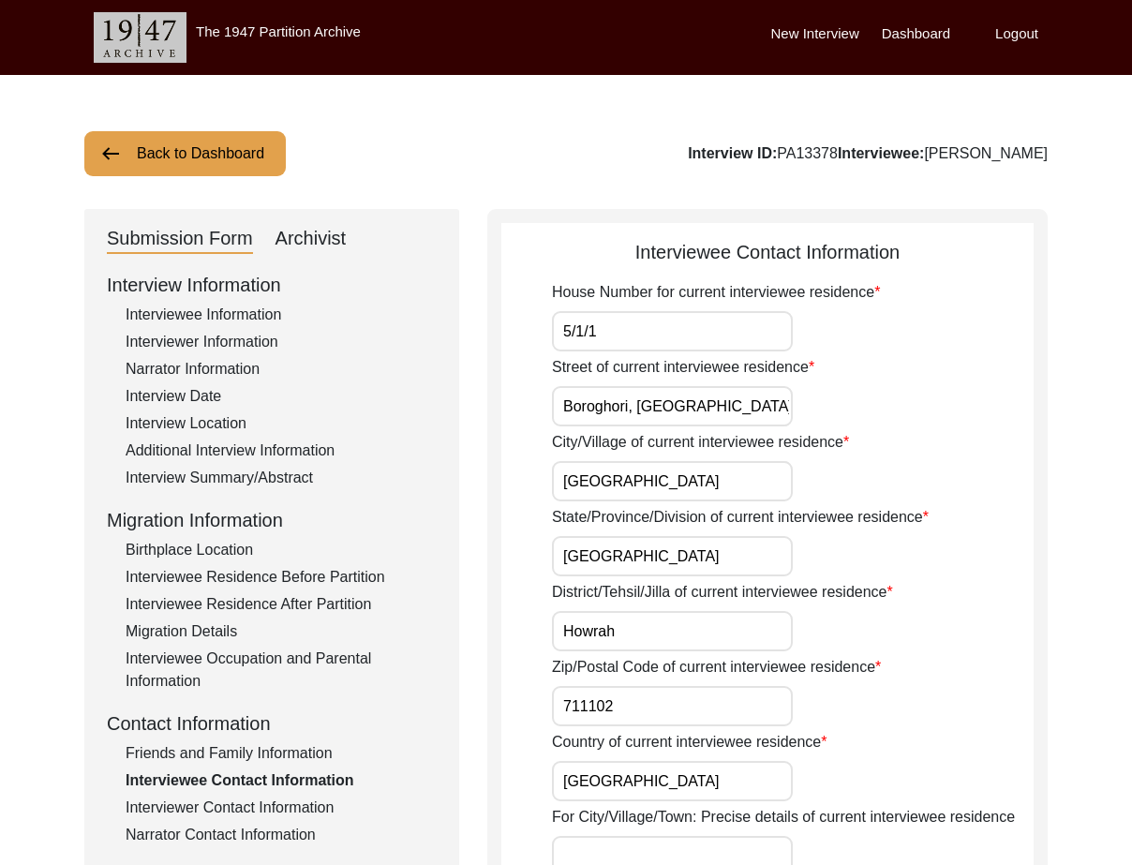
click at [750, 413] on input "Boroghori, [GEOGRAPHIC_DATA]" at bounding box center [672, 406] width 241 height 40
click at [728, 464] on input "[GEOGRAPHIC_DATA]" at bounding box center [672, 481] width 241 height 40
click at [728, 561] on input "[GEOGRAPHIC_DATA]" at bounding box center [672, 556] width 241 height 40
click at [723, 640] on input "Howrah" at bounding box center [672, 631] width 241 height 40
click at [729, 711] on input "711102" at bounding box center [672, 706] width 241 height 40
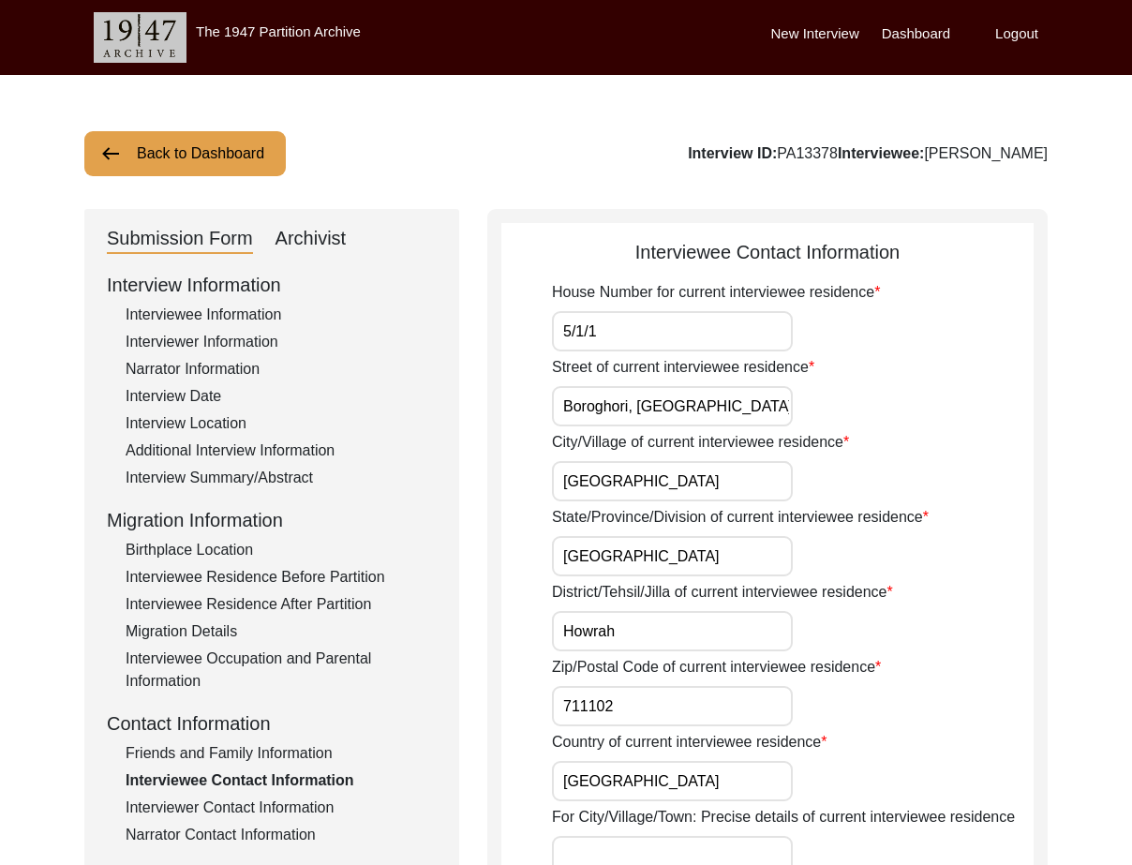
drag, startPoint x: 718, startPoint y: 788, endPoint x: 709, endPoint y: 757, distance: 32.1
click at [718, 789] on input "[GEOGRAPHIC_DATA]" at bounding box center [672, 781] width 241 height 40
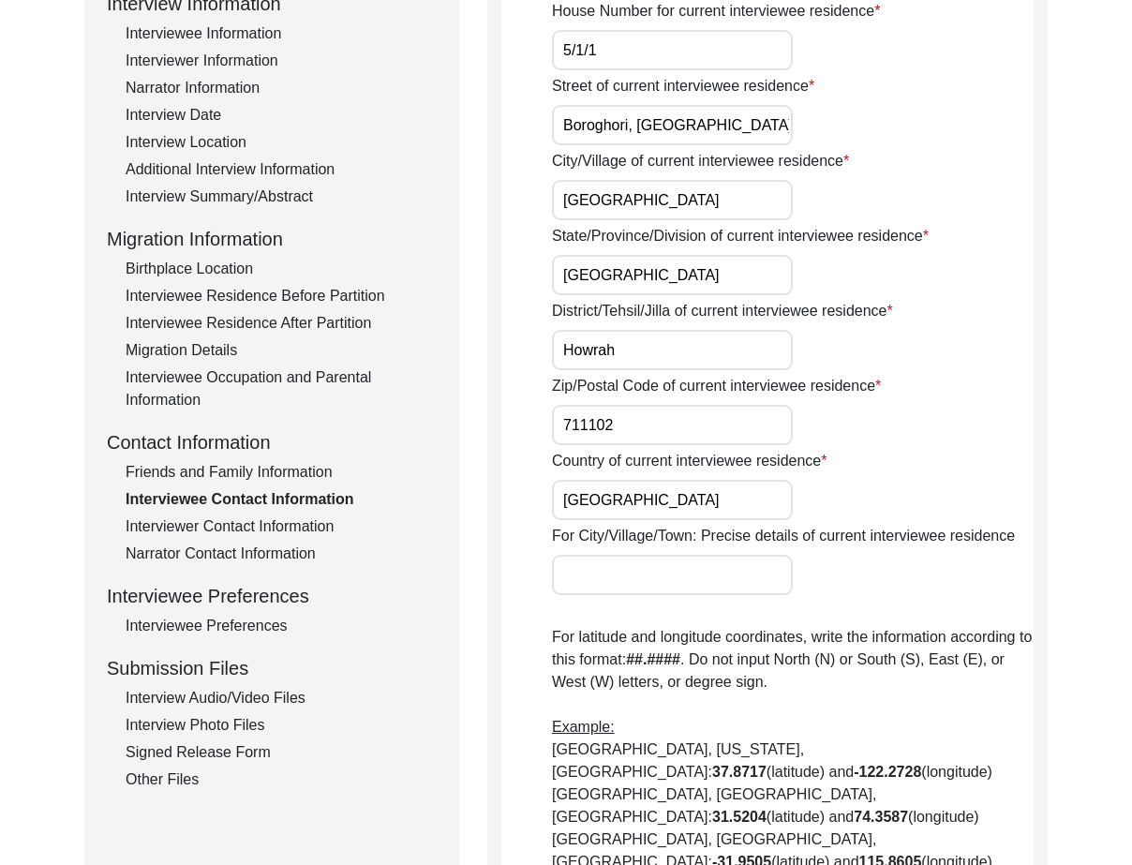
scroll to position [562, 0]
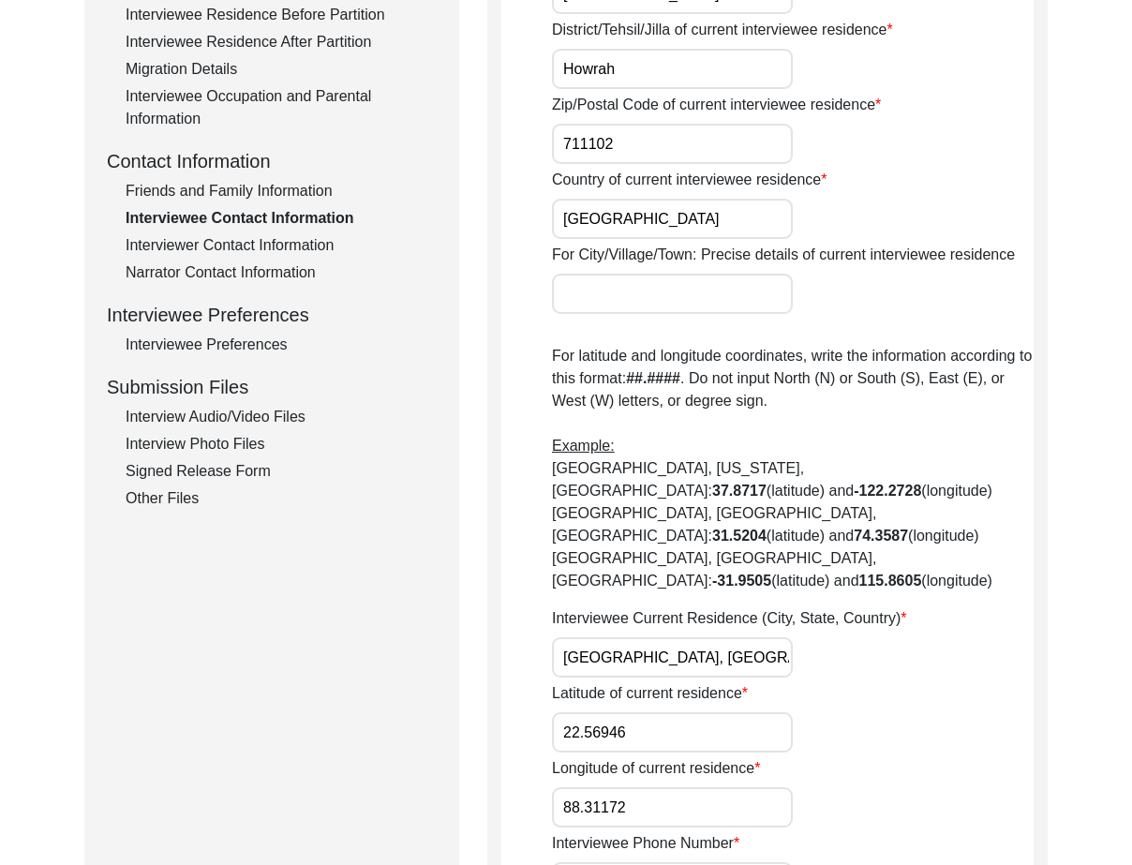
click at [757, 637] on input "[GEOGRAPHIC_DATA], [GEOGRAPHIC_DATA], [GEOGRAPHIC_DATA]" at bounding box center [672, 657] width 241 height 40
click at [622, 637] on input "[GEOGRAPHIC_DATA], [GEOGRAPHIC_DATA], [GEOGRAPHIC_DATA]" at bounding box center [672, 657] width 241 height 40
paste input "[GEOGRAPHIC_DATA]"
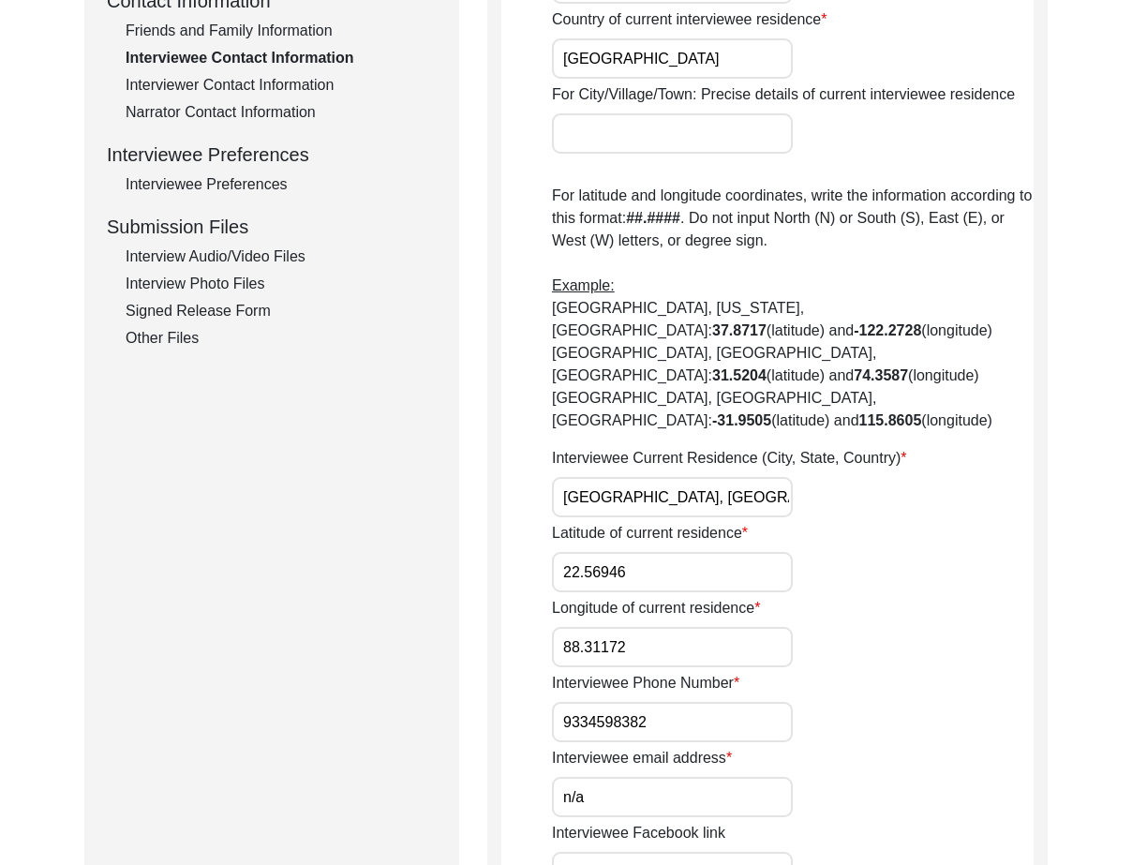
scroll to position [750, 0]
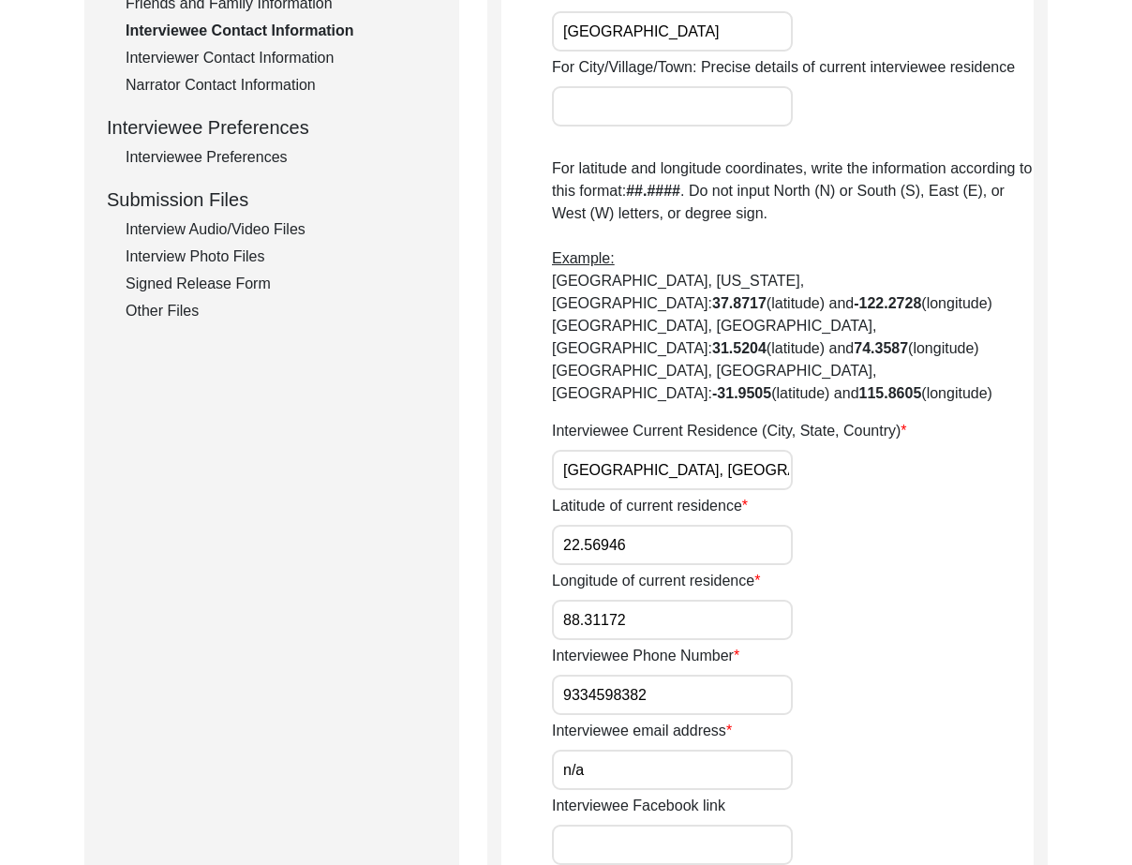
type input "[GEOGRAPHIC_DATA], [GEOGRAPHIC_DATA], [GEOGRAPHIC_DATA], [GEOGRAPHIC_DATA]"
click at [677, 525] on input "22.56946" at bounding box center [672, 545] width 241 height 40
paste input "713"
type input "22.5713"
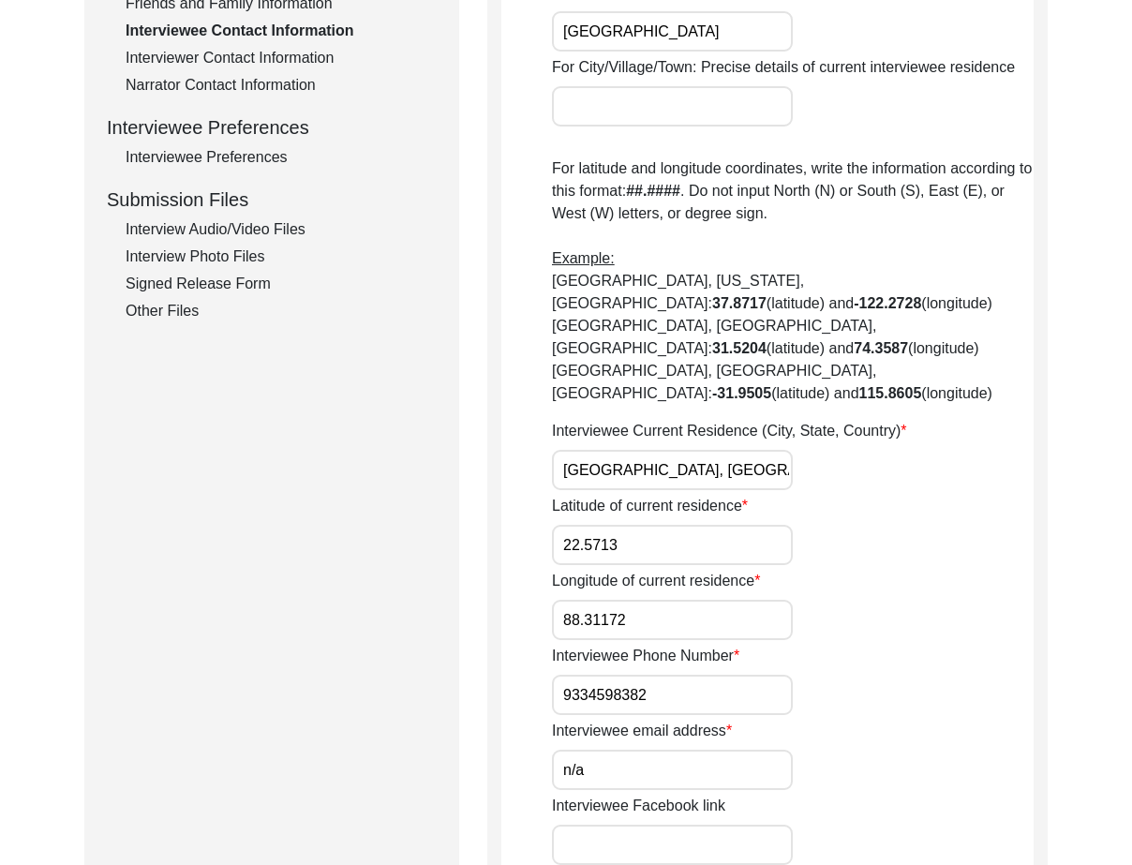
click at [696, 600] on input "88.31172" at bounding box center [672, 620] width 241 height 40
paste input "09"
type input "88.3109"
click at [699, 675] on input "9334598382" at bounding box center [672, 695] width 241 height 40
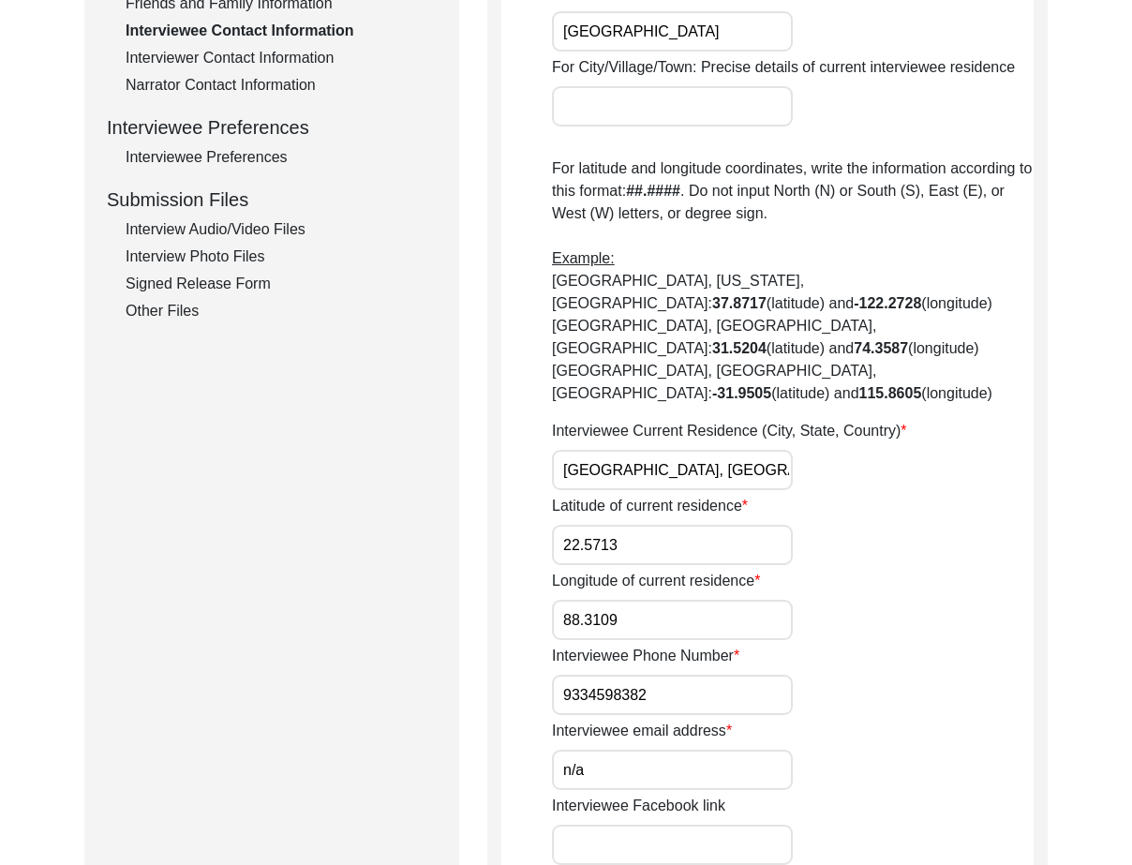
click at [560, 675] on input "9334598382" at bounding box center [672, 695] width 241 height 40
paste input "+91"
drag, startPoint x: 638, startPoint y: 649, endPoint x: 773, endPoint y: 685, distance: 139.5
click at [780, 675] on input "[PHONE_NUMBER]" at bounding box center [672, 695] width 241 height 40
type input "[PHONE_NUMBER]"
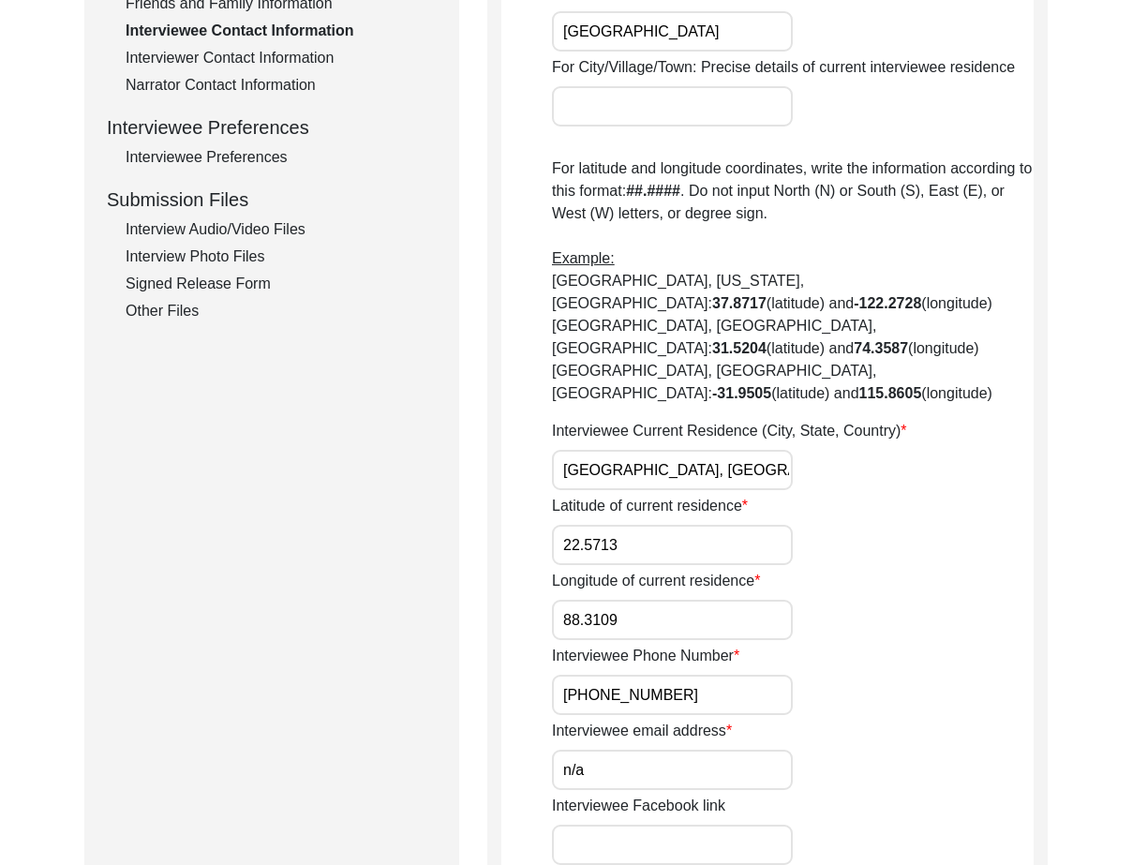
click at [742, 750] on input "n/a" at bounding box center [672, 770] width 241 height 40
type input "N/A"
click at [817, 795] on div "Interviewee Facebook link" at bounding box center [793, 830] width 482 height 70
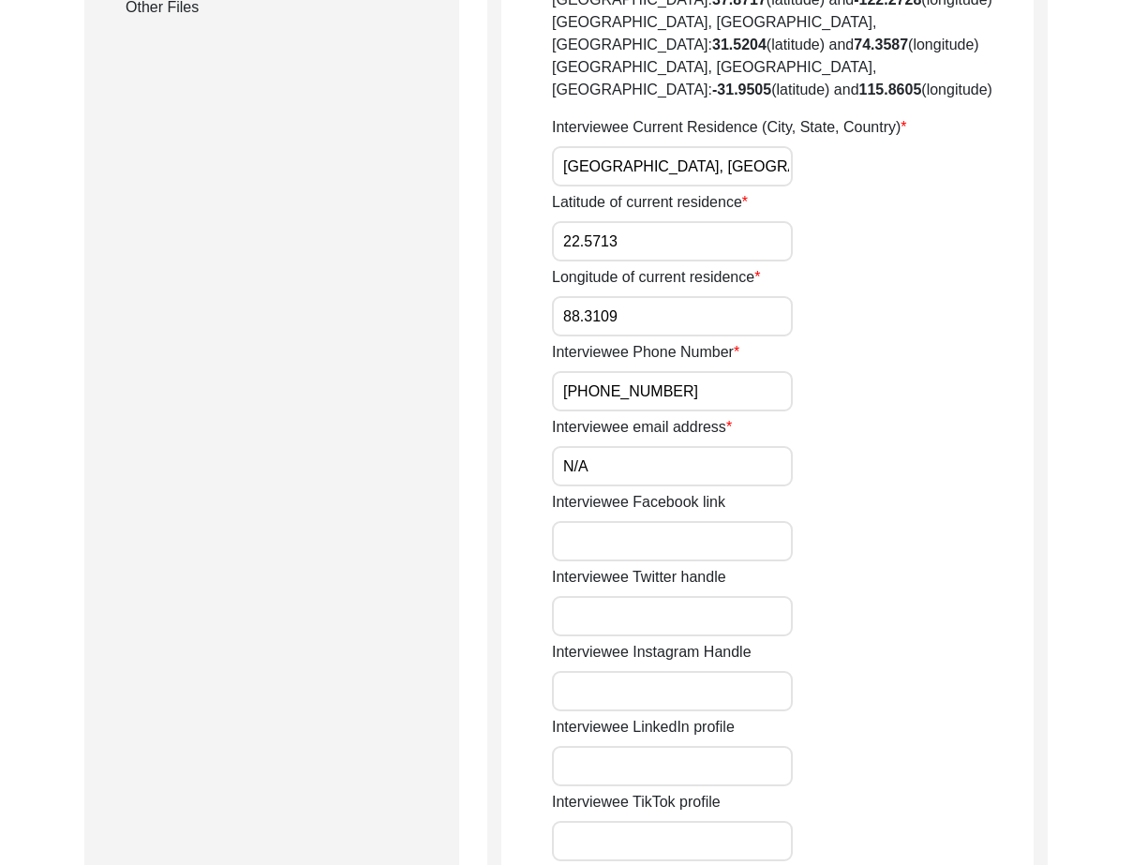
scroll to position [1406, 0]
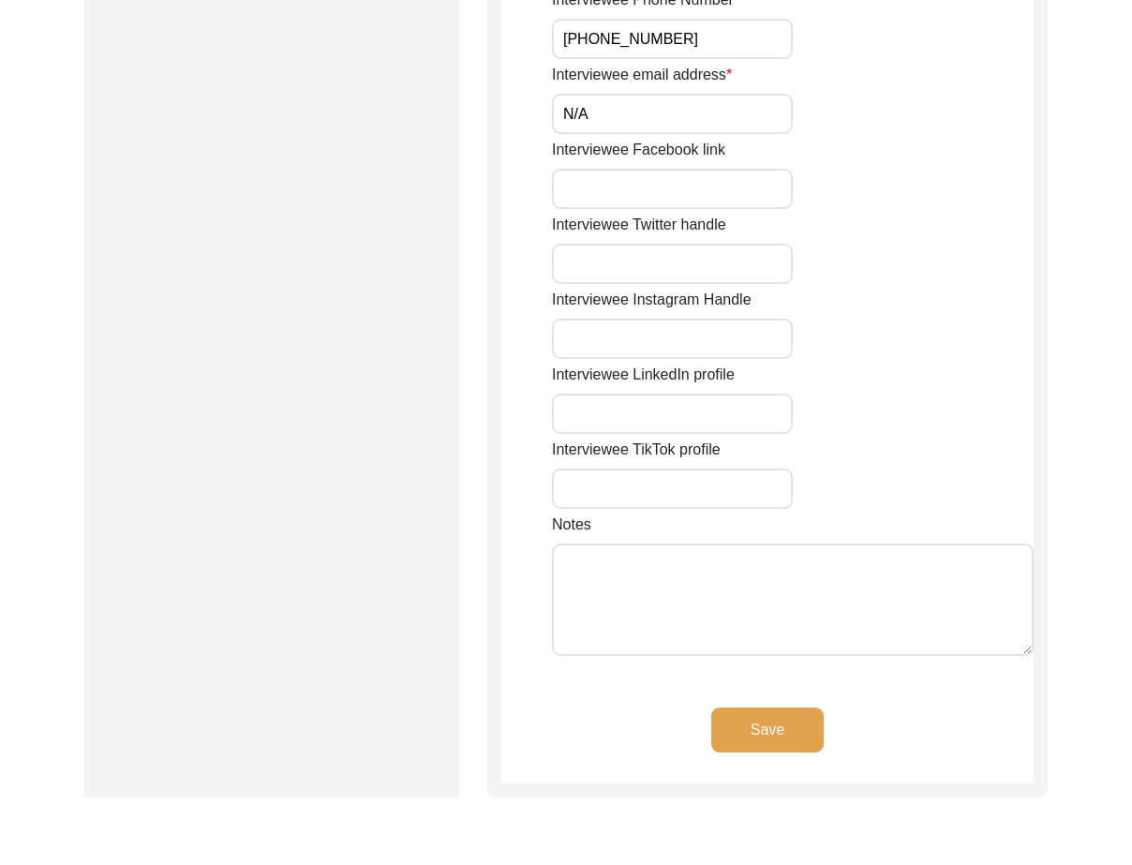
click at [806, 707] on button "Save" at bounding box center [767, 729] width 112 height 45
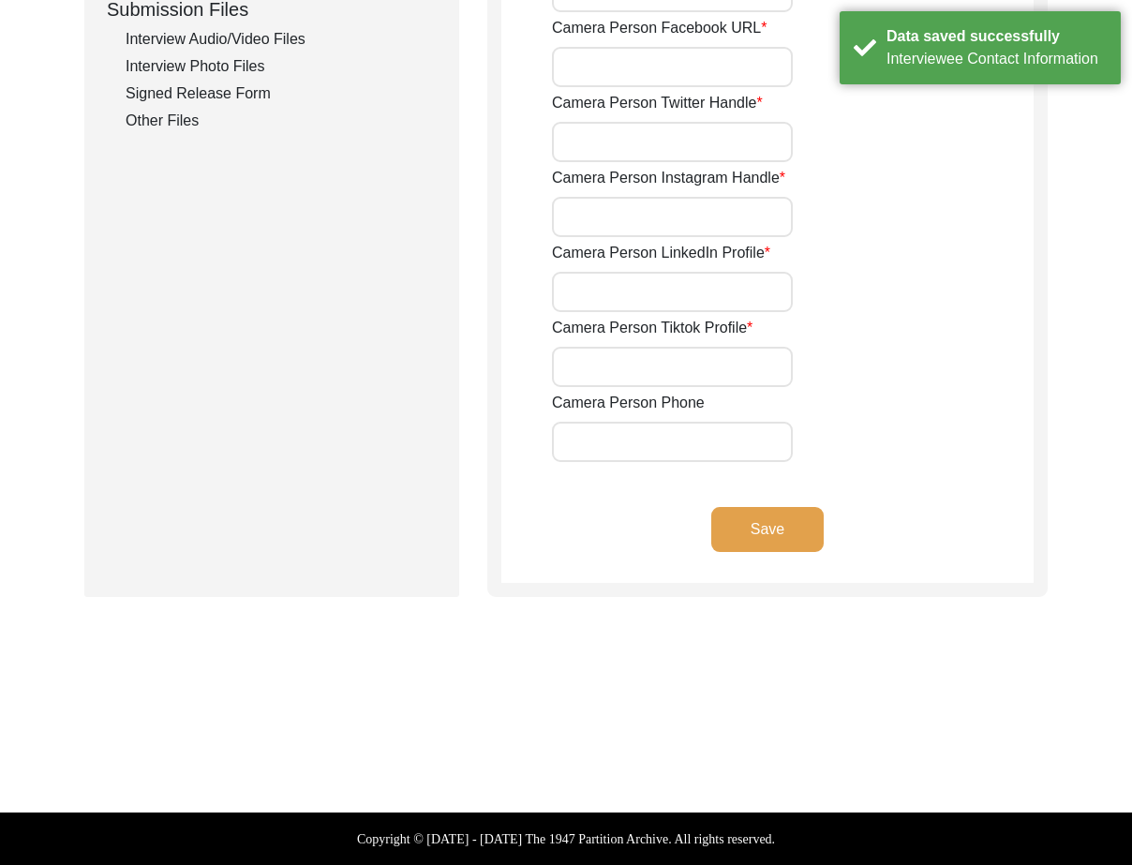
type input "[PHONE_NUMBER]"
type input "[EMAIL_ADDRESS][DOMAIN_NAME]"
type input "N/A"
type input "en_joyee_d"
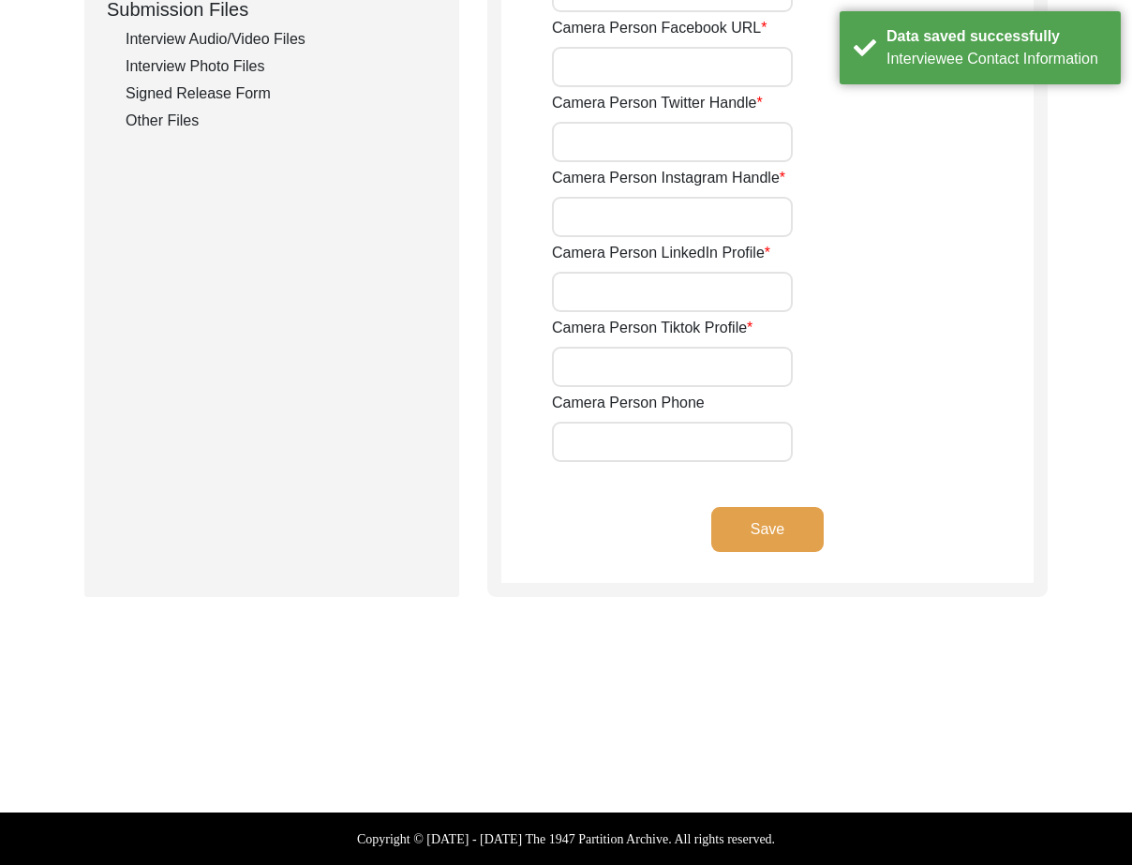
type input "[PERSON_NAME]"
type input "n/a"
type input "[EMAIL_ADDRESS][DOMAIN_NAME]"
type input "N/A"
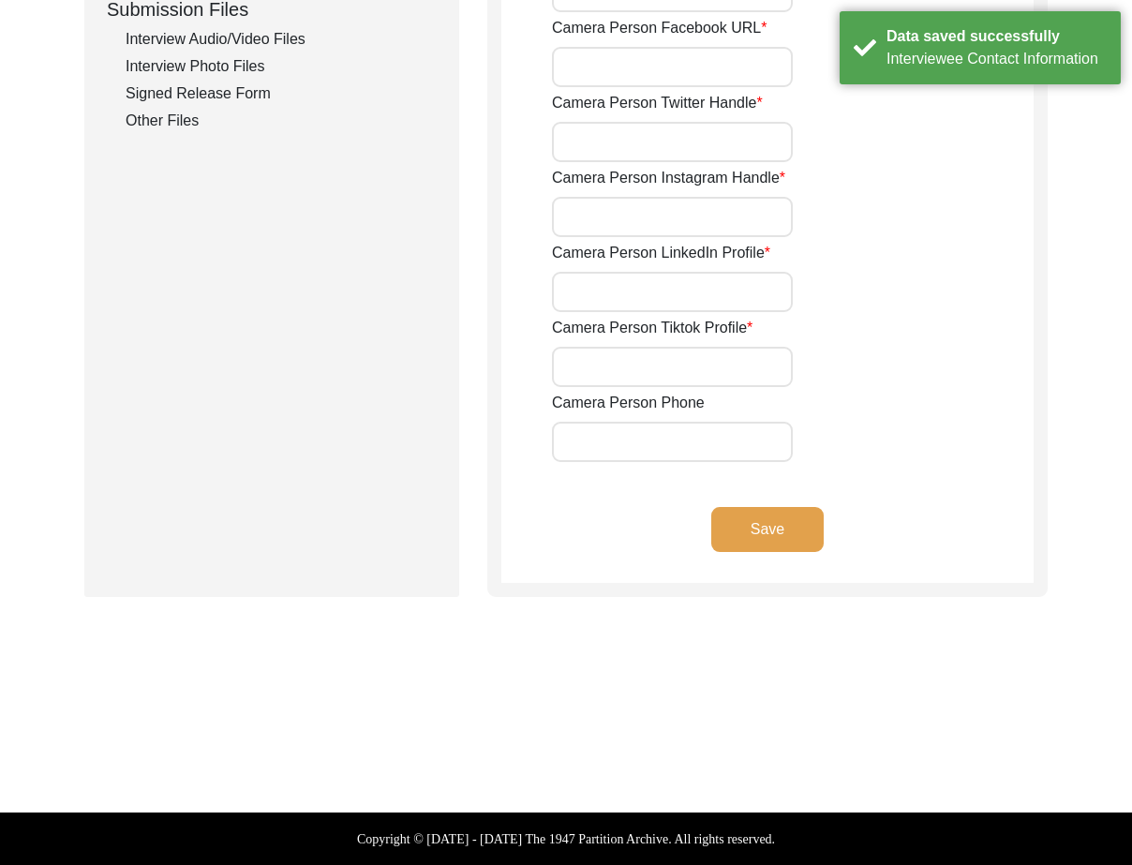
type input "en_joyee_d"
type input "[PERSON_NAME]"
type input "N/A"
type input "[PHONE_NUMBER]"
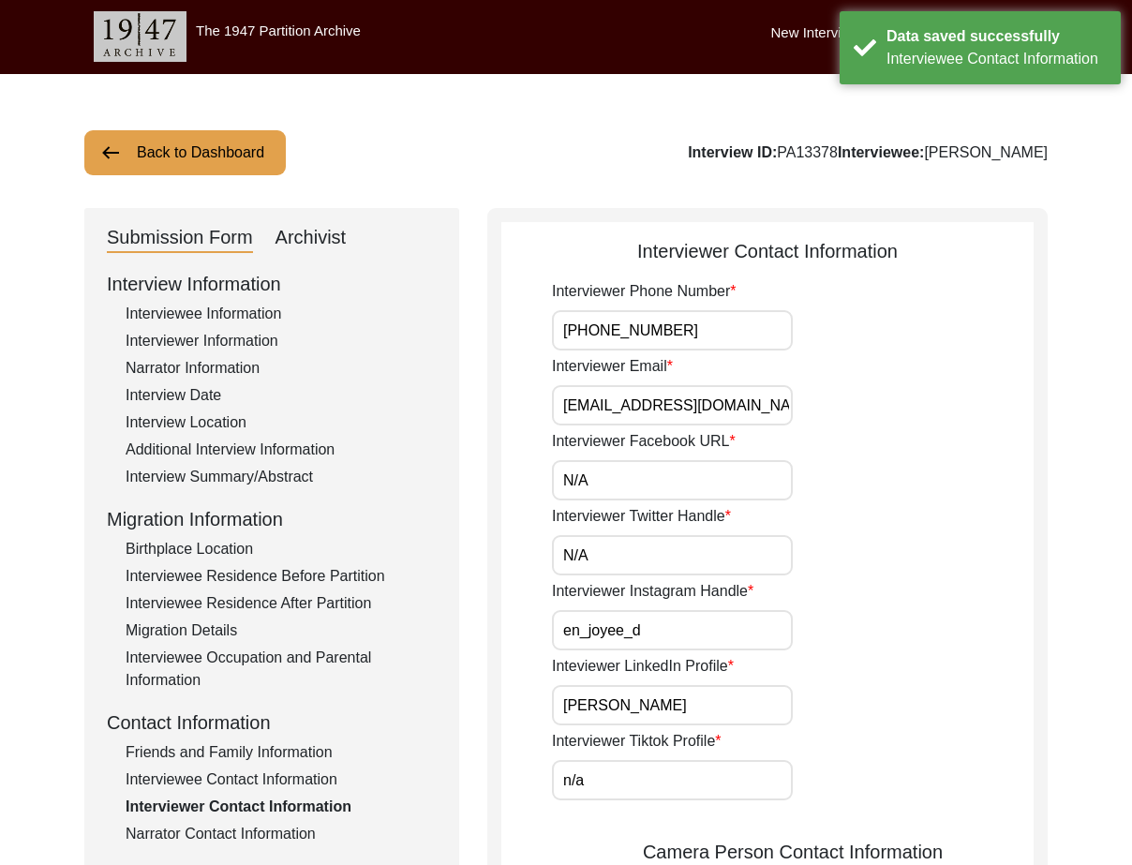
scroll to position [0, 0]
click at [711, 322] on input "[PHONE_NUMBER]" at bounding box center [672, 331] width 241 height 40
click at [742, 385] on div "Interviewer Email [EMAIL_ADDRESS][DOMAIN_NAME]" at bounding box center [793, 391] width 482 height 70
click at [747, 398] on input "[EMAIL_ADDRESS][DOMAIN_NAME]" at bounding box center [672, 406] width 241 height 40
click at [629, 490] on input "N/A" at bounding box center [672, 481] width 241 height 40
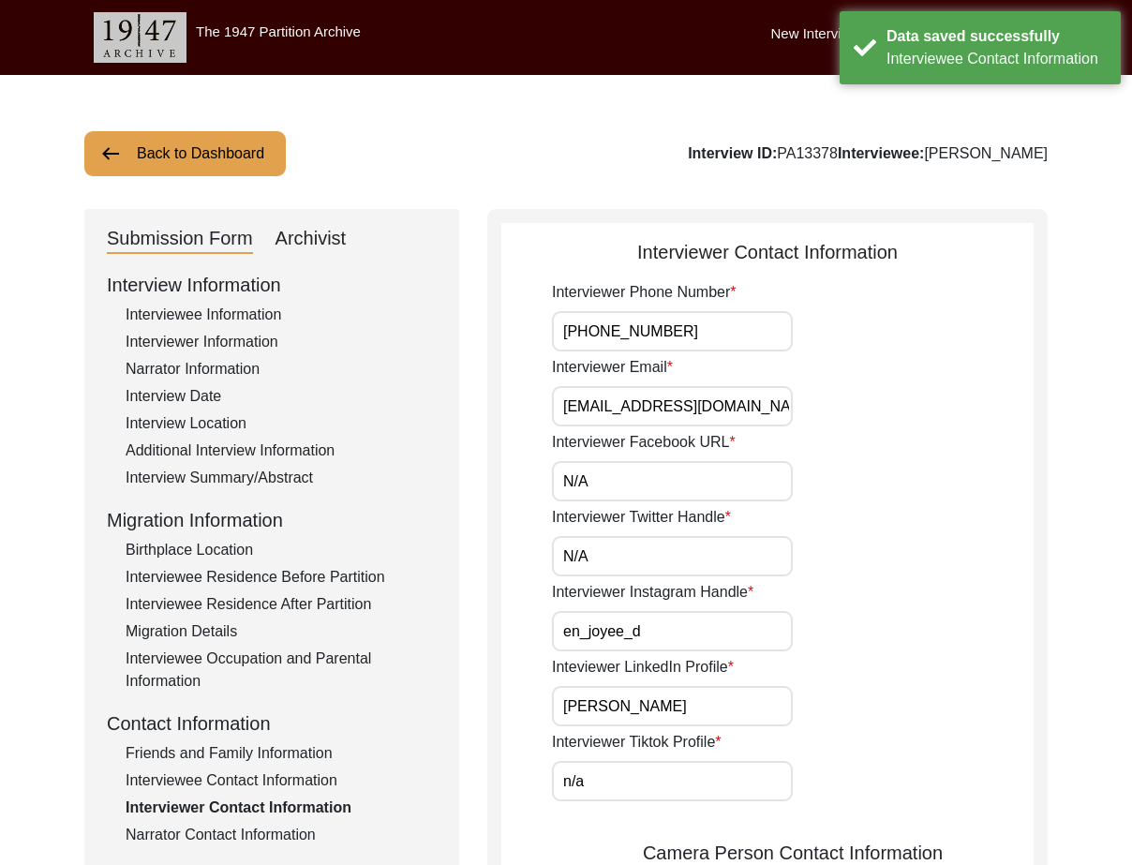
click at [621, 557] on input "N/A" at bounding box center [672, 556] width 241 height 40
click at [624, 498] on input "N/A" at bounding box center [672, 481] width 241 height 40
type input "N/A"
click at [615, 542] on input "N/A" at bounding box center [672, 556] width 241 height 40
click at [596, 627] on input "en_joyee_d" at bounding box center [672, 631] width 241 height 40
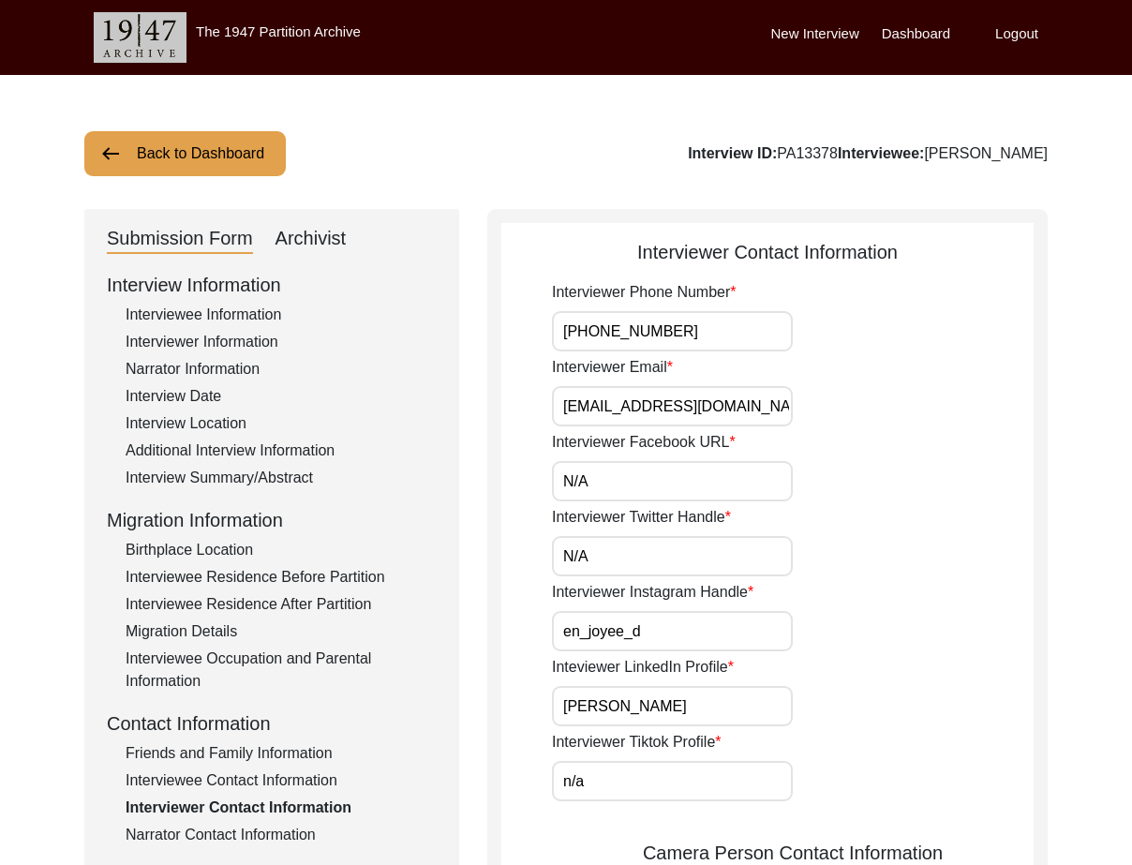
drag, startPoint x: 619, startPoint y: 628, endPoint x: 694, endPoint y: 640, distance: 75.9
click at [697, 629] on input "en_joyee_d" at bounding box center [672, 631] width 241 height 40
click at [692, 689] on input "[PERSON_NAME]" at bounding box center [672, 706] width 241 height 40
click at [605, 779] on input "n/a" at bounding box center [672, 781] width 241 height 40
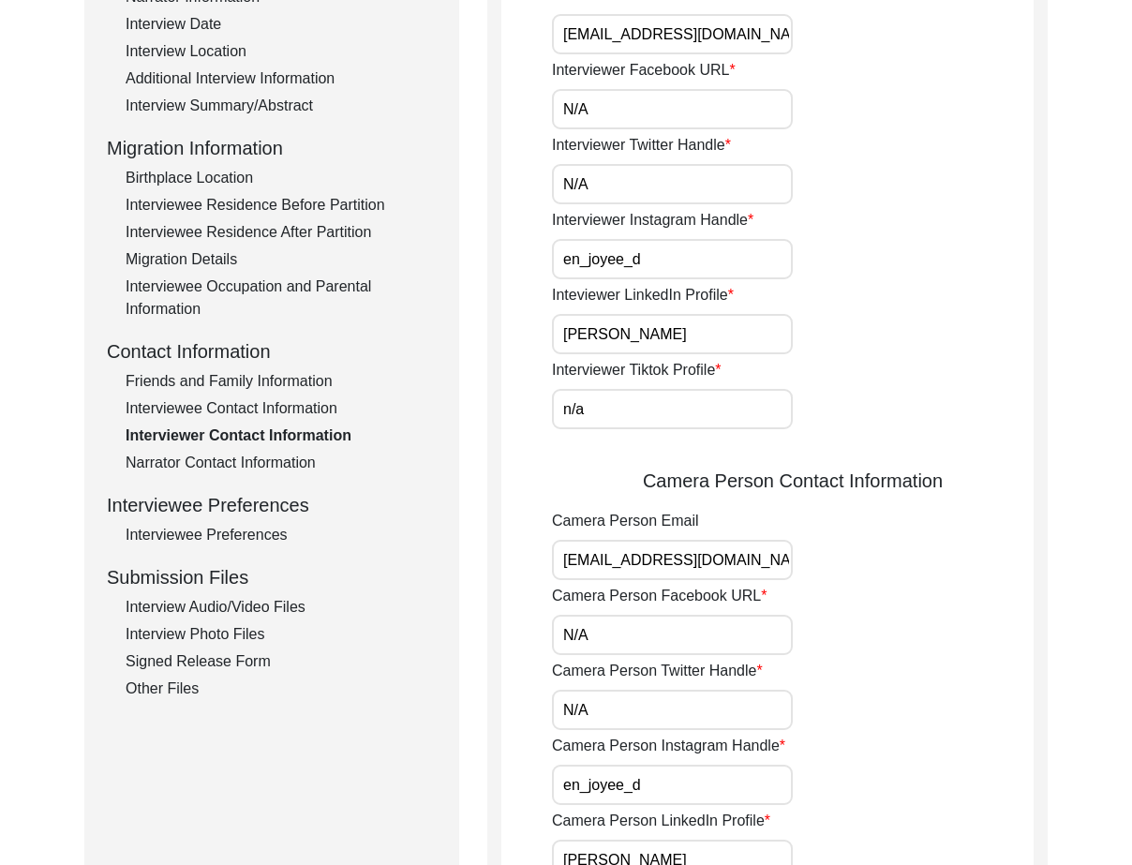
scroll to position [656, 0]
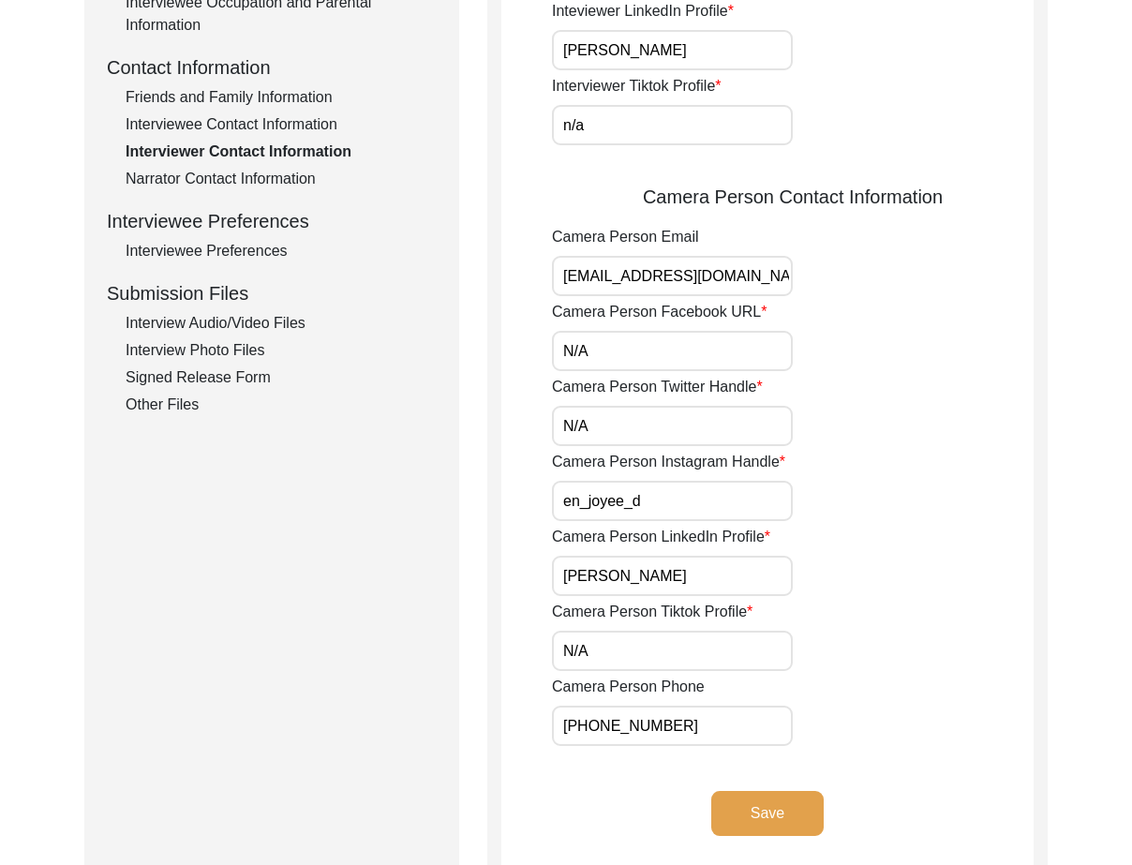
click at [663, 141] on input "n/a" at bounding box center [672, 125] width 241 height 40
type input "N/A"
click at [763, 262] on input "[EMAIL_ADDRESS][DOMAIN_NAME]" at bounding box center [672, 276] width 241 height 40
click at [657, 350] on input "N/A" at bounding box center [672, 351] width 241 height 40
click at [628, 433] on input "N/A" at bounding box center [672, 426] width 241 height 40
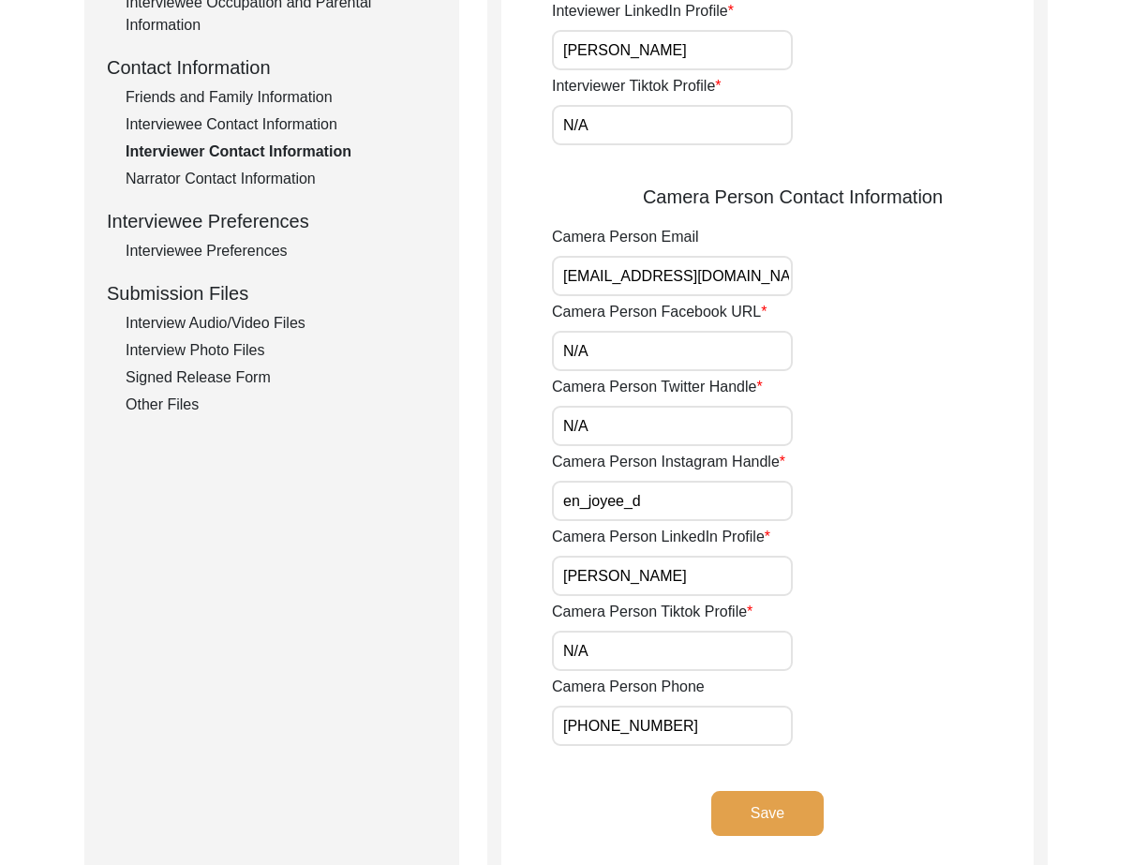
click at [616, 359] on input "N/A" at bounding box center [672, 351] width 241 height 40
type input "N/A"
click at [614, 425] on input "N/A" at bounding box center [672, 426] width 241 height 40
type input "N/A"
click at [628, 500] on input "en_joyee_d" at bounding box center [672, 501] width 241 height 40
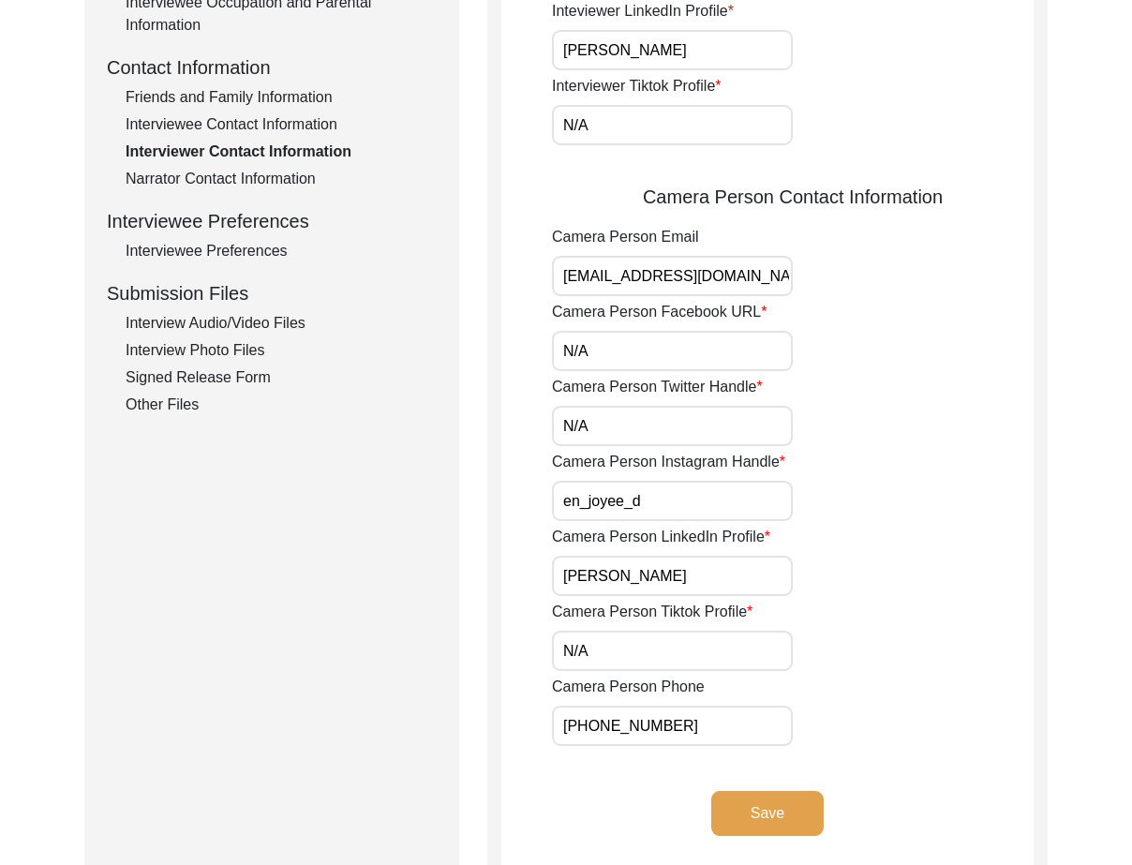
drag, startPoint x: 633, startPoint y: 499, endPoint x: 661, endPoint y: 500, distance: 27.2
click at [661, 500] on input "en_joyee_d" at bounding box center [672, 501] width 241 height 40
click at [711, 558] on input "[PERSON_NAME]" at bounding box center [672, 576] width 241 height 40
click at [619, 641] on input "N/A" at bounding box center [672, 651] width 241 height 40
drag, startPoint x: 582, startPoint y: 721, endPoint x: 731, endPoint y: 766, distance: 155.9
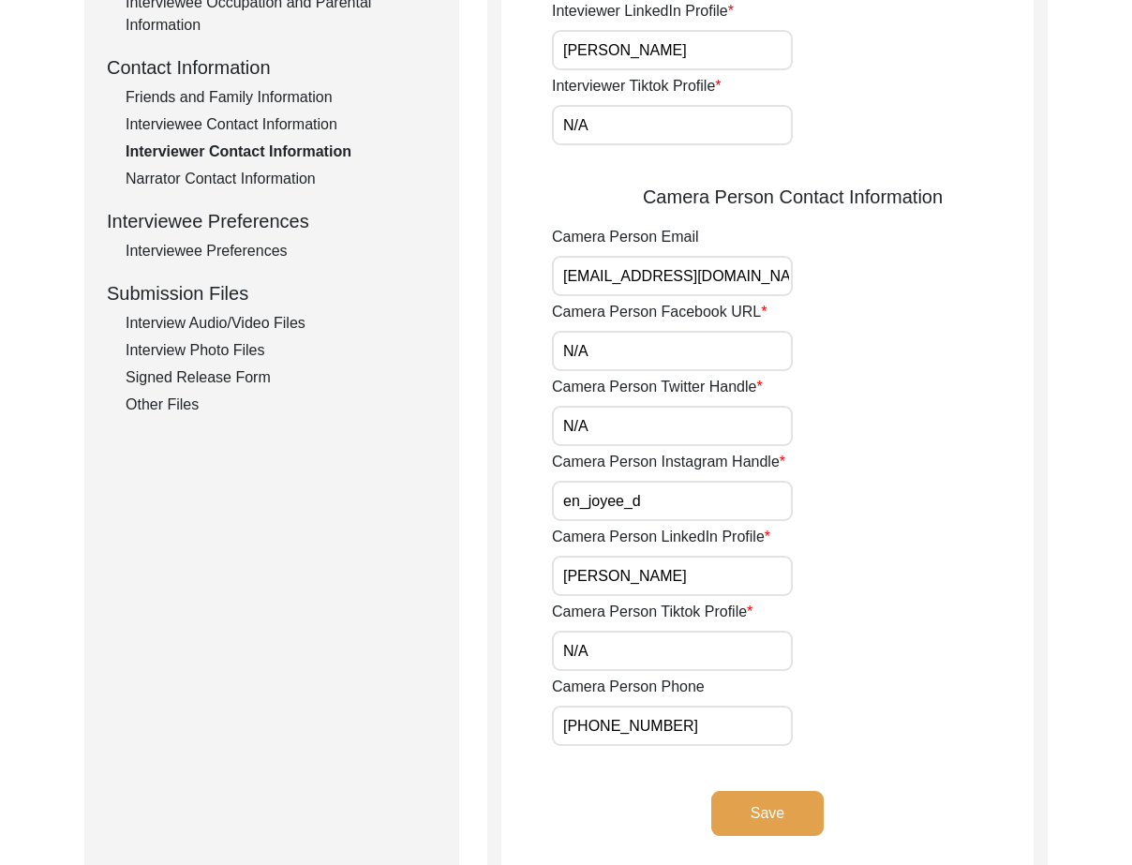
click at [731, 758] on app-interviewer-contact-information "Interviewer Contact Information Interviewer Phone Number [PHONE_NUMBER] Intervi…" at bounding box center [767, 224] width 532 height 1285
drag, startPoint x: 731, startPoint y: 766, endPoint x: 736, endPoint y: 791, distance: 25.0
click at [733, 775] on app-interviewer-contact-information "Interviewer Contact Information Interviewer Phone Number [PHONE_NUMBER] Intervi…" at bounding box center [767, 224] width 532 height 1285
click at [736, 791] on app-interviewer-contact-information "Interviewer Contact Information Interviewer Phone Number [PHONE_NUMBER] Intervi…" at bounding box center [767, 224] width 532 height 1285
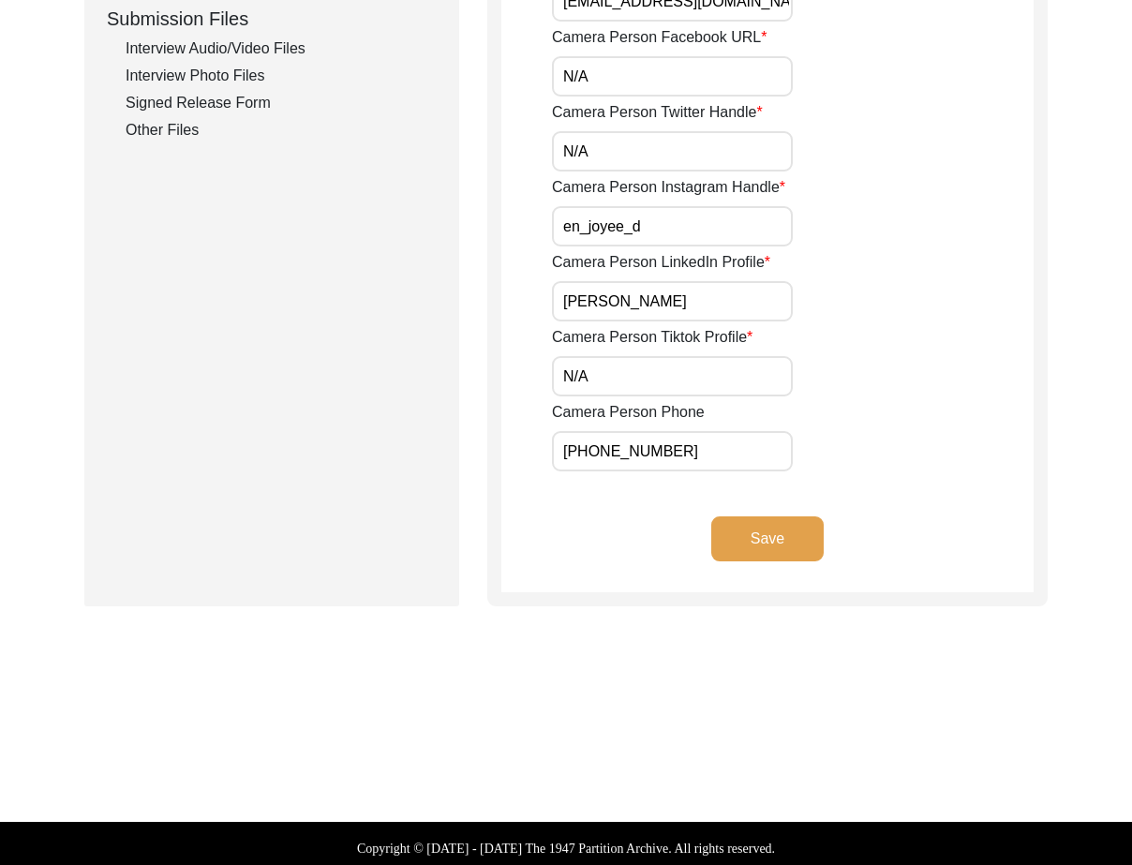
scroll to position [937, 0]
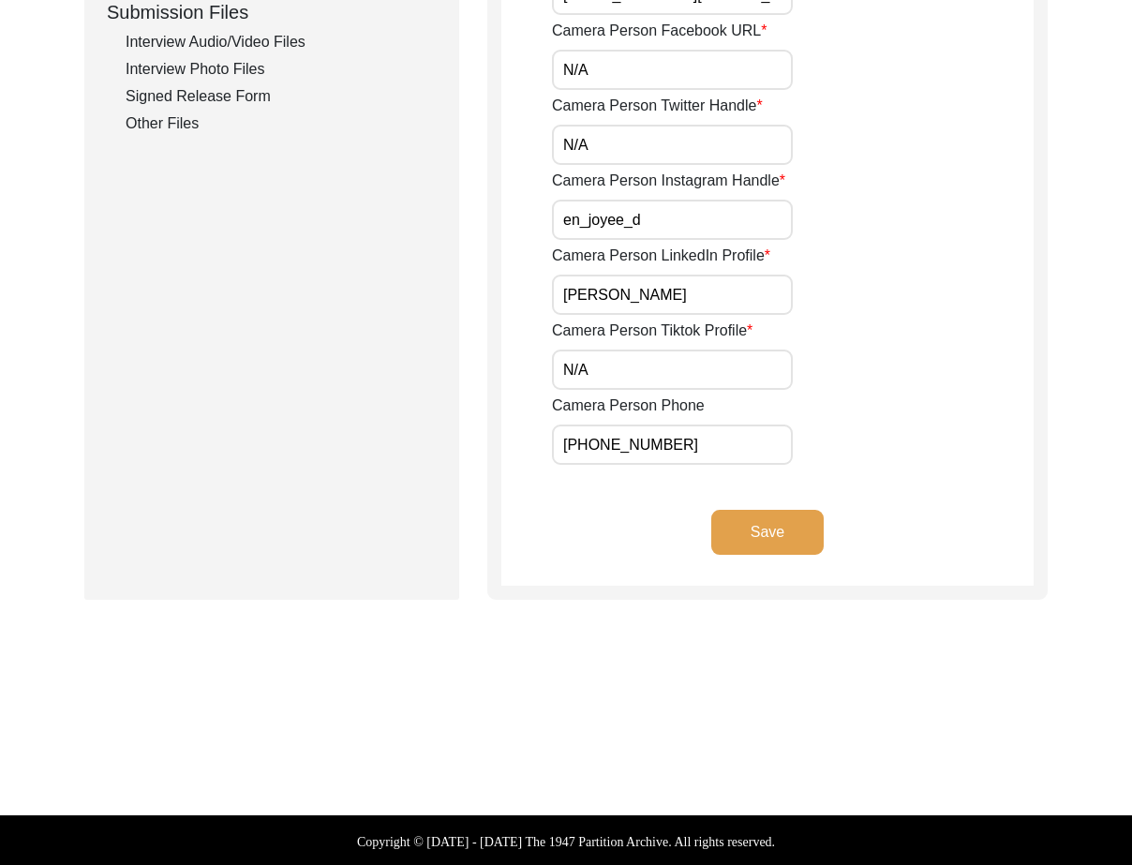
click at [783, 538] on button "Save" at bounding box center [767, 532] width 112 height 45
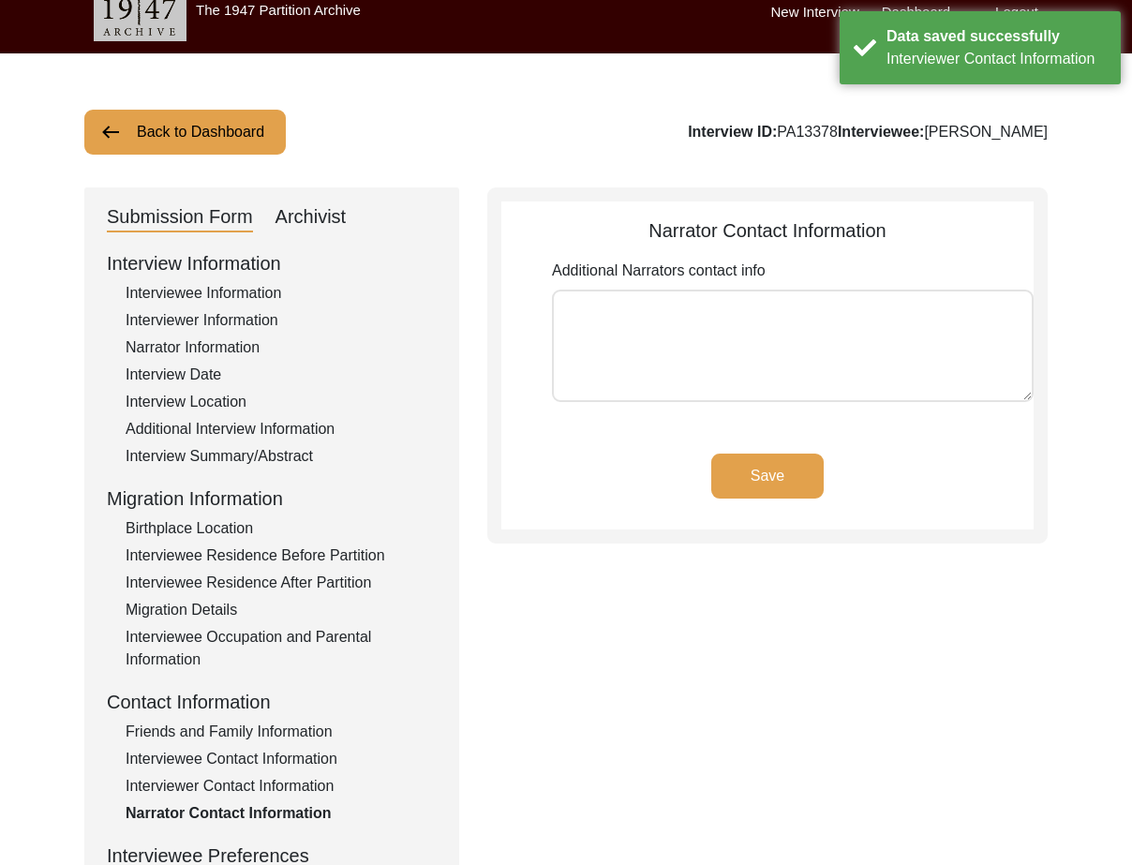
click at [662, 321] on textarea "Additional Narrators contact info" at bounding box center [793, 346] width 482 height 112
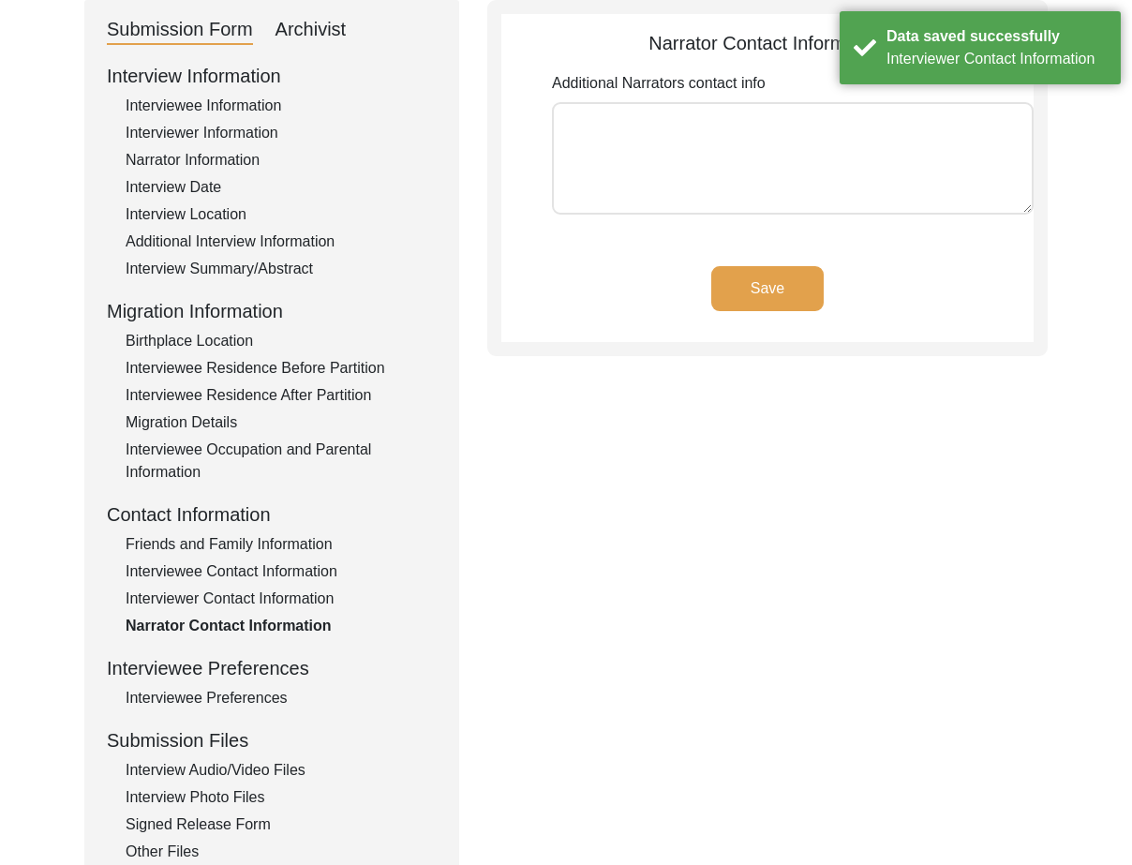
click at [266, 700] on div "Interviewee Preferences" at bounding box center [281, 698] width 311 height 22
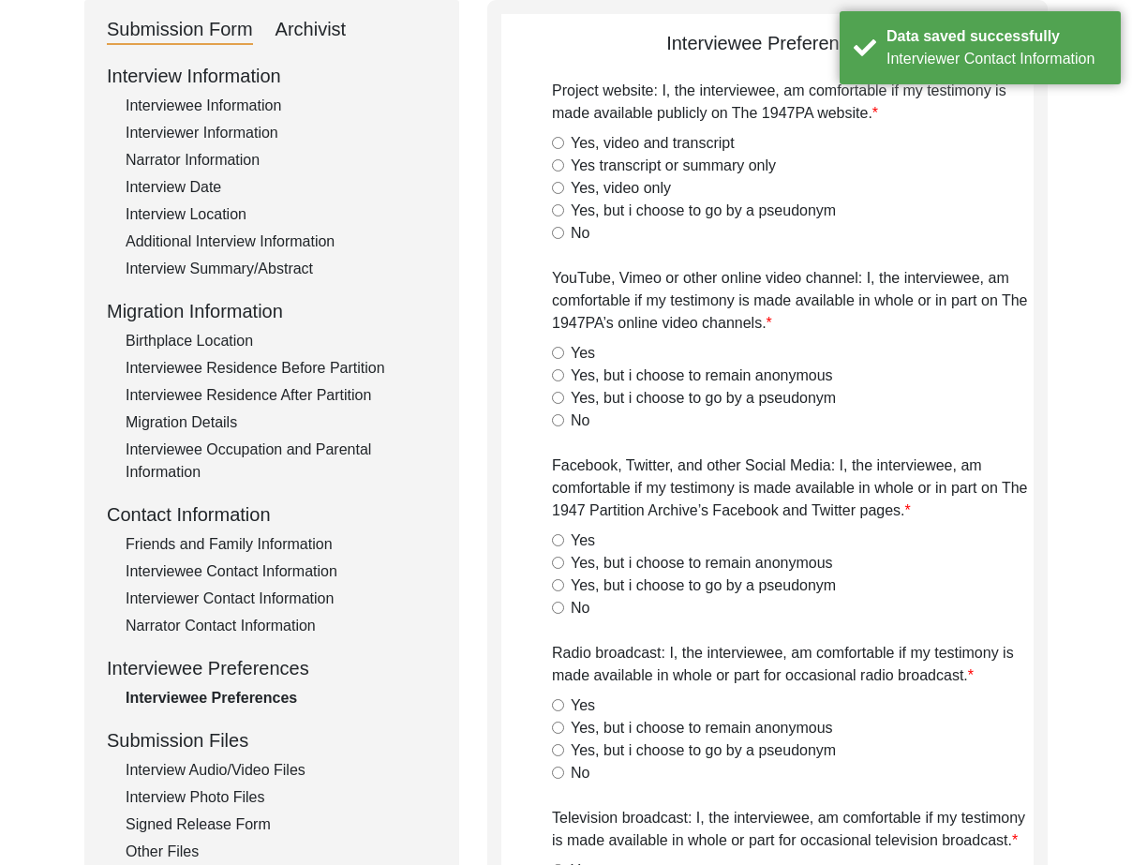
radio input "true"
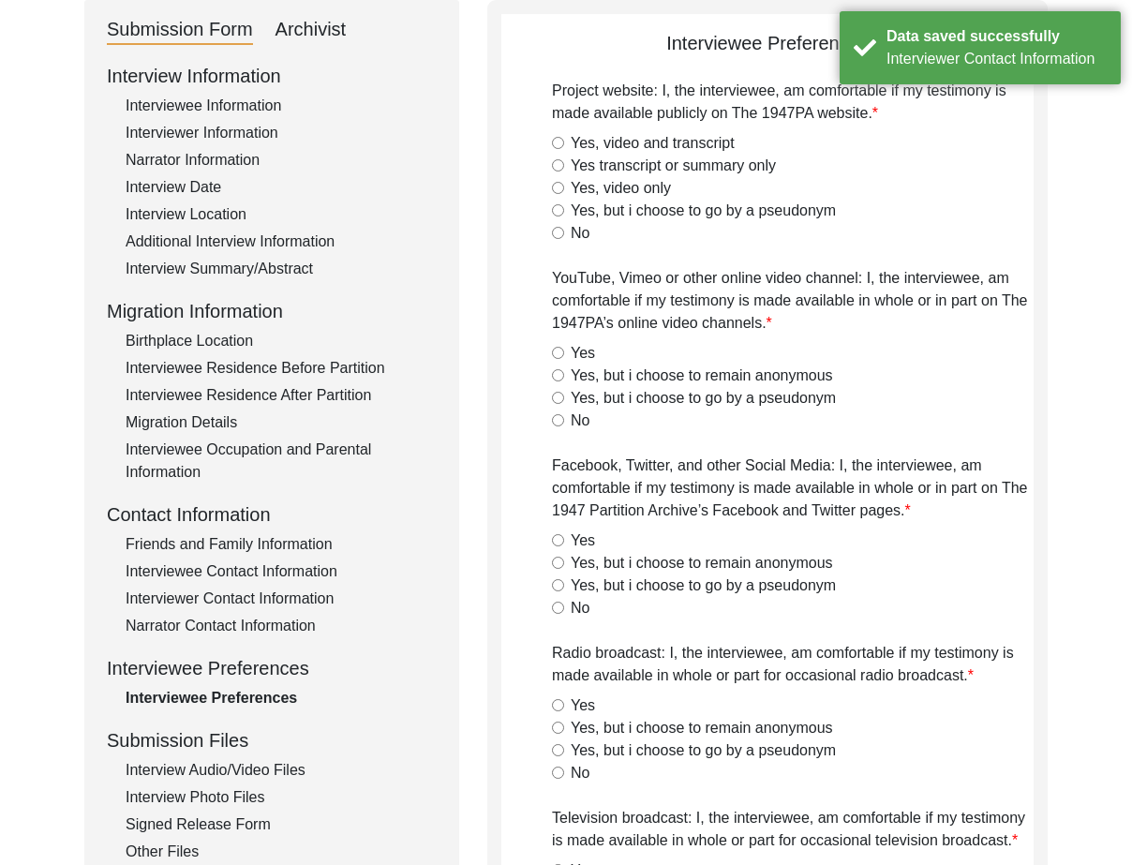
radio input "true"
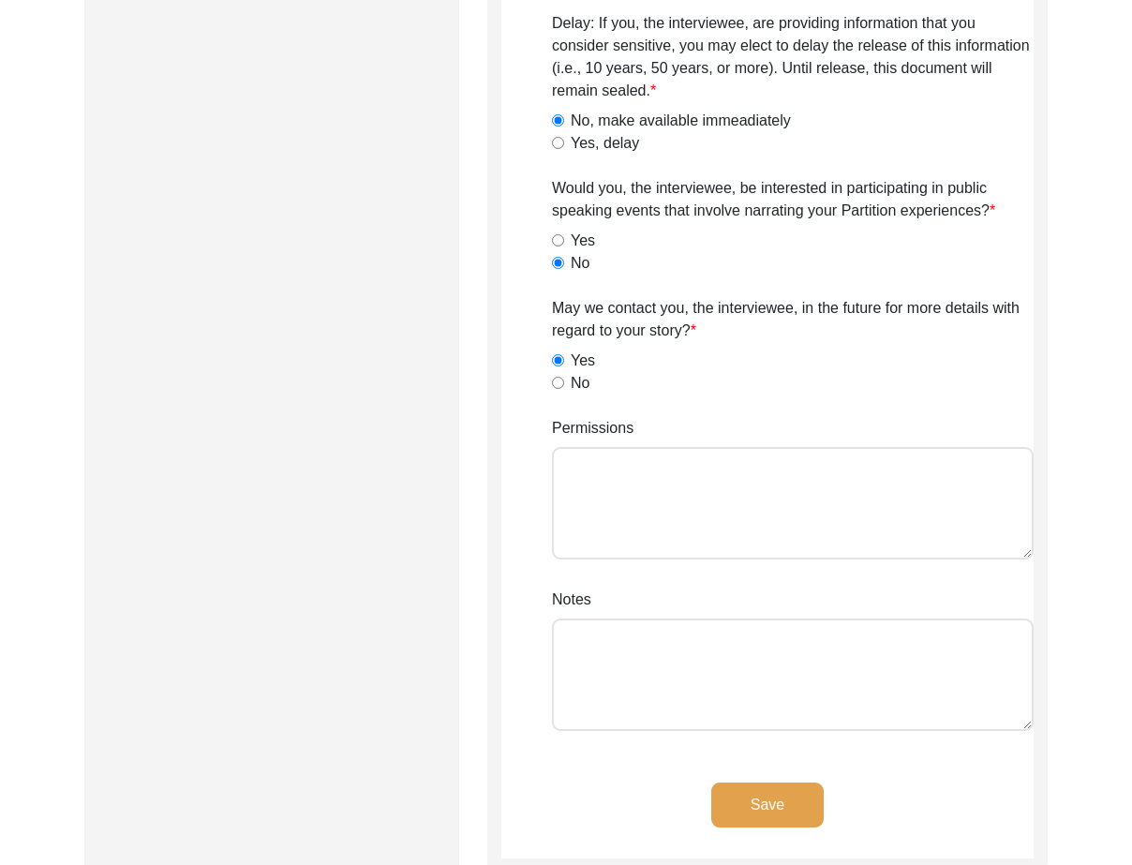
click at [811, 815] on button "Save" at bounding box center [767, 804] width 112 height 45
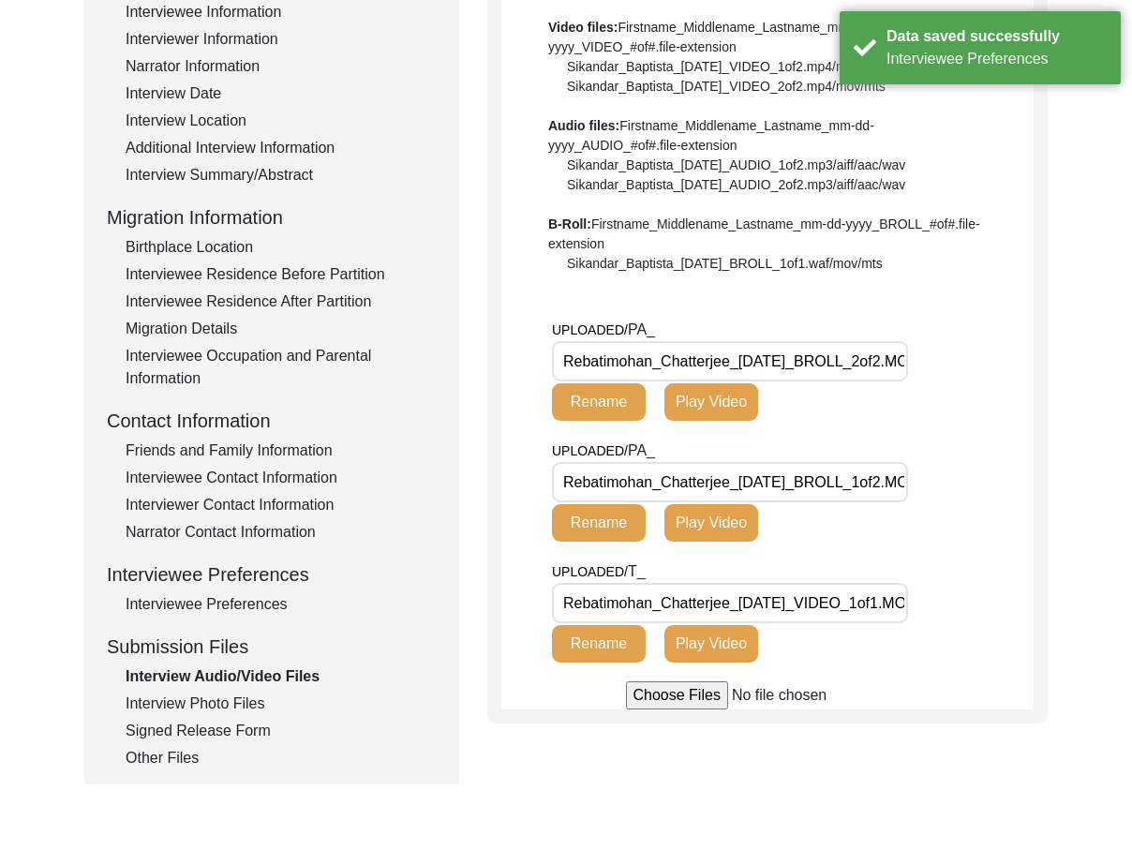
scroll to position [0, 44]
drag, startPoint x: 783, startPoint y: 359, endPoint x: 1008, endPoint y: 369, distance: 225.1
click at [1008, 369] on div "UPLOADED/ PA_ Rebatimohan_Chatterjee_[DATE]_BROLL_2of2.MOV Rename Play Video" at bounding box center [793, 379] width 482 height 121
drag, startPoint x: 811, startPoint y: 474, endPoint x: 992, endPoint y: 498, distance: 182.5
click at [992, 497] on div "UPLOADED/ PA_ Rebatimohan_Chatterjee_[DATE]_BROLL_1of2.MOV Rename Play Video" at bounding box center [793, 499] width 482 height 121
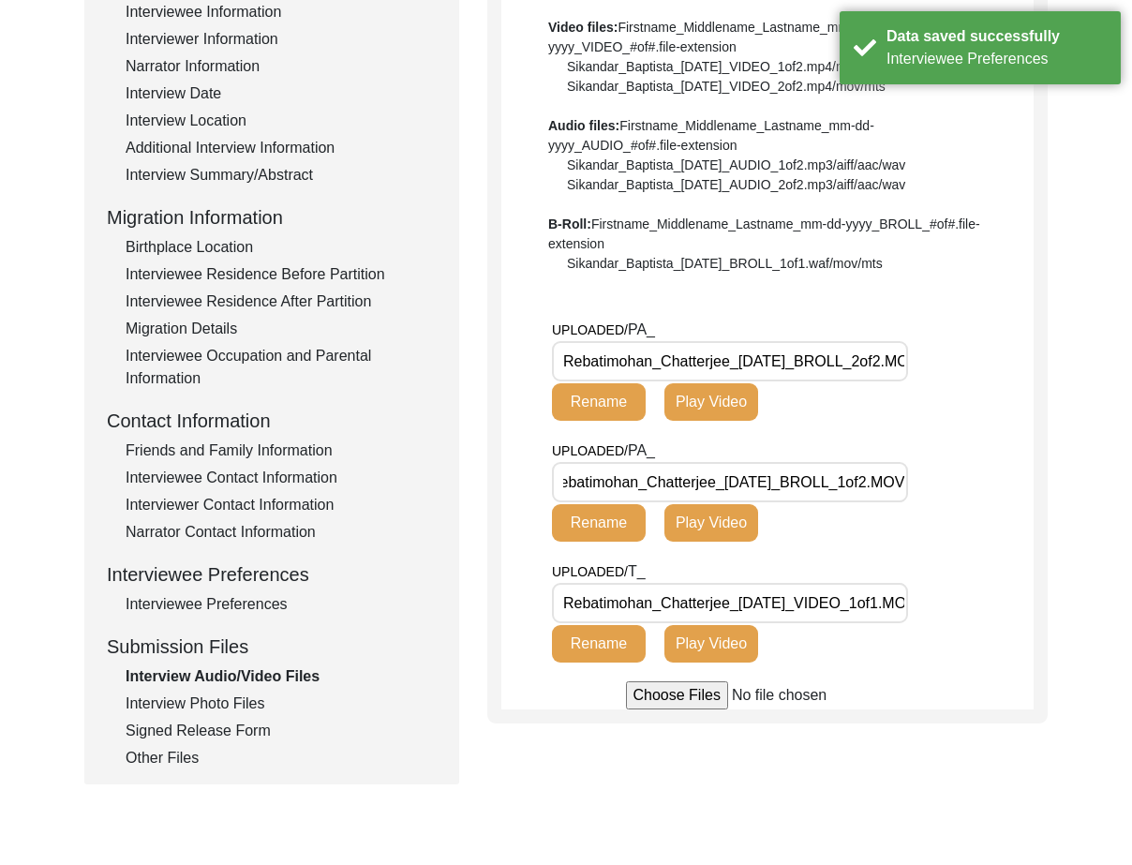
click at [870, 571] on div "UPLOADED/ T_ Rebatimohan_Chatterjee_[DATE]_VIDEO_1of1.MOV Rename Play Video" at bounding box center [720, 611] width 337 height 102
drag, startPoint x: 869, startPoint y: 602, endPoint x: 995, endPoint y: 619, distance: 127.7
click at [995, 619] on div "UPLOADED/ T_ Rebatimohan_Chatterjee_[DATE]_VIDEO_1of1.MOV Rename Play Video" at bounding box center [793, 620] width 482 height 121
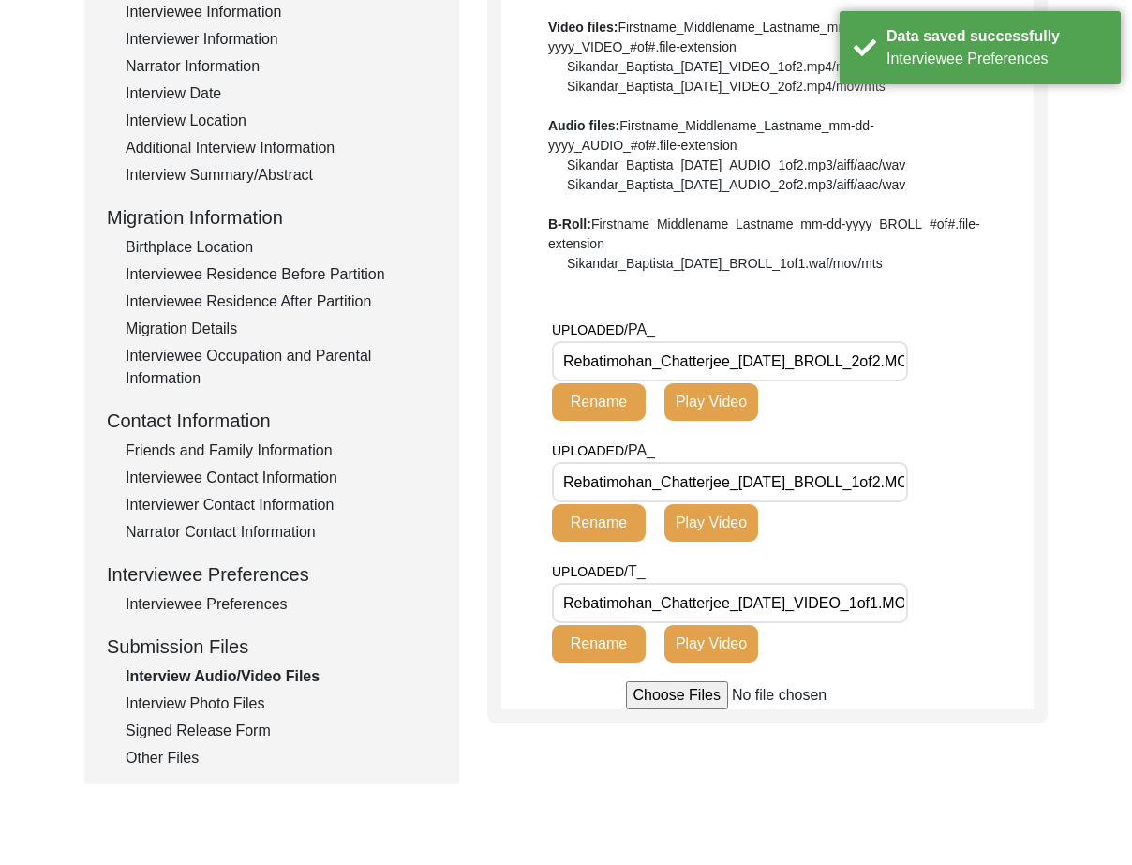
click at [995, 619] on div "UPLOADED/ T_ Rebatimohan_Chatterjee_[DATE]_VIDEO_1of1.MOV Rename Play Video" at bounding box center [793, 620] width 482 height 121
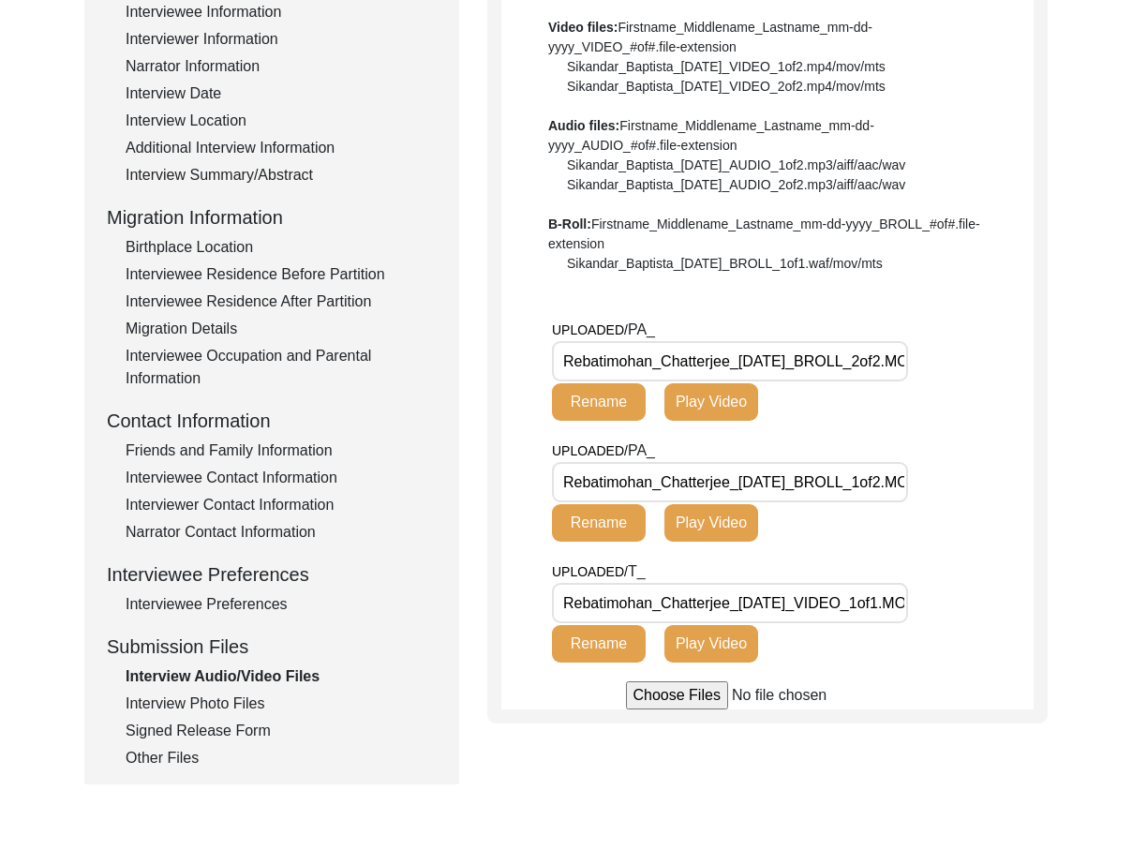
drag, startPoint x: 796, startPoint y: 465, endPoint x: 909, endPoint y: 473, distance: 113.7
click at [909, 473] on div "UPLOADED/ PA_ Rebatimohan_Chatterjee_[DATE]_BROLL_1of2.MOV Rename Play Video" at bounding box center [793, 499] width 482 height 121
drag, startPoint x: 840, startPoint y: 366, endPoint x: 961, endPoint y: 377, distance: 121.3
click at [961, 377] on div "UPLOADED/ PA_ Rebatimohan_Chatterjee_[DATE]_BROLL_2of2.MOV Rename Play Video" at bounding box center [793, 379] width 482 height 121
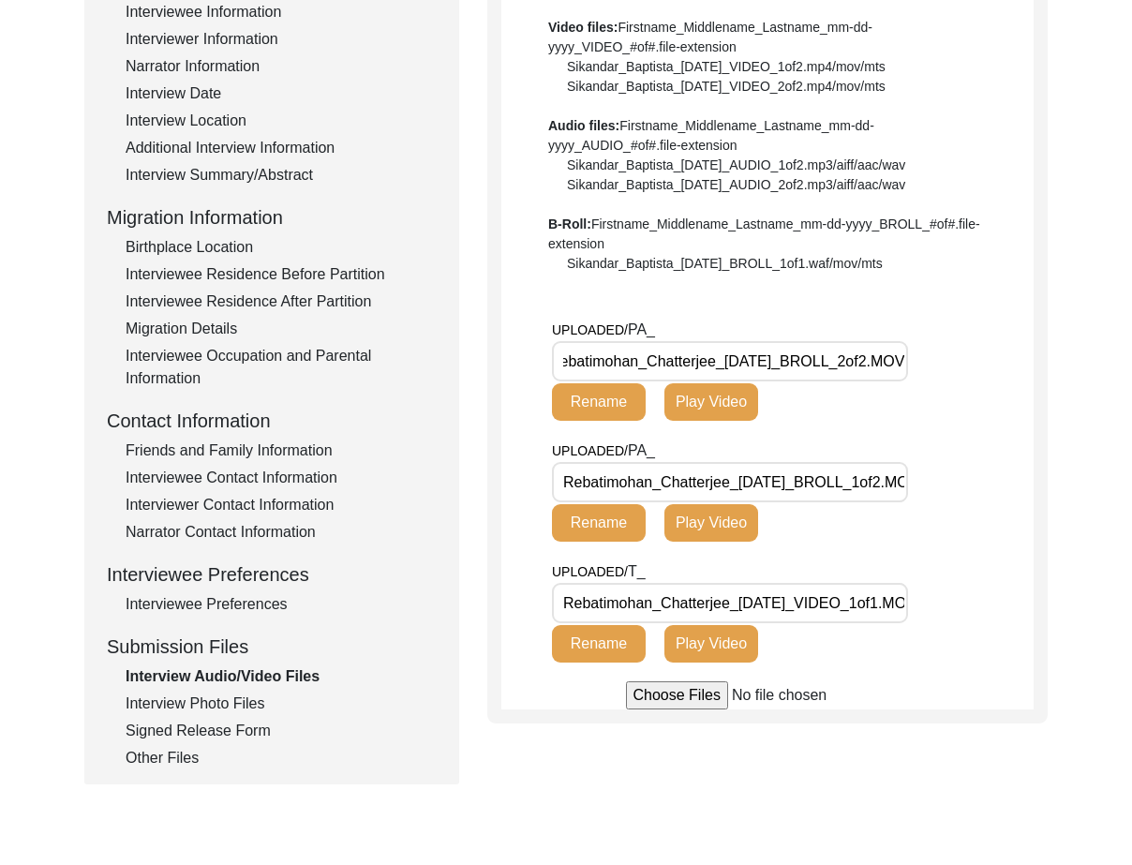
click at [961, 377] on div "UPLOADED/ PA_ Rebatimohan_Chatterjee_[DATE]_BROLL_2of2.MOV Rename Play Video" at bounding box center [793, 379] width 482 height 121
click at [223, 702] on div "Interview Photo Files" at bounding box center [281, 703] width 311 height 22
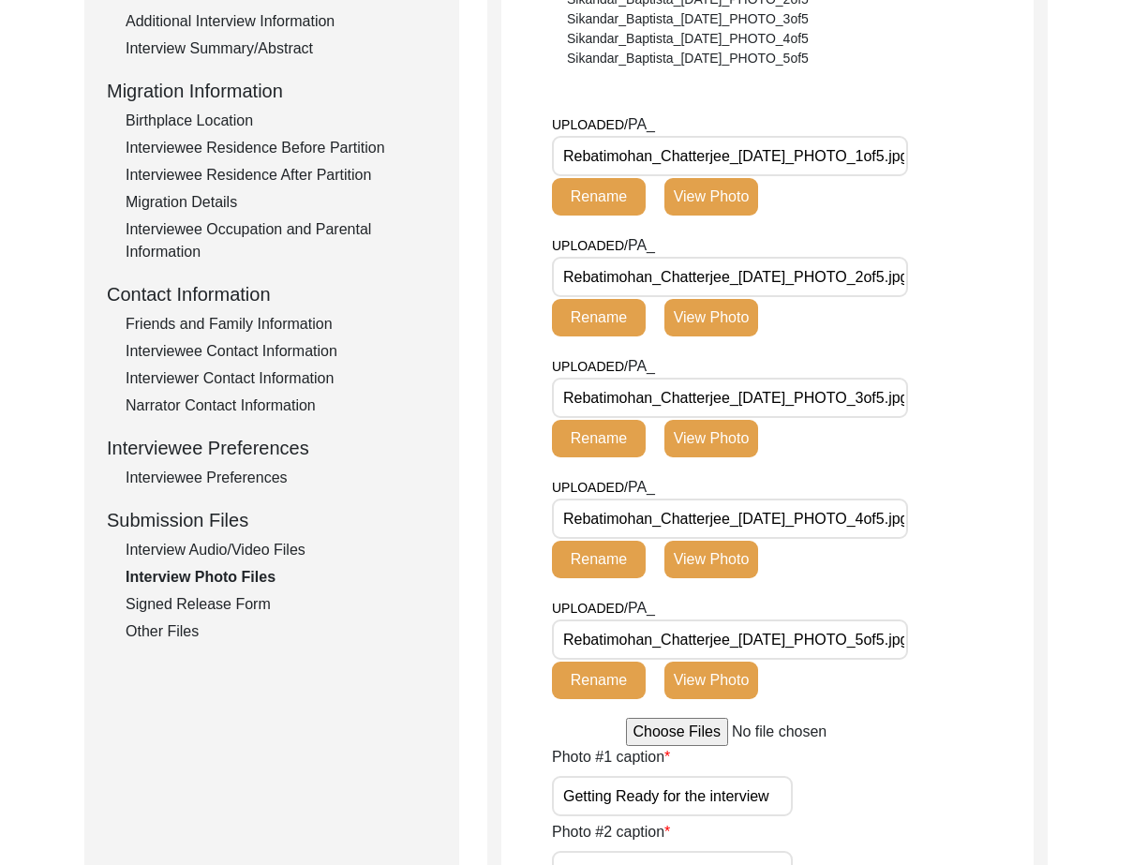
scroll to position [396, 0]
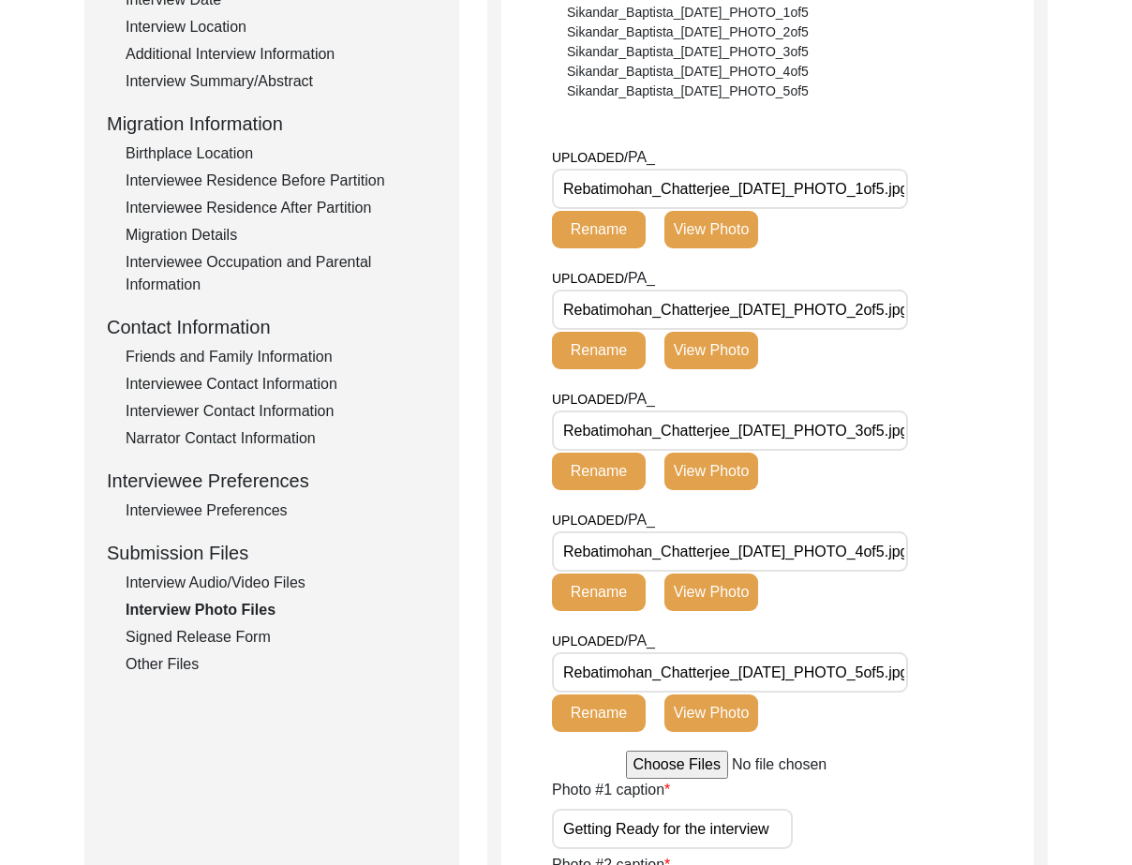
click at [746, 229] on button "View Photo" at bounding box center [711, 229] width 94 height 37
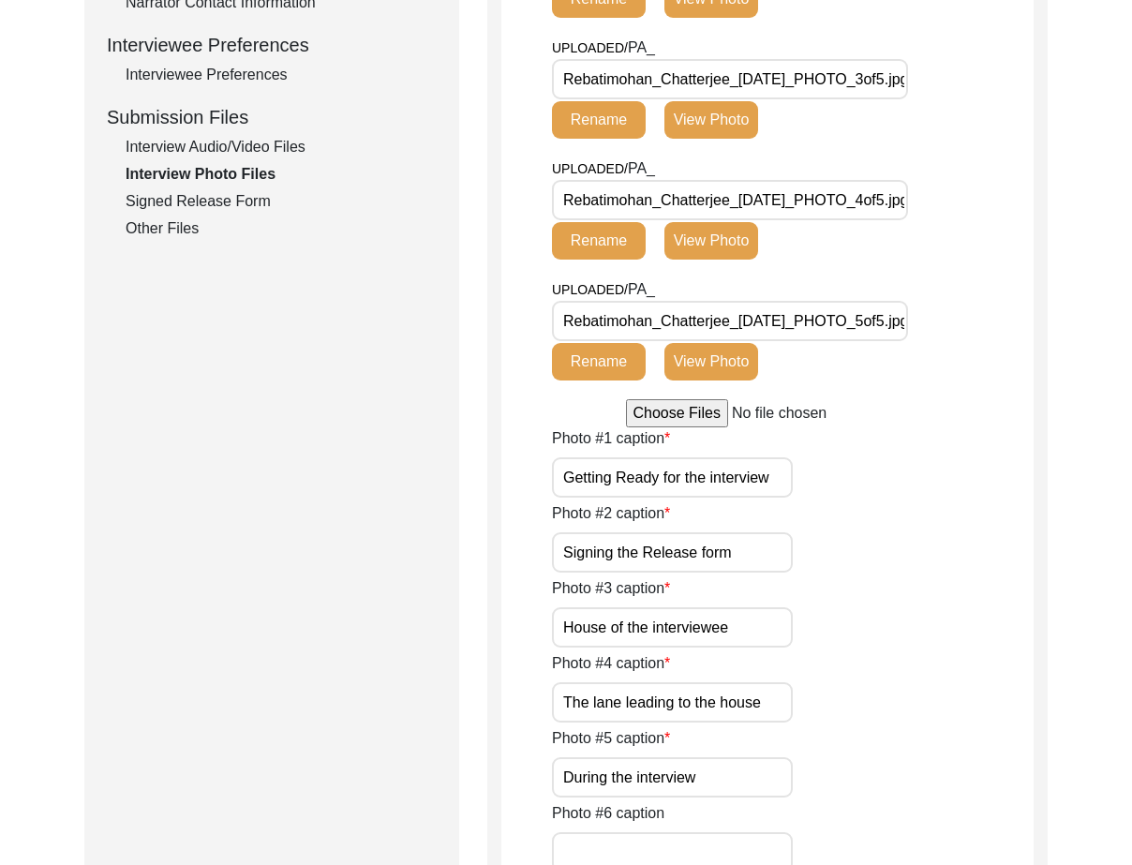
scroll to position [959, 0]
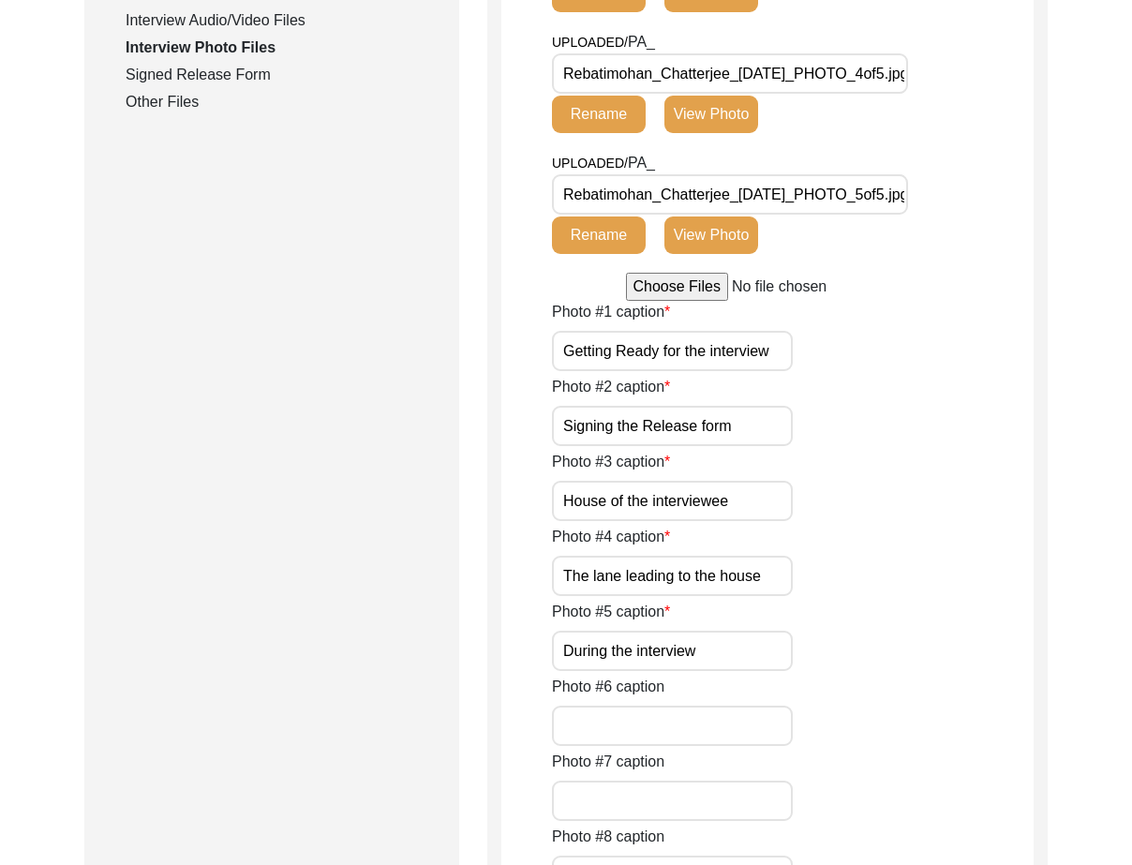
click at [772, 371] on input "Getting Ready for the interview" at bounding box center [672, 351] width 241 height 40
paste input "Mr. [PERSON_NAME] preparing"
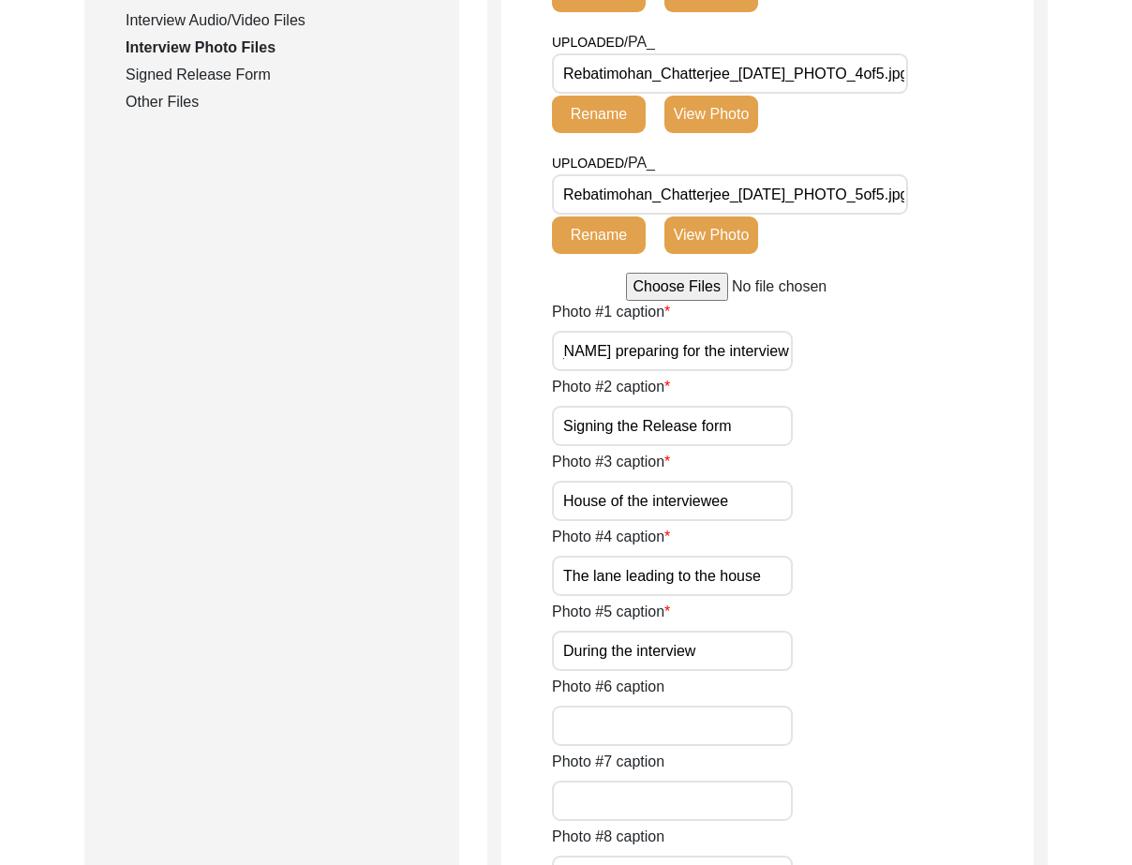
type input "Mr. [PERSON_NAME] preparing for the interview"
click at [828, 371] on div "Photo #1 caption Mr. [PERSON_NAME] preparing for the interview" at bounding box center [793, 336] width 482 height 70
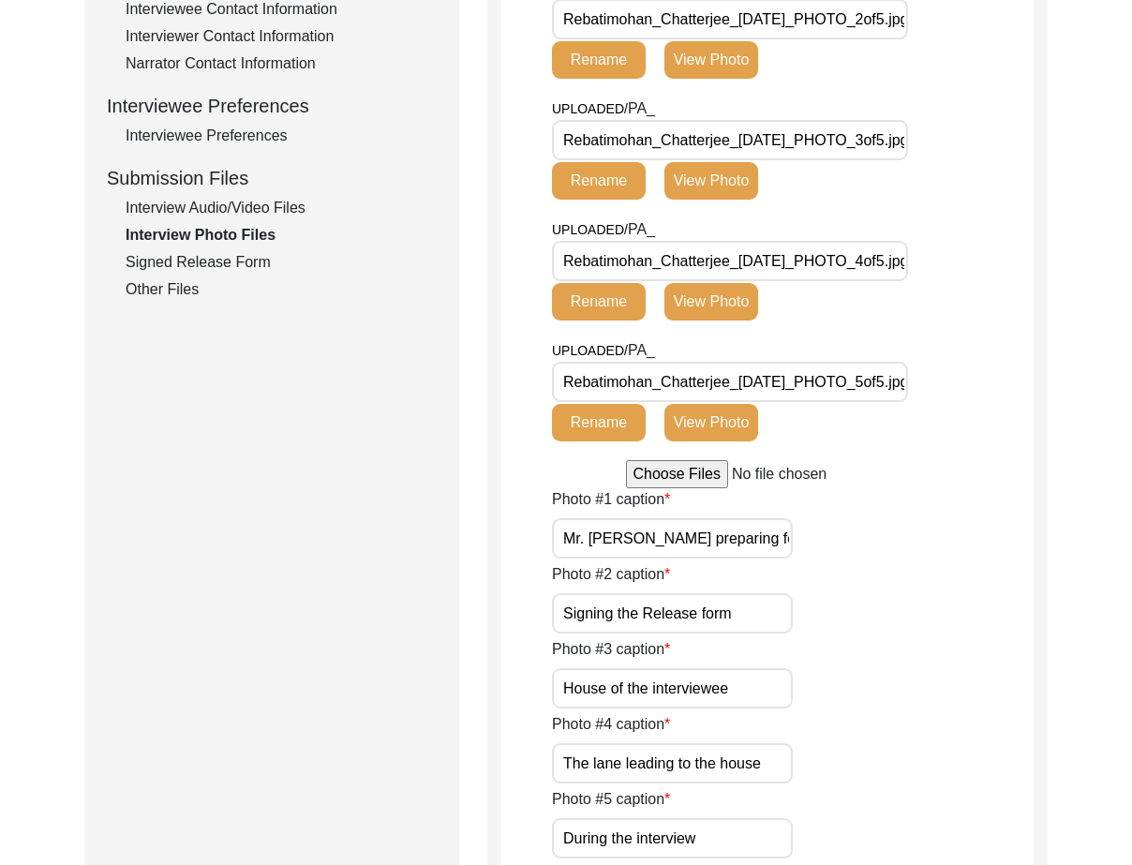
click at [717, 79] on button "View Photo" at bounding box center [711, 59] width 94 height 37
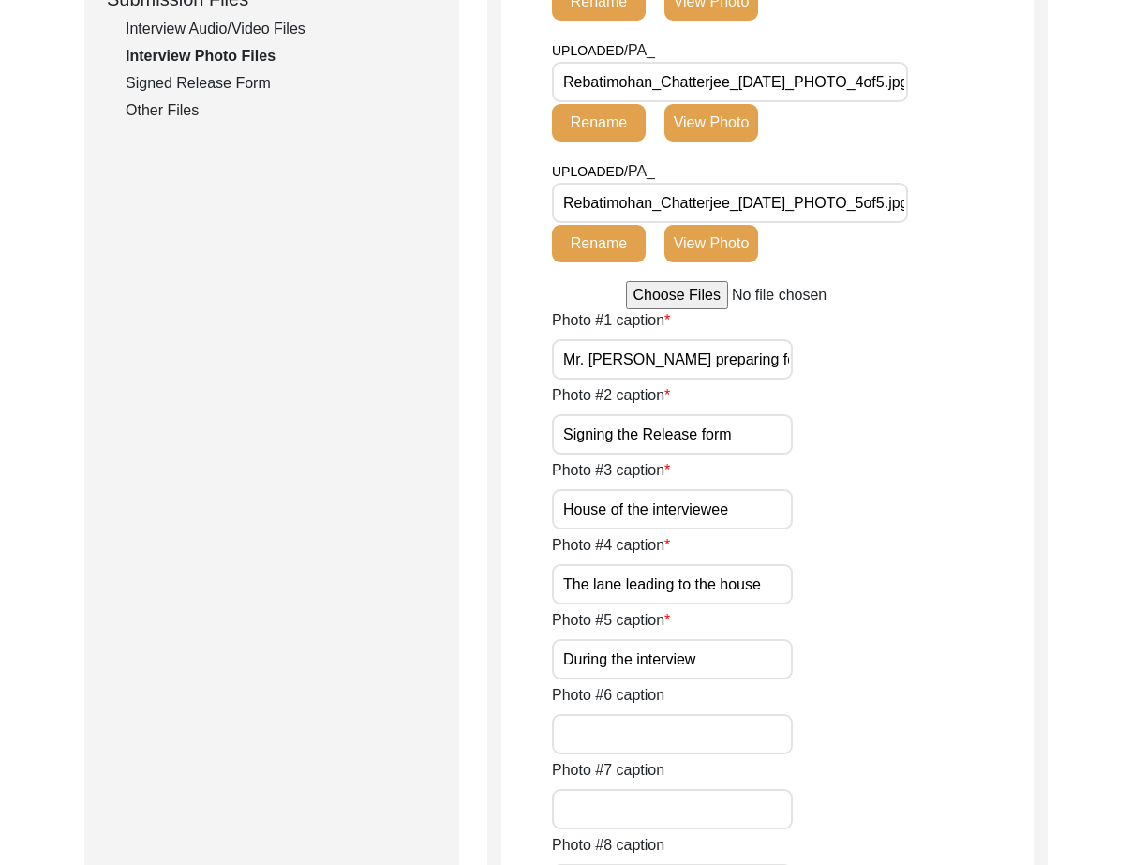
scroll to position [959, 0]
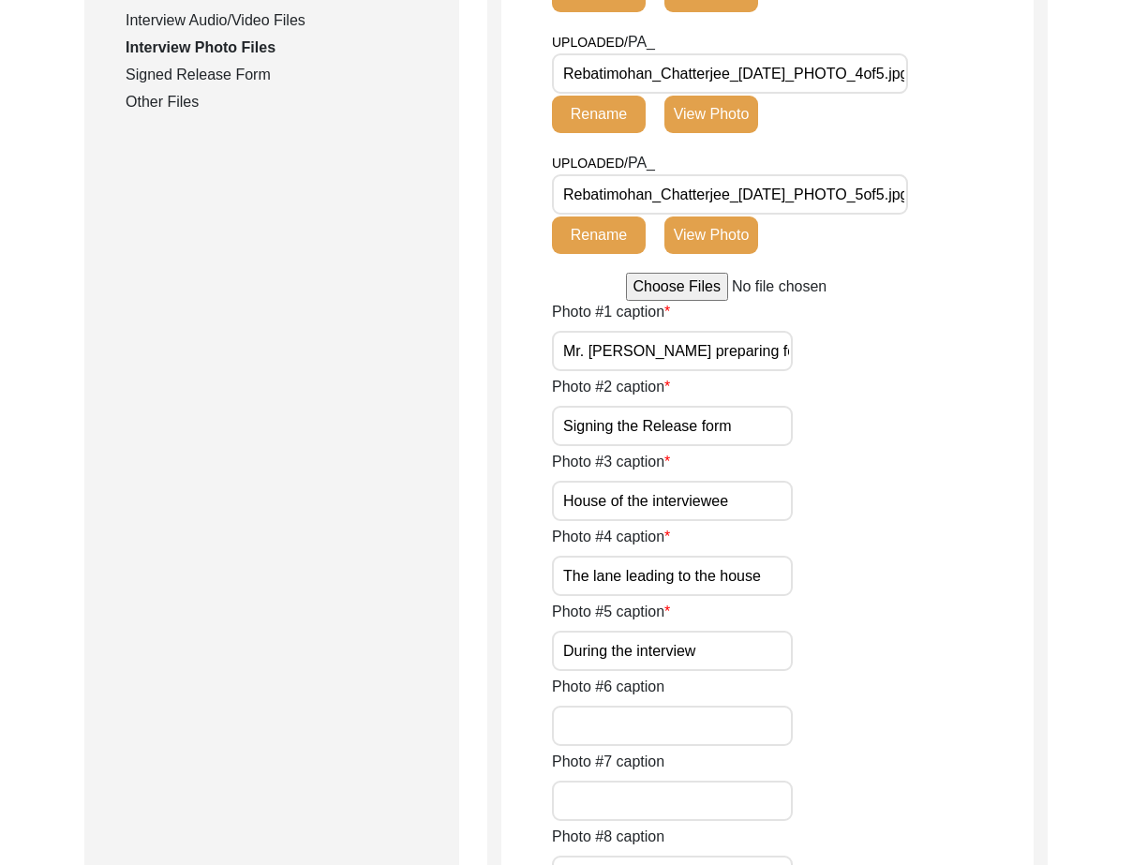
click at [719, 446] on input "Signing the Release form" at bounding box center [672, 426] width 241 height 40
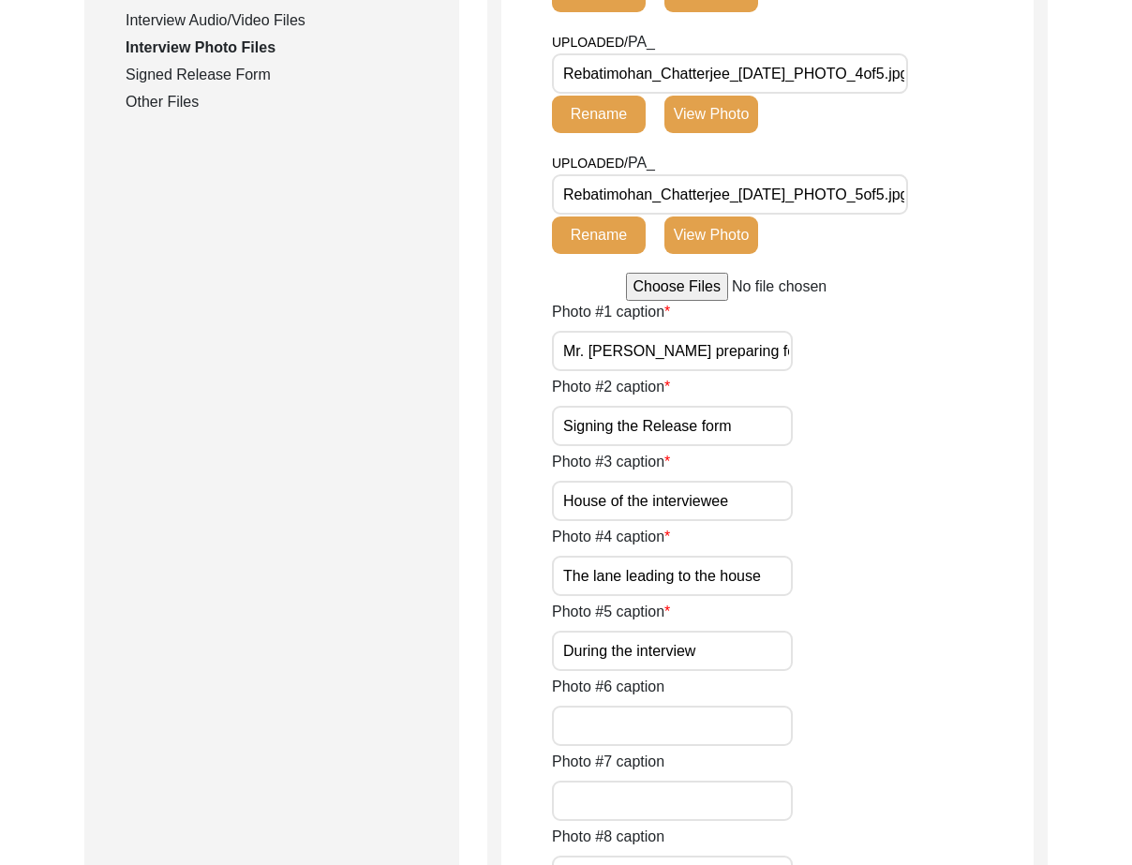
paste input "[PERSON_NAME] signing the r"
type input "[PERSON_NAME] signing the release form"
click at [895, 446] on div "Photo #2 caption [PERSON_NAME] signing the release form" at bounding box center [793, 411] width 482 height 70
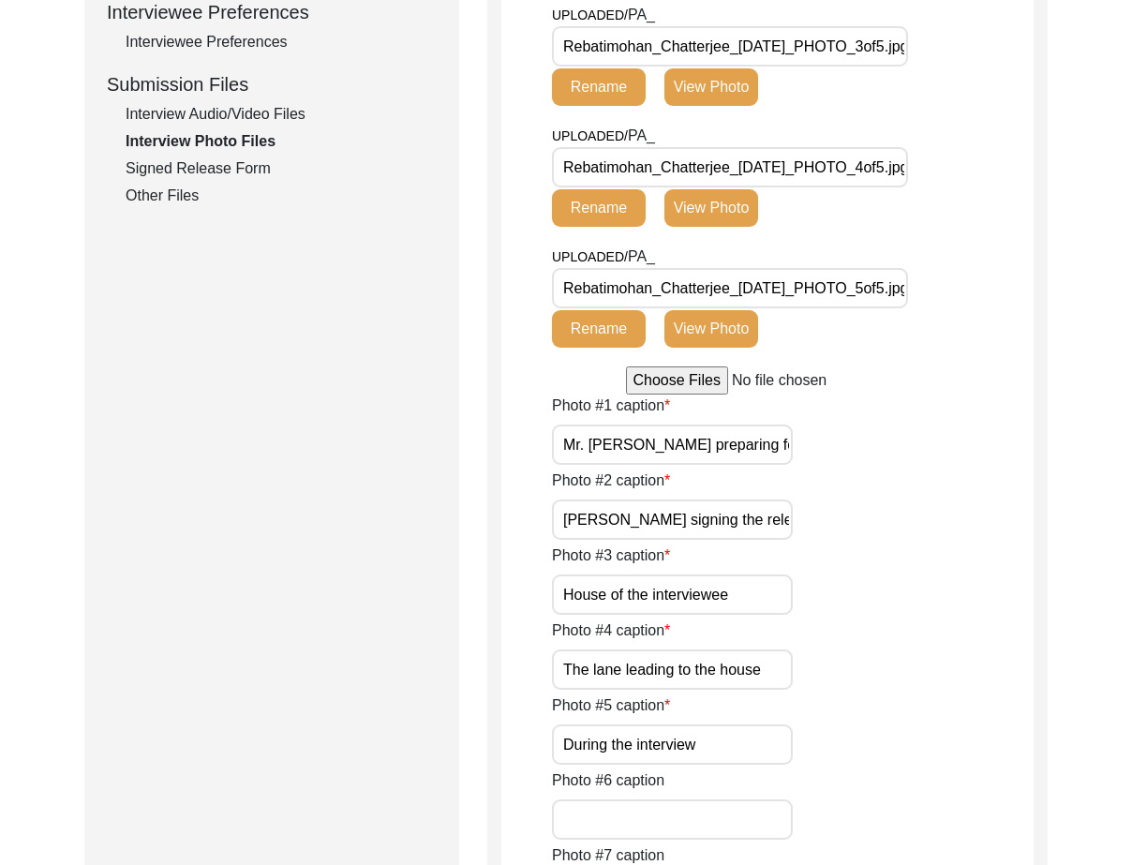
click at [747, 106] on button "View Photo" at bounding box center [711, 86] width 94 height 37
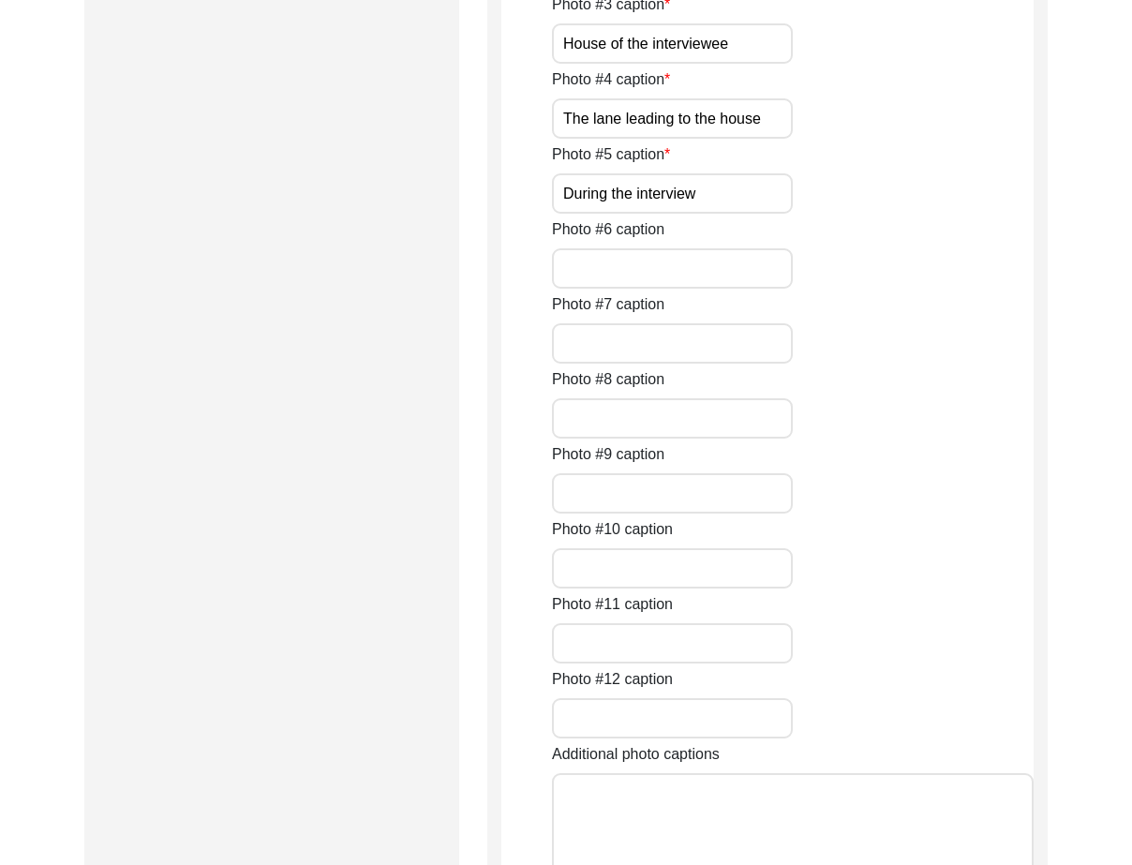
scroll to position [1427, 0]
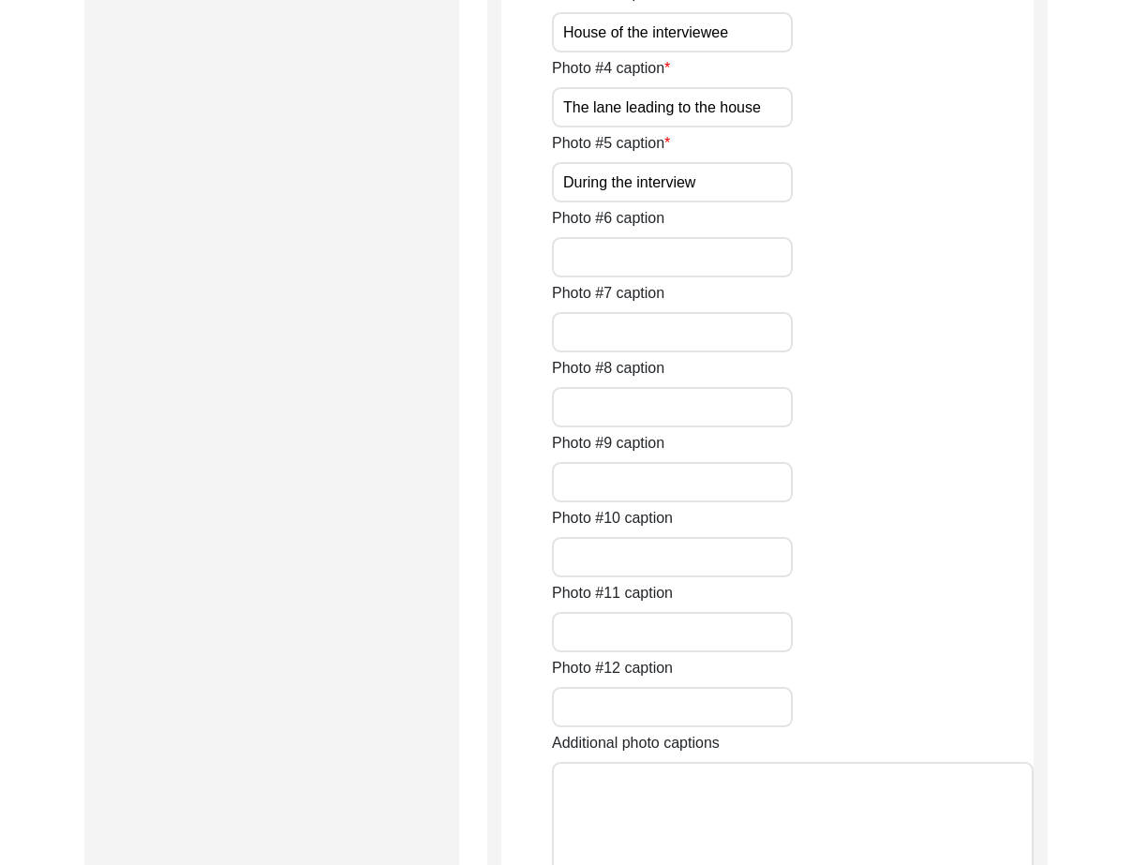
click at [657, 52] on input "House of the interviewee" at bounding box center [672, 32] width 241 height 40
paste input "[PERSON_NAME] [PERSON_NAME]"
type input "[PERSON_NAME] home"
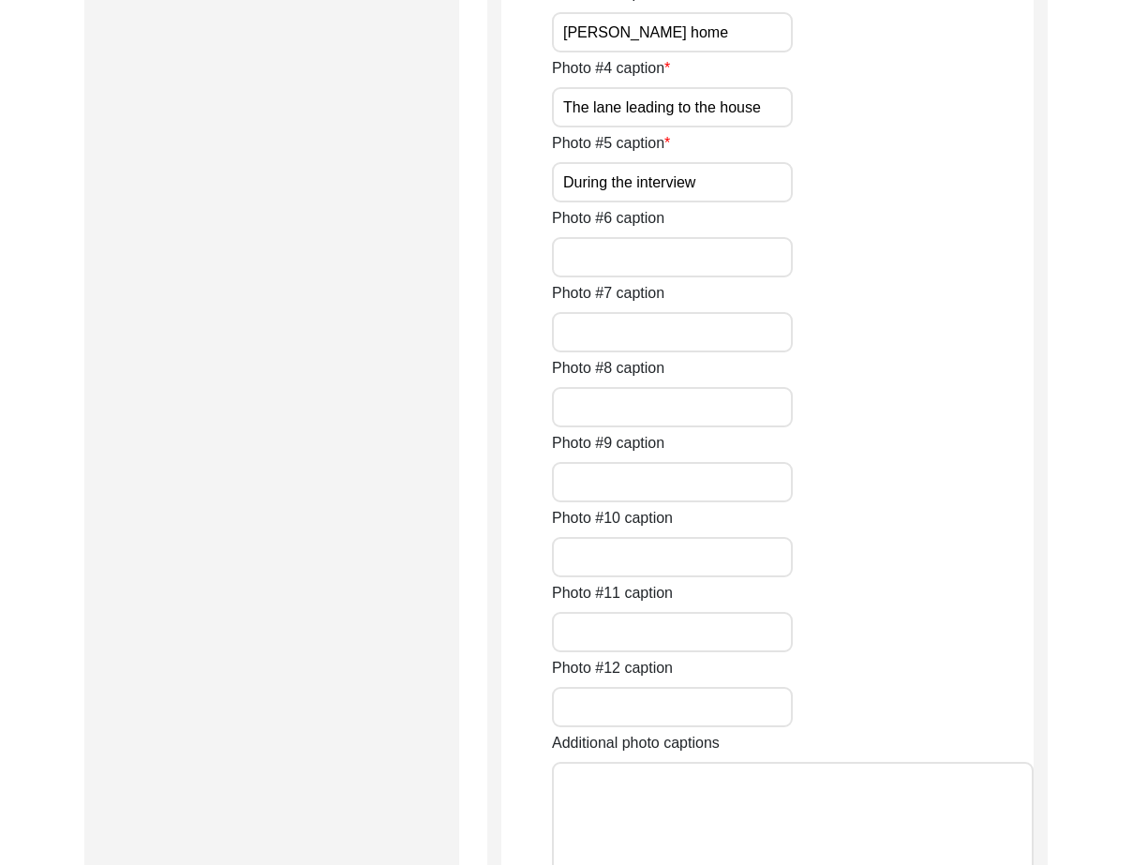
click at [862, 127] on div "Photo #4 caption The lane leading to the house" at bounding box center [793, 92] width 482 height 70
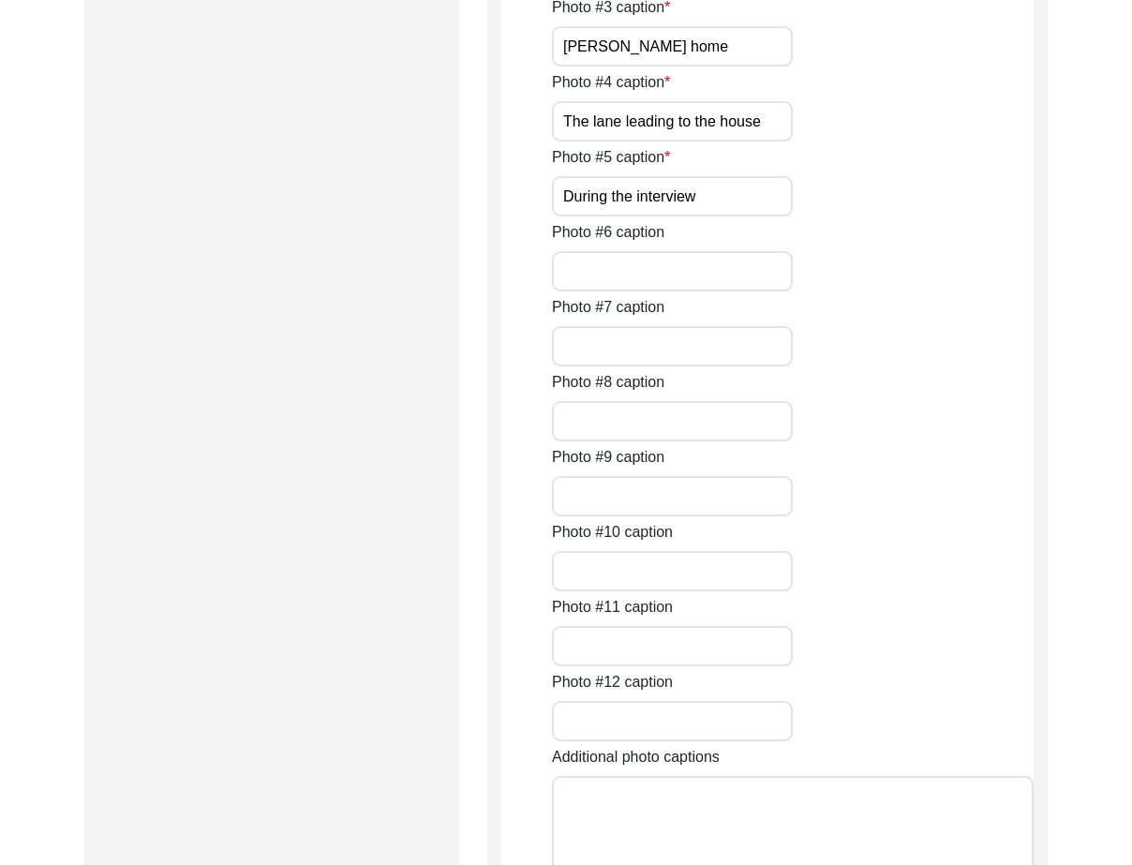
scroll to position [1521, 0]
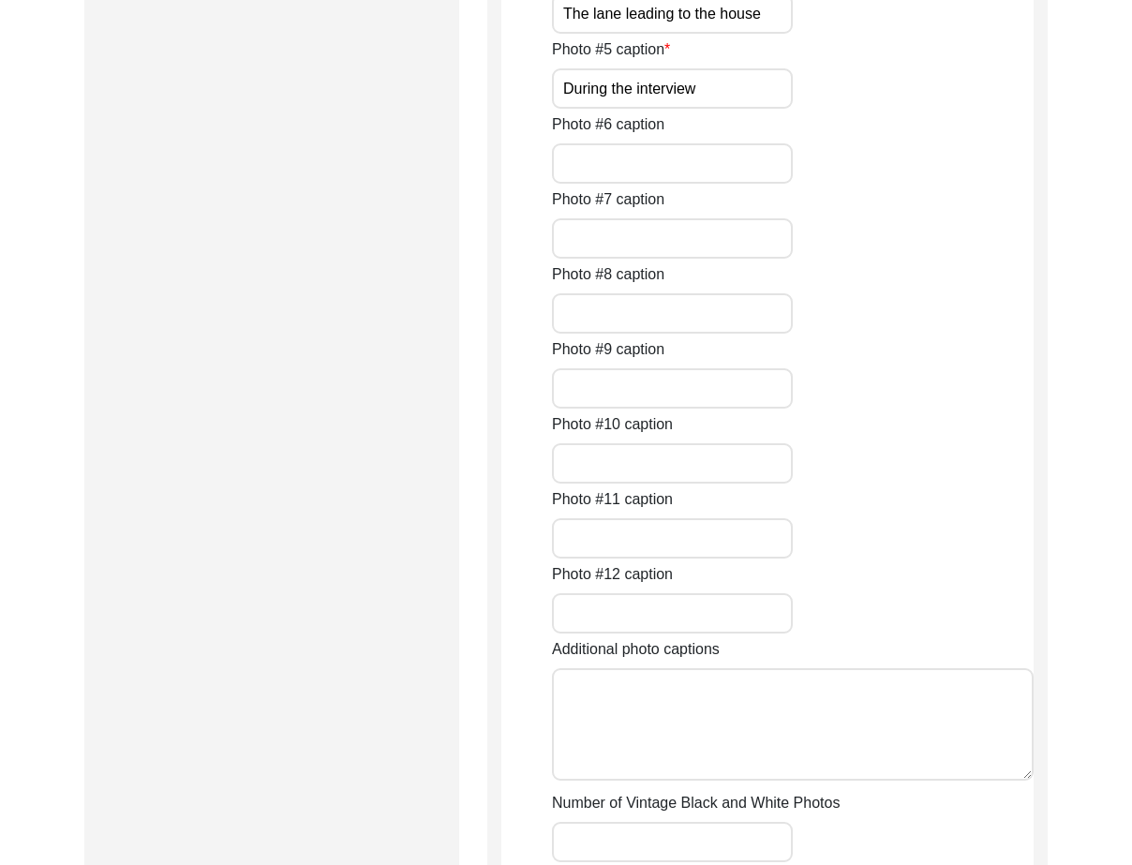
click at [737, 34] on input "The lane leading to the house" at bounding box center [672, 13] width 241 height 40
paste input "[PERSON_NAME] [PERSON_NAME]"
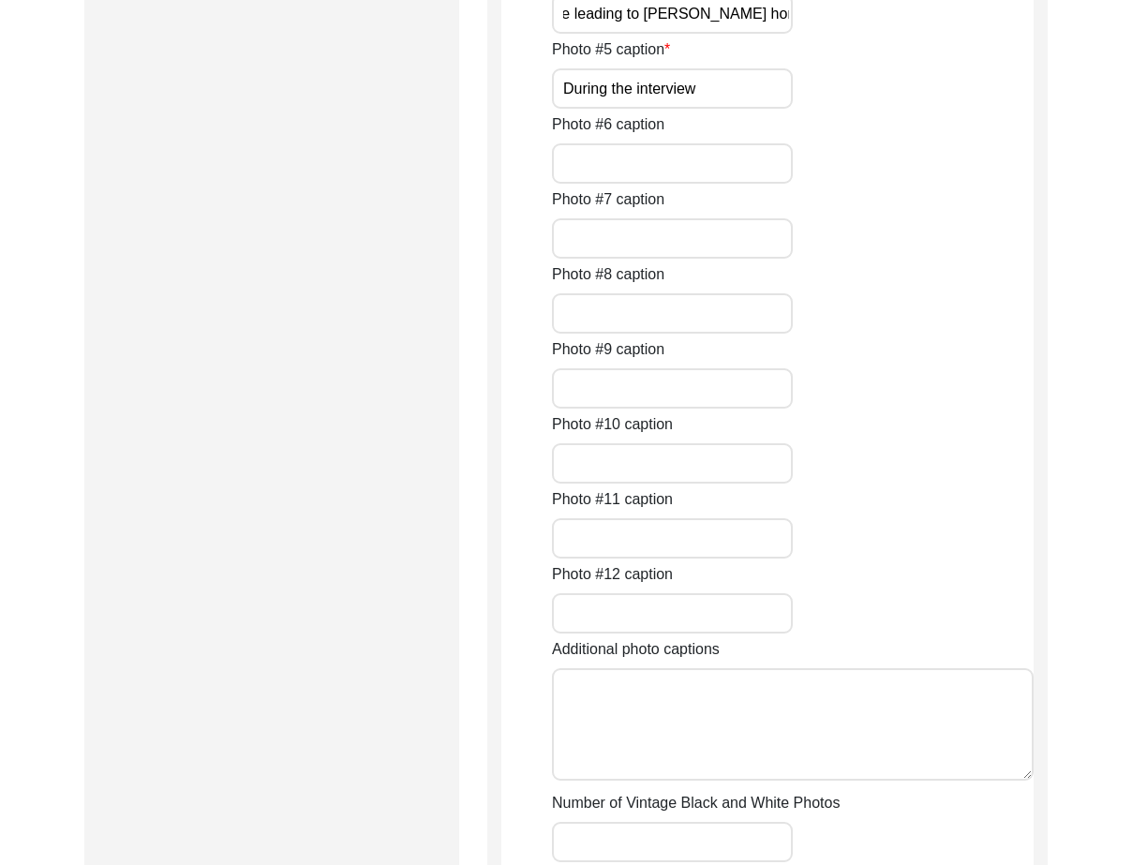
type input "The lane leading to [PERSON_NAME] home"
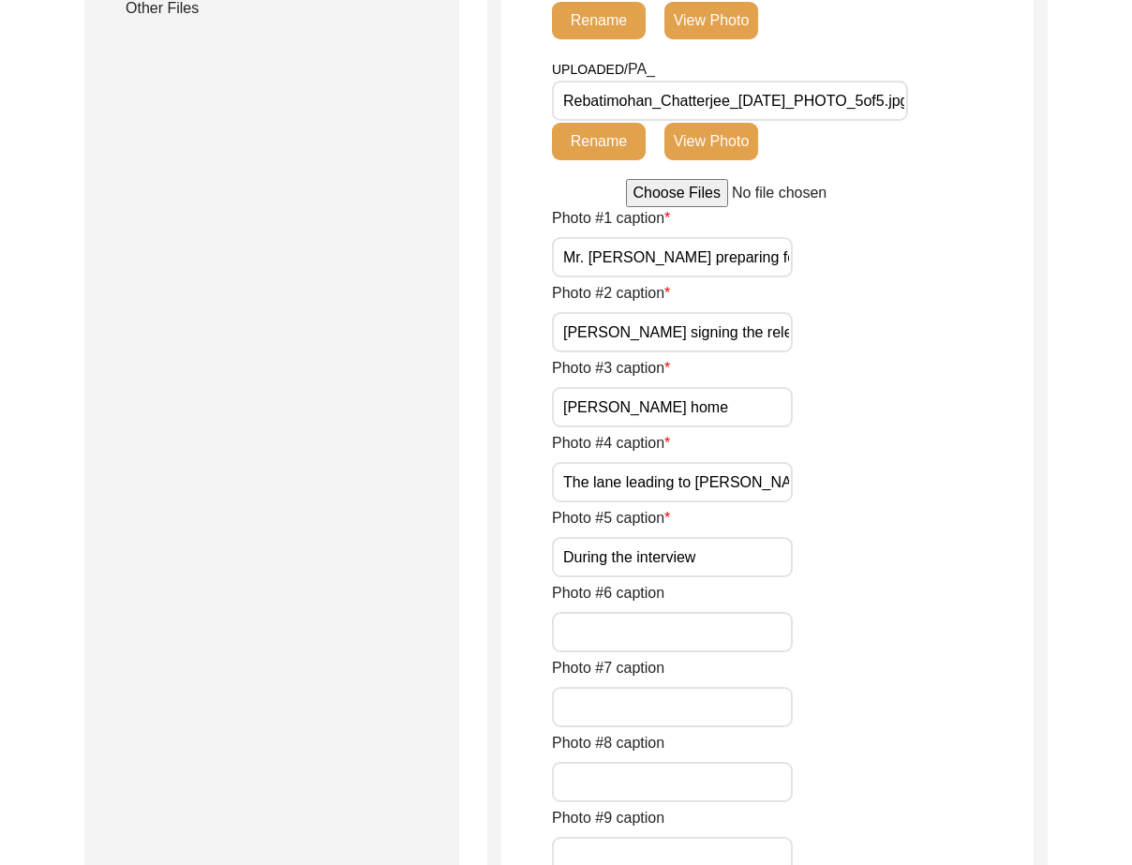
click at [728, 160] on button "View Photo" at bounding box center [711, 141] width 94 height 37
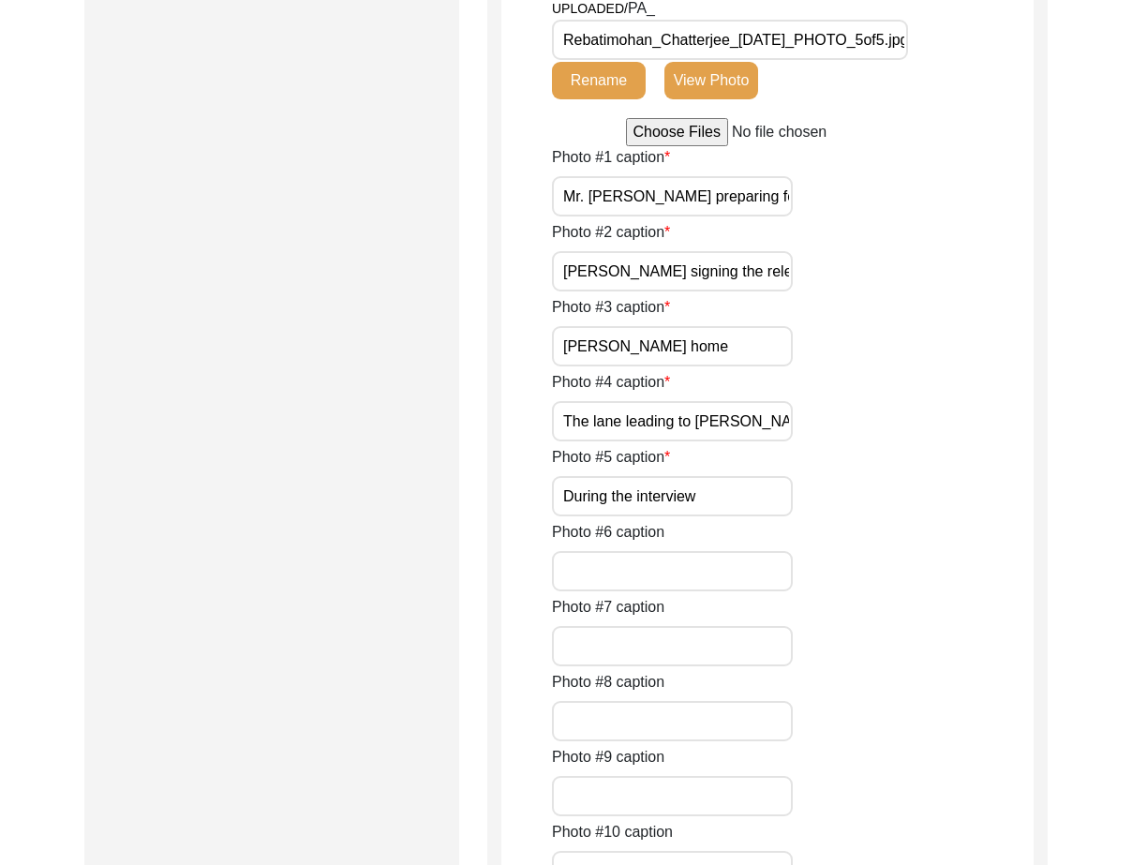
scroll to position [1146, 0]
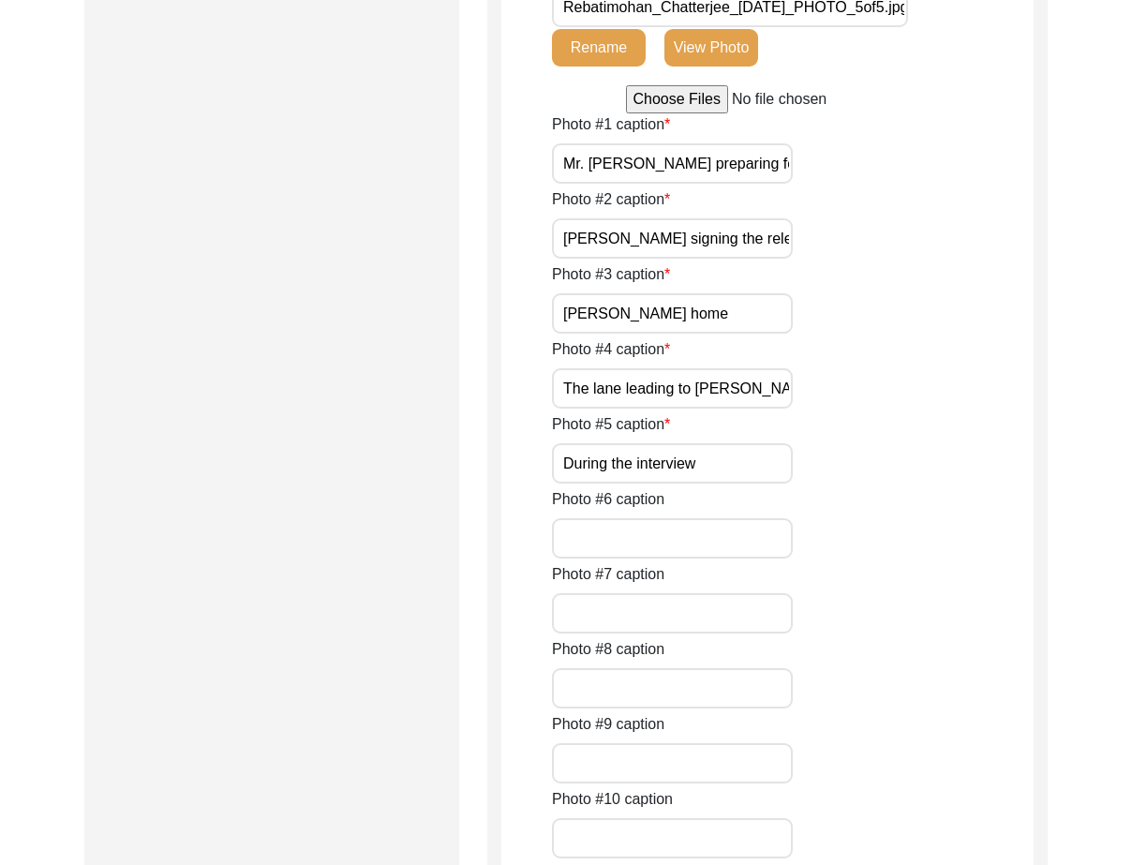
click at [700, 483] on input "During the interview" at bounding box center [672, 463] width 241 height 40
paste input "[PERSON_NAME] d"
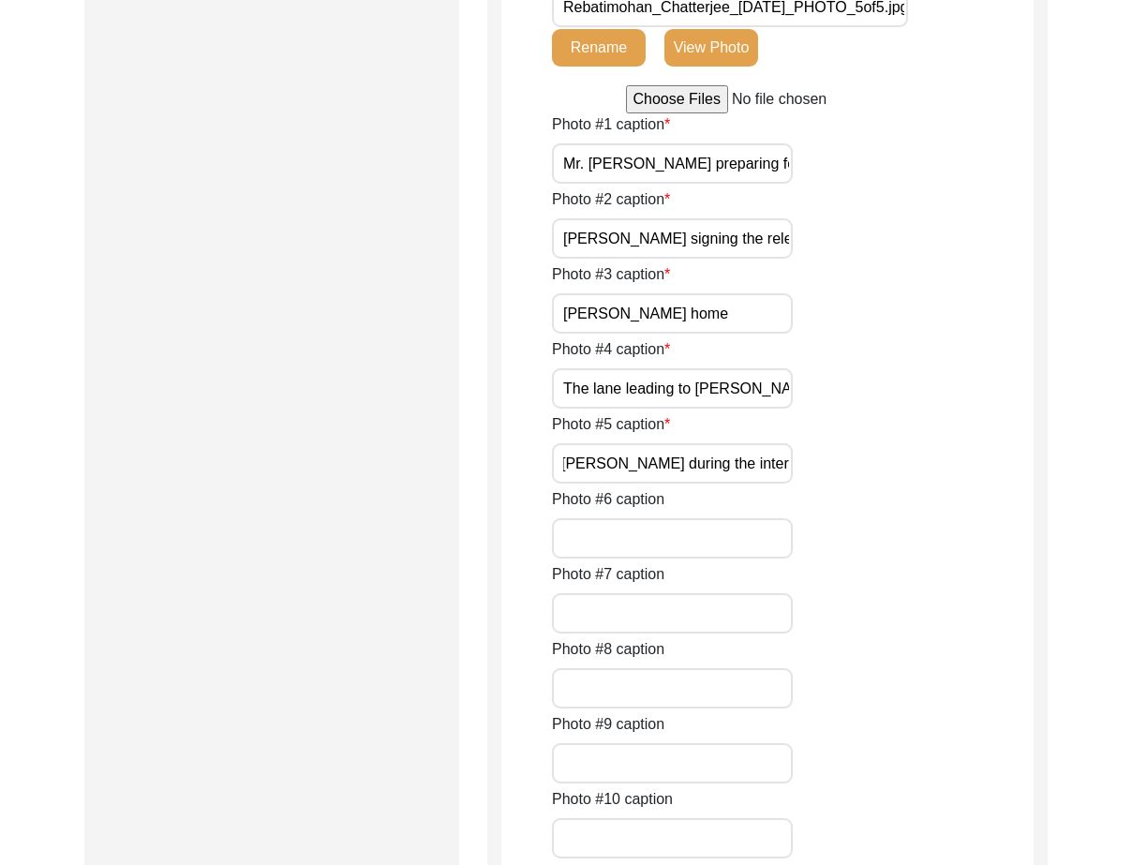
type input "[PERSON_NAME] during the interview"
click at [861, 483] on div "Photo #5 caption [PERSON_NAME] during the interview" at bounding box center [793, 448] width 482 height 70
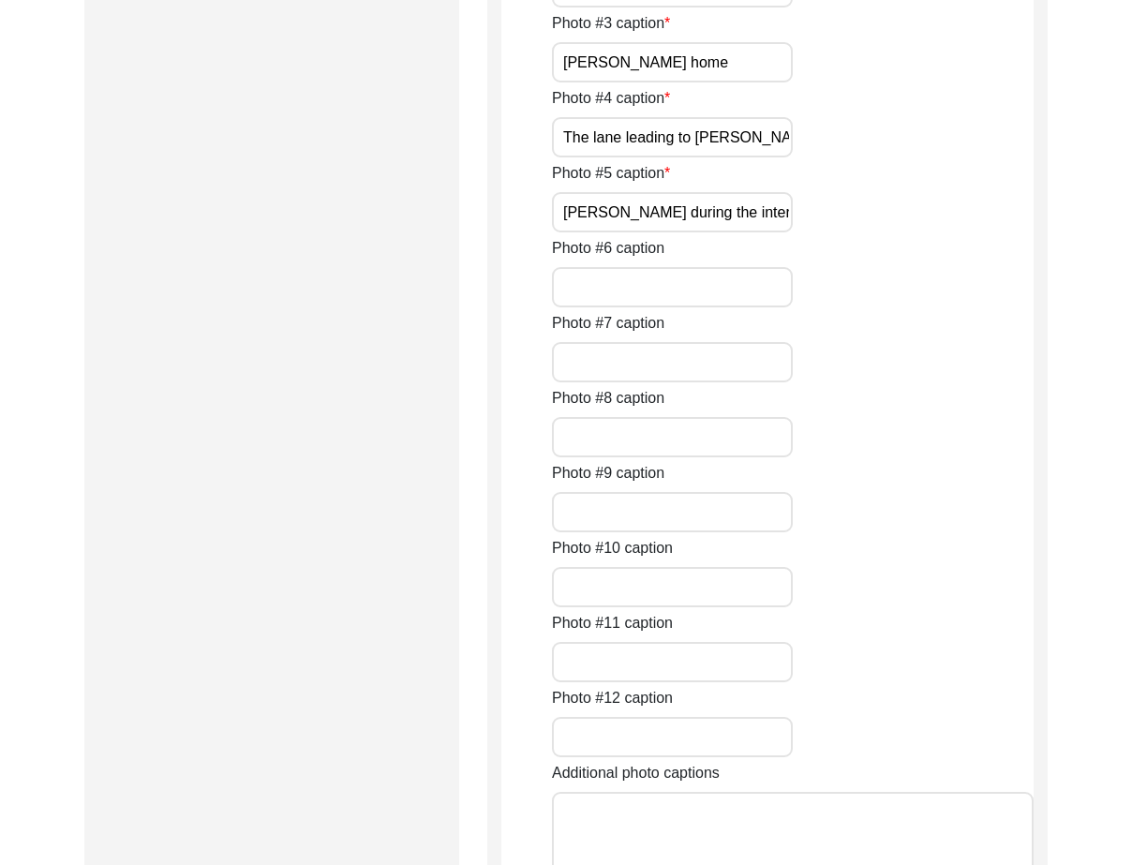
scroll to position [1427, 0]
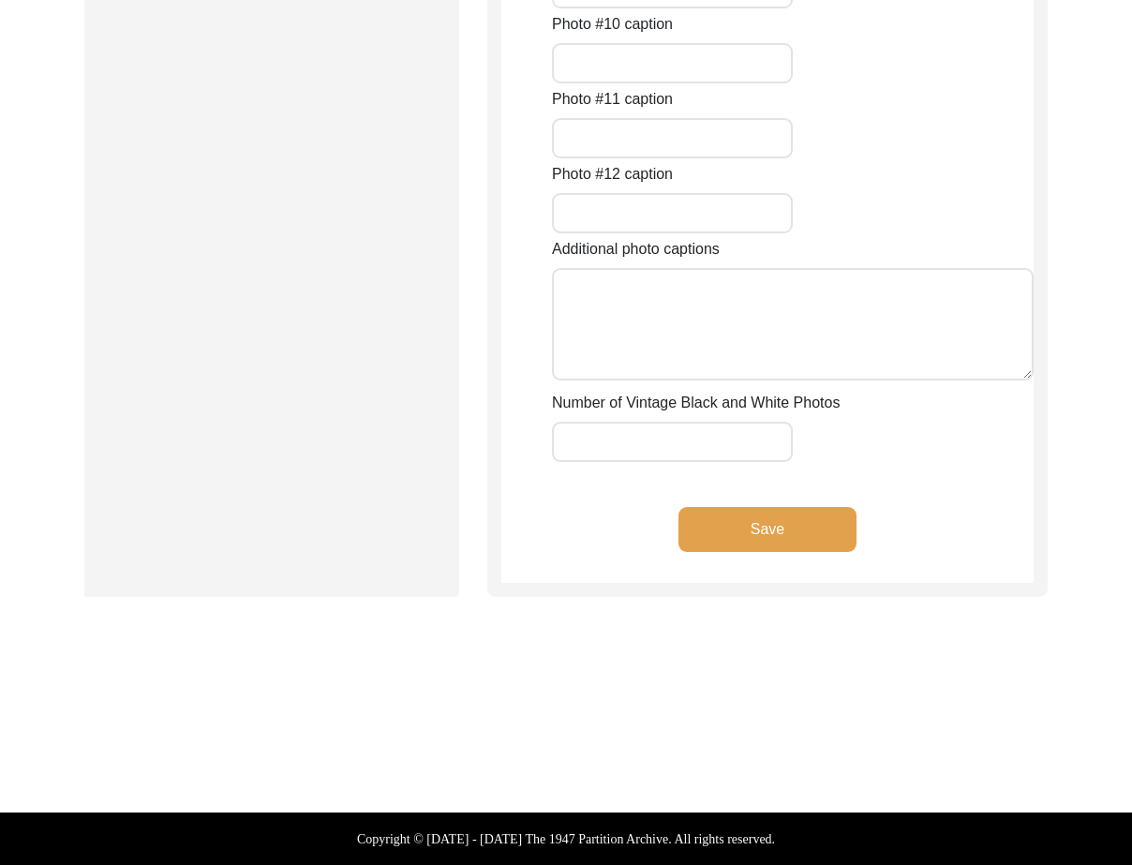
click at [704, 552] on button "Save" at bounding box center [767, 529] width 178 height 45
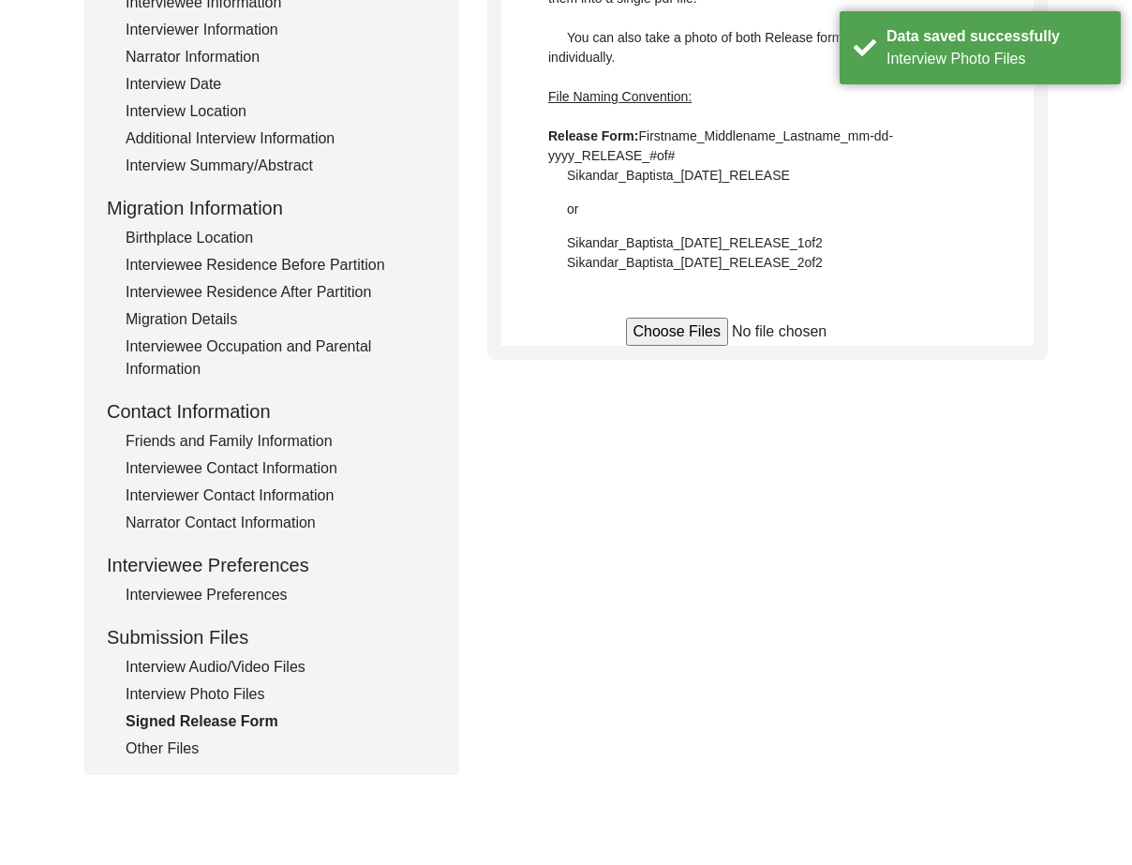
scroll to position [115, 0]
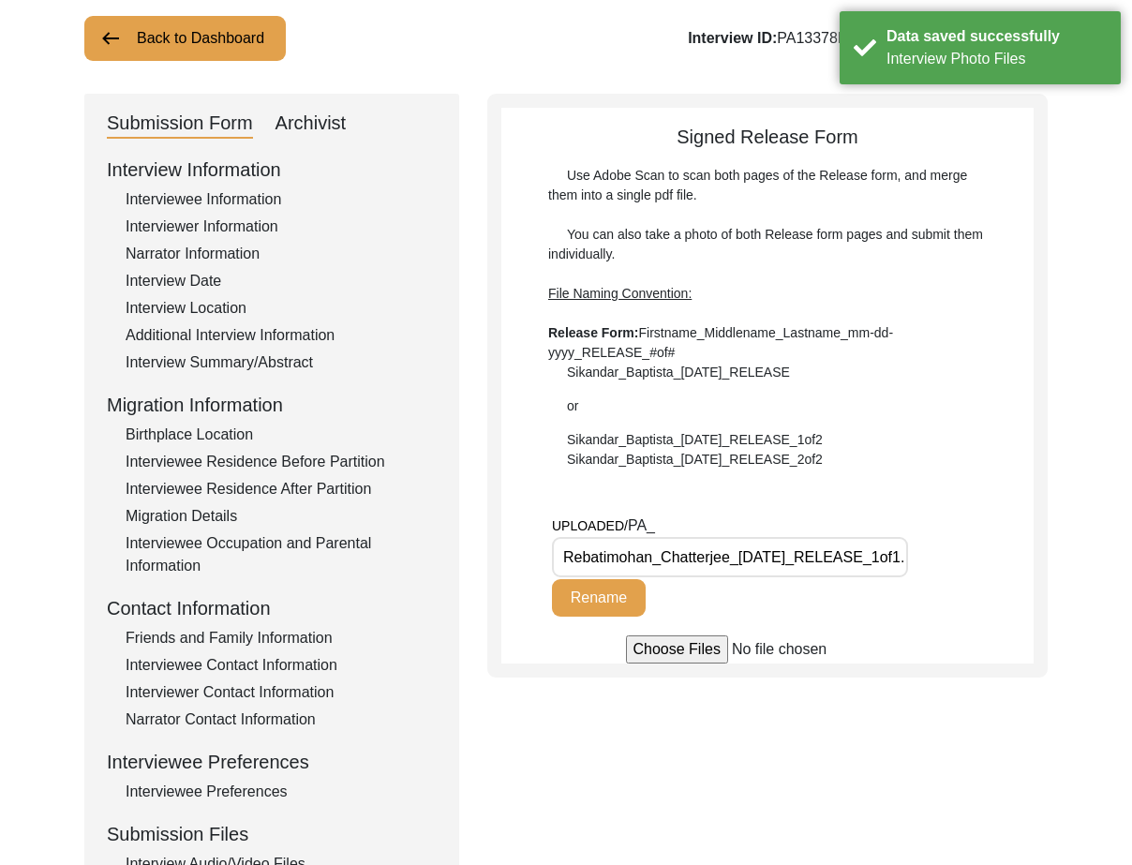
click at [884, 565] on input "Rebatimohan_Chatterjee_[DATE]_RELEASE_1of1.pdf" at bounding box center [730, 557] width 356 height 40
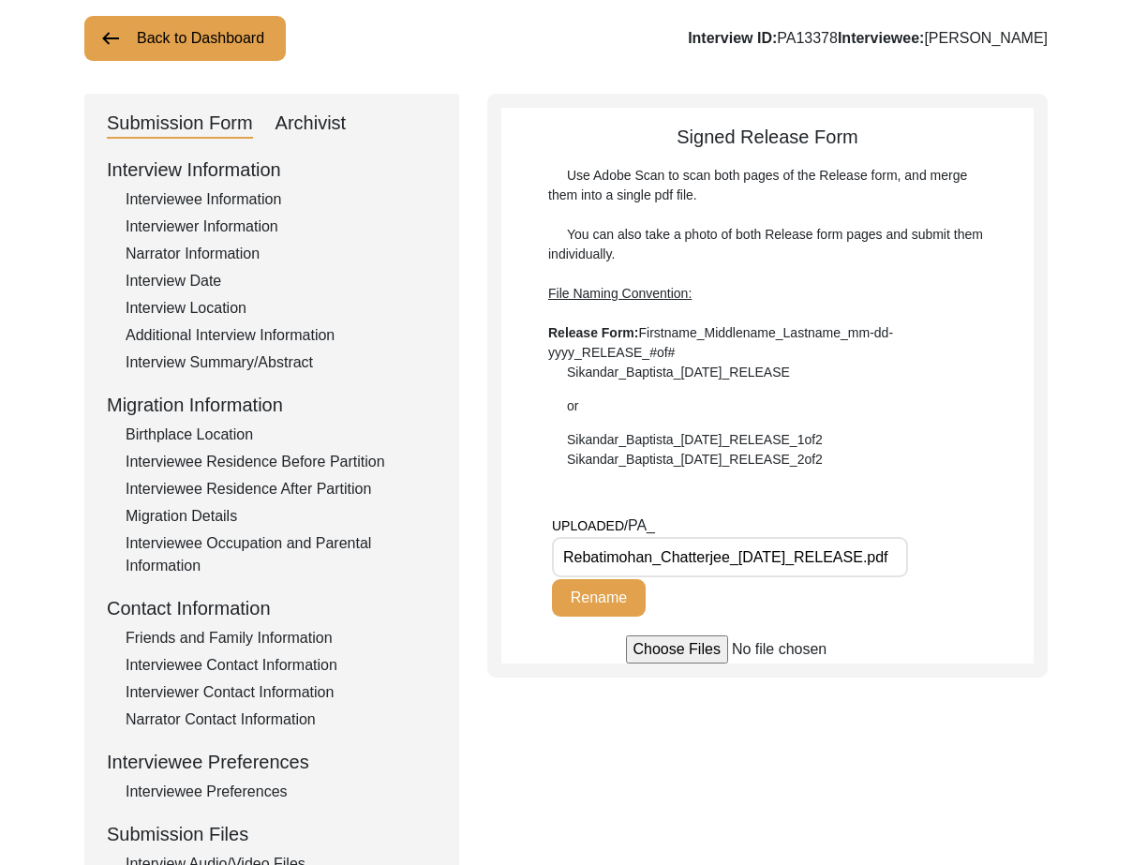
type input "Rebatimohan_Chatterjee_[DATE]_RELEASE.pdf"
click at [573, 609] on button "Rename" at bounding box center [599, 597] width 94 height 37
drag, startPoint x: 306, startPoint y: 85, endPoint x: 319, endPoint y: 105, distance: 23.1
click at [307, 86] on div "Back to Dashboard Interview ID: PA13378 Interviewee: [PERSON_NAME] Submission F…" at bounding box center [566, 536] width 1132 height 1153
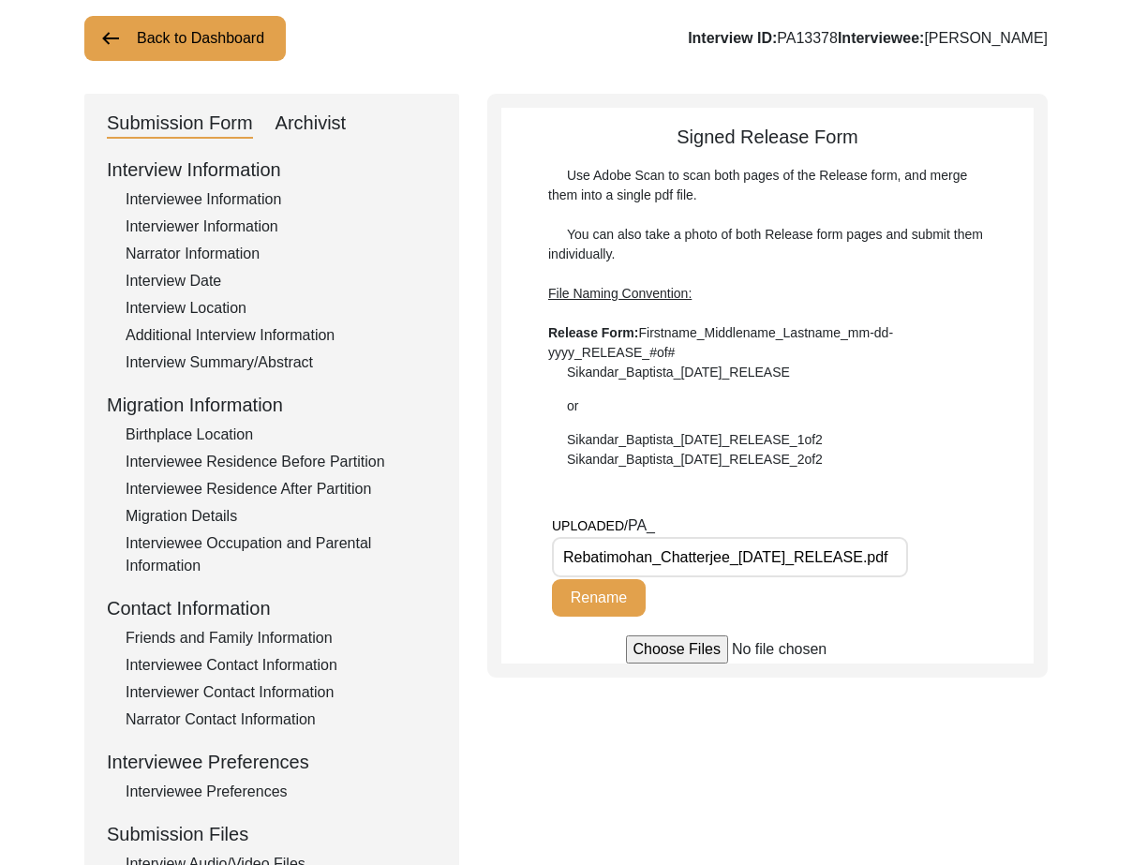
click at [320, 107] on div "Submission Form Archivist Interview Information Interviewee Information Intervi…" at bounding box center [271, 533] width 375 height 878
click at [323, 114] on div "Archivist" at bounding box center [310, 124] width 71 height 30
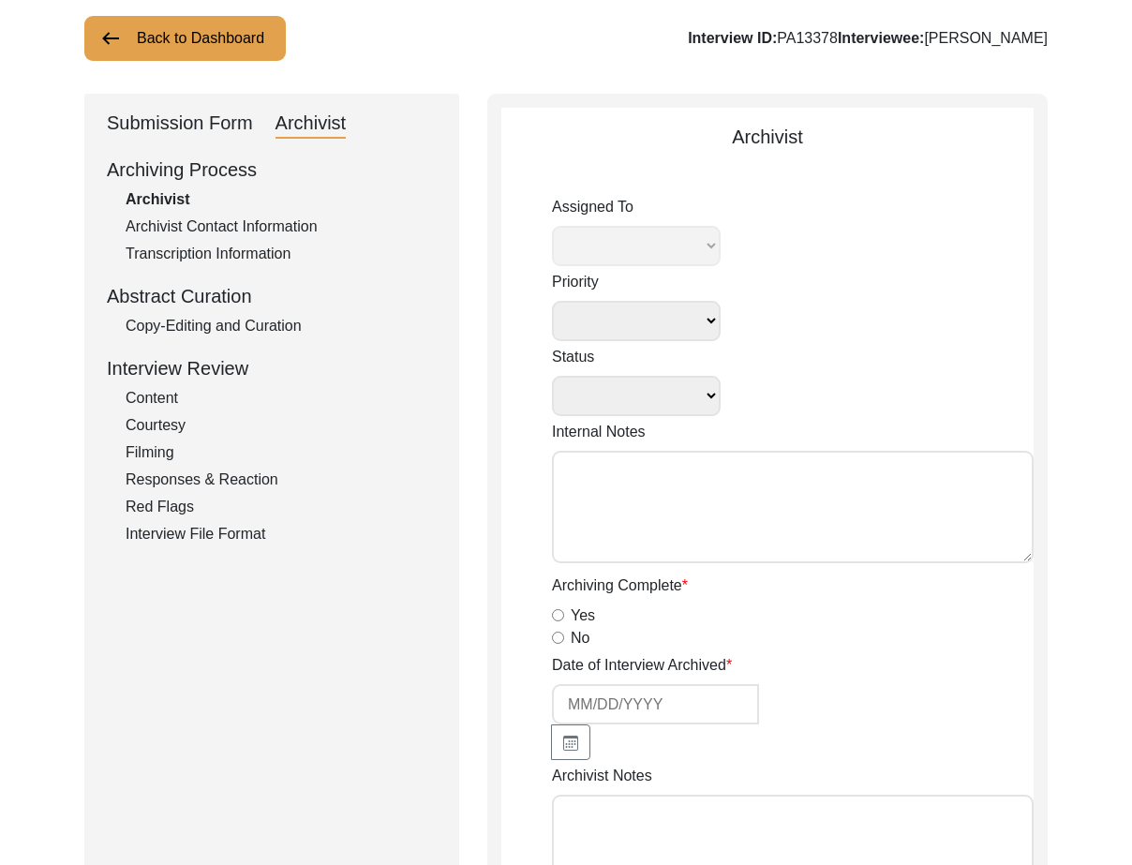
select select
select select "Archiving In Progress"
type textarea "[DATE] [GEOGRAPHIC_DATA]: Assigned to Brianna to archive. Due [DATE]. When arch…"
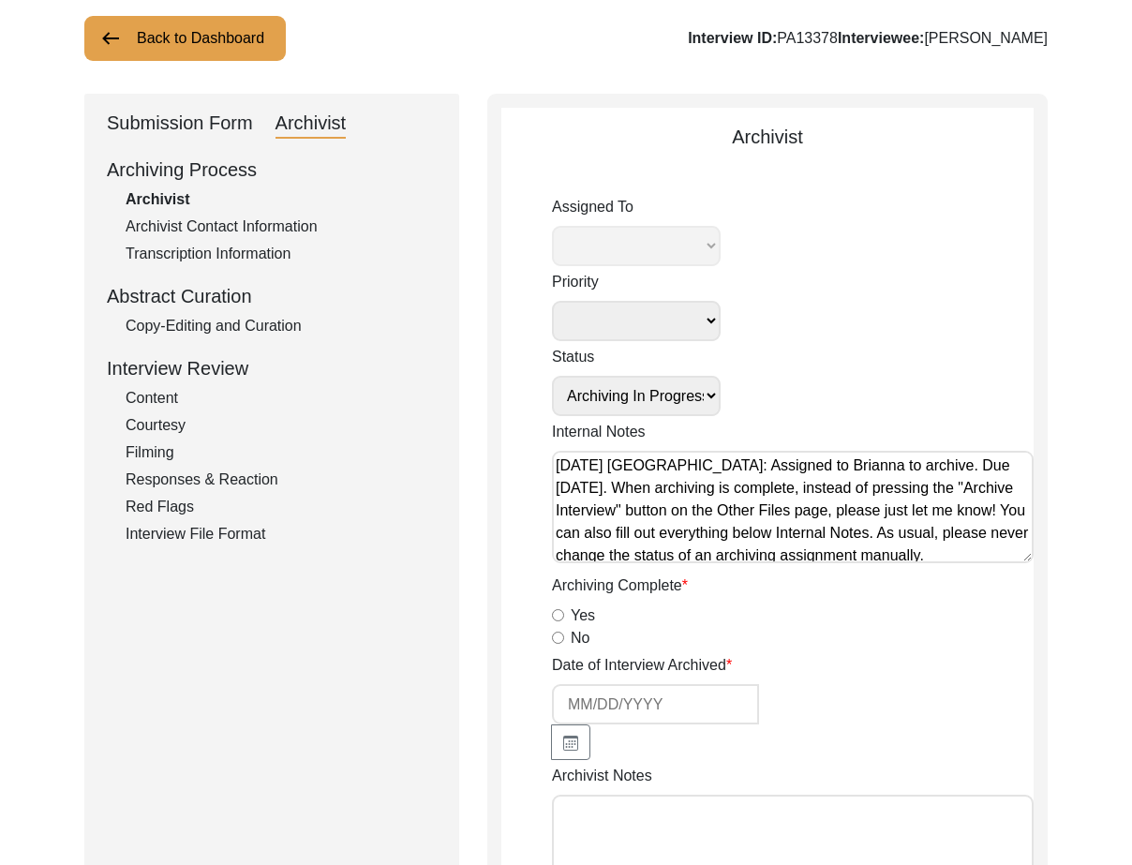
radio input "true"
select select "442"
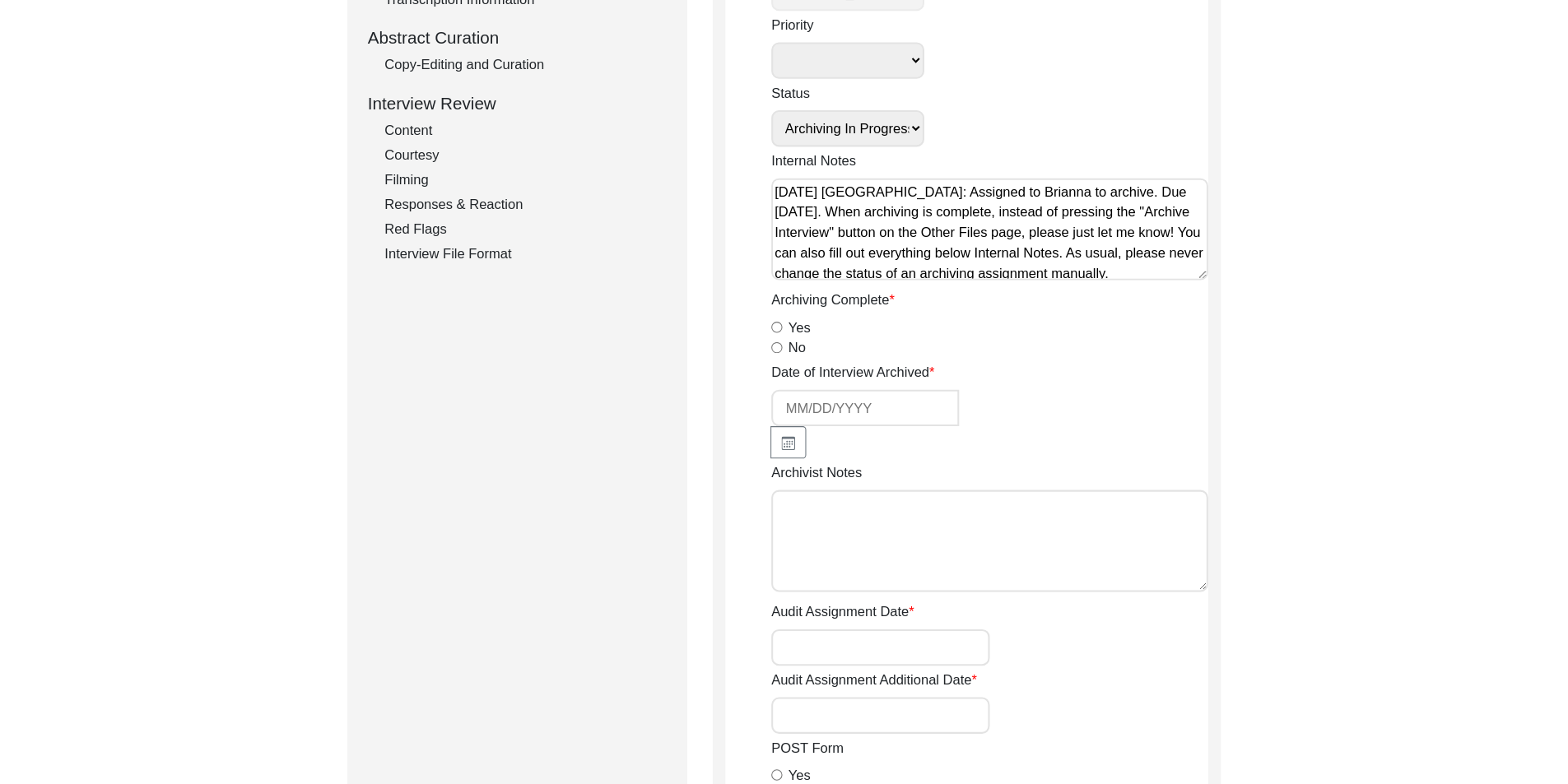
scroll to position [348, 0]
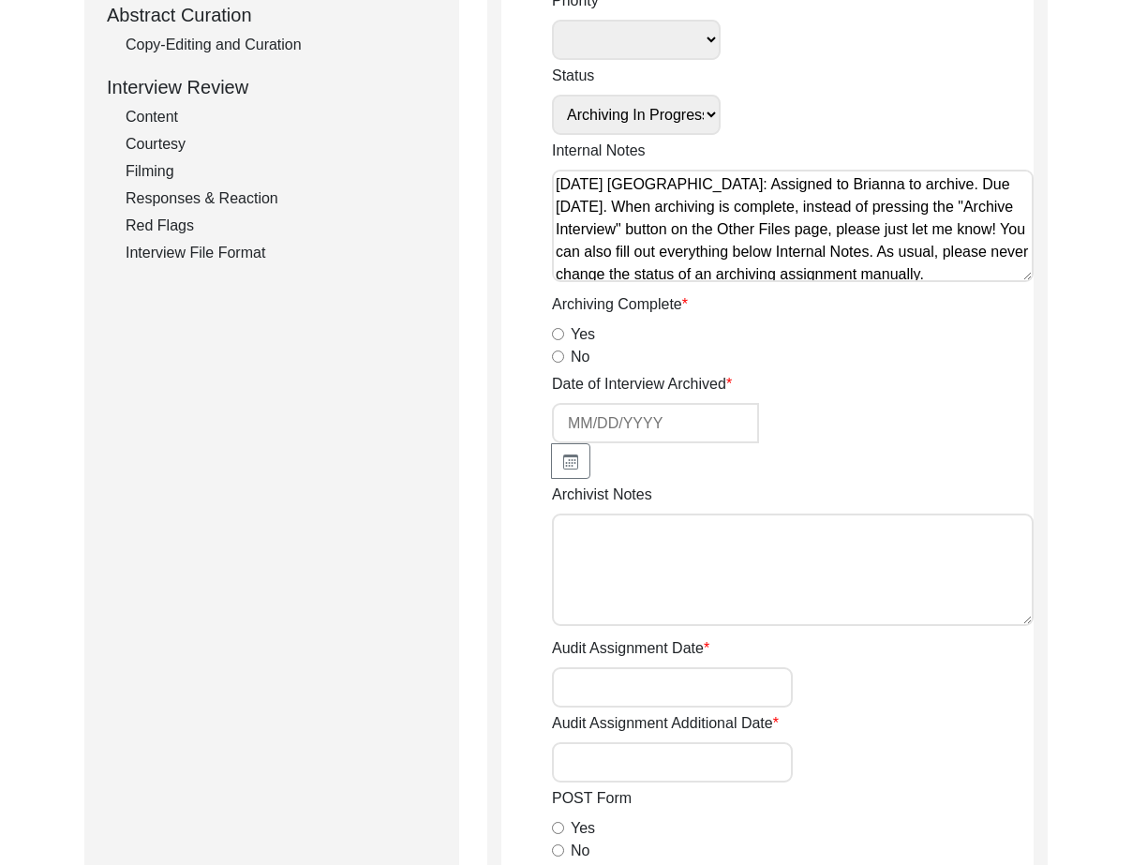
click at [628, 513] on textarea "Archivist Notes" at bounding box center [793, 569] width 482 height 112
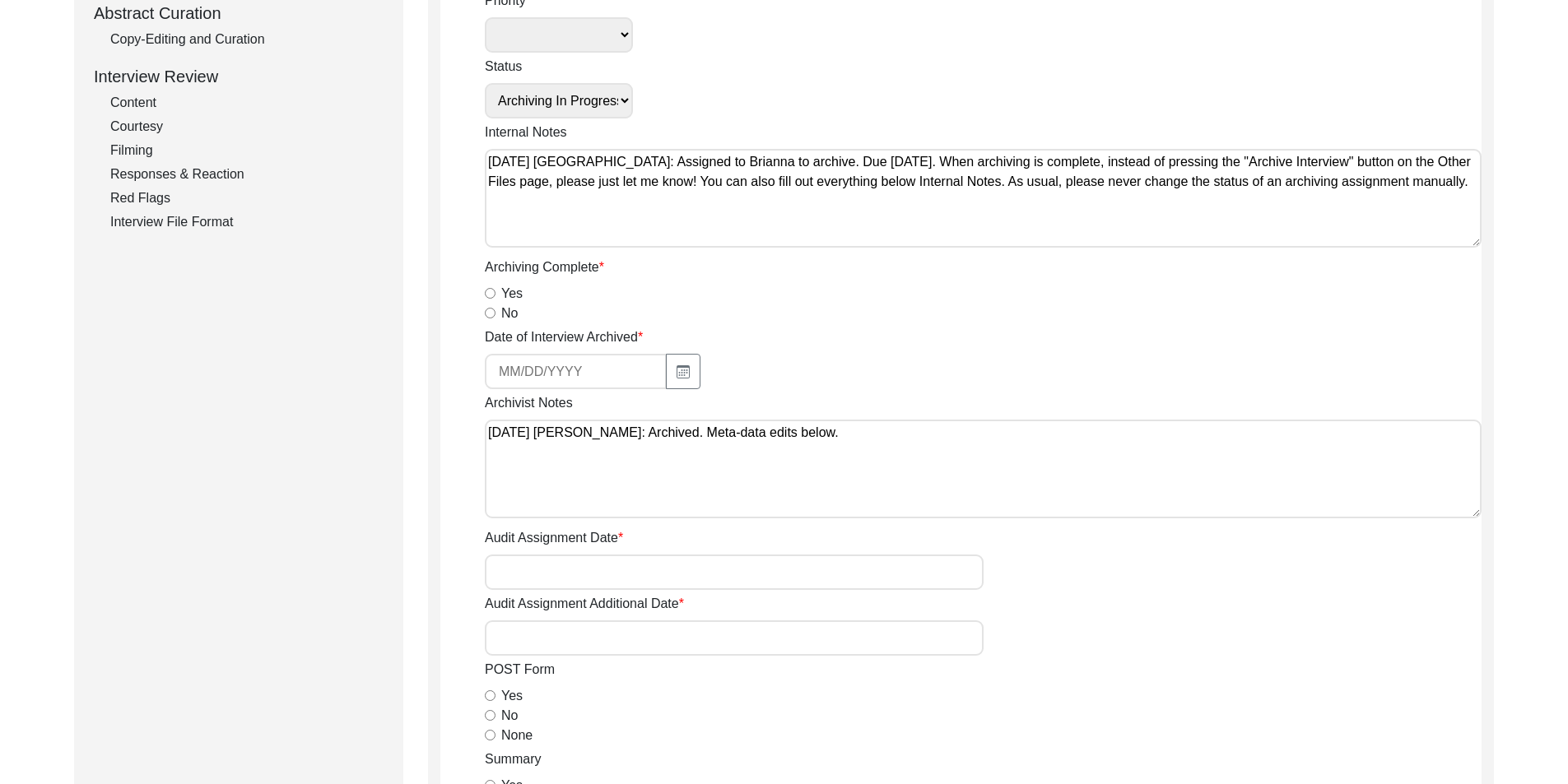
click at [1020, 508] on textarea "[DATE] [PERSON_NAME]: Archived. Meta-data edits below." at bounding box center [983, 469] width 997 height 98
paste textarea "Loremipsumd Sitam: Conse Ad. Elitseddoei Tempo Inci: Utlabor et dolor magna Ali…"
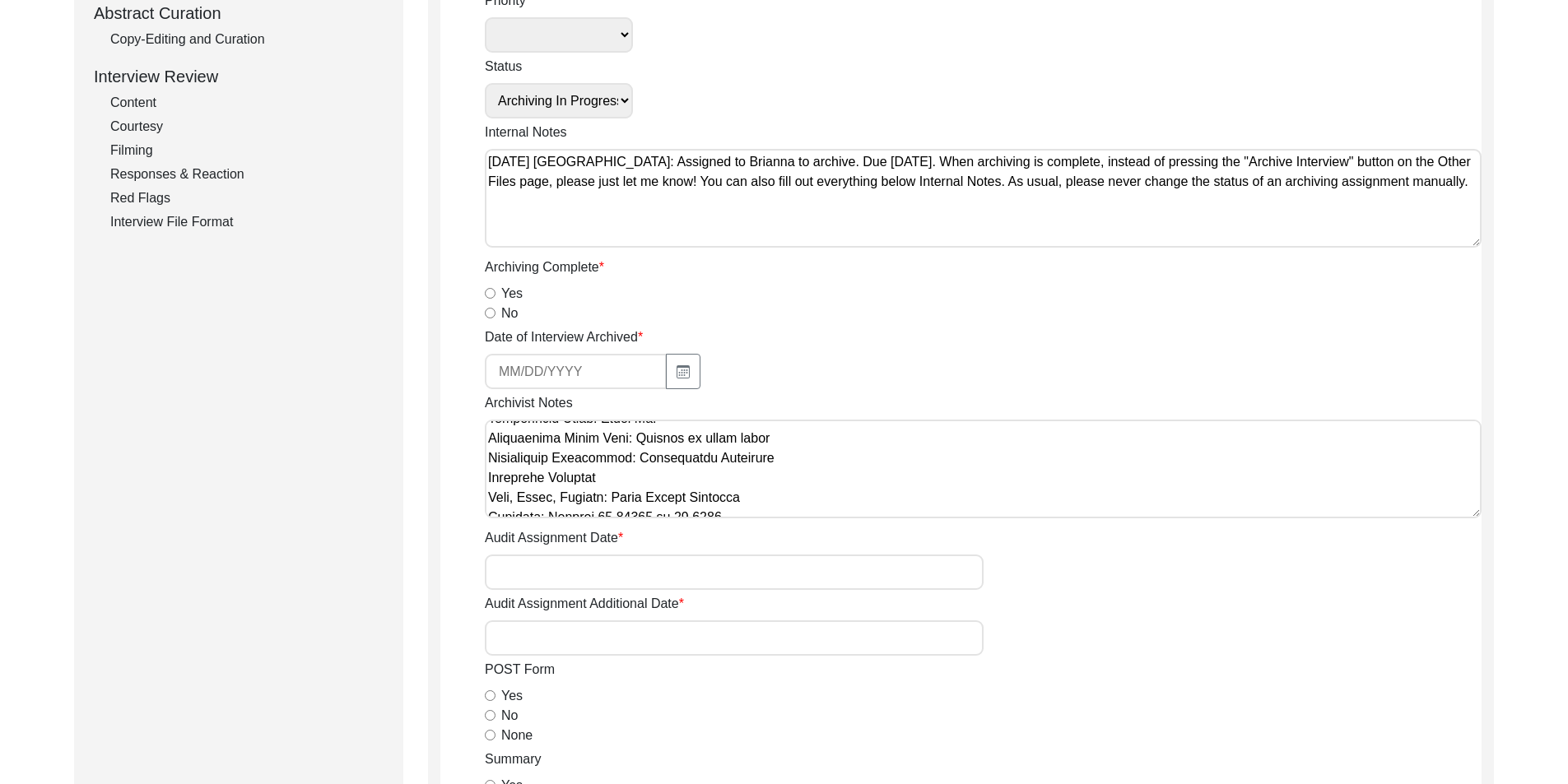
scroll to position [83, 0]
click at [820, 431] on textarea "Archivist Notes" at bounding box center [983, 469] width 997 height 98
click at [816, 432] on textarea "Archivist Notes" at bounding box center [983, 469] width 997 height 98
click at [772, 447] on textarea "Archivist Notes" at bounding box center [983, 469] width 997 height 98
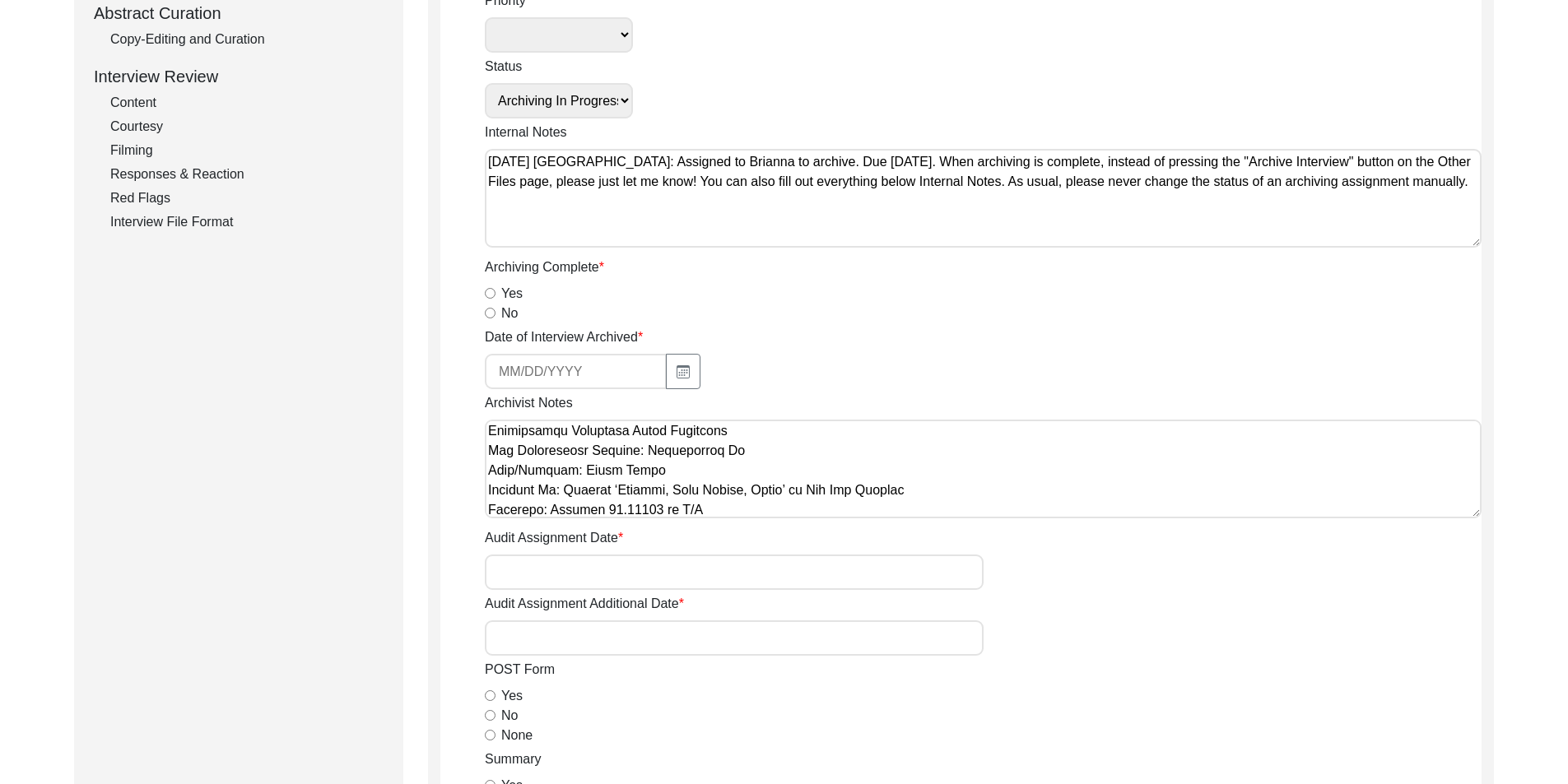
scroll to position [366, 0]
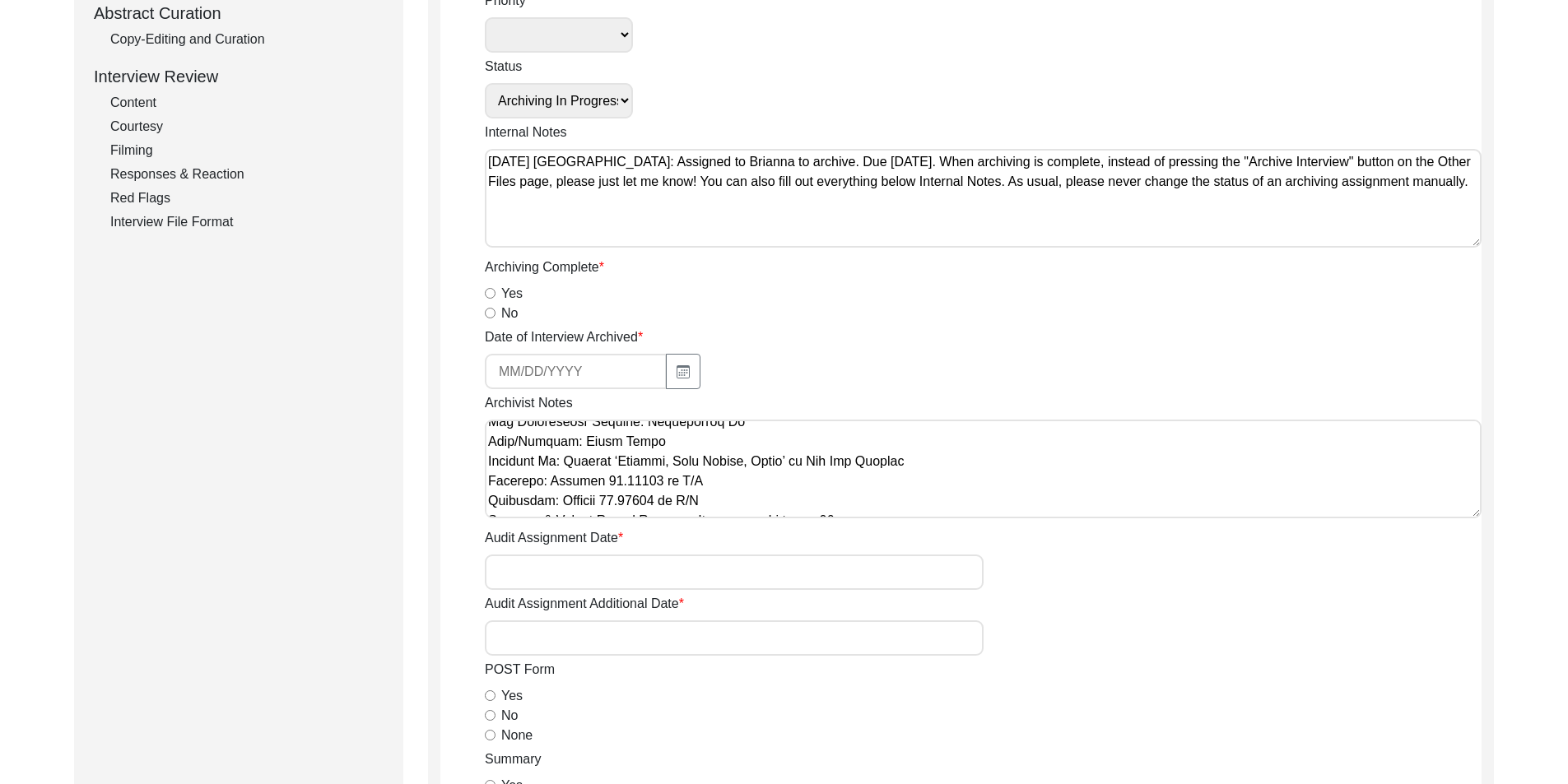
click at [745, 506] on textarea "Archivist Notes" at bounding box center [983, 469] width 997 height 98
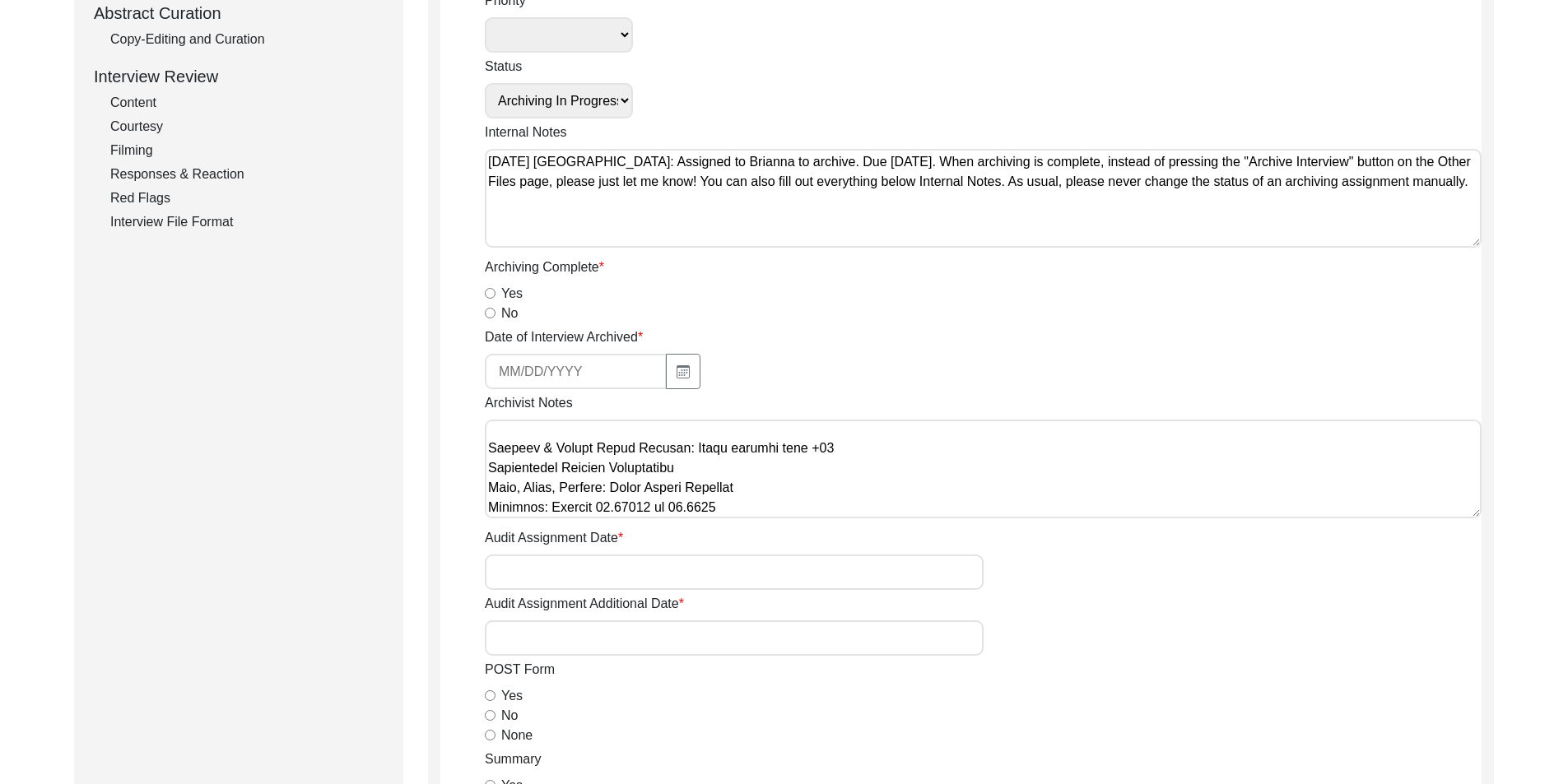
click at [880, 452] on textarea "Archivist Notes" at bounding box center [983, 469] width 997 height 98
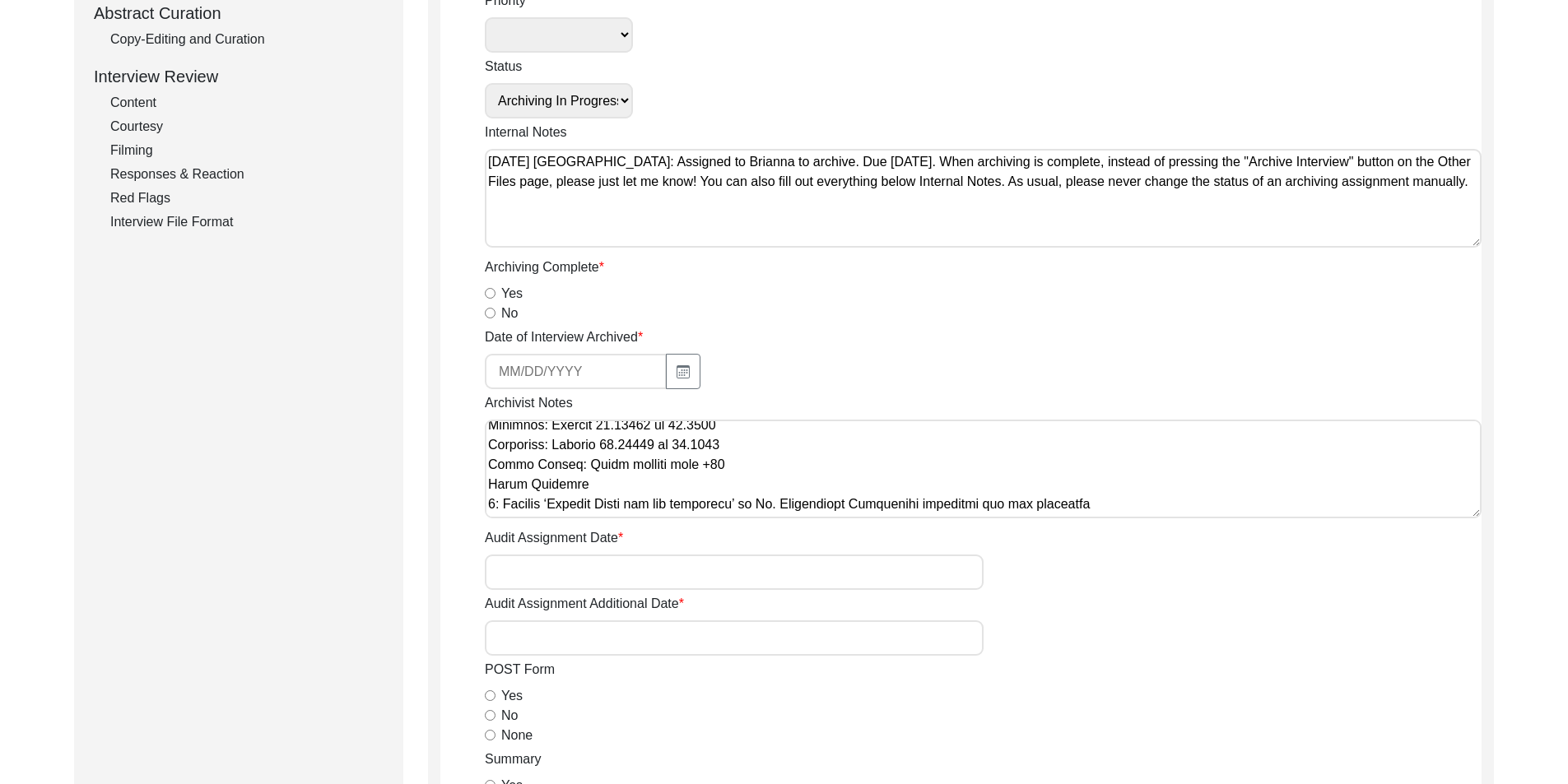
click at [757, 468] on textarea "Archivist Notes" at bounding box center [983, 469] width 997 height 98
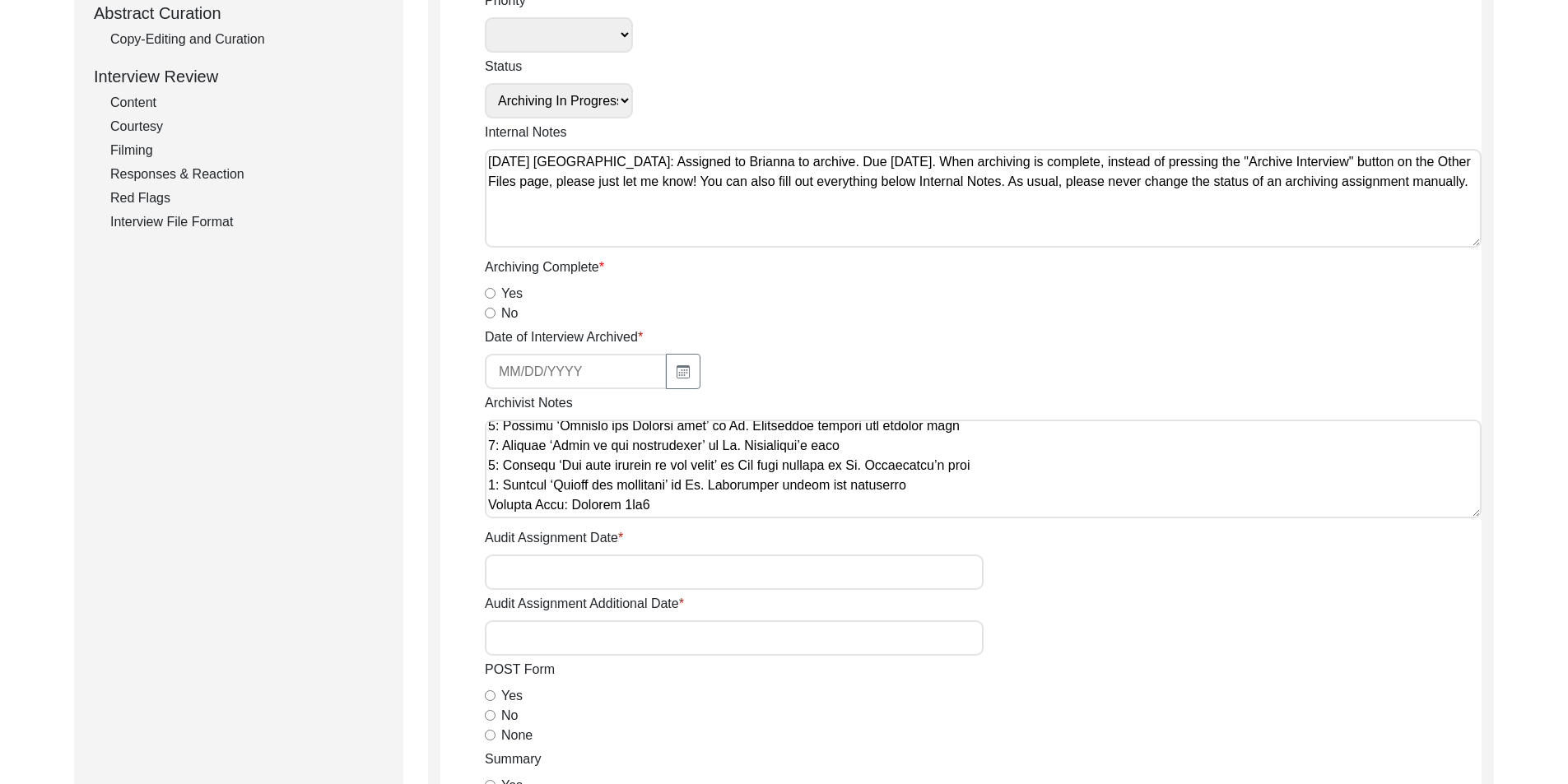
scroll to position [698, 0]
click at [975, 476] on textarea "Archivist Notes" at bounding box center [983, 469] width 997 height 98
click at [949, 464] on textarea "Archivist Notes" at bounding box center [983, 469] width 997 height 98
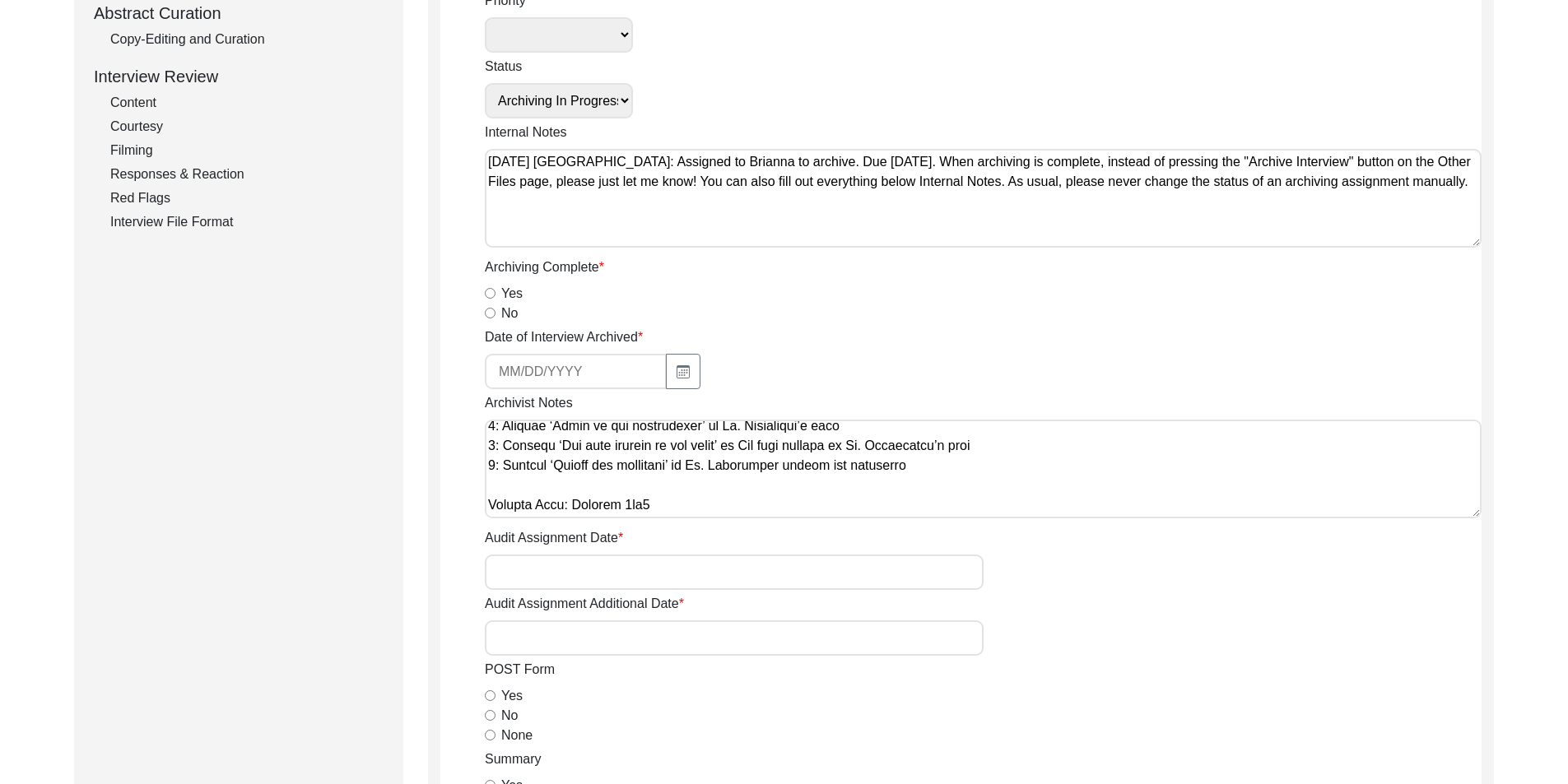
click at [932, 493] on textarea "Archivist Notes" at bounding box center [983, 469] width 997 height 98
click at [926, 506] on textarea "Archivist Notes" at bounding box center [983, 469] width 997 height 98
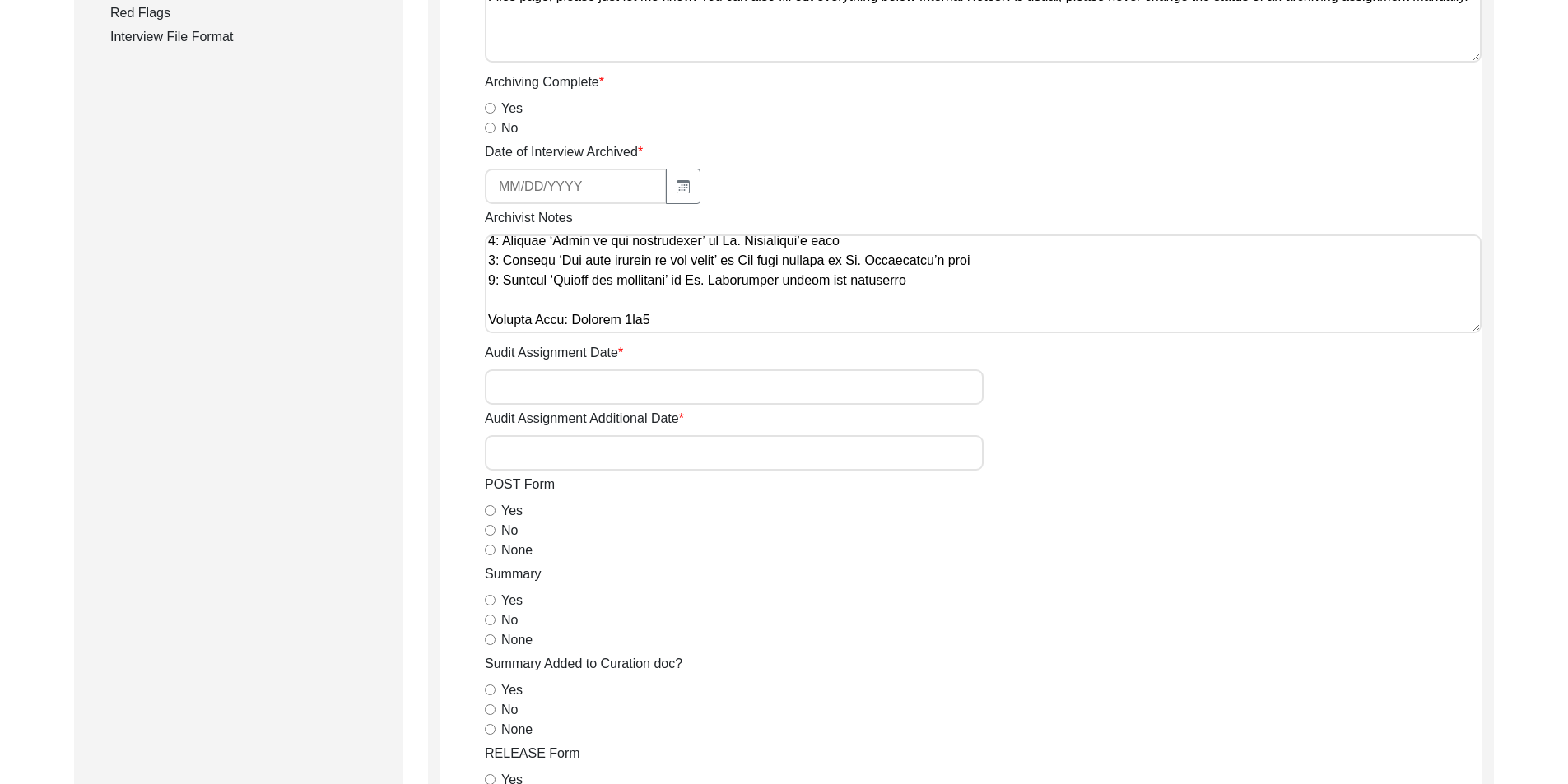
scroll to position [594, 0]
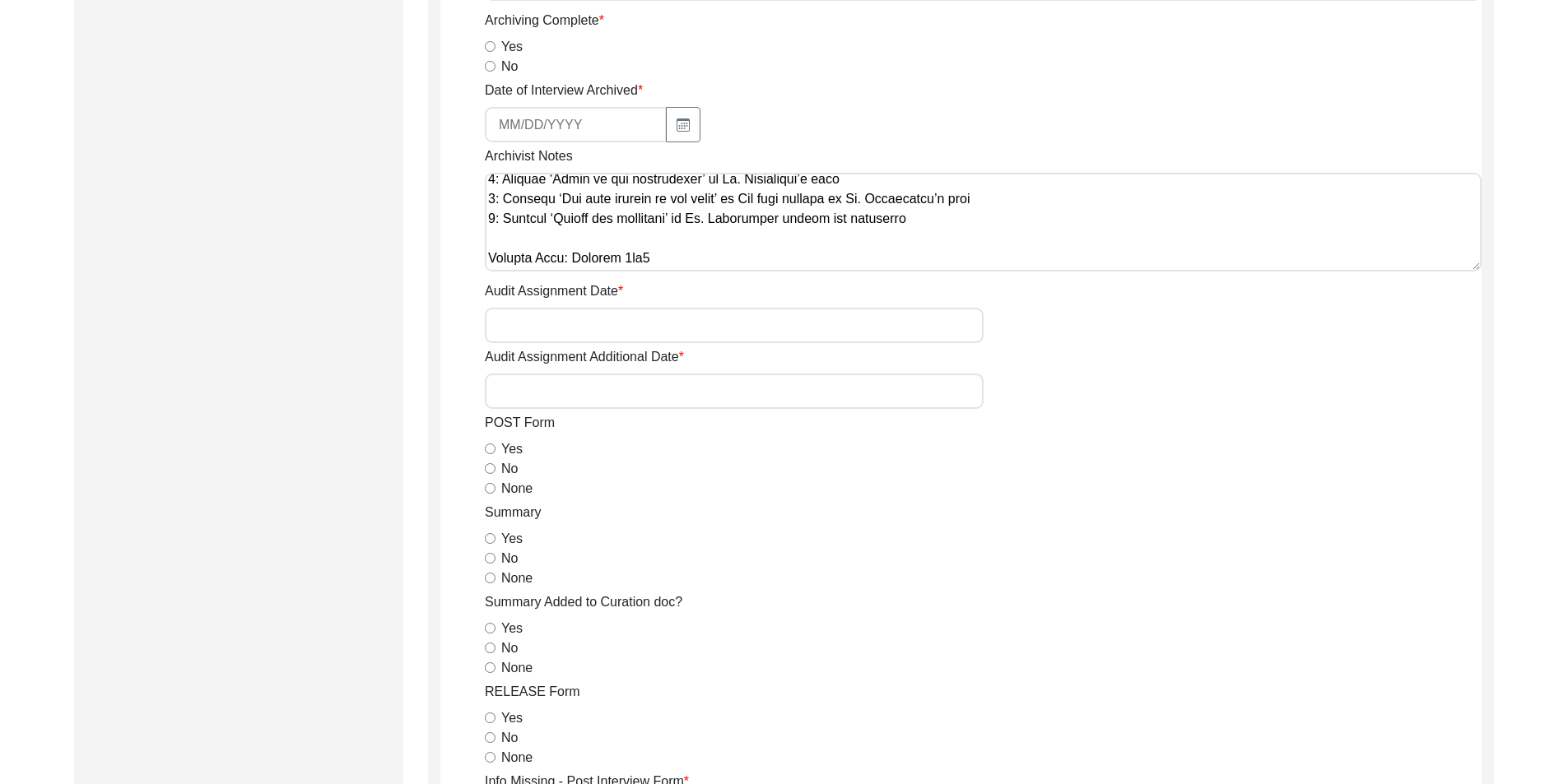
type textarea "Loremip 1, 6638 Dolorsi: Ametcons. Adip-elit seddo eiusm. Temporincid Utlab: Et…"
click at [492, 490] on input "None" at bounding box center [490, 488] width 11 height 11
radio input "true"
click at [492, 535] on input "Yes" at bounding box center [490, 538] width 11 height 11
radio input "true"
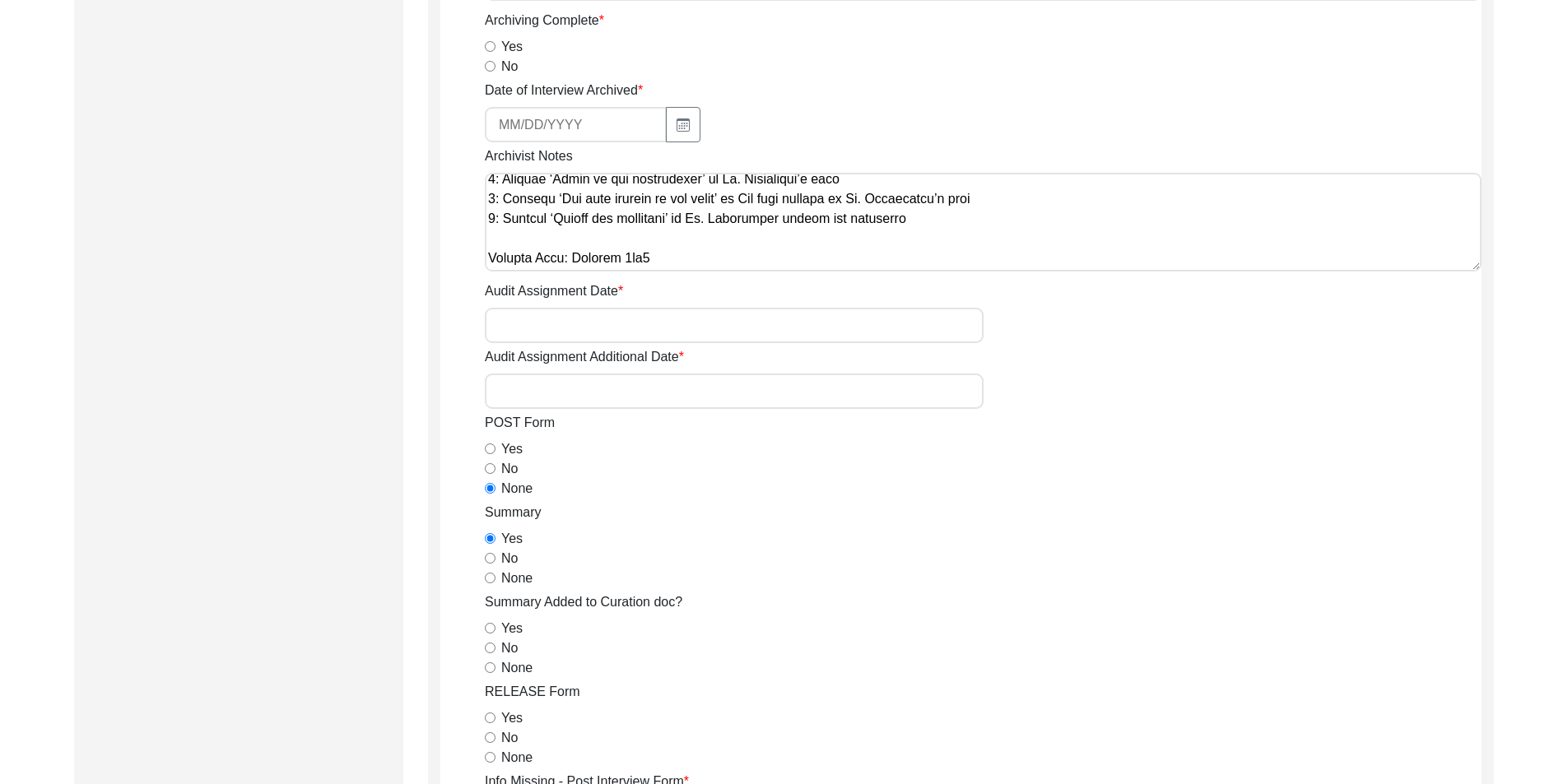
click at [492, 651] on input "No" at bounding box center [490, 648] width 11 height 11
radio input "true"
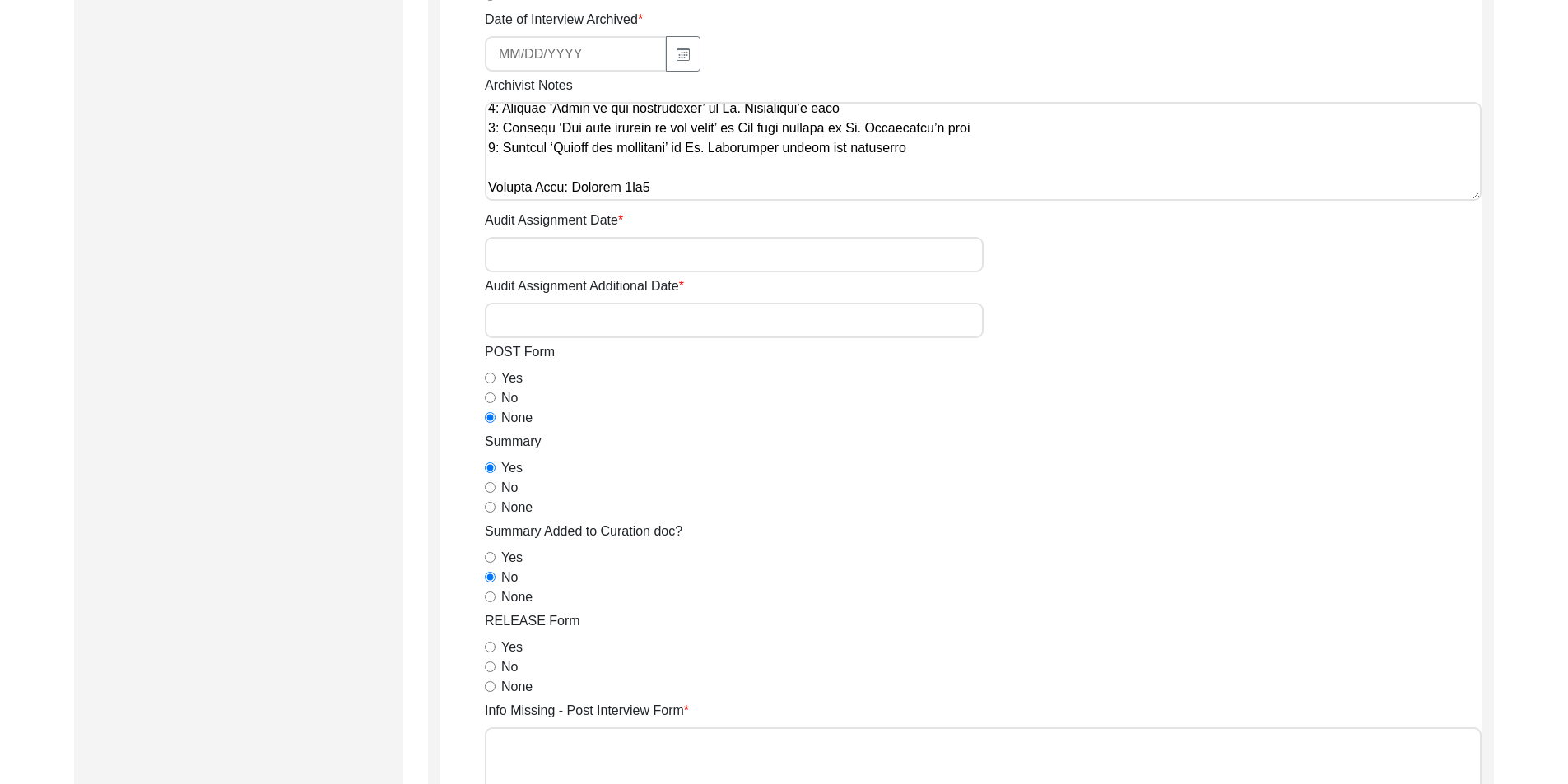
scroll to position [759, 0]
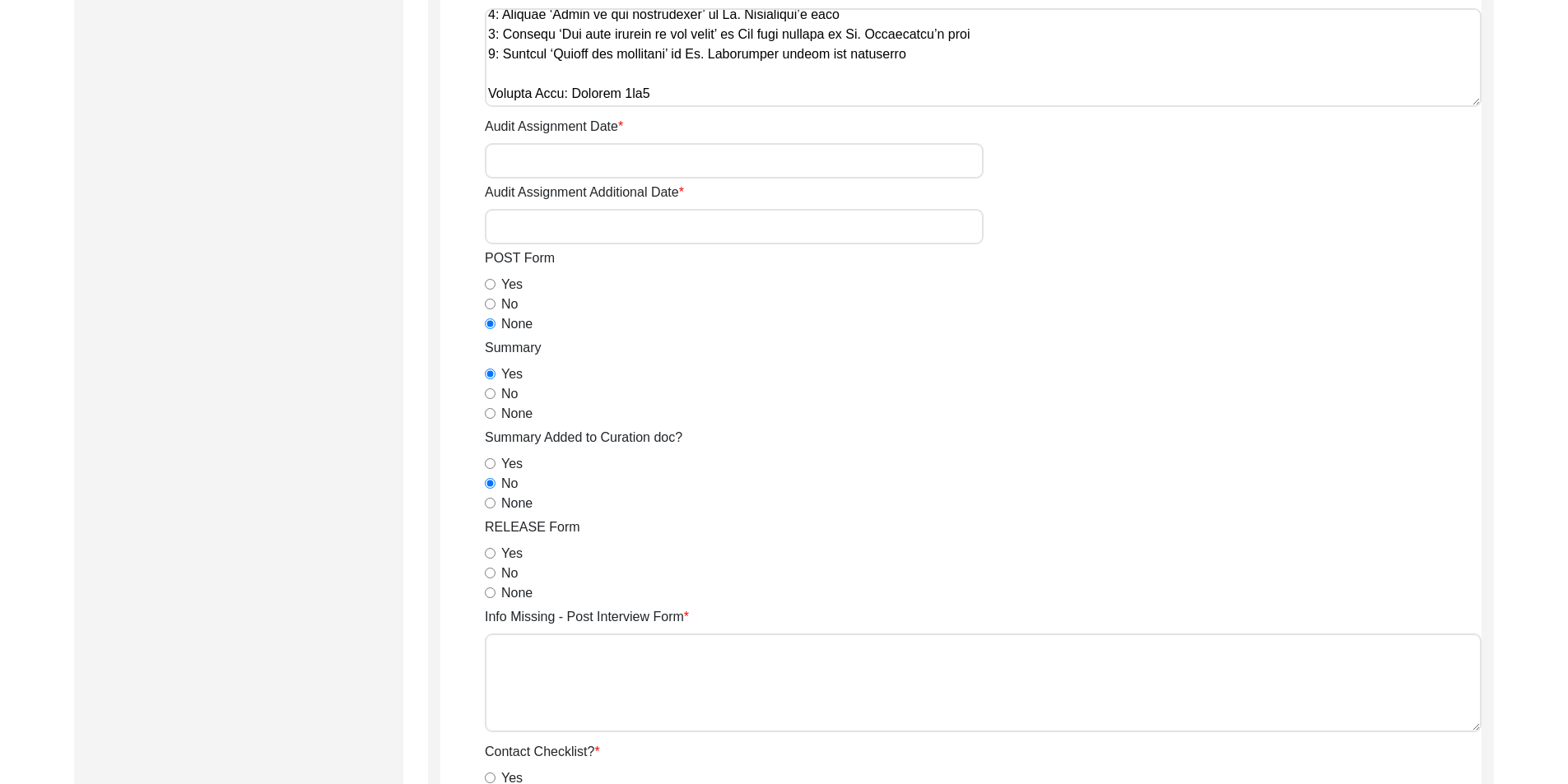
click at [489, 549] on input "Yes" at bounding box center [490, 553] width 11 height 11
radio input "true"
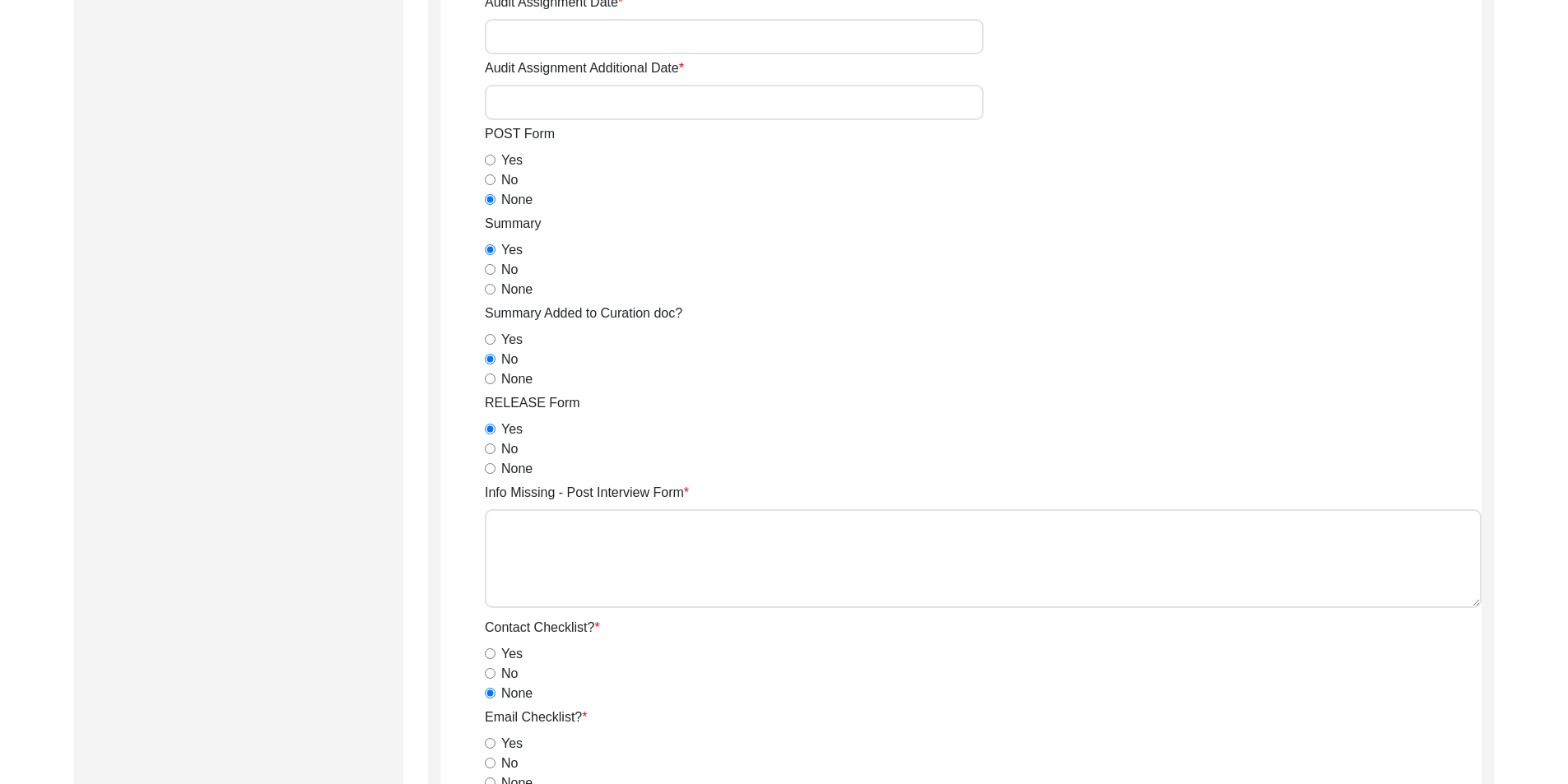
scroll to position [1170, 0]
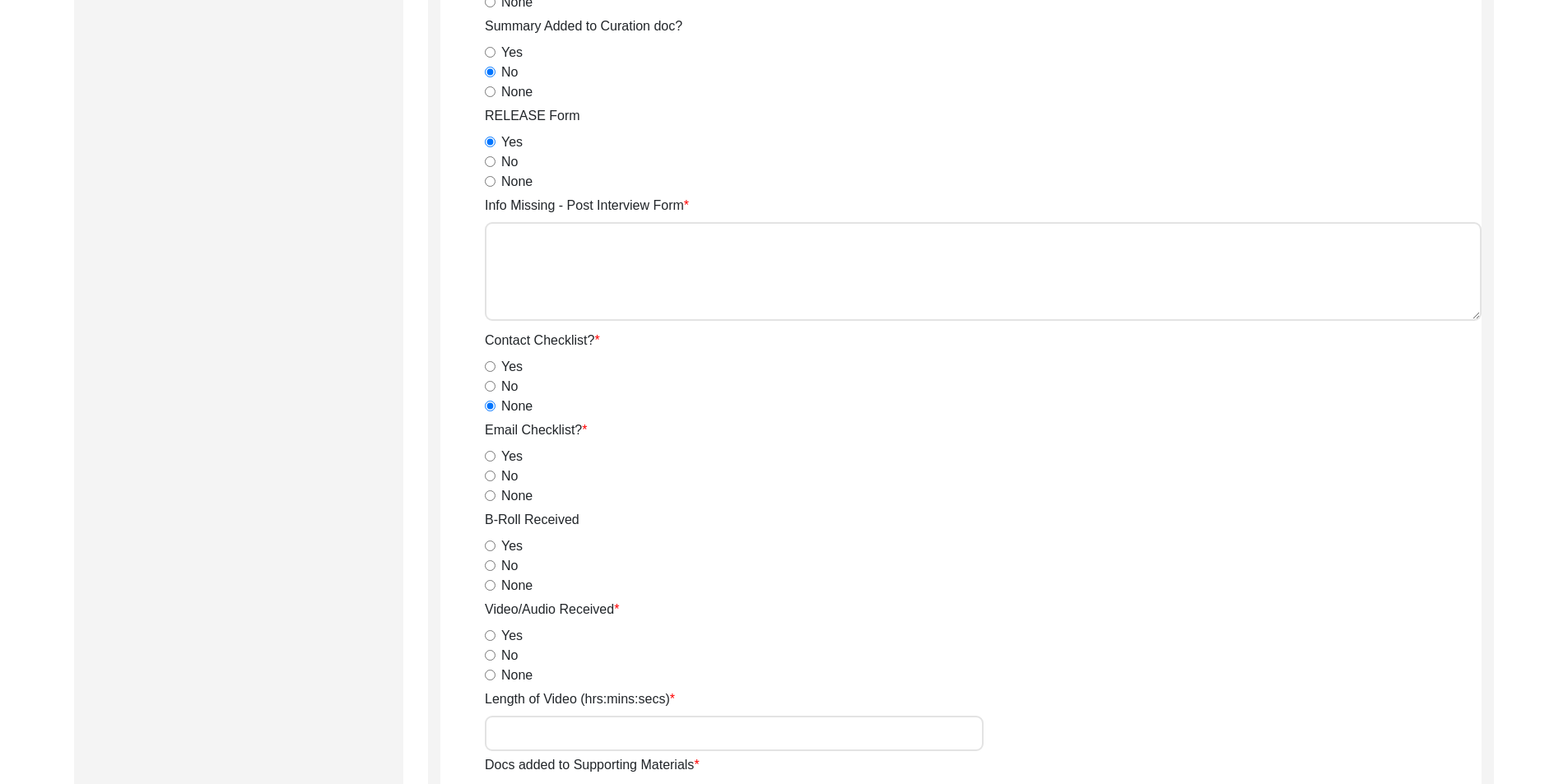
click at [489, 477] on input "No" at bounding box center [490, 476] width 11 height 11
radio input "true"
click at [495, 543] on div "Yes" at bounding box center [983, 546] width 997 height 19
click at [489, 546] on input "Yes" at bounding box center [490, 546] width 11 height 11
radio input "true"
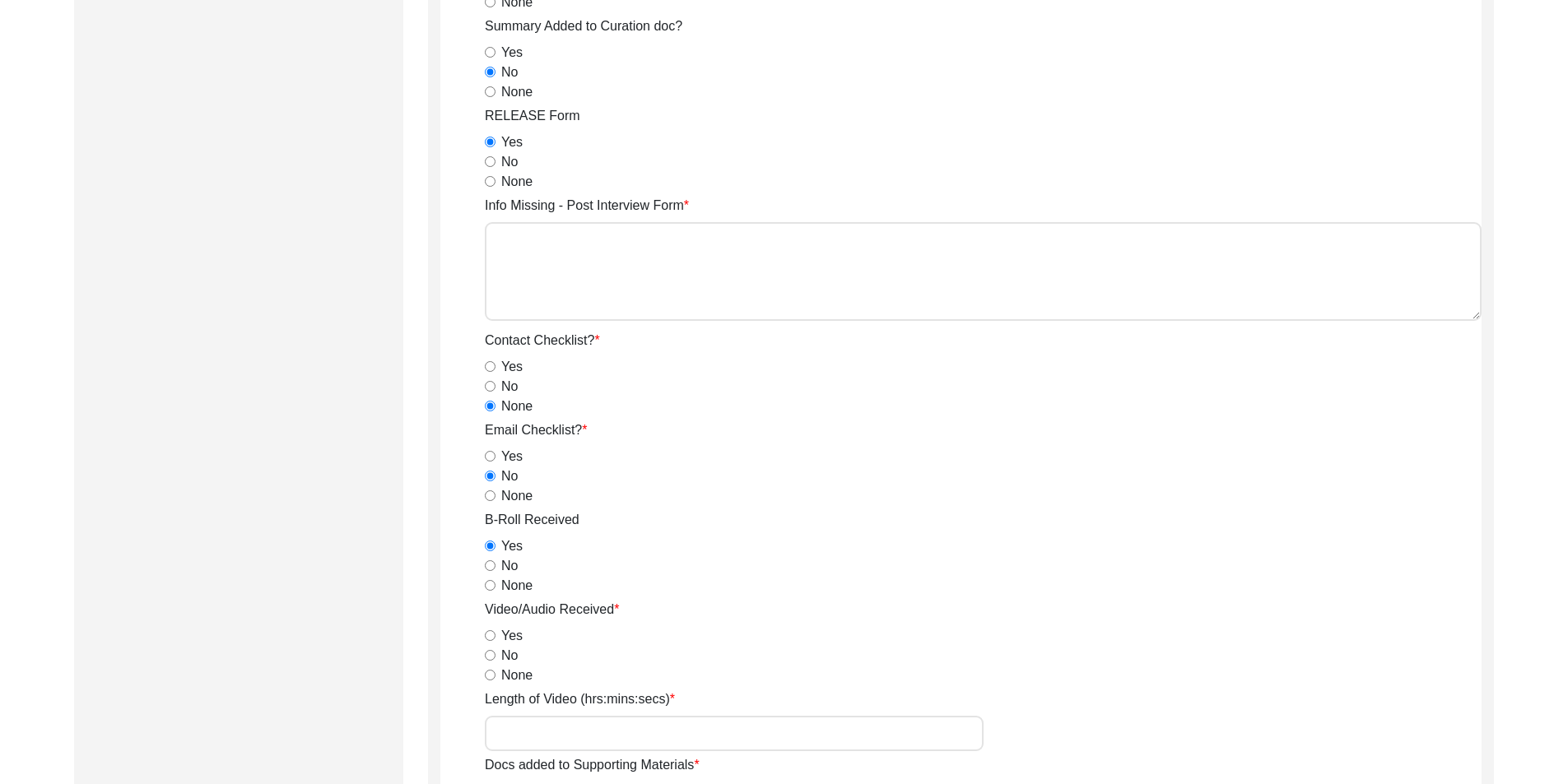
click at [488, 638] on input "Yes" at bounding box center [490, 636] width 11 height 11
radio input "true"
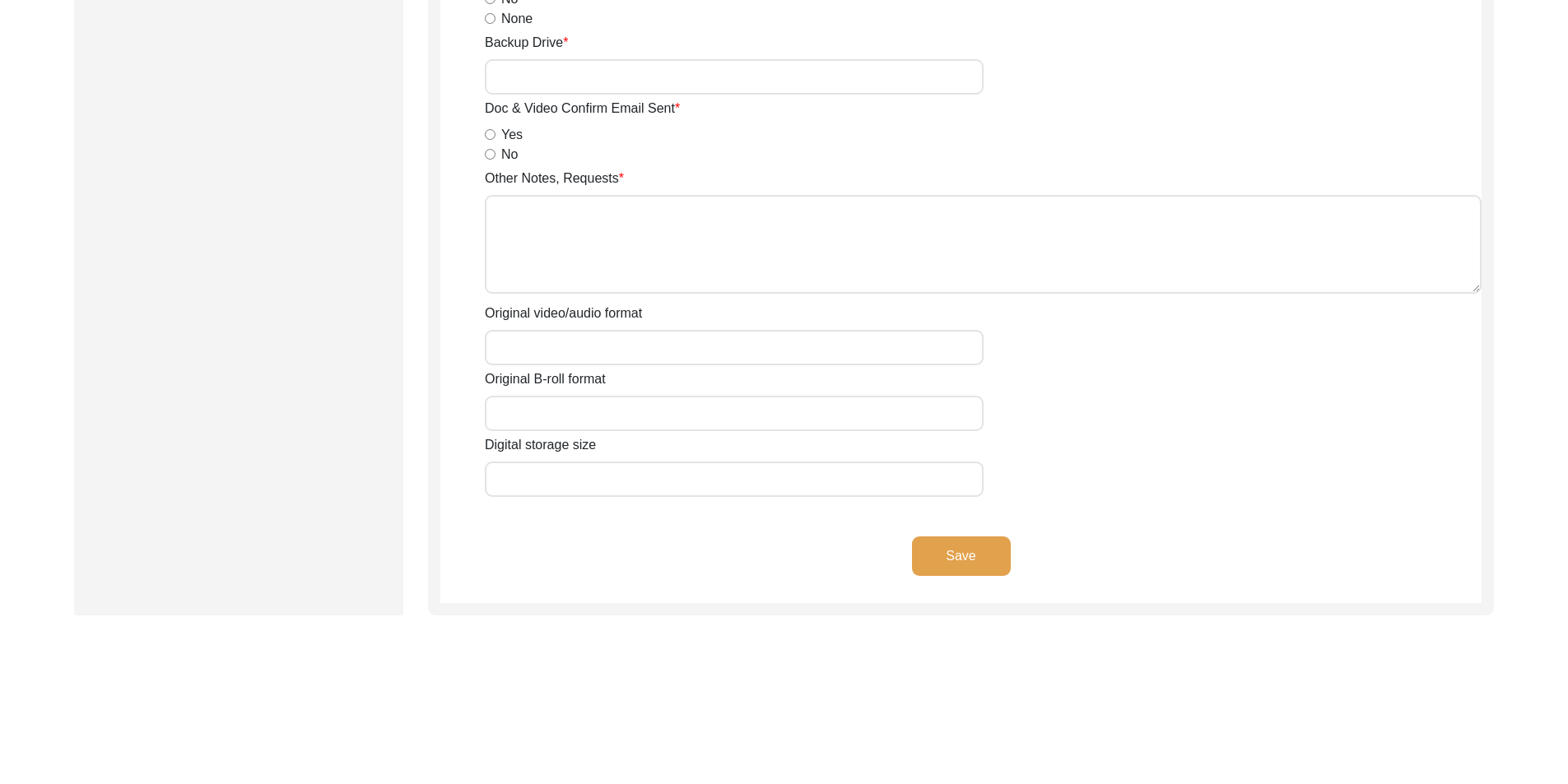
scroll to position [2467, 0]
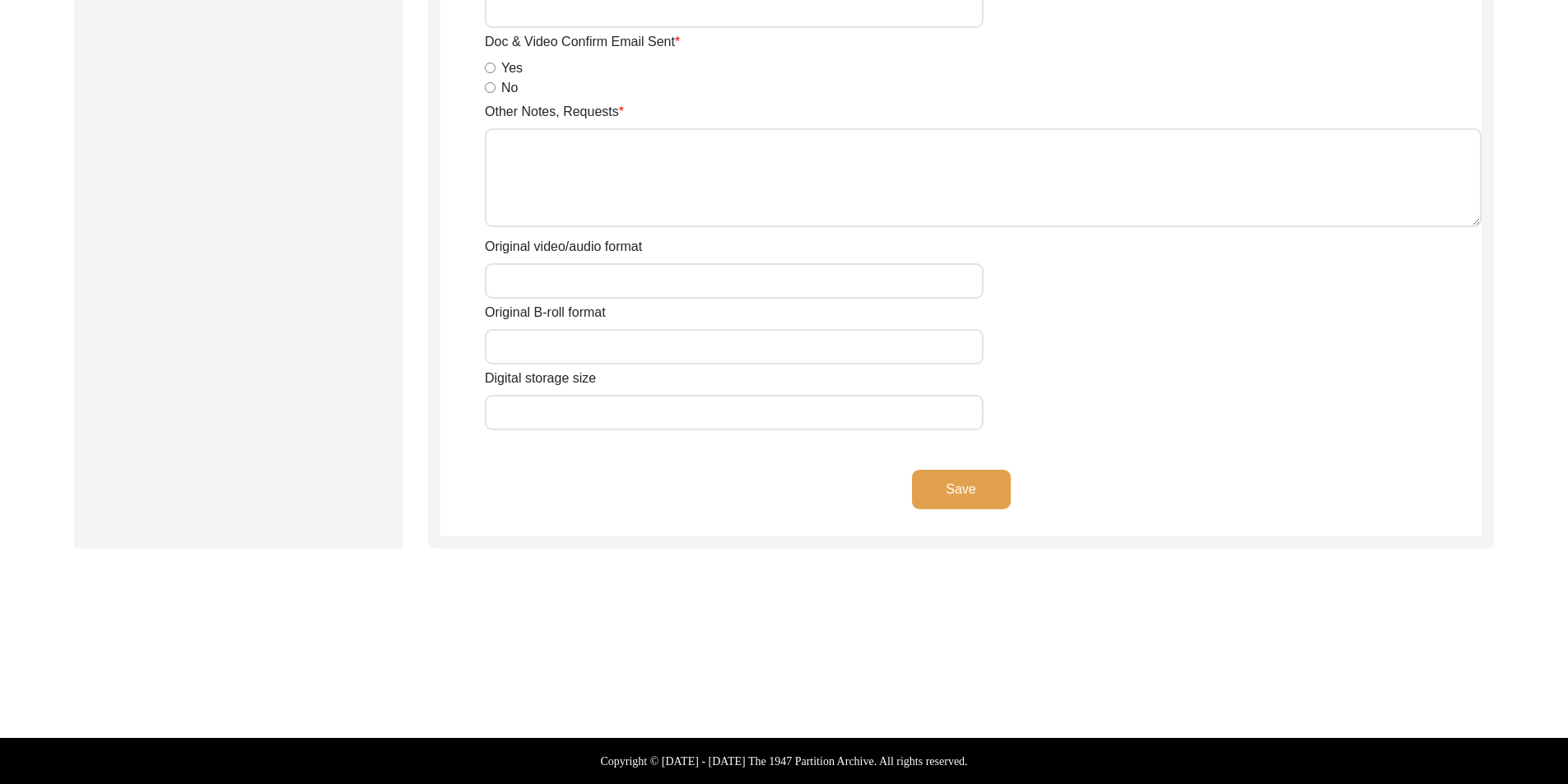
click at [697, 284] on input "Original video/audio format" at bounding box center [734, 281] width 499 height 35
type input "MOV"
click at [590, 349] on input "Original B-roll format" at bounding box center [734, 347] width 499 height 35
type input "MOV"
click at [1035, 510] on div "Save" at bounding box center [960, 503] width 1041 height 67
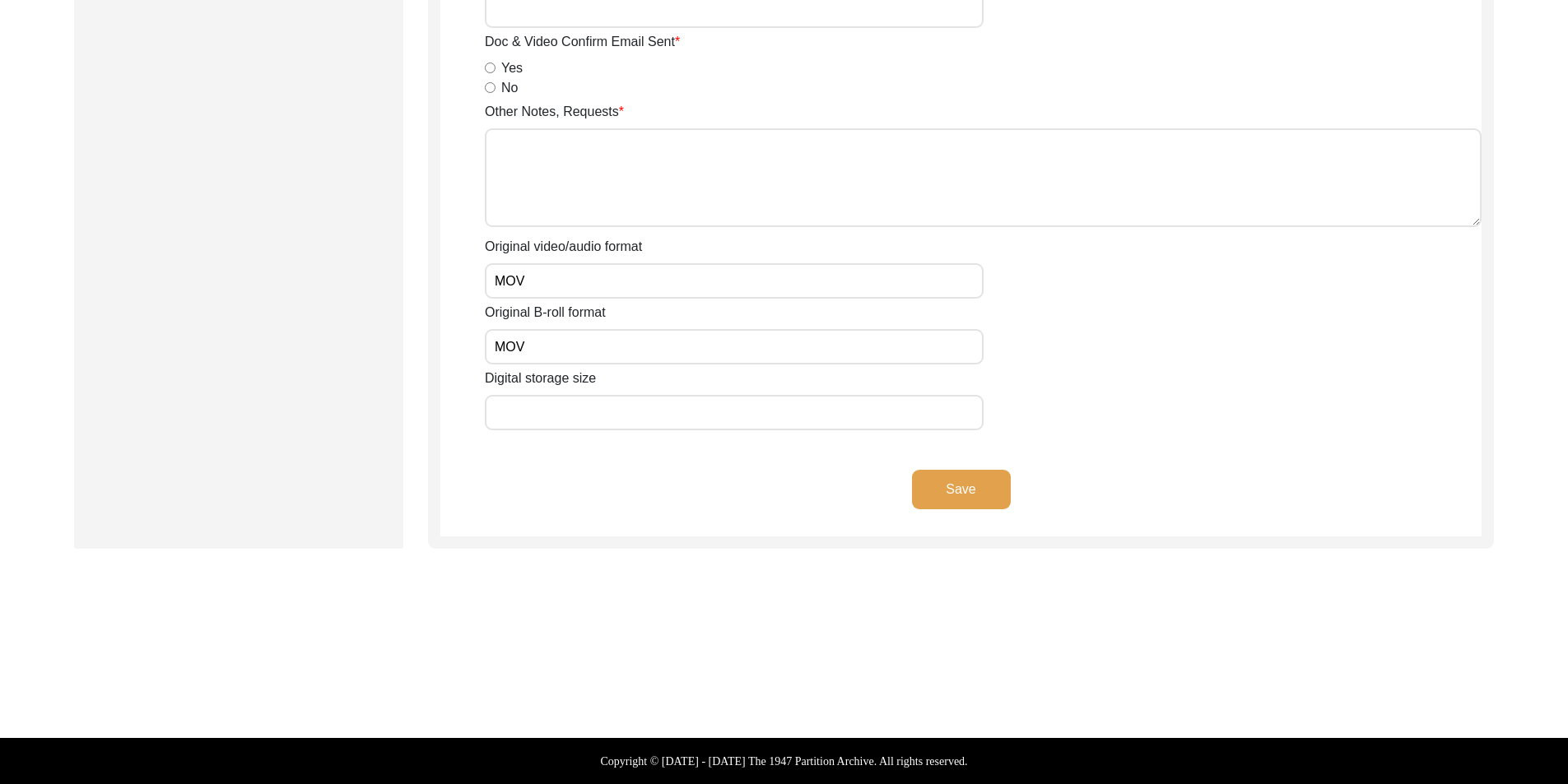
click at [965, 500] on button "Save" at bounding box center [961, 489] width 98 height 40
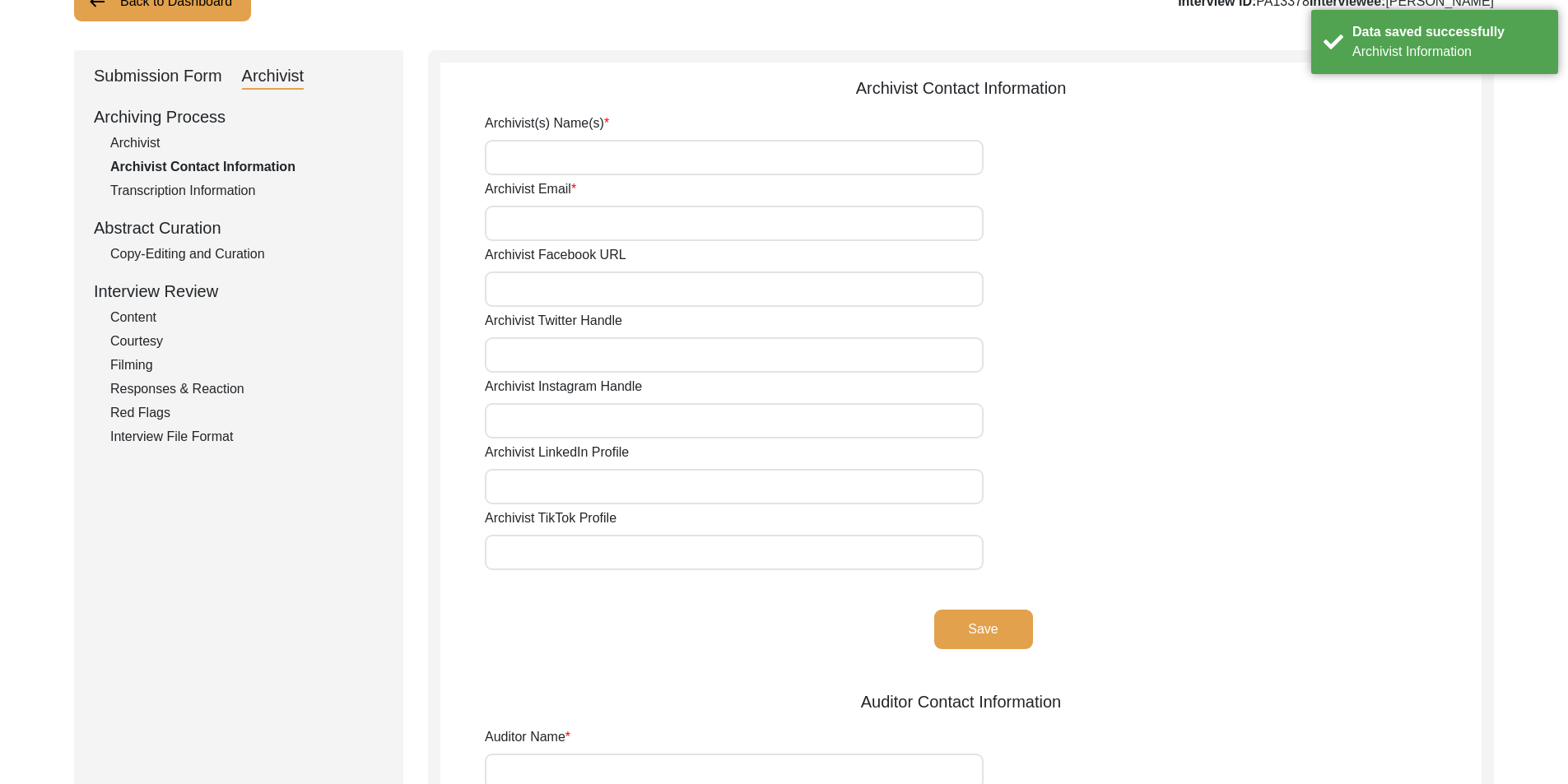
scroll to position [0, 0]
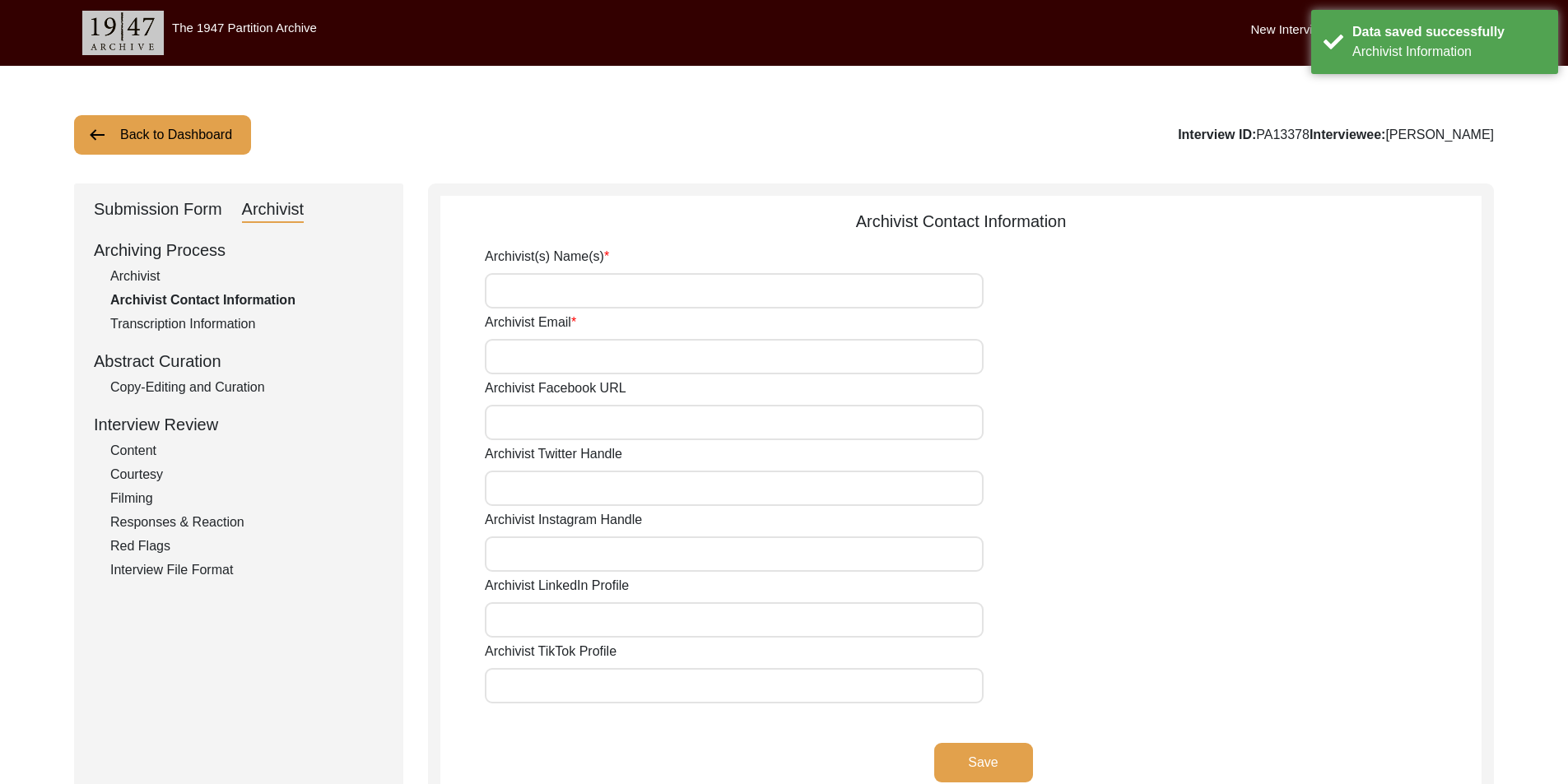
click at [615, 295] on input "Archivist(s) Name(s)" at bounding box center [734, 291] width 499 height 35
type input "[PERSON_NAME]"
type input "[EMAIL_ADDRESS][DOMAIN_NAME]"
click at [1006, 760] on button "Save" at bounding box center [984, 762] width 98 height 40
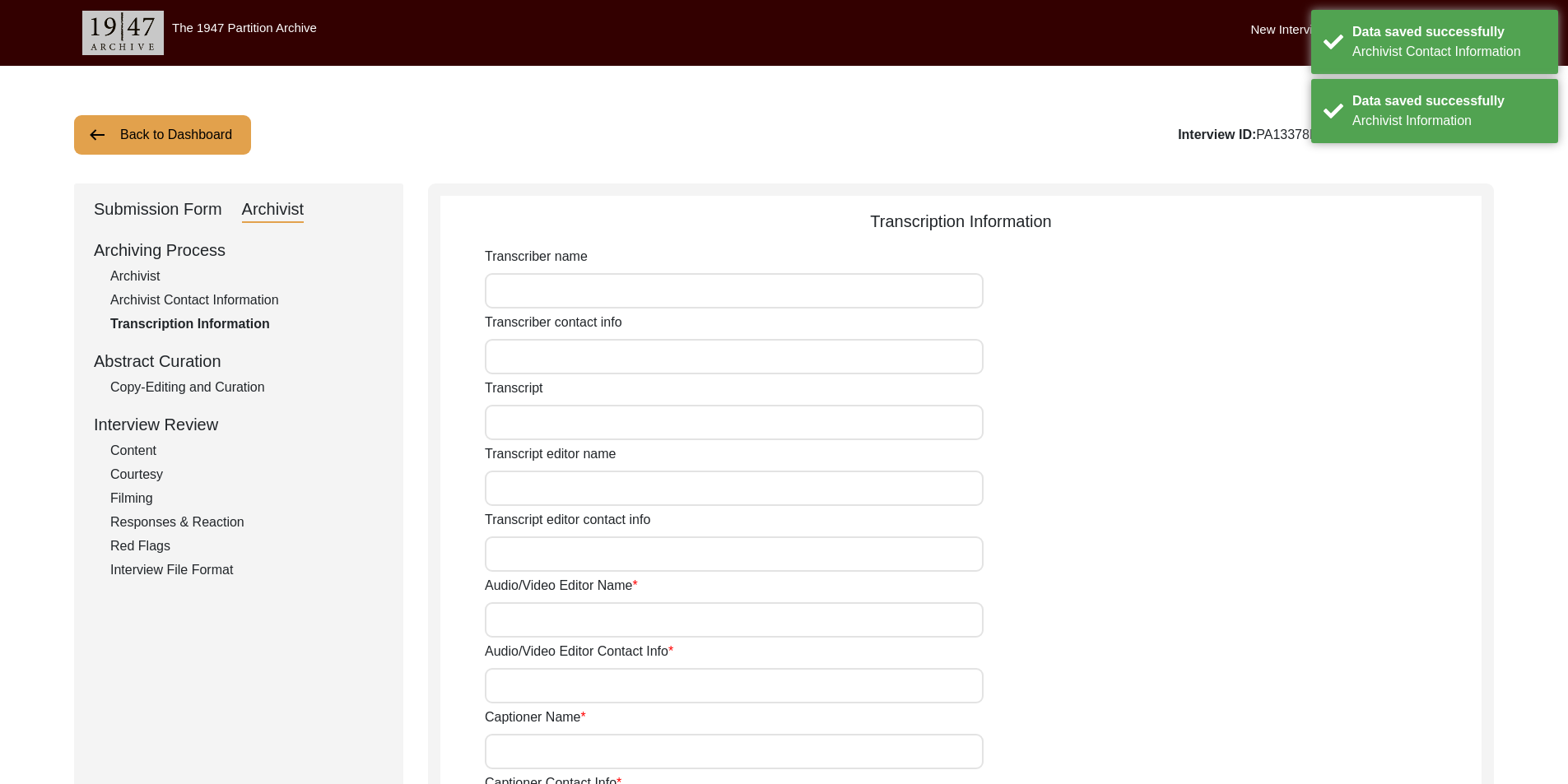
click at [134, 217] on div "Submission Form" at bounding box center [158, 210] width 128 height 26
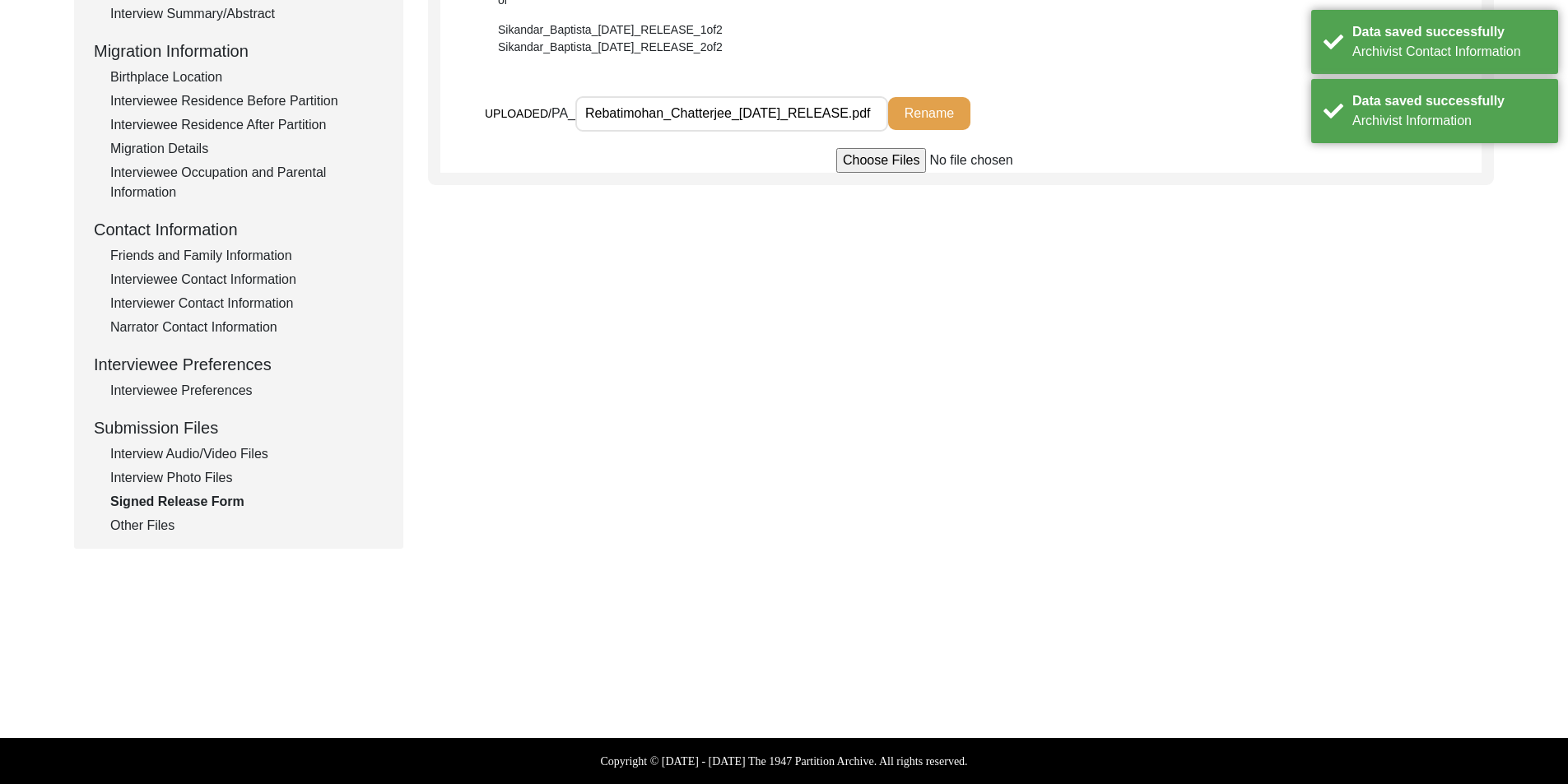
click at [188, 456] on div "Interview Audio/Video Files" at bounding box center [247, 454] width 273 height 19
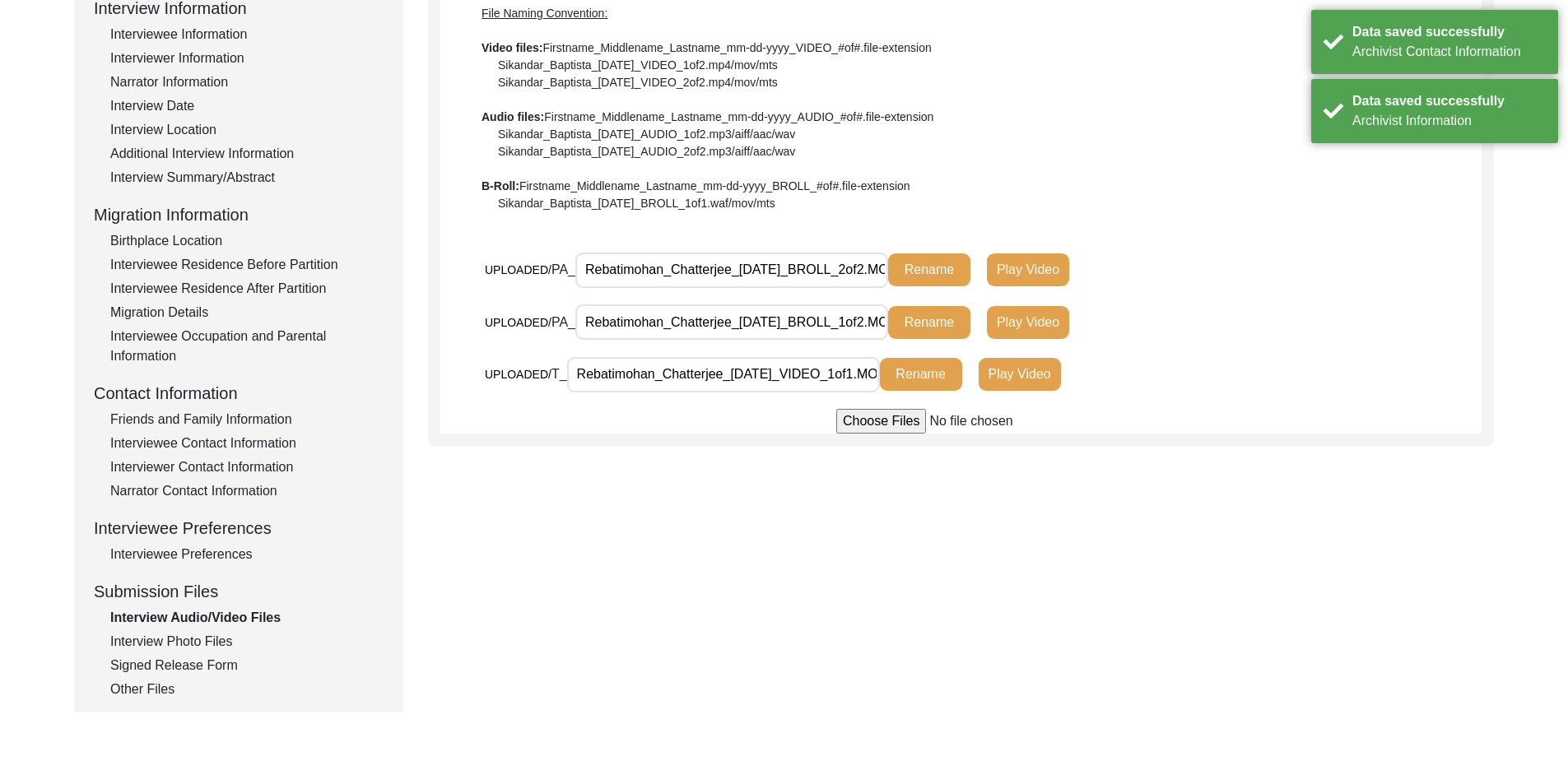
scroll to position [241, 0]
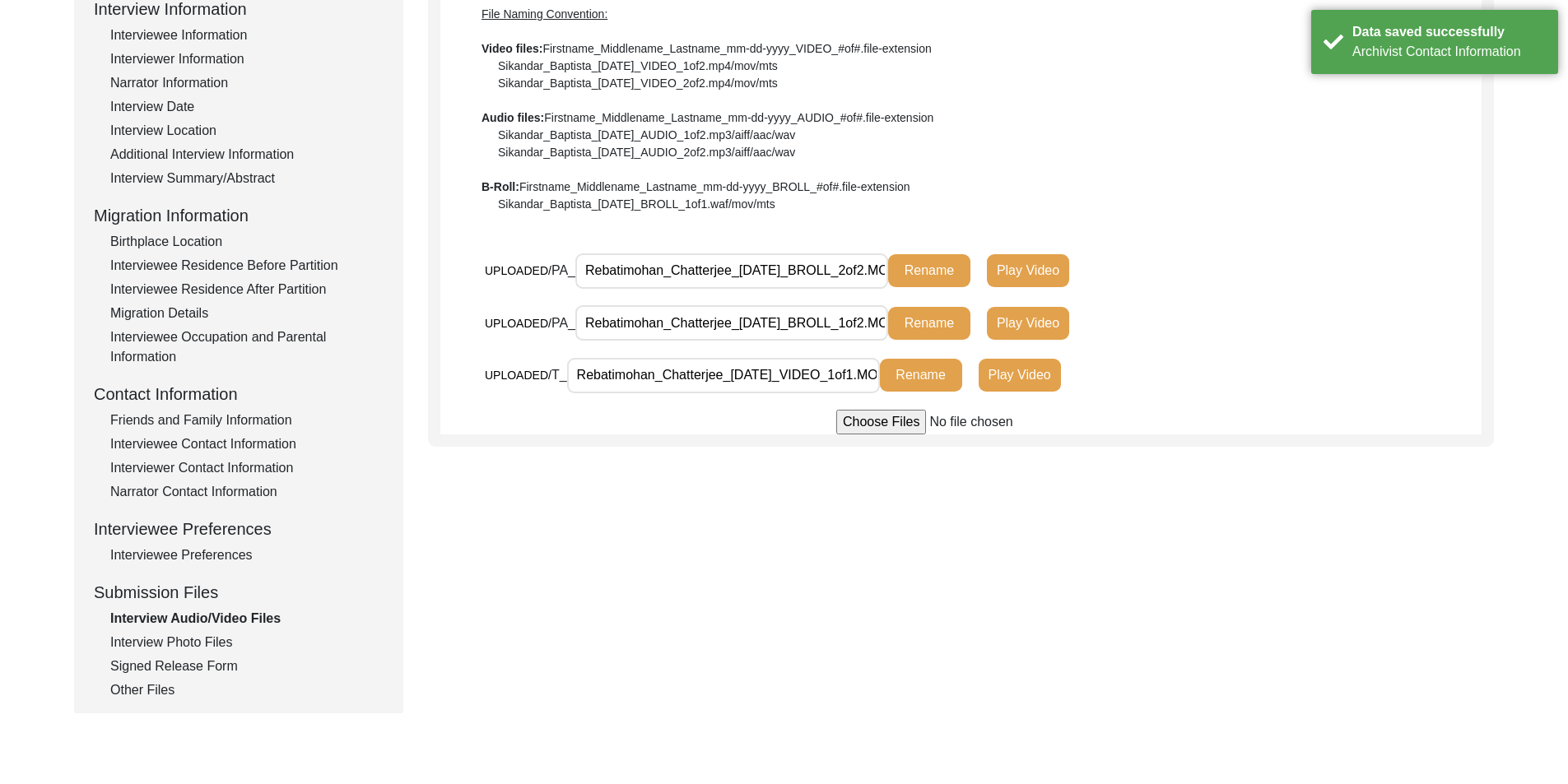
drag, startPoint x: 784, startPoint y: 274, endPoint x: 932, endPoint y: 273, distance: 148.0
click at [929, 274] on div "UPLOADED/ PA_ Rebatimohan_Chatterjee_[DATE]_BROLL_2of2.MOV Rename Play Video" at bounding box center [834, 270] width 698 height 36
click at [955, 166] on div "File Naming Convention: Video files: Firstname_Middlename_Lastname_mm-dd-yyyy_V…" at bounding box center [961, 110] width 959 height 207
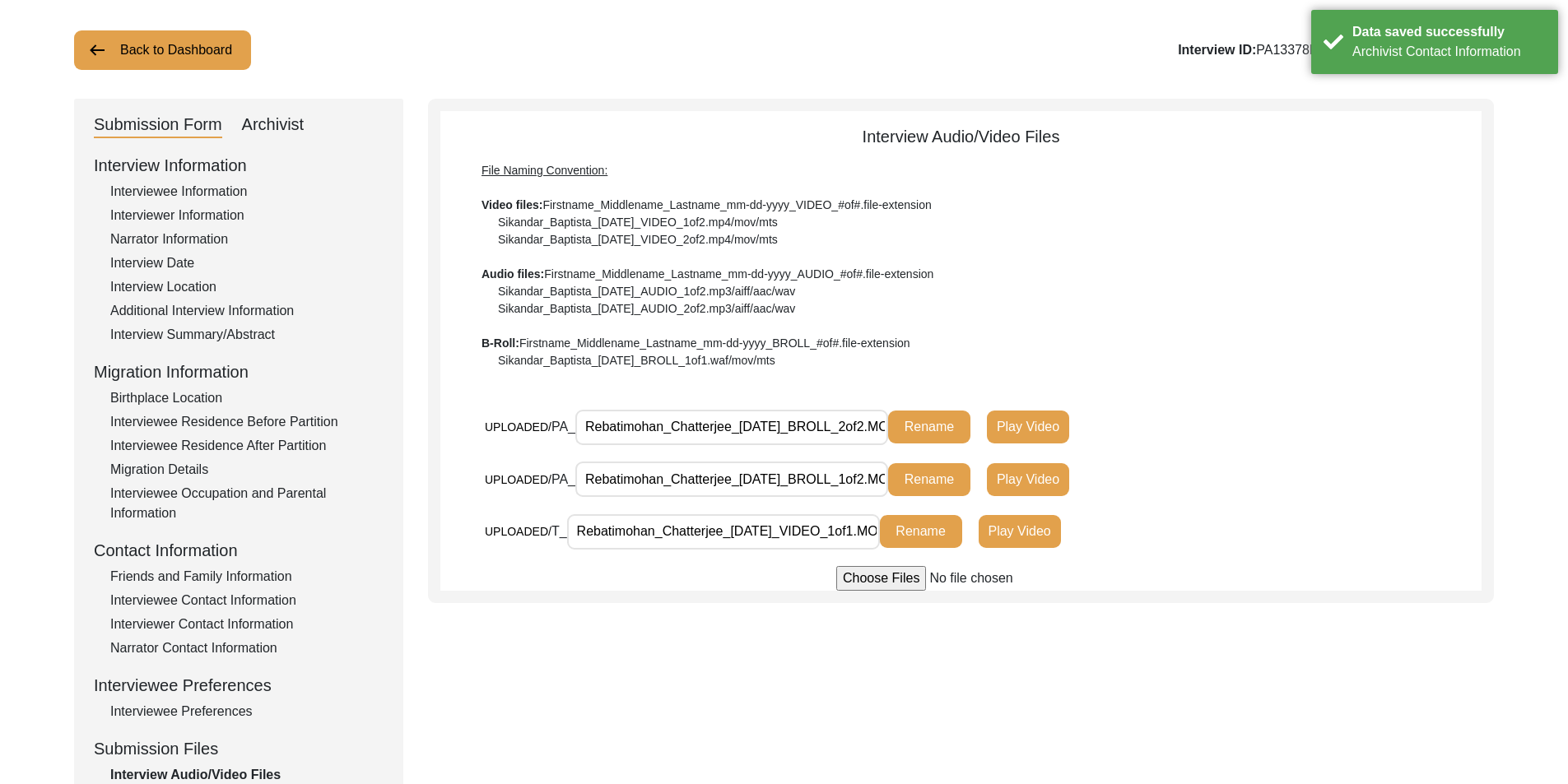
scroll to position [0, 0]
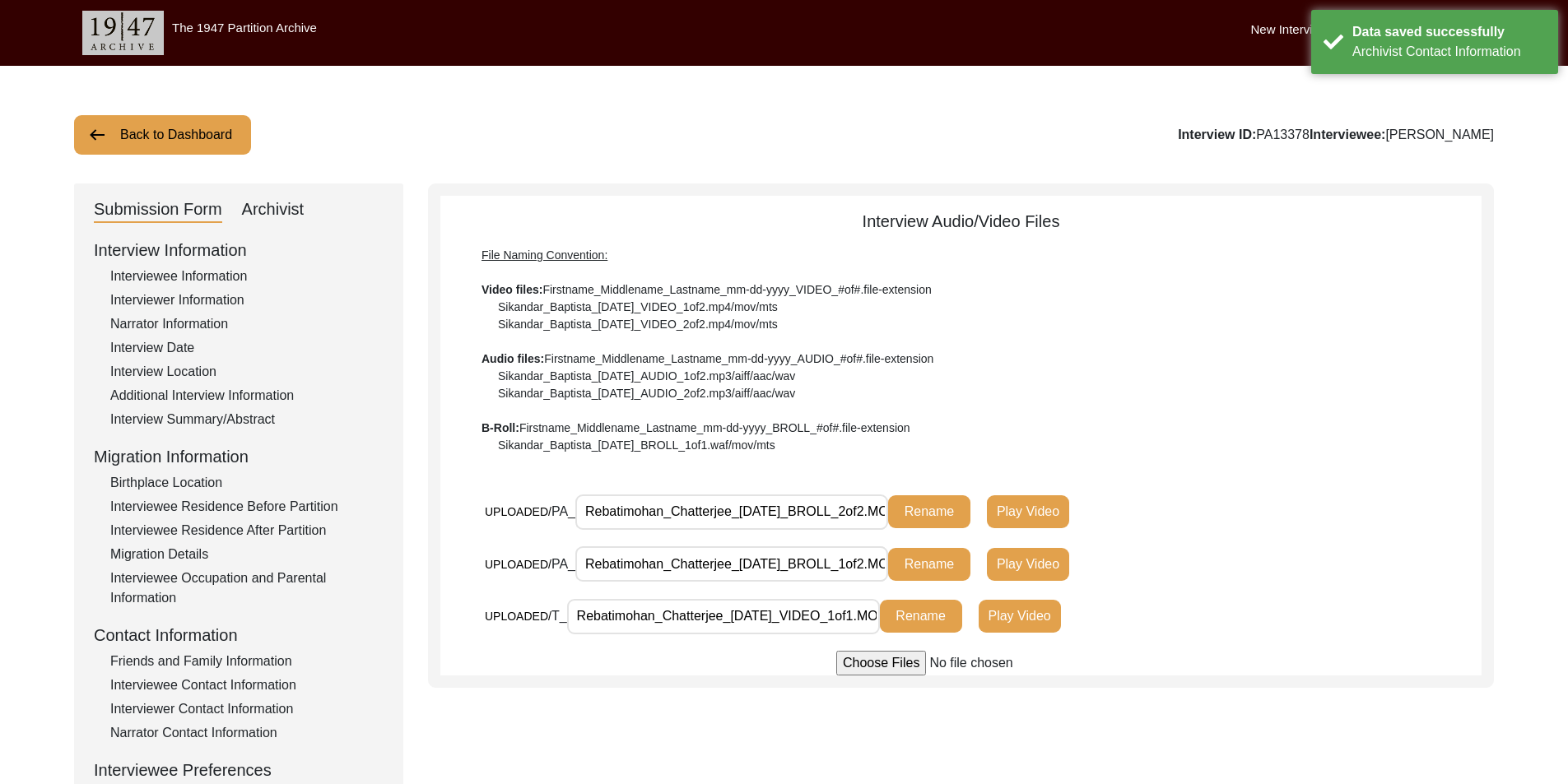
click at [144, 147] on button "Back to Dashboard" at bounding box center [162, 134] width 177 height 40
